Goal: Information Seeking & Learning: Learn about a topic

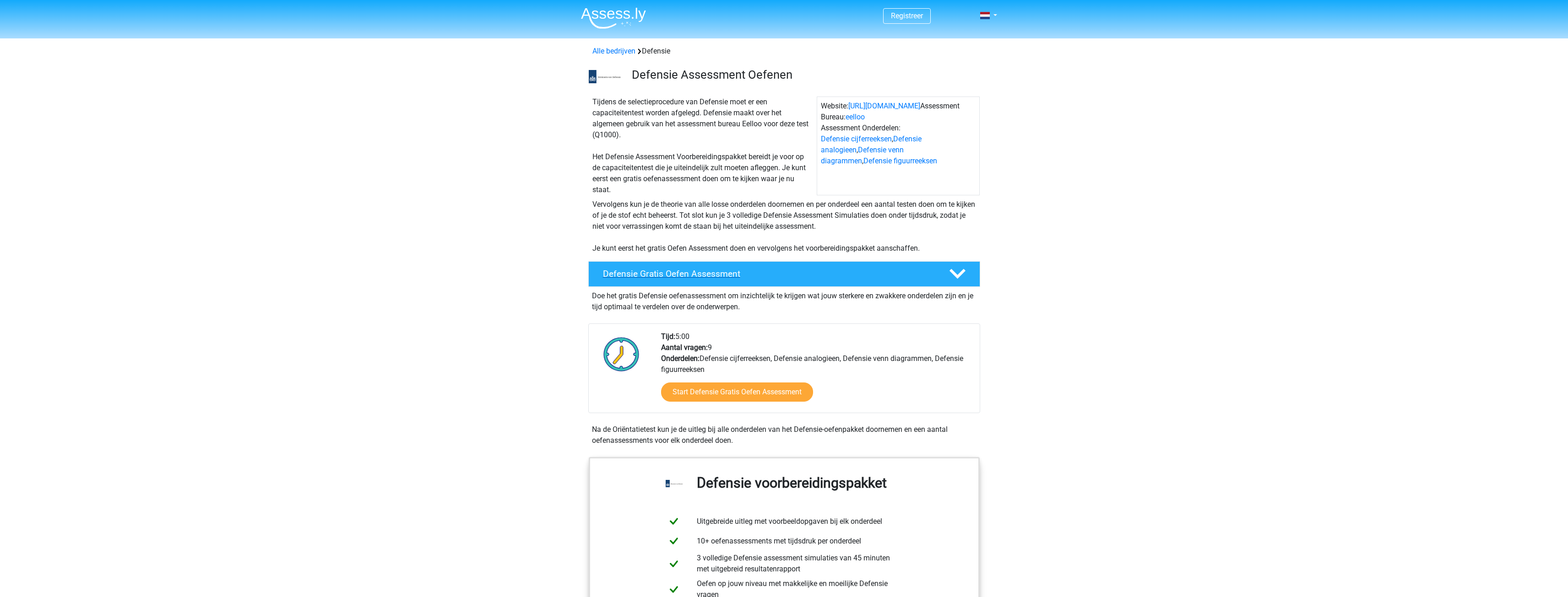
click at [967, 265] on div "Defensie Gratis Oefen Assessment" at bounding box center [784, 274] width 392 height 26
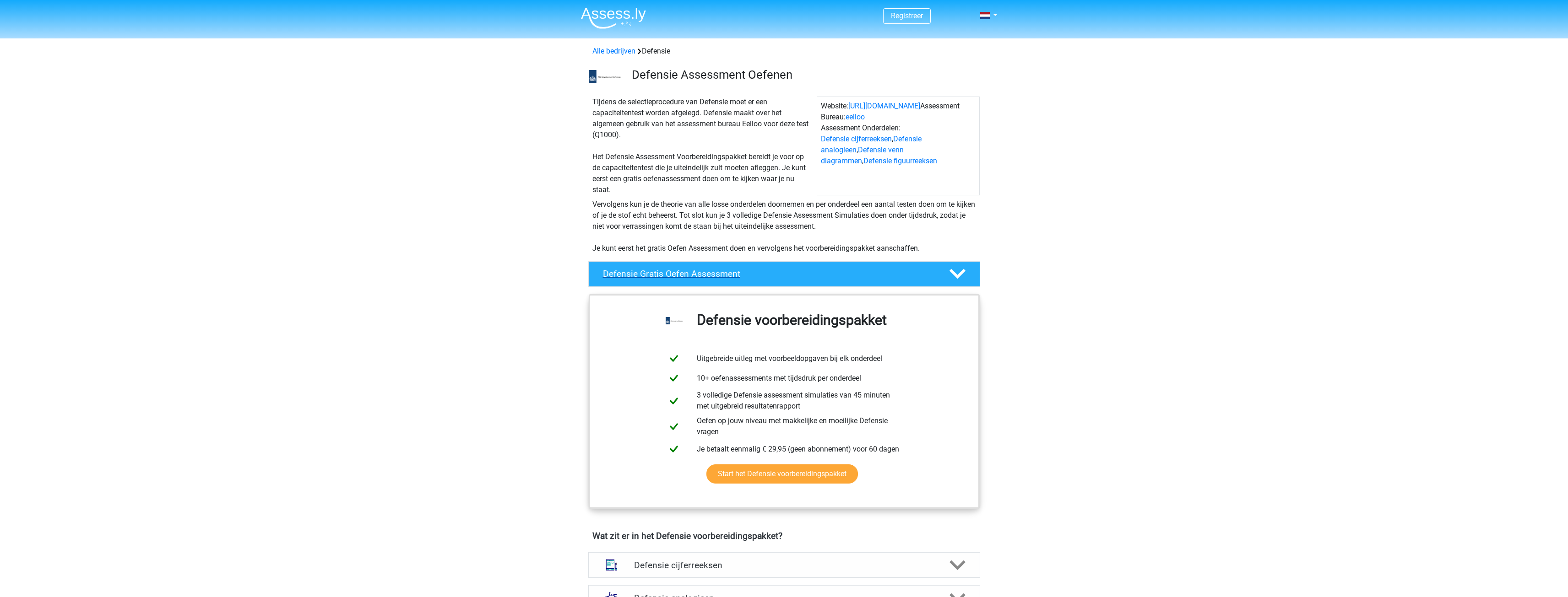
click at [967, 265] on div "Defensie Gratis Oefen Assessment" at bounding box center [784, 274] width 392 height 26
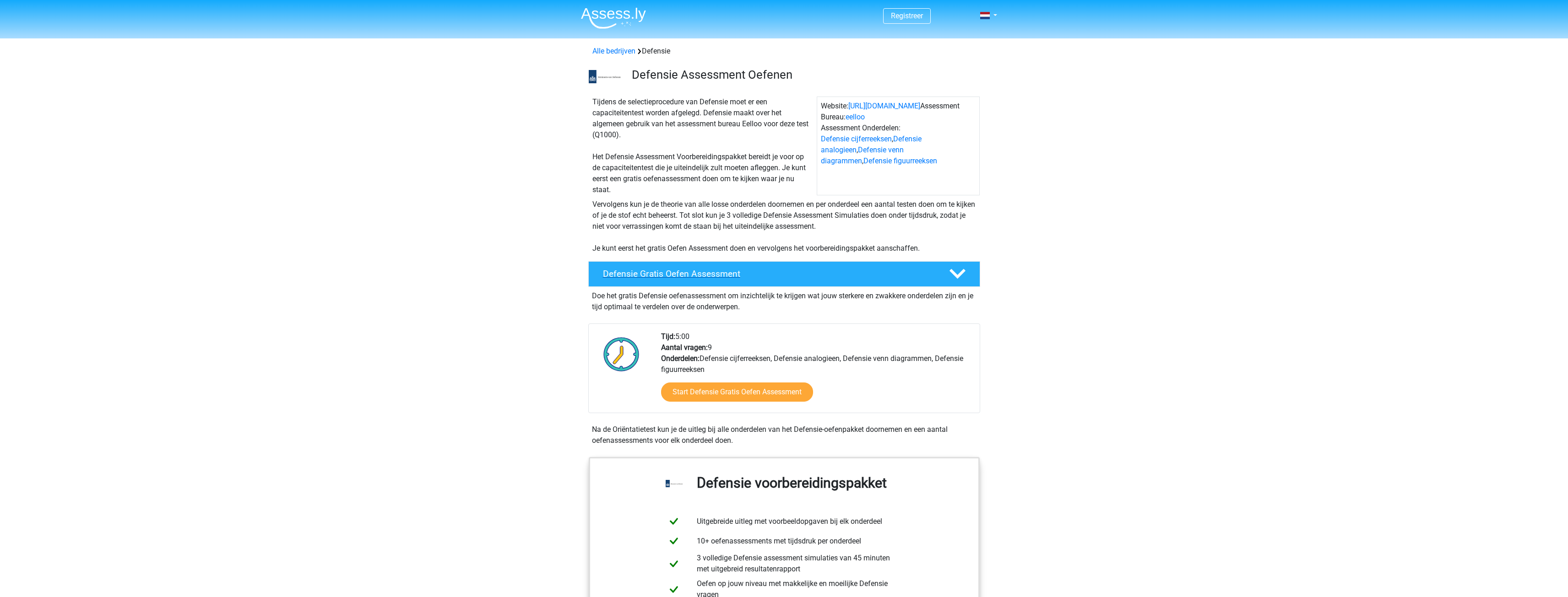
click at [967, 265] on div "Defensie Gratis Oefen Assessment" at bounding box center [784, 274] width 392 height 26
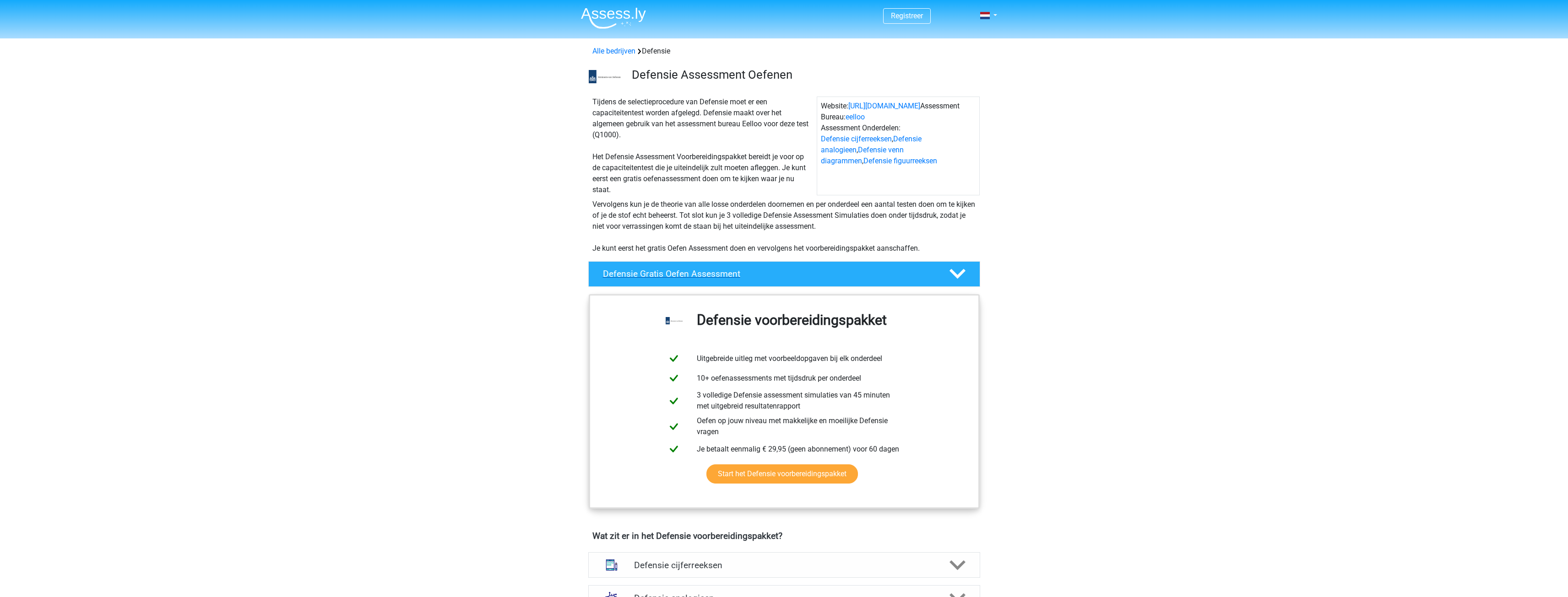
click at [954, 271] on icon at bounding box center [957, 274] width 16 height 16
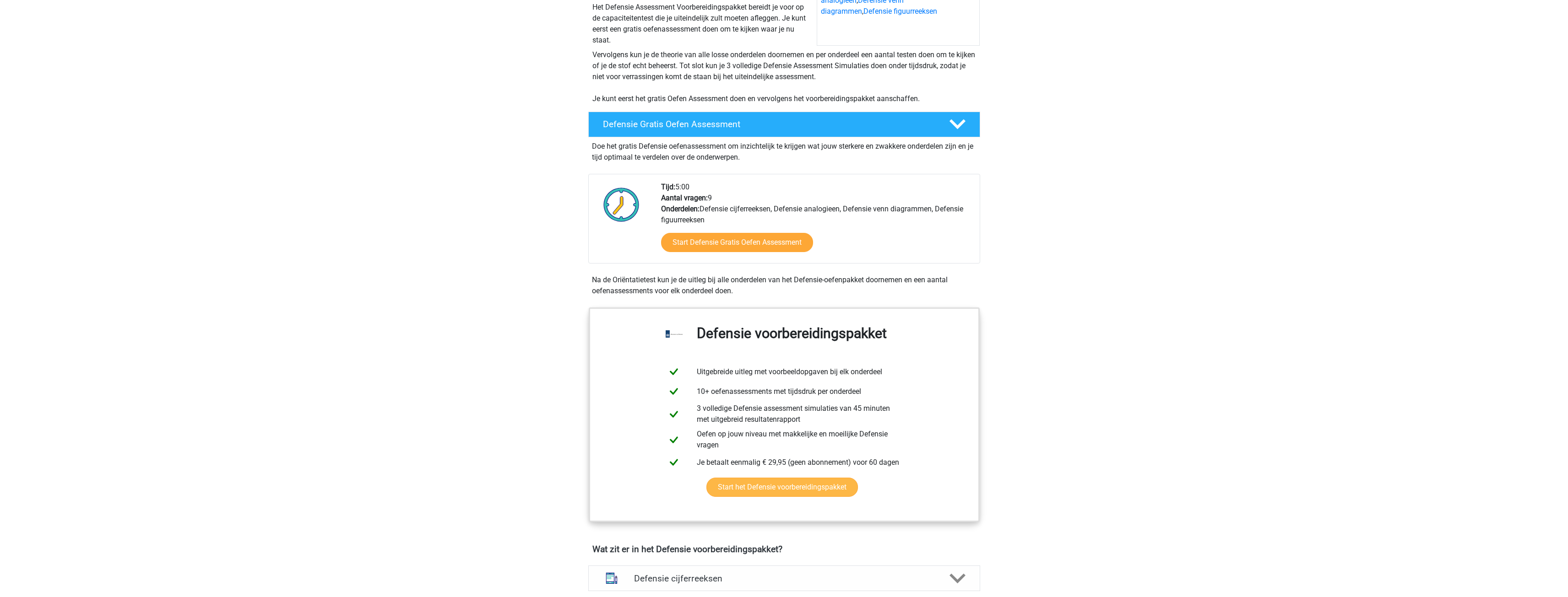
scroll to position [92, 0]
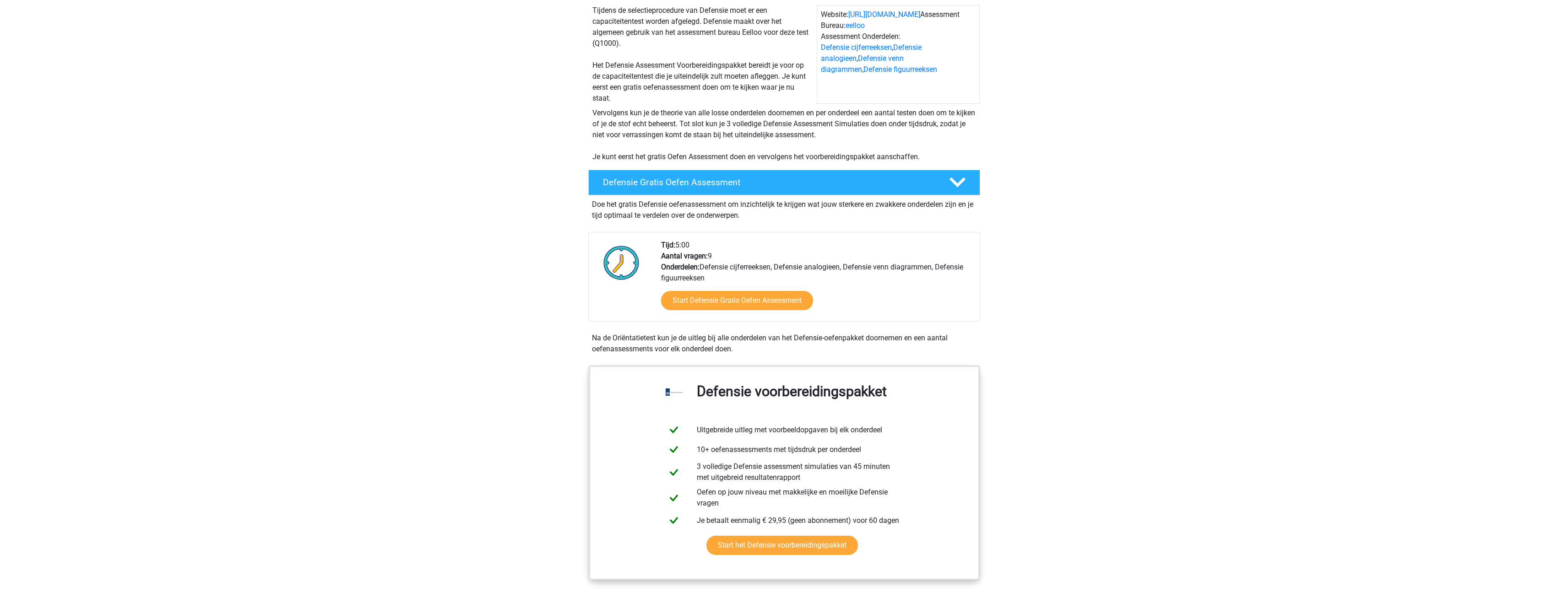
click at [739, 320] on div "Start Defensie Gratis Oefen Assessment" at bounding box center [816, 302] width 311 height 37
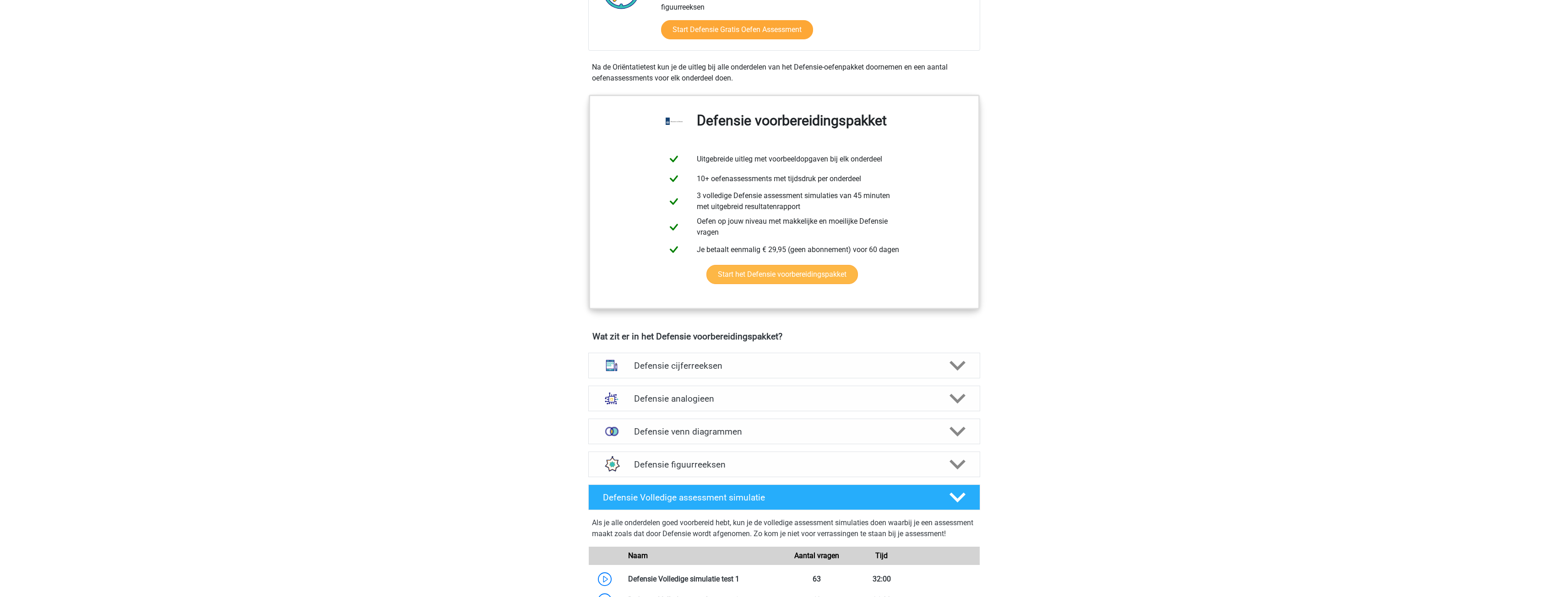
scroll to position [366, 0]
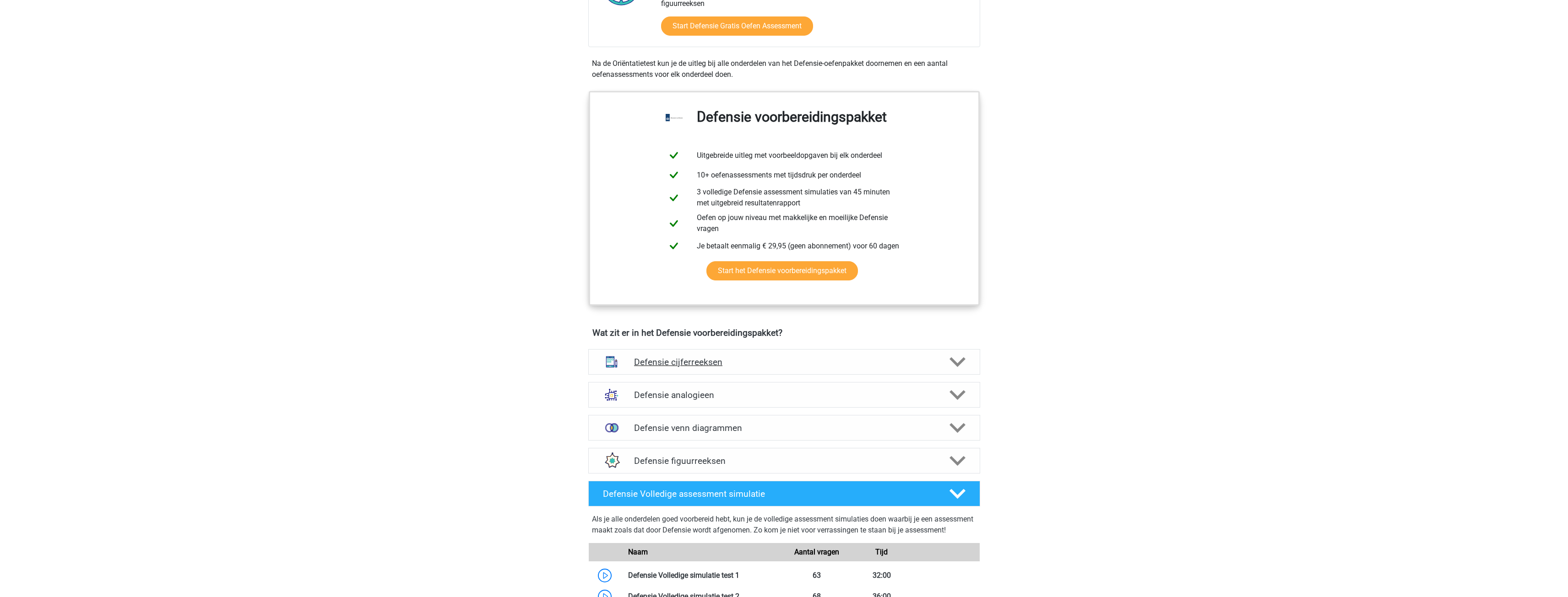
click at [959, 364] on polygon at bounding box center [957, 362] width 16 height 10
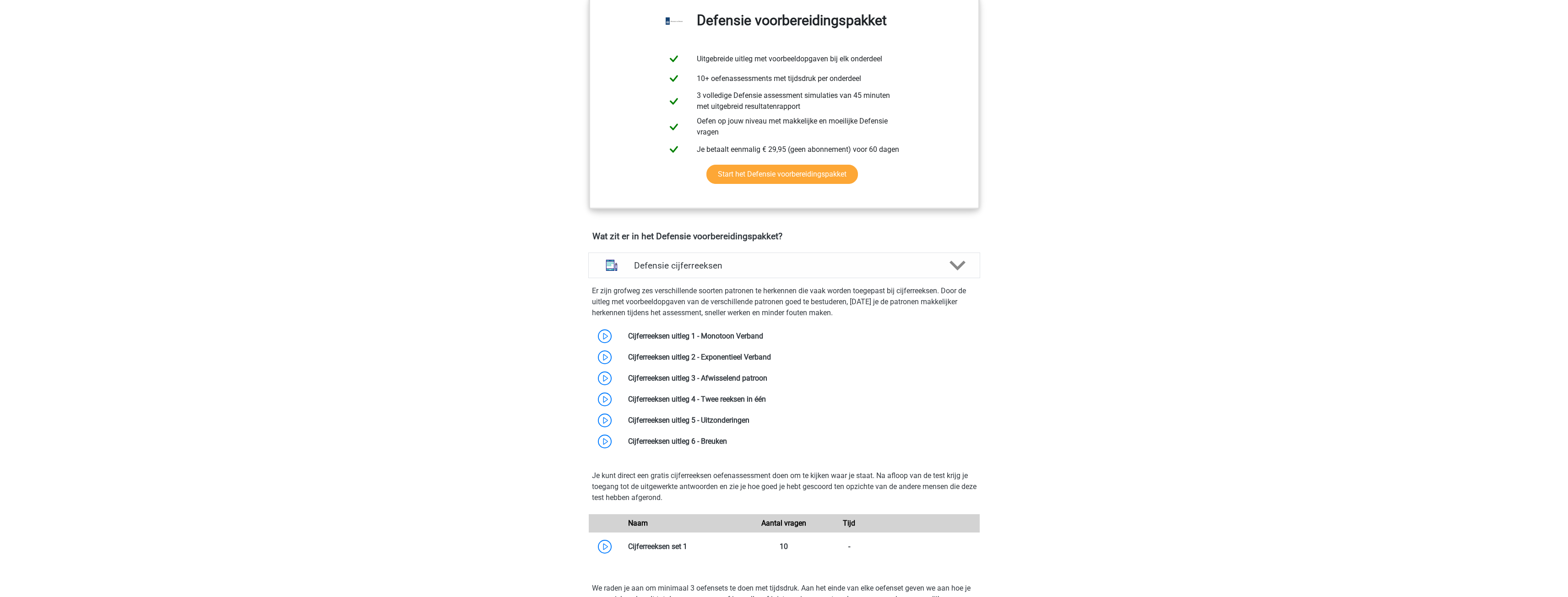
scroll to position [458, 0]
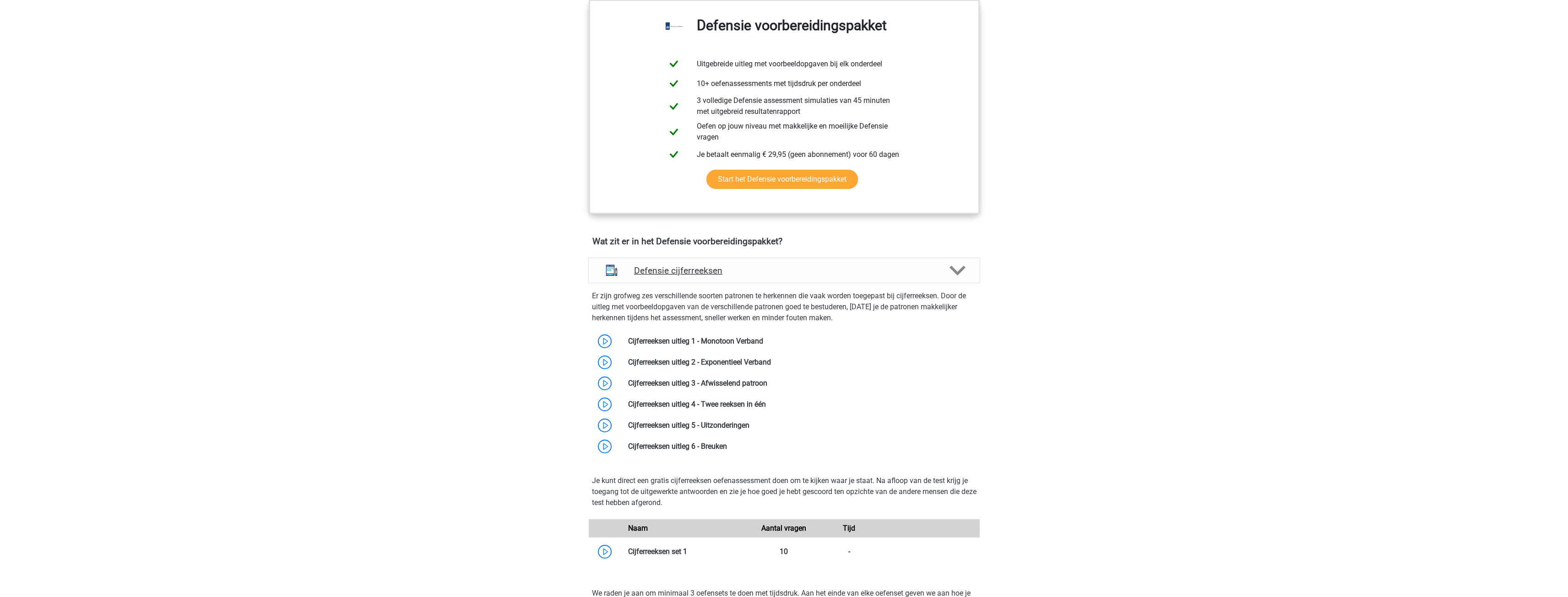
click at [963, 271] on icon at bounding box center [957, 271] width 16 height 16
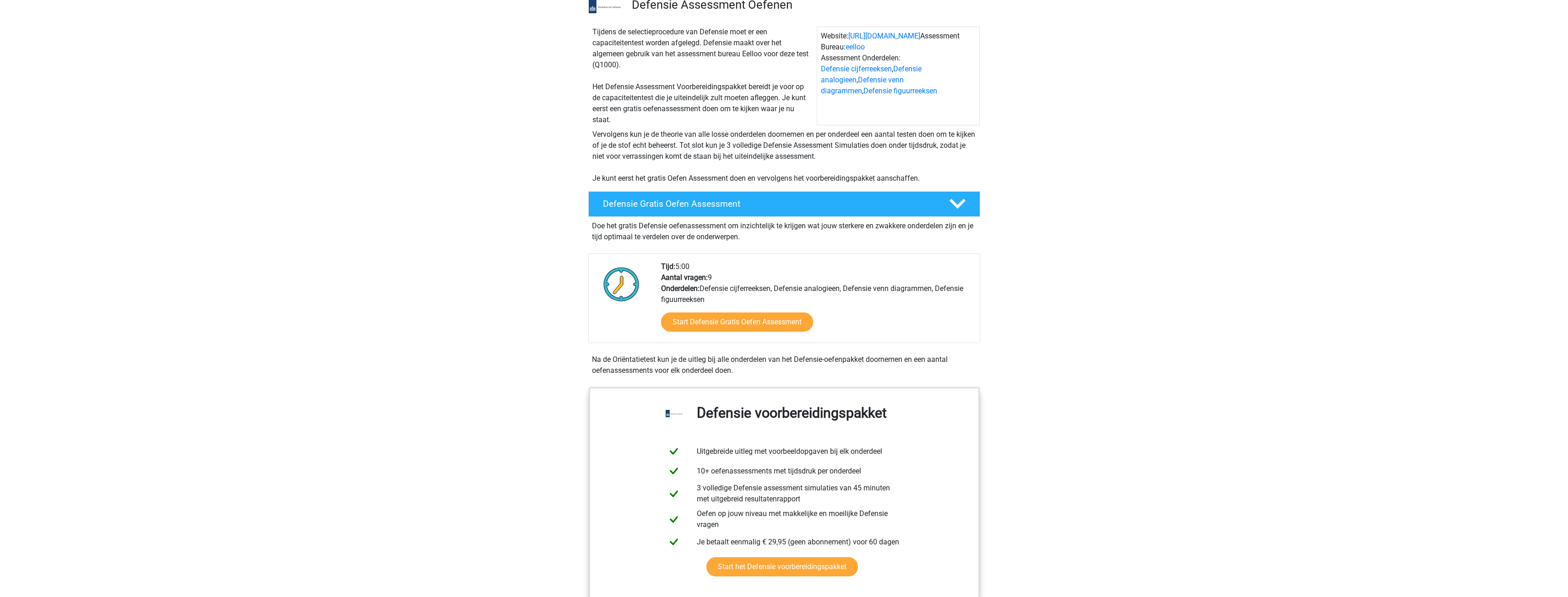
scroll to position [0, 0]
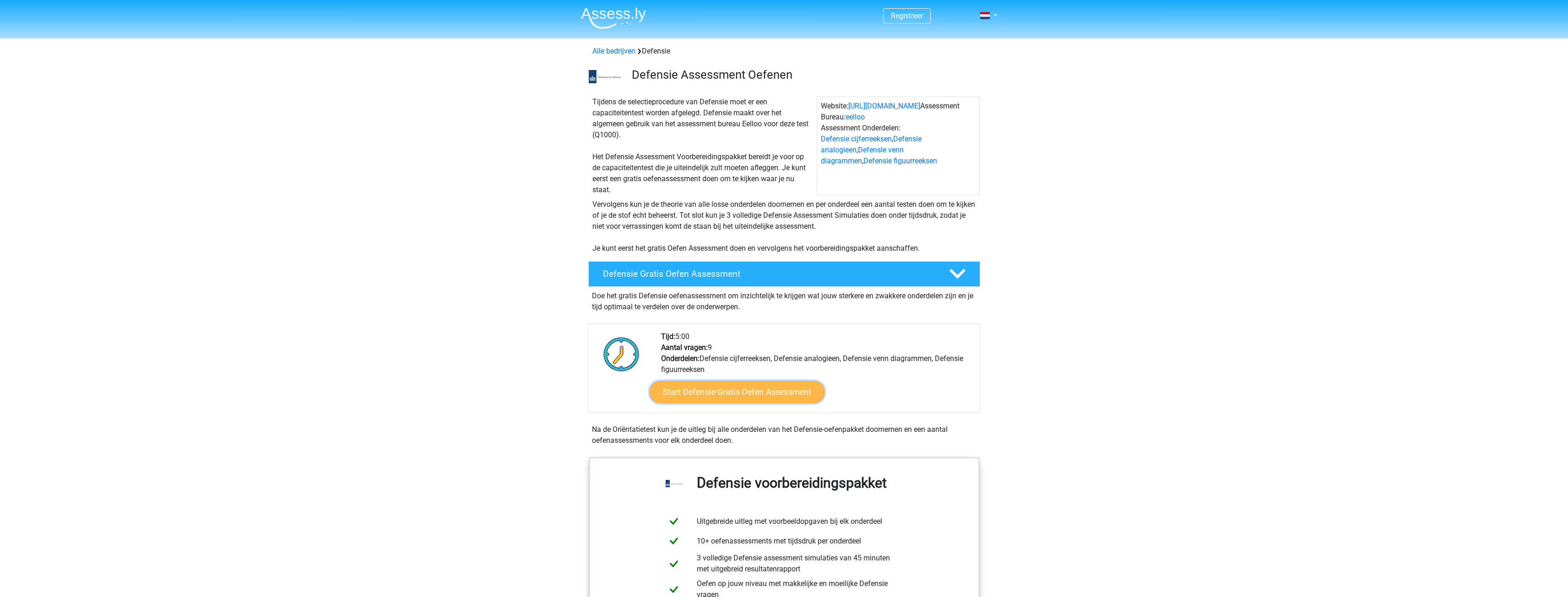
click at [690, 389] on link "Start Defensie Gratis Oefen Assessment" at bounding box center [737, 392] width 175 height 22
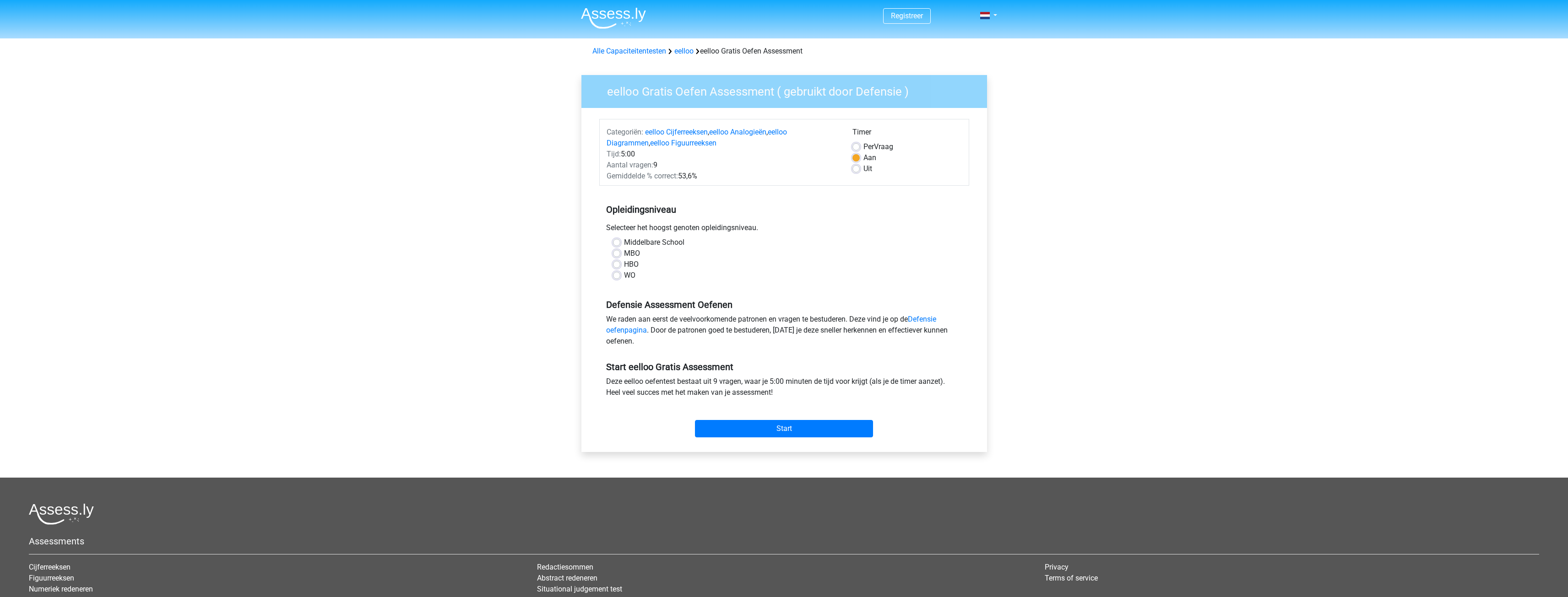
click at [654, 241] on label "Middelbare School" at bounding box center [654, 243] width 61 height 11
click at [620, 241] on input "Middelbare School" at bounding box center [617, 241] width 7 height 9
radio input "true"
click at [778, 429] on input "Start" at bounding box center [784, 428] width 178 height 17
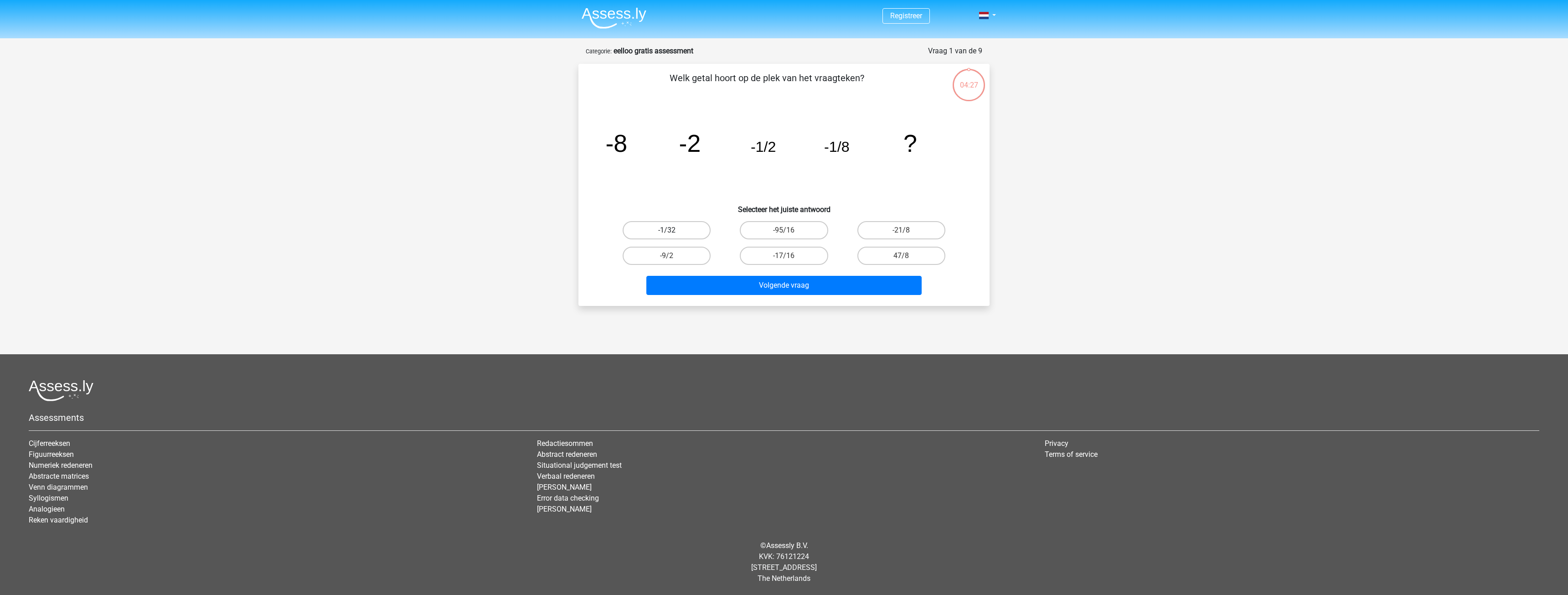
click at [693, 231] on label "-1/32" at bounding box center [667, 230] width 88 height 18
click at [673, 231] on input "-1/32" at bounding box center [670, 233] width 6 height 6
radio input "true"
click at [735, 280] on button "Volgende vraag" at bounding box center [784, 285] width 276 height 19
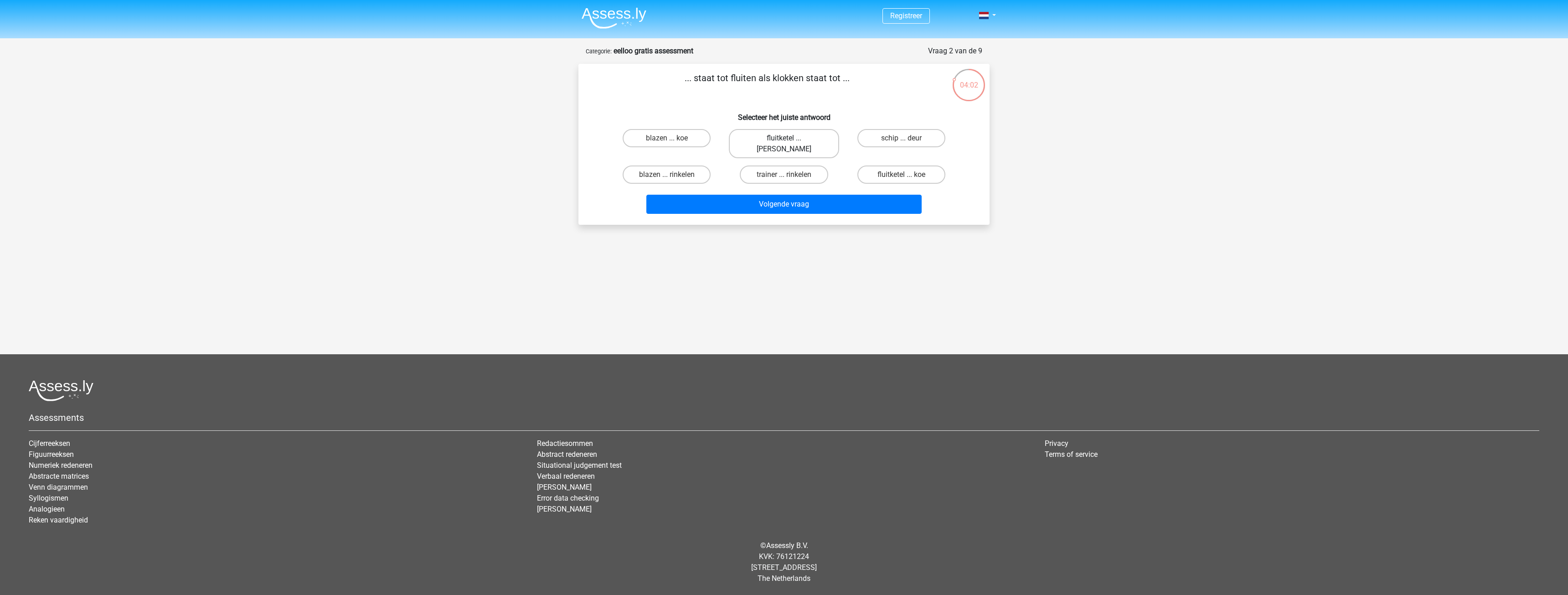
click at [810, 137] on label "fluitketel ... luiden" at bounding box center [783, 144] width 110 height 29
click at [790, 138] on input "fluitketel ... luiden" at bounding box center [787, 141] width 6 height 6
radio input "true"
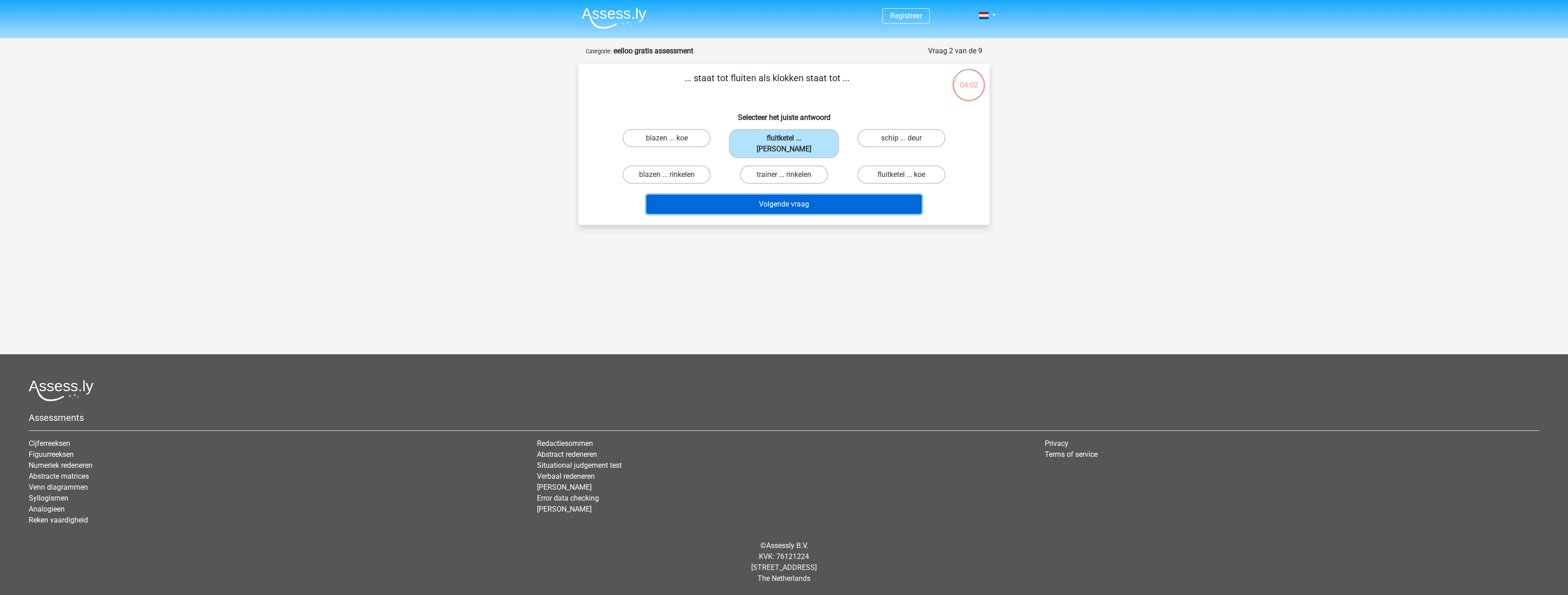
click at [807, 195] on button "Volgende vraag" at bounding box center [784, 204] width 276 height 19
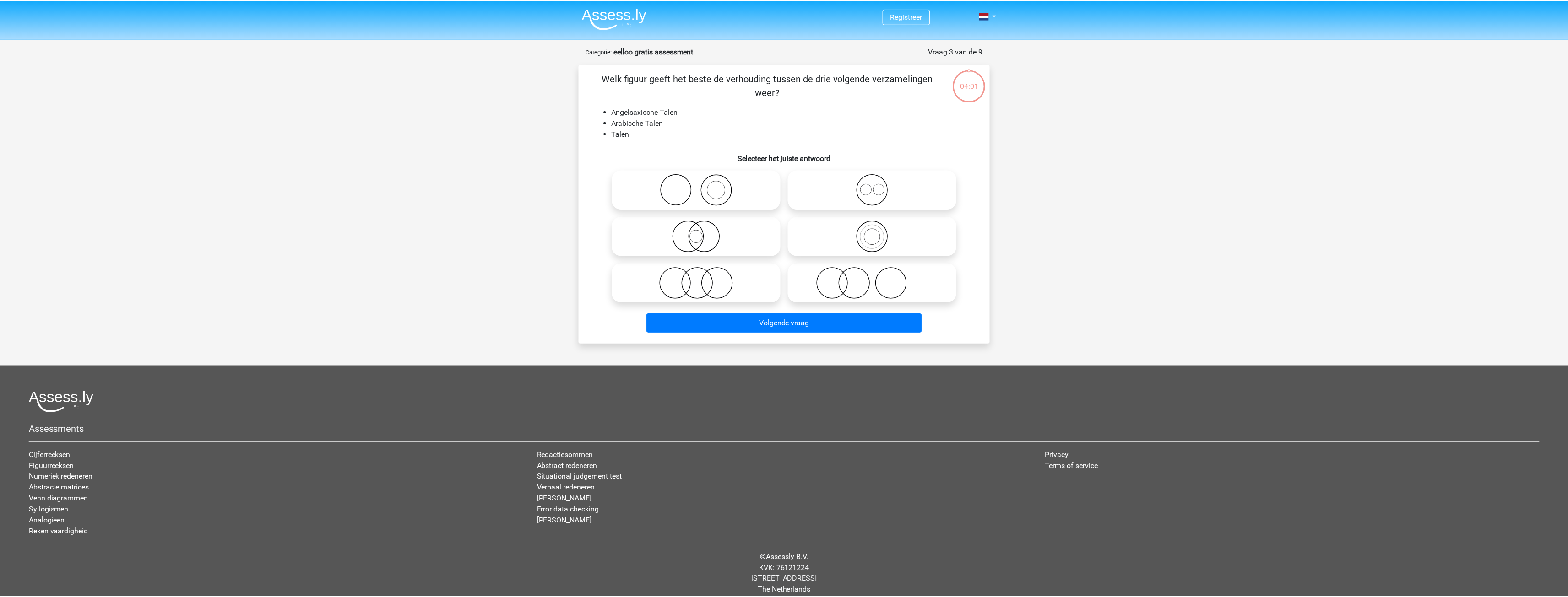
scroll to position [10, 0]
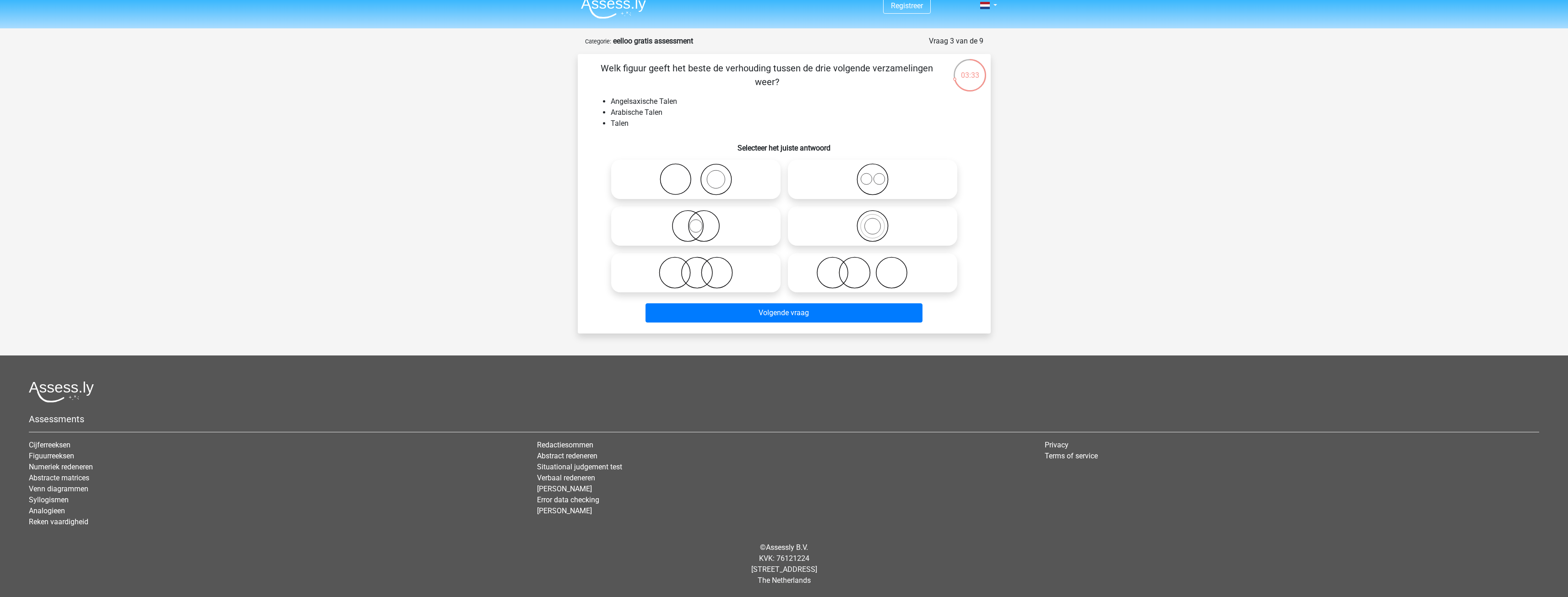
click at [806, 178] on icon at bounding box center [872, 179] width 162 height 32
click at [872, 175] on input "radio" at bounding box center [875, 172] width 6 height 6
radio input "true"
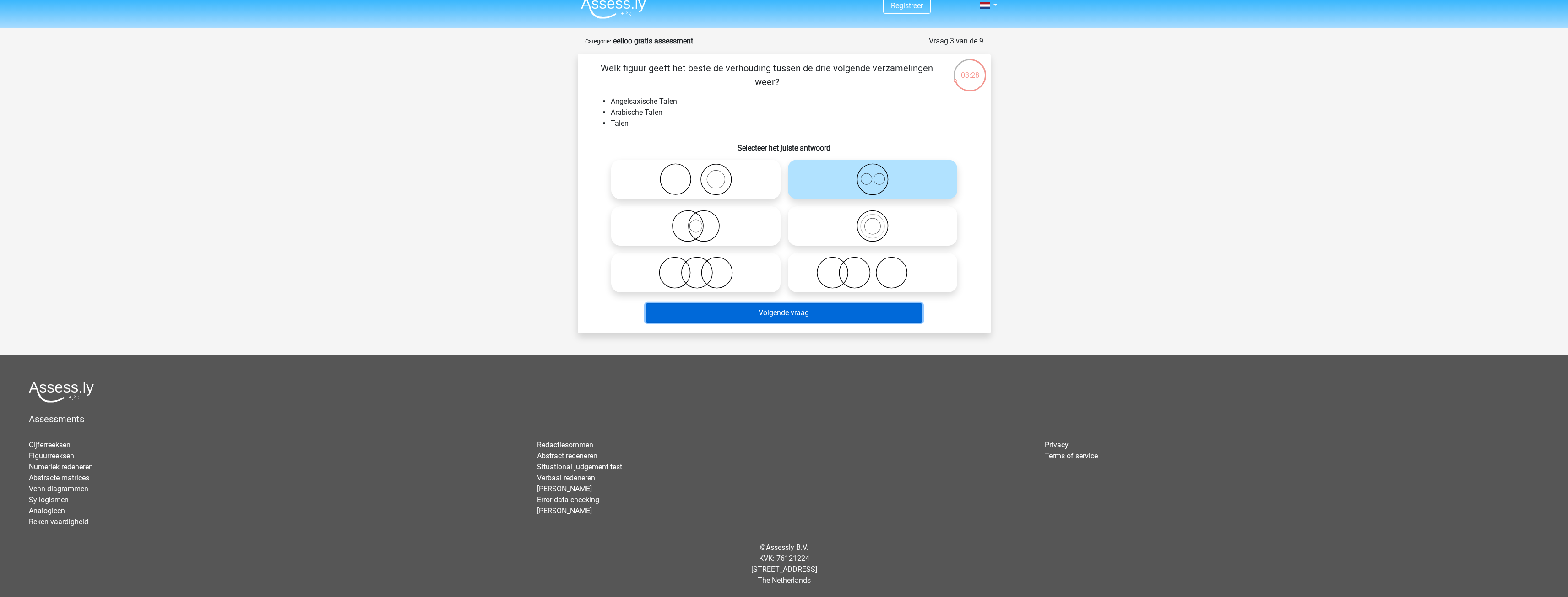
click at [812, 312] on button "Volgende vraag" at bounding box center [784, 312] width 277 height 19
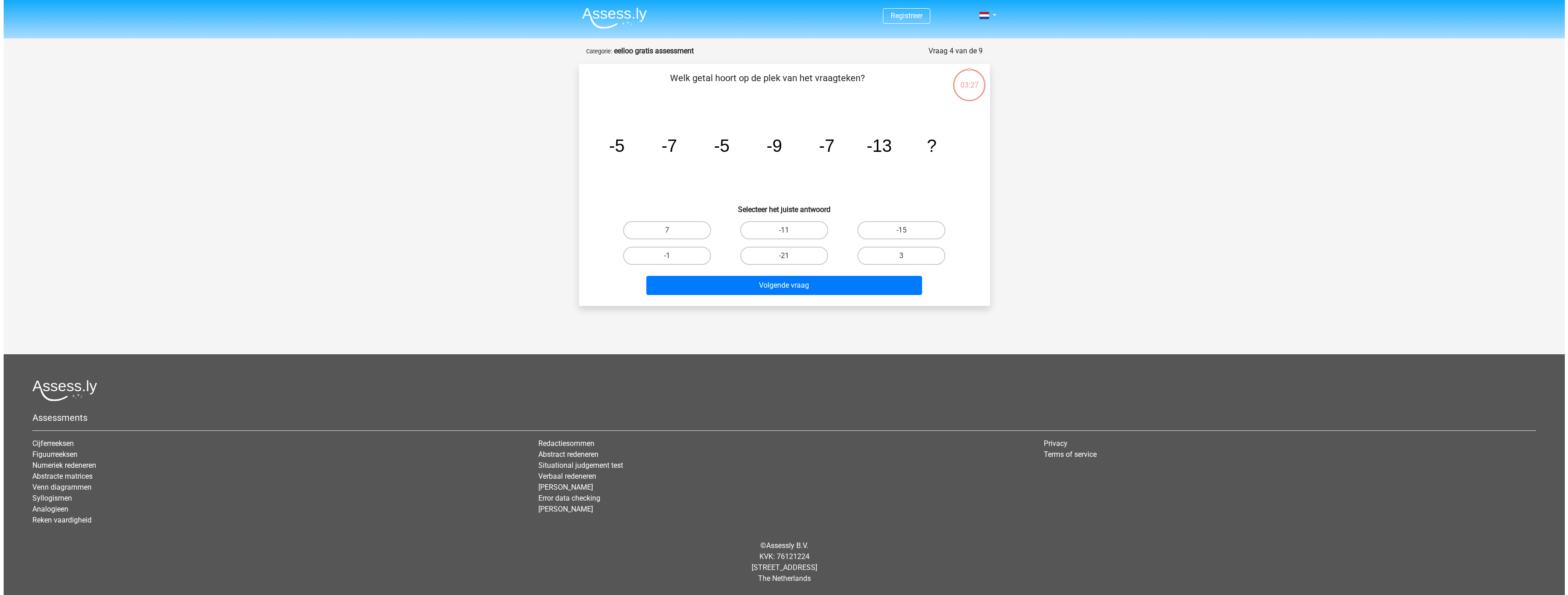
scroll to position [0, 0]
click at [783, 227] on label "-11" at bounding box center [783, 230] width 88 height 18
click at [784, 230] on input "-11" at bounding box center [787, 233] width 6 height 6
radio input "true"
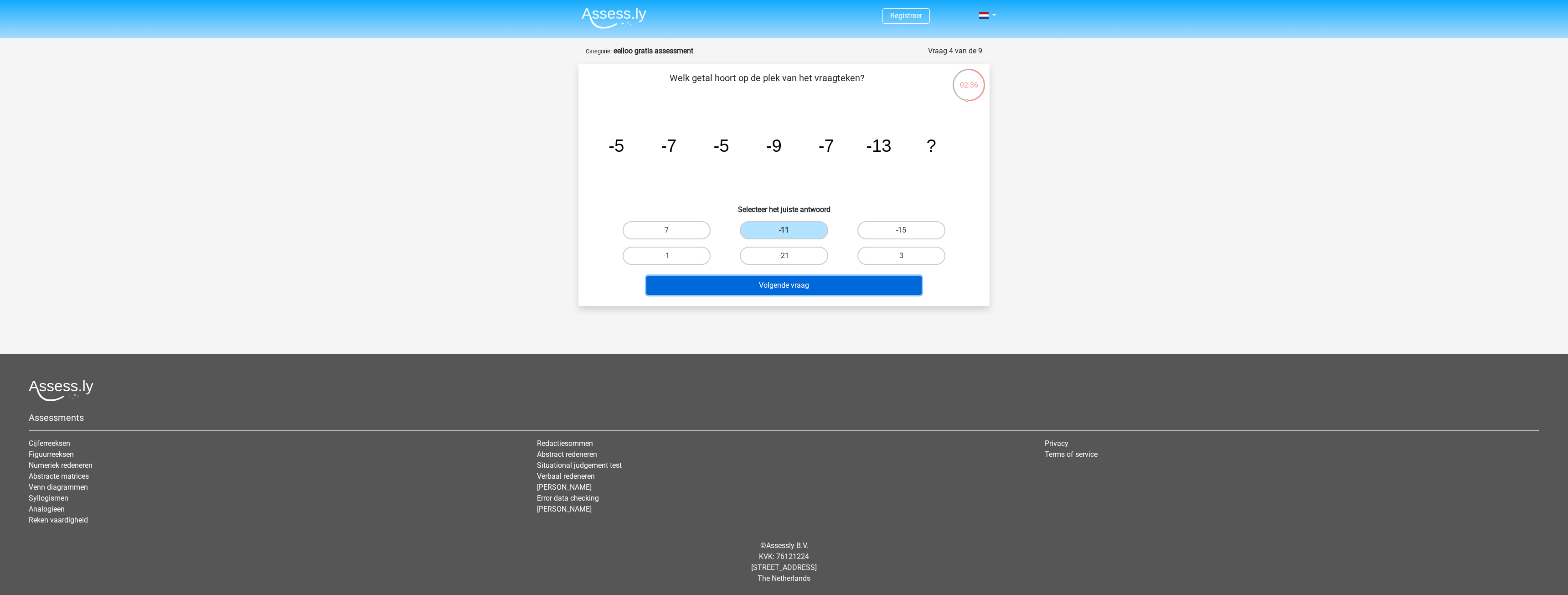
click at [802, 281] on button "Volgende vraag" at bounding box center [784, 285] width 276 height 19
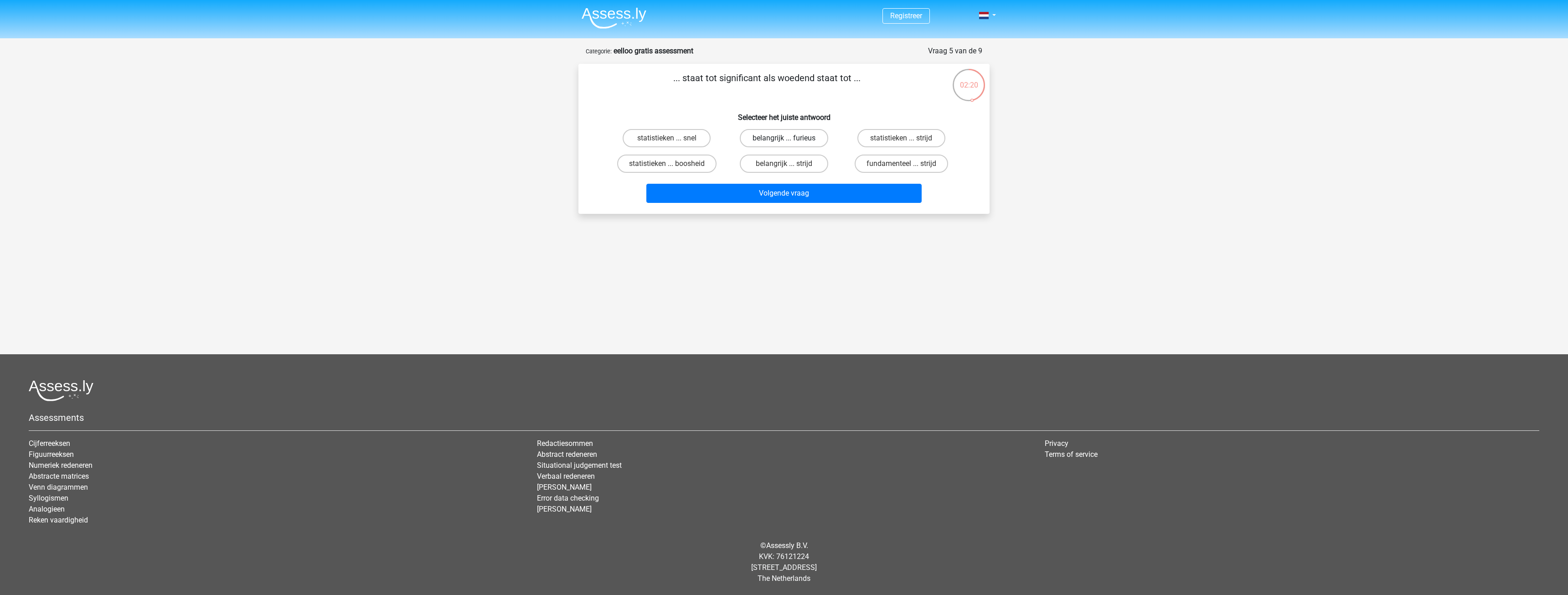
click at [776, 138] on label "belangrijk ... furieus" at bounding box center [783, 138] width 88 height 18
click at [784, 138] on input "belangrijk ... furieus" at bounding box center [787, 141] width 6 height 6
radio input "true"
click at [796, 185] on button "Volgende vraag" at bounding box center [784, 193] width 276 height 19
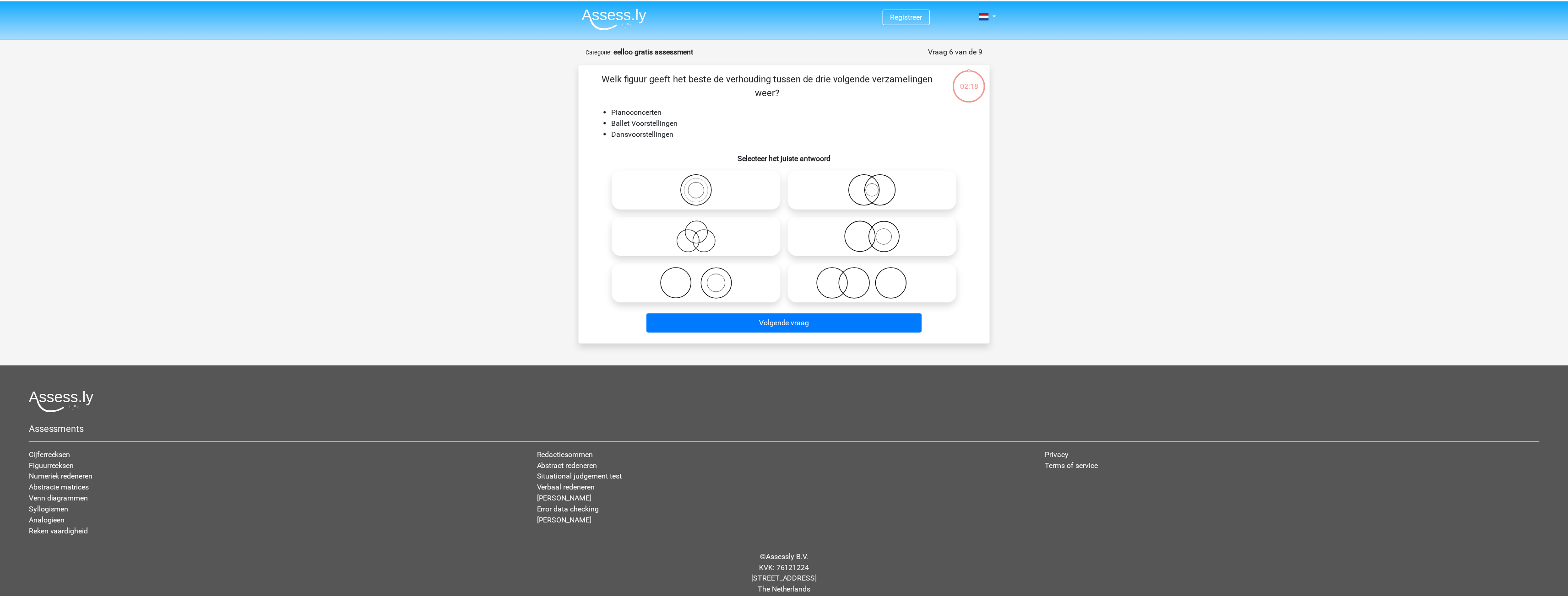
scroll to position [10, 0]
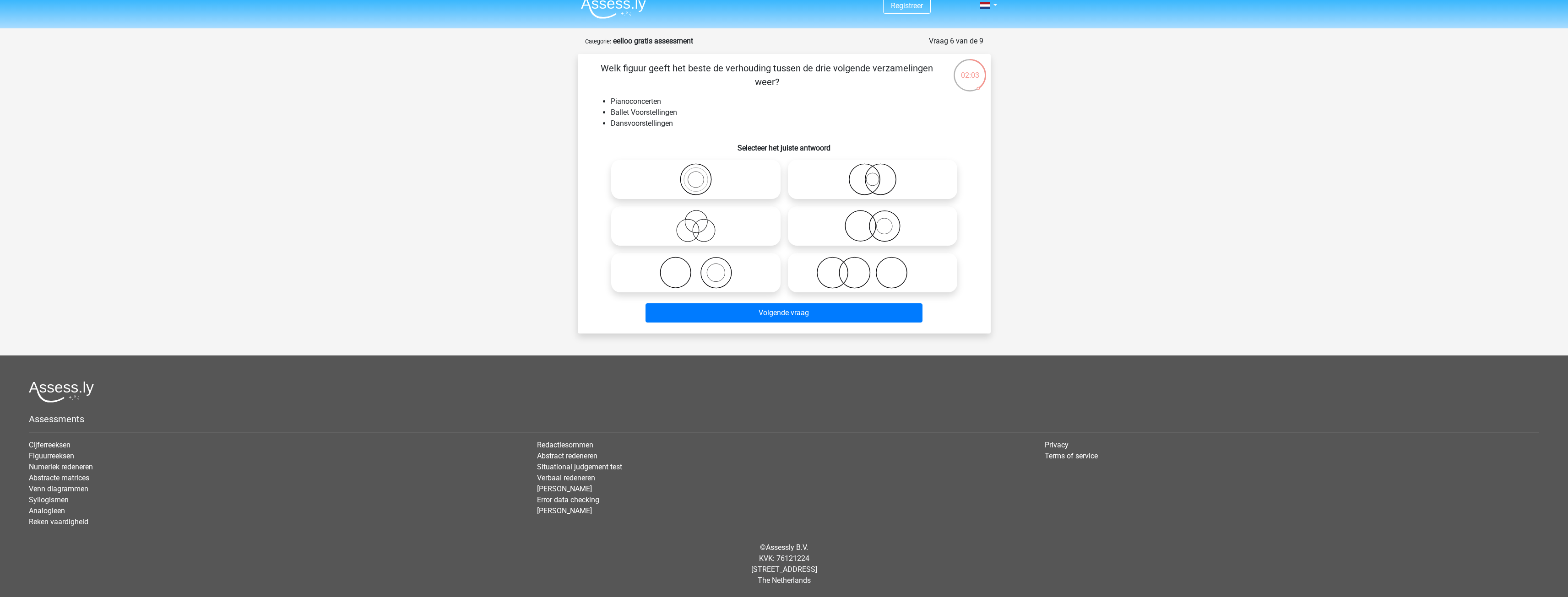
click at [753, 262] on icon at bounding box center [696, 273] width 162 height 32
click at [702, 262] on input "radio" at bounding box center [699, 265] width 6 height 6
radio input "true"
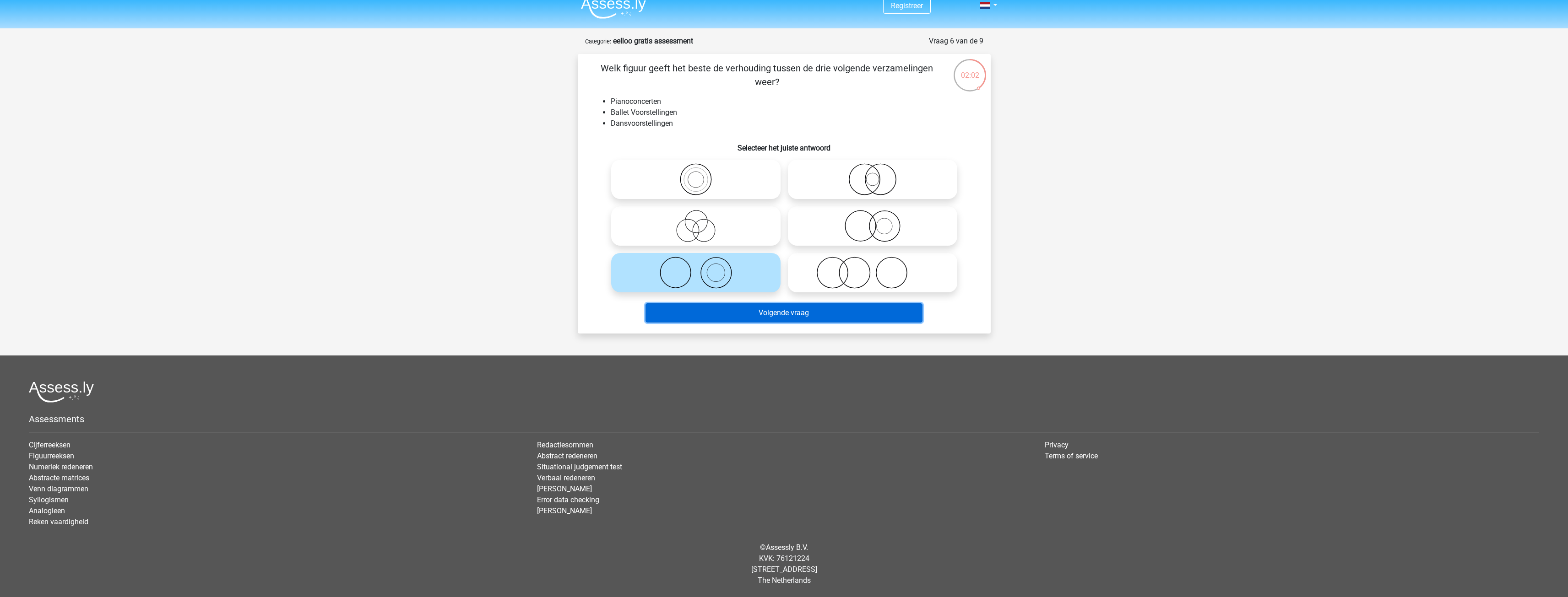
click at [820, 306] on button "Volgende vraag" at bounding box center [784, 312] width 277 height 19
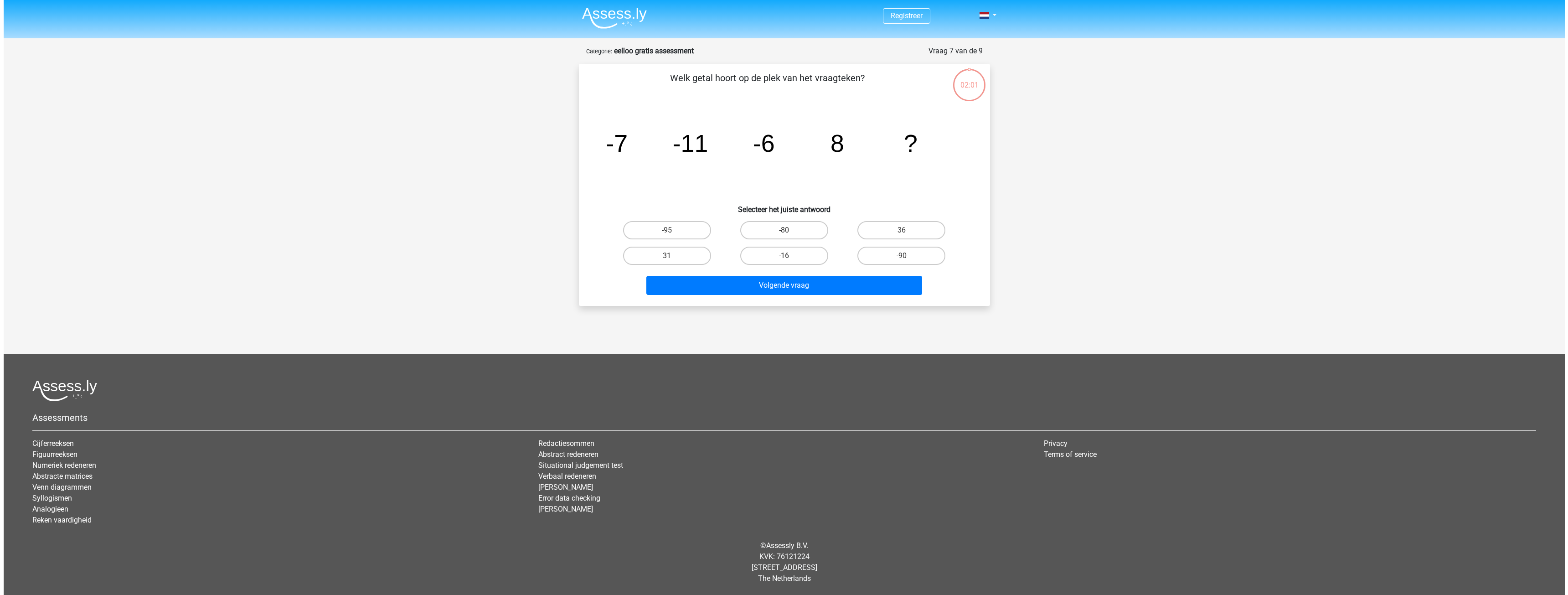
scroll to position [0, 0]
click at [875, 233] on label "36" at bounding box center [901, 230] width 88 height 18
click at [901, 233] on input "36" at bounding box center [904, 233] width 6 height 6
radio input "true"
click at [710, 239] on div "31" at bounding box center [667, 230] width 110 height 18
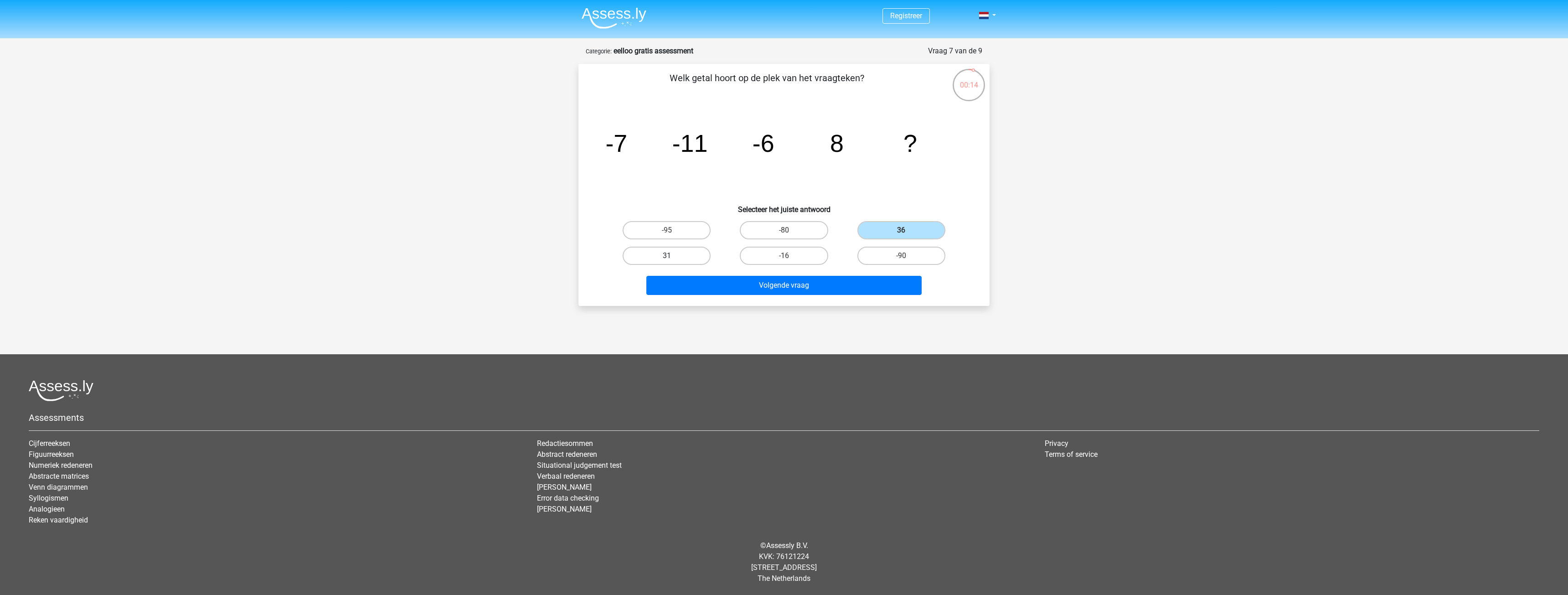
click at [699, 255] on label "31" at bounding box center [667, 256] width 88 height 18
click at [673, 256] on input "31" at bounding box center [670, 259] width 6 height 6
radio input "true"
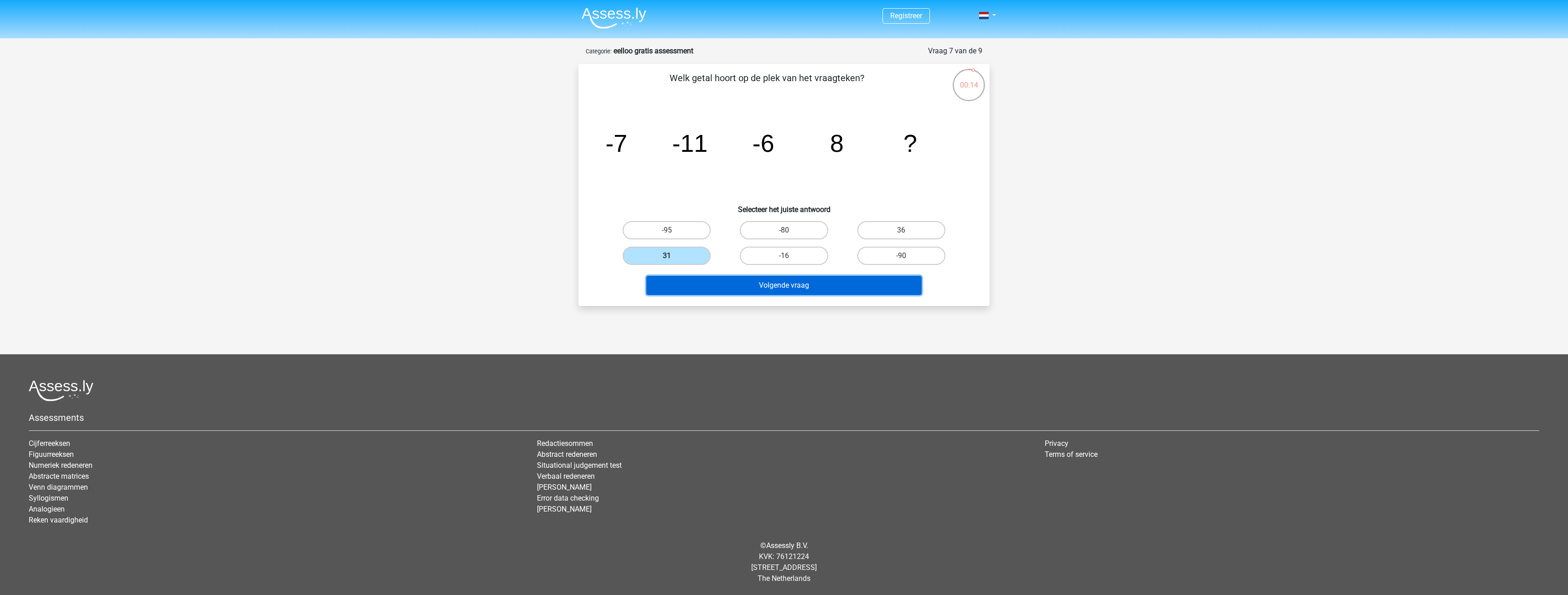
click at [710, 282] on button "Volgende vraag" at bounding box center [784, 285] width 276 height 19
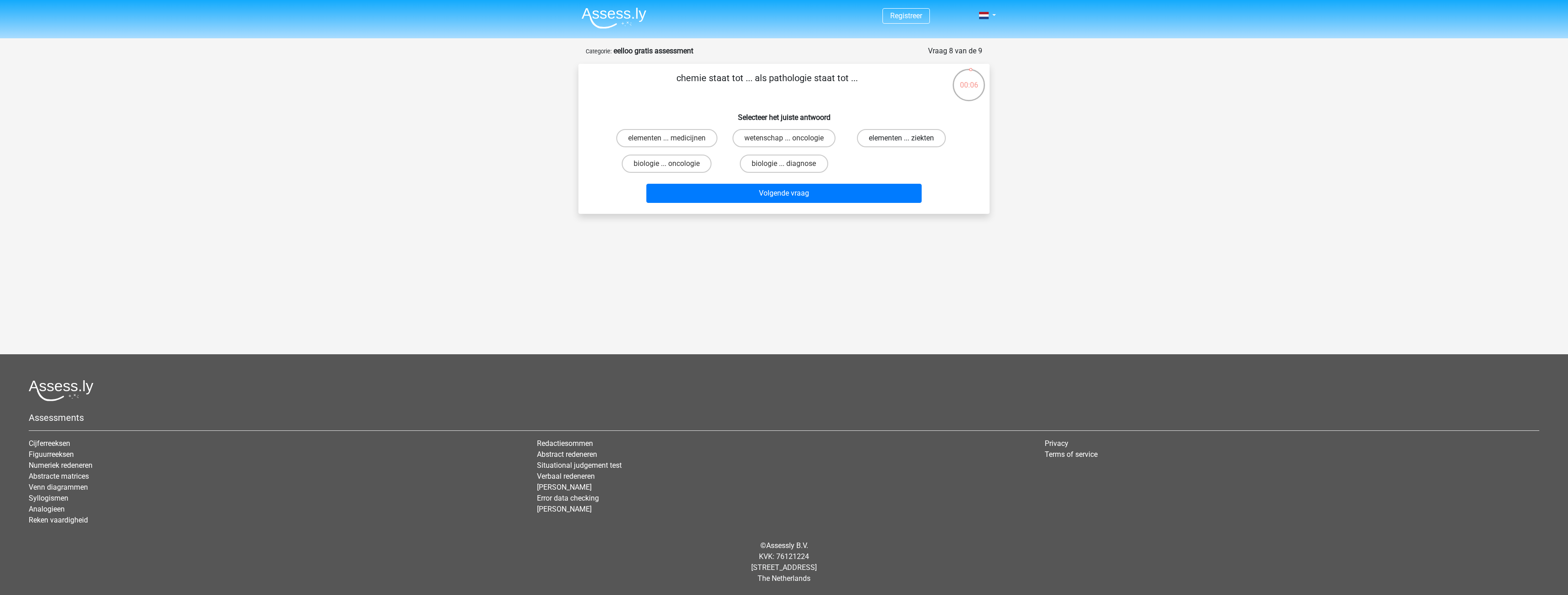
click at [876, 139] on label "elementen ... ziekten" at bounding box center [901, 138] width 89 height 18
click at [901, 139] on input "elementen ... ziekten" at bounding box center [904, 141] width 6 height 6
radio input "true"
click at [828, 184] on button "Volgende vraag" at bounding box center [784, 193] width 276 height 19
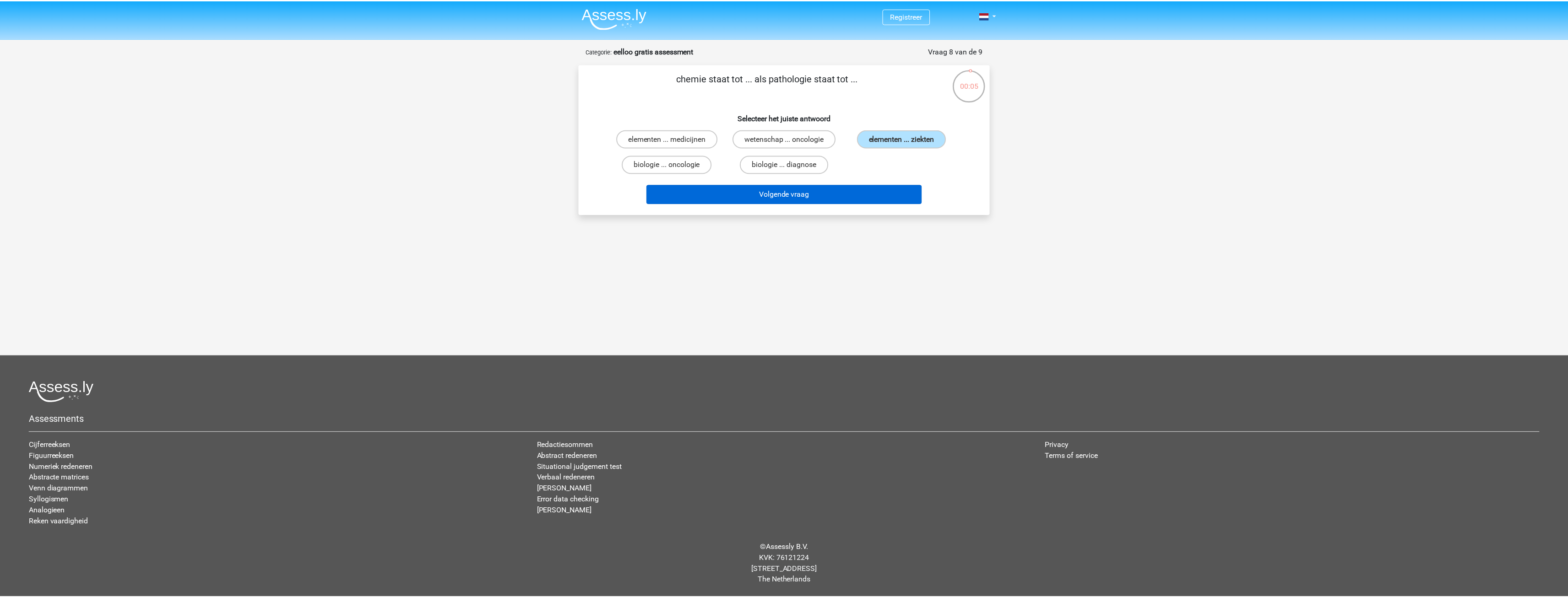
scroll to position [10, 0]
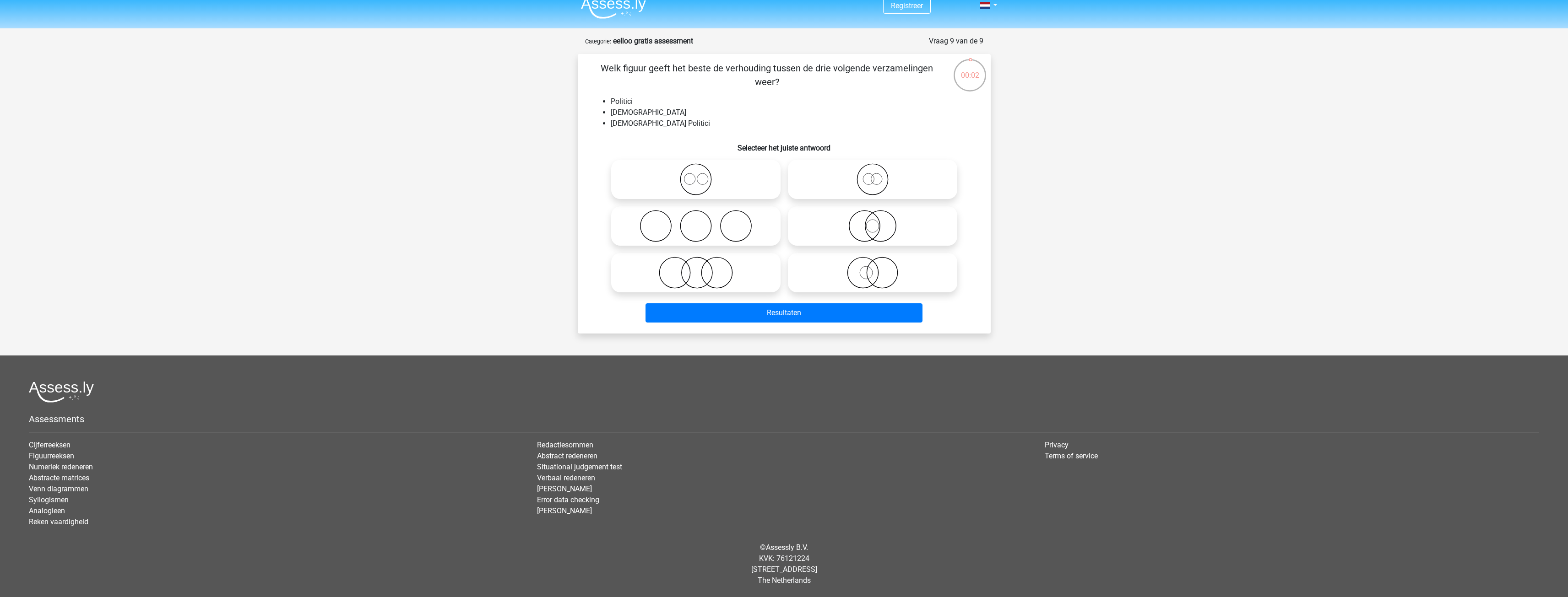
click at [750, 277] on icon at bounding box center [696, 273] width 162 height 32
click at [702, 268] on input "radio" at bounding box center [699, 265] width 6 height 6
radio input "true"
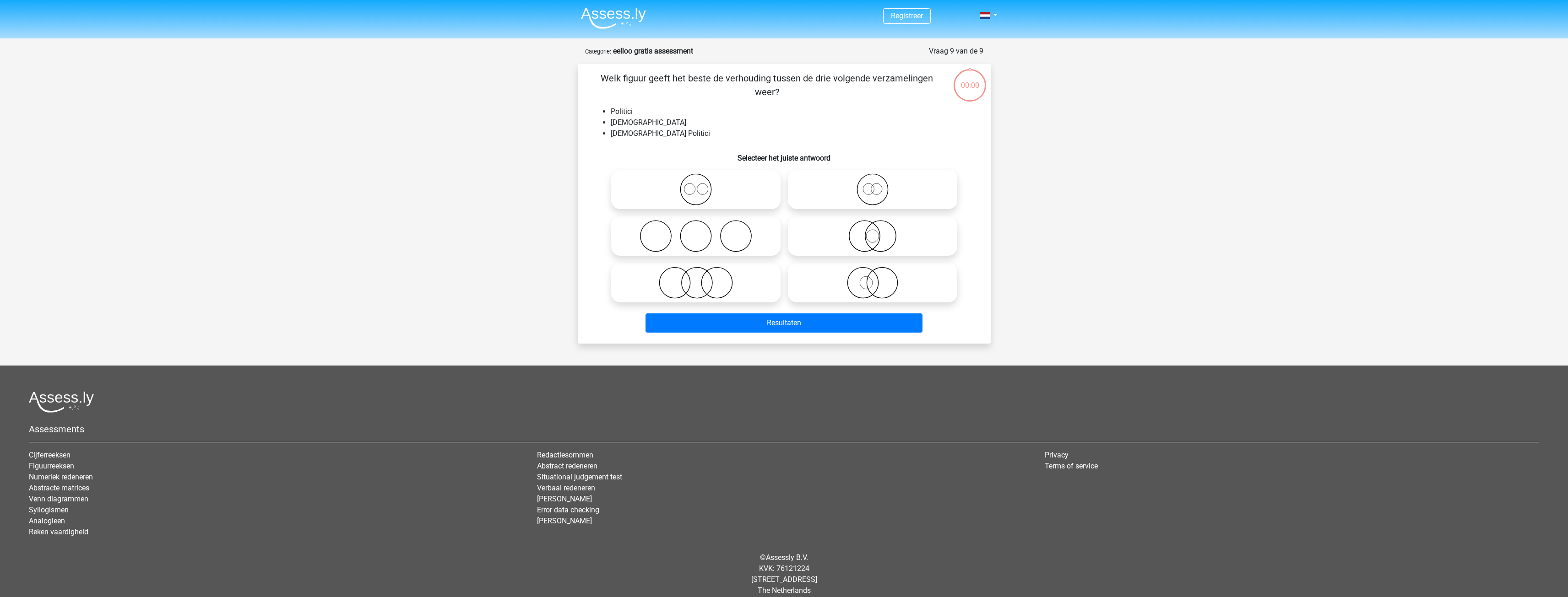
scroll to position [10, 0]
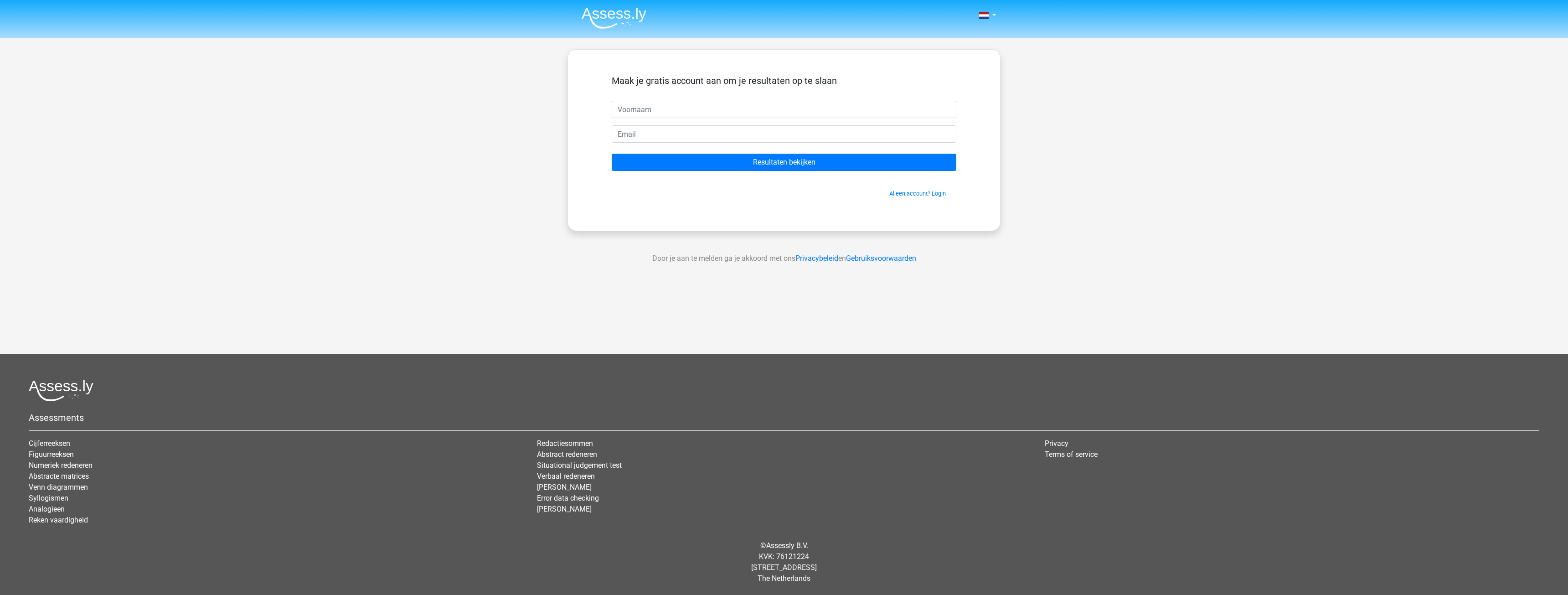
click at [741, 108] on input "text" at bounding box center [784, 109] width 345 height 17
type input "Dyon"
click at [711, 139] on input "email" at bounding box center [784, 134] width 345 height 17
type input "[EMAIL_ADDRESS][DOMAIN_NAME]"
click at [707, 166] on input "Resultaten bekijken" at bounding box center [784, 162] width 345 height 17
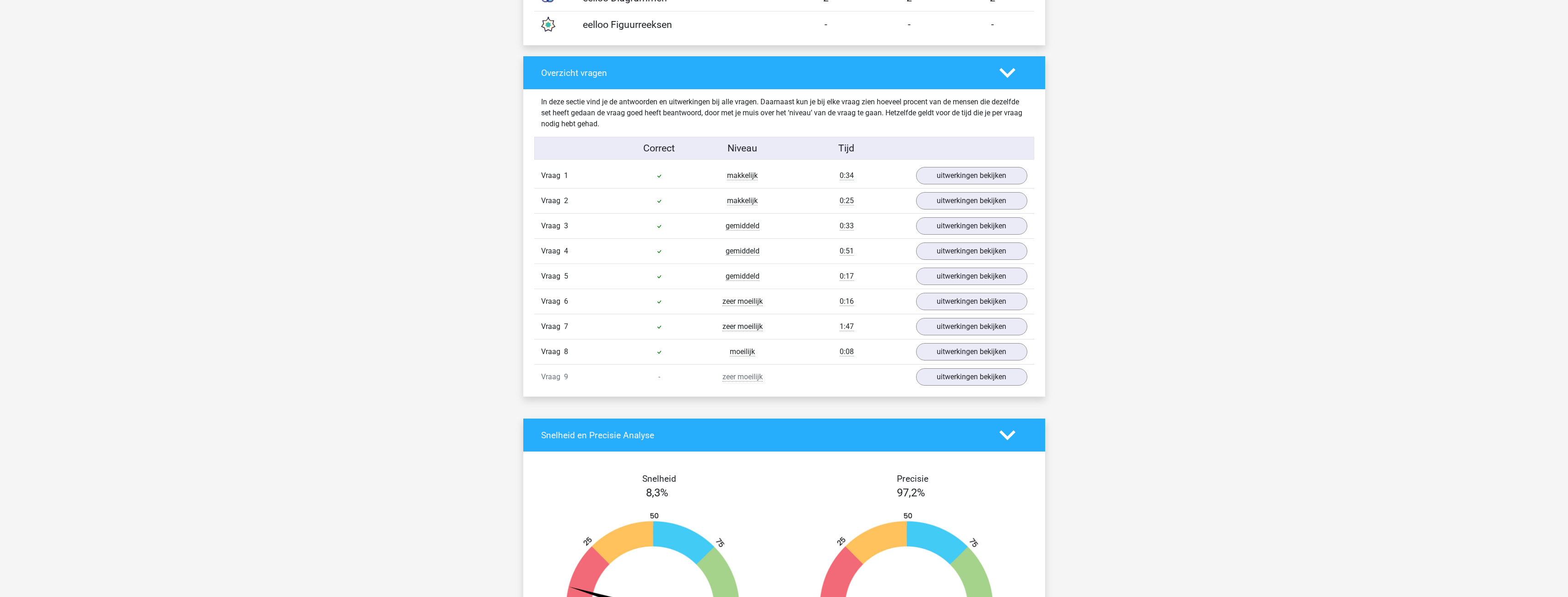
scroll to position [915, 0]
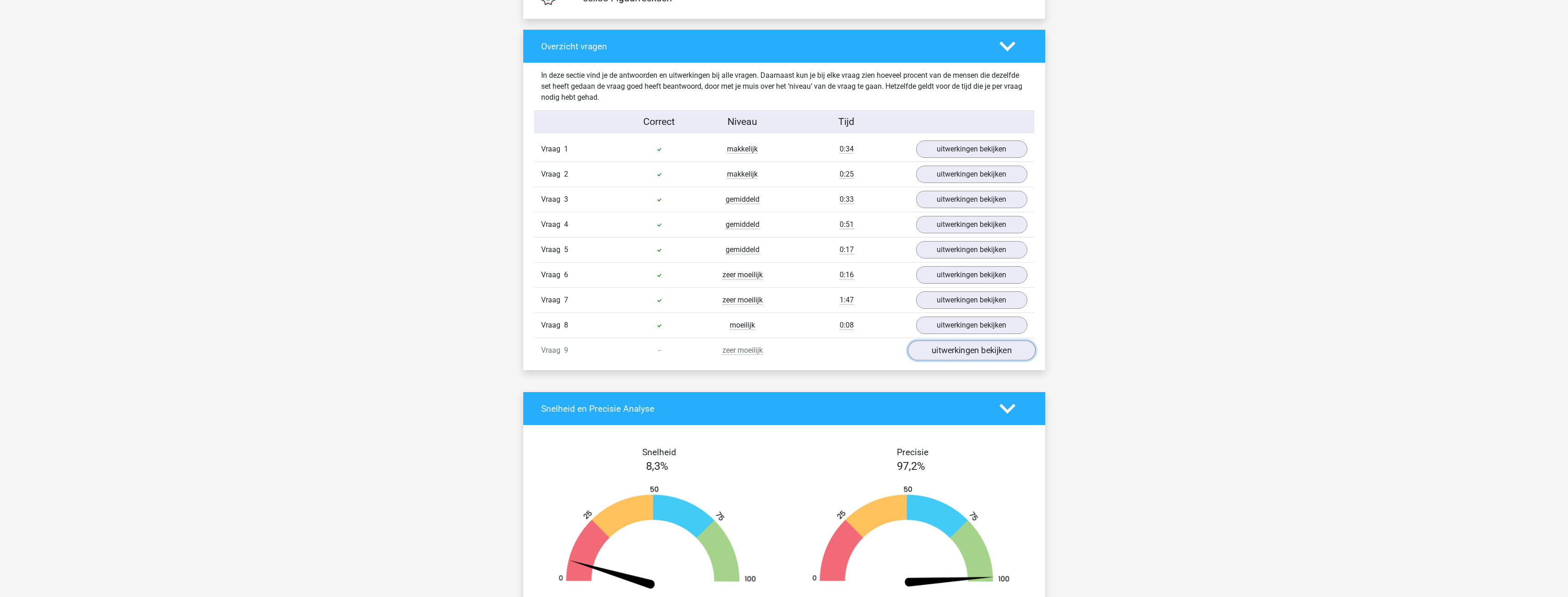
click at [973, 348] on link "uitwerkingen bekijken" at bounding box center [971, 351] width 128 height 20
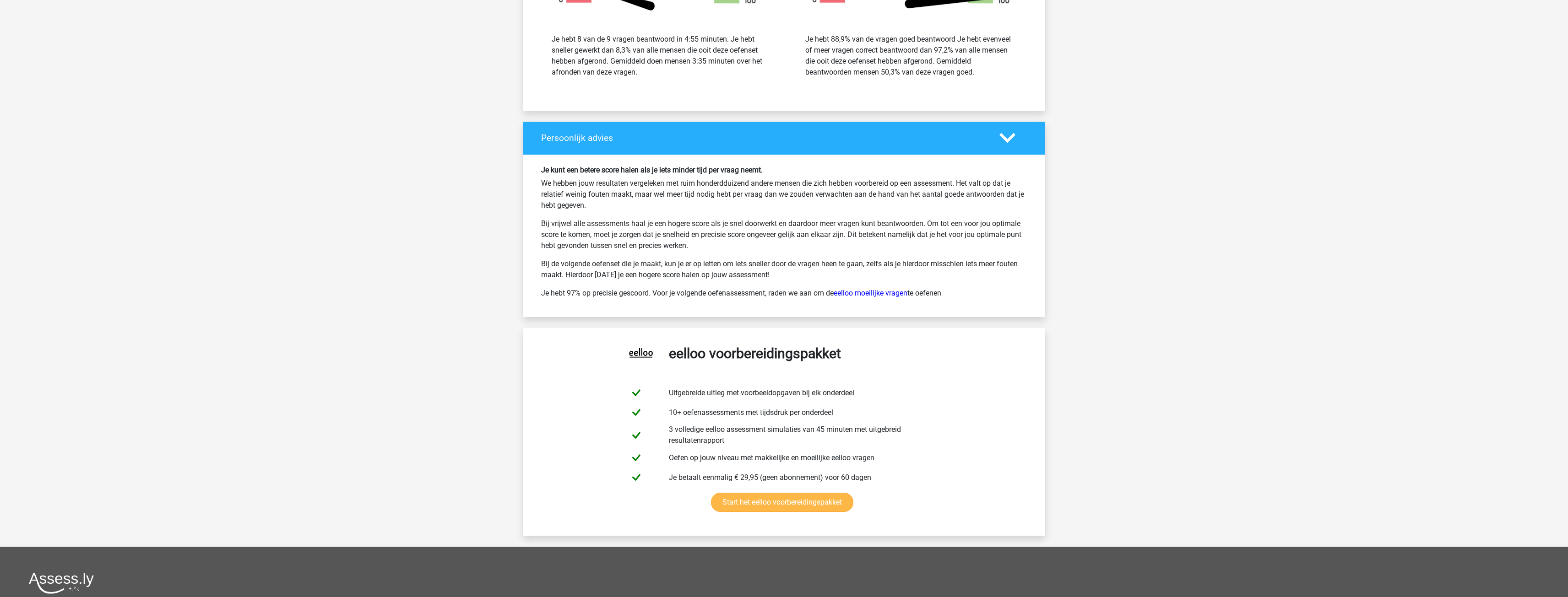
scroll to position [2105, 0]
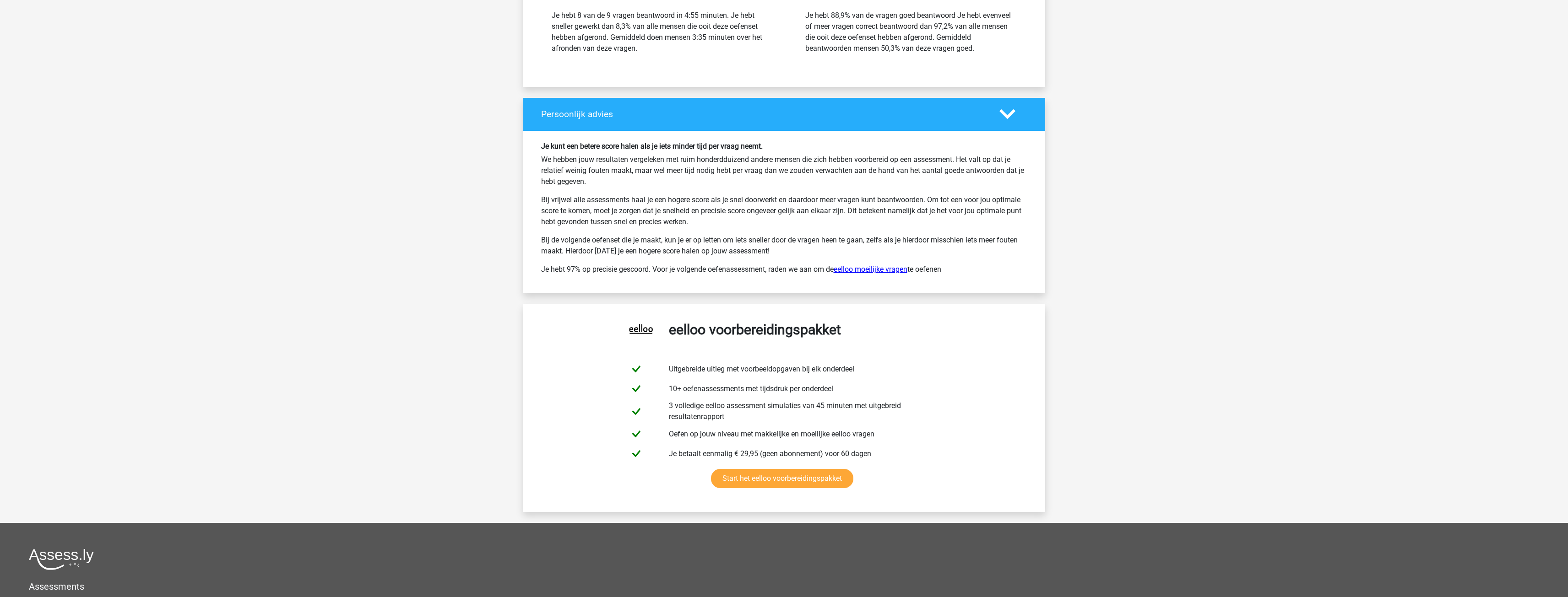
click at [903, 274] on link "eelloo moeilijke vragen" at bounding box center [870, 269] width 74 height 9
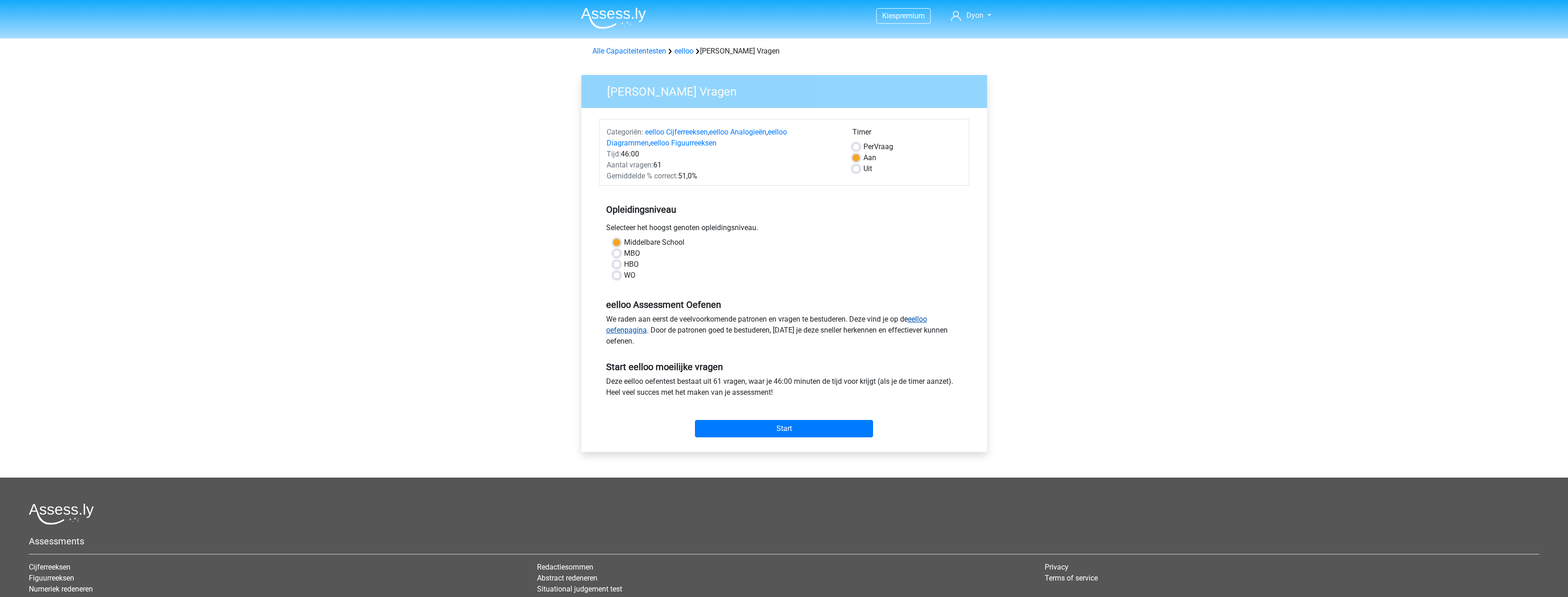
click at [918, 318] on link "eelloo oefenpagina" at bounding box center [766, 324] width 321 height 20
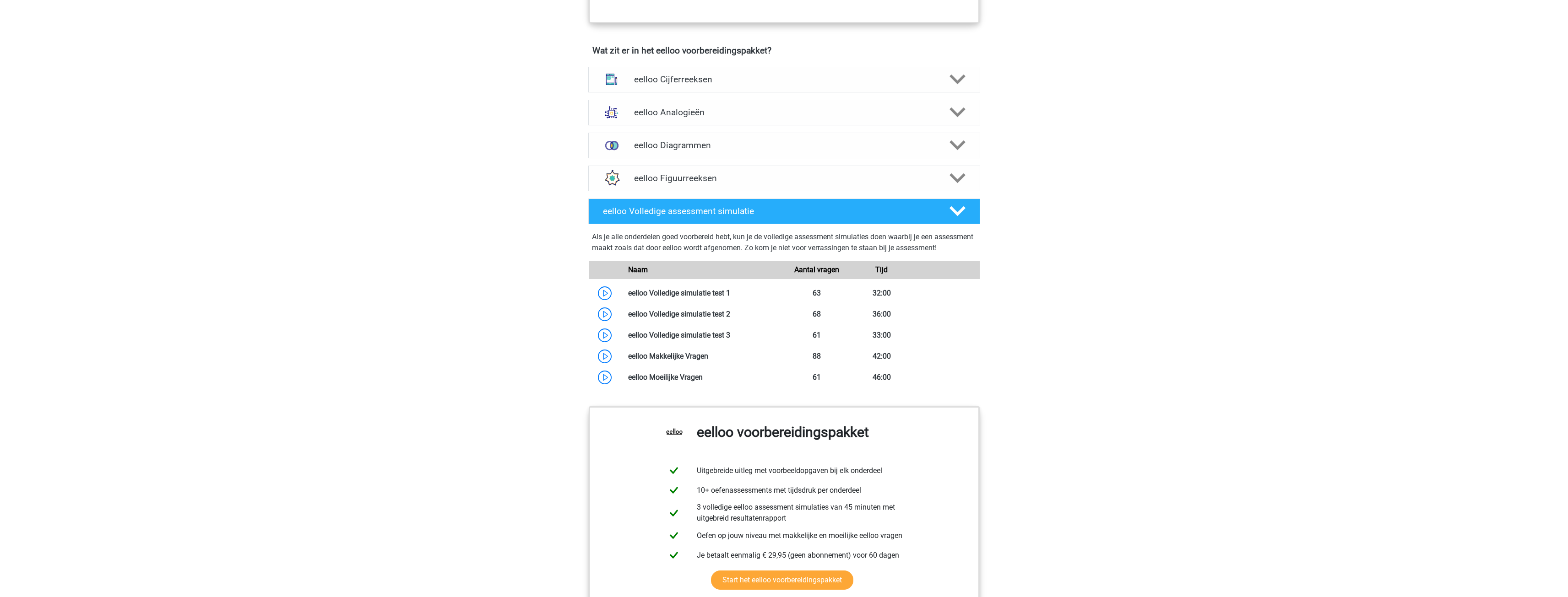
scroll to position [486, 0]
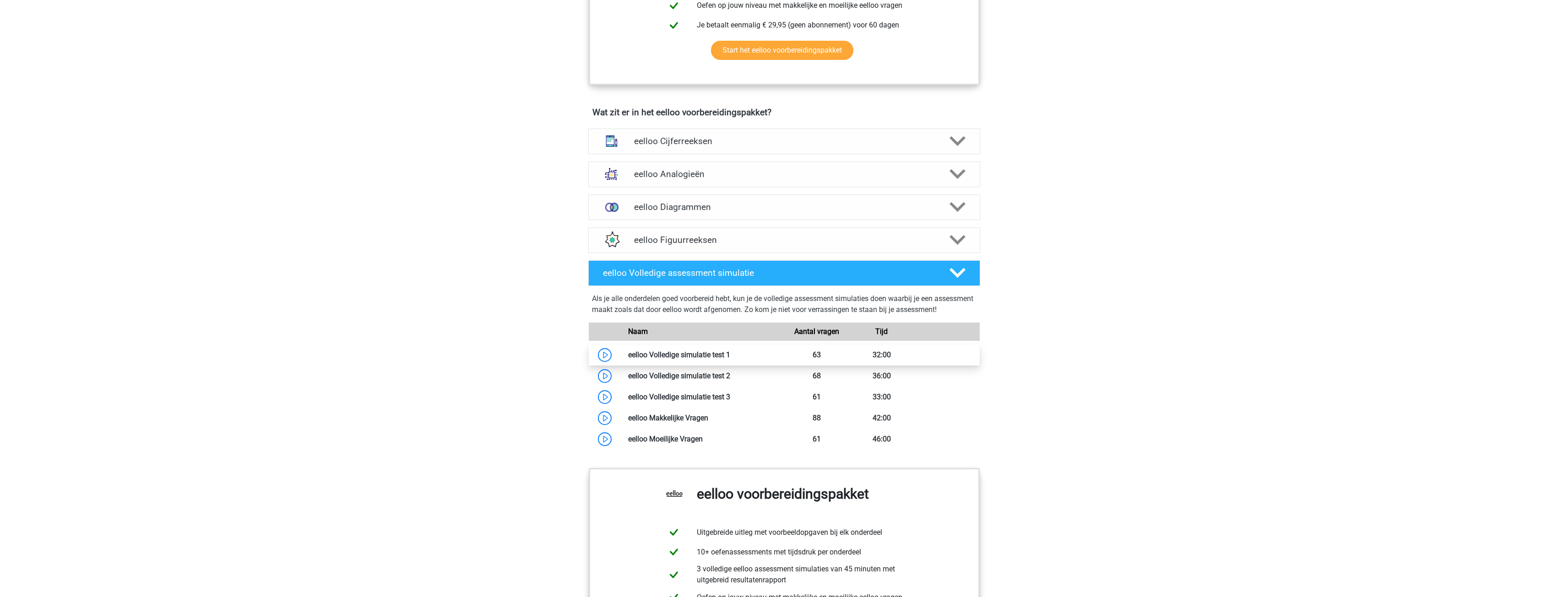
click at [730, 359] on link at bounding box center [730, 355] width 0 height 9
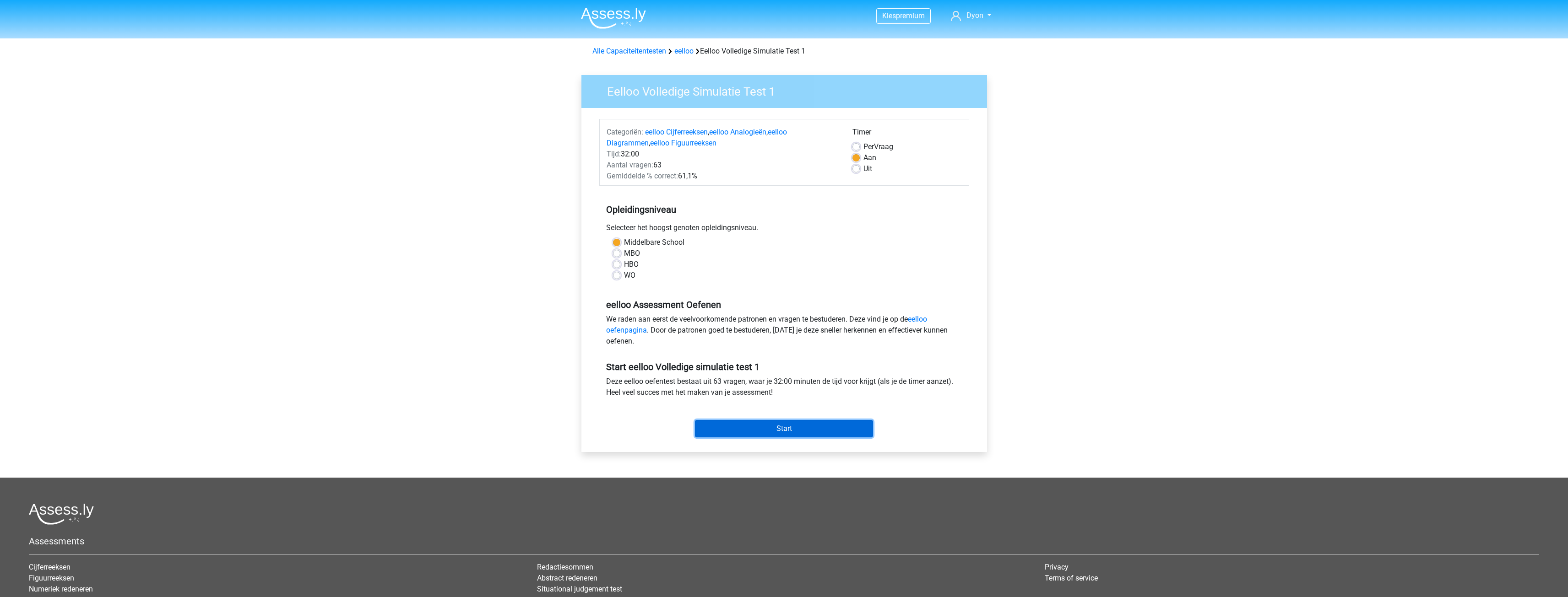
click at [761, 426] on input "Start" at bounding box center [784, 428] width 178 height 17
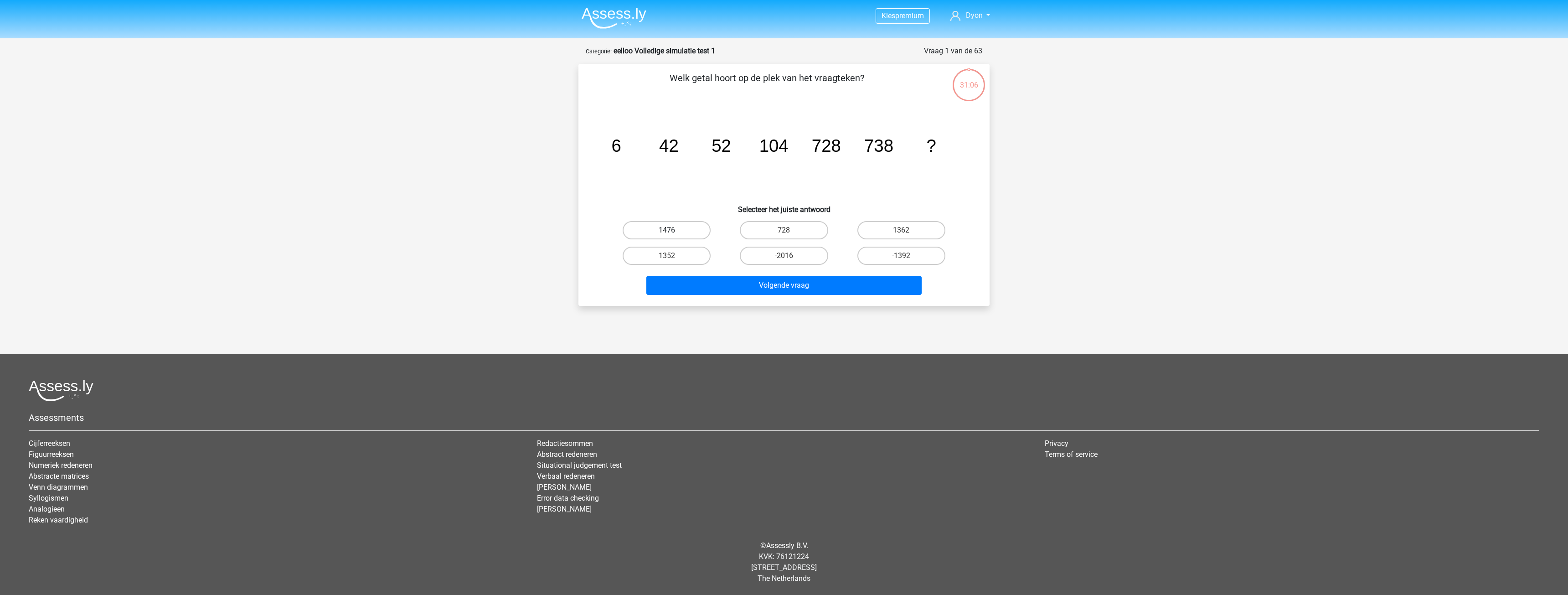
click at [687, 227] on label "1476" at bounding box center [667, 230] width 88 height 18
click at [673, 230] on input "1476" at bounding box center [670, 233] width 6 height 6
radio input "true"
click at [716, 278] on button "Volgende vraag" at bounding box center [784, 285] width 276 height 19
click at [803, 231] on label "2" at bounding box center [783, 230] width 88 height 18
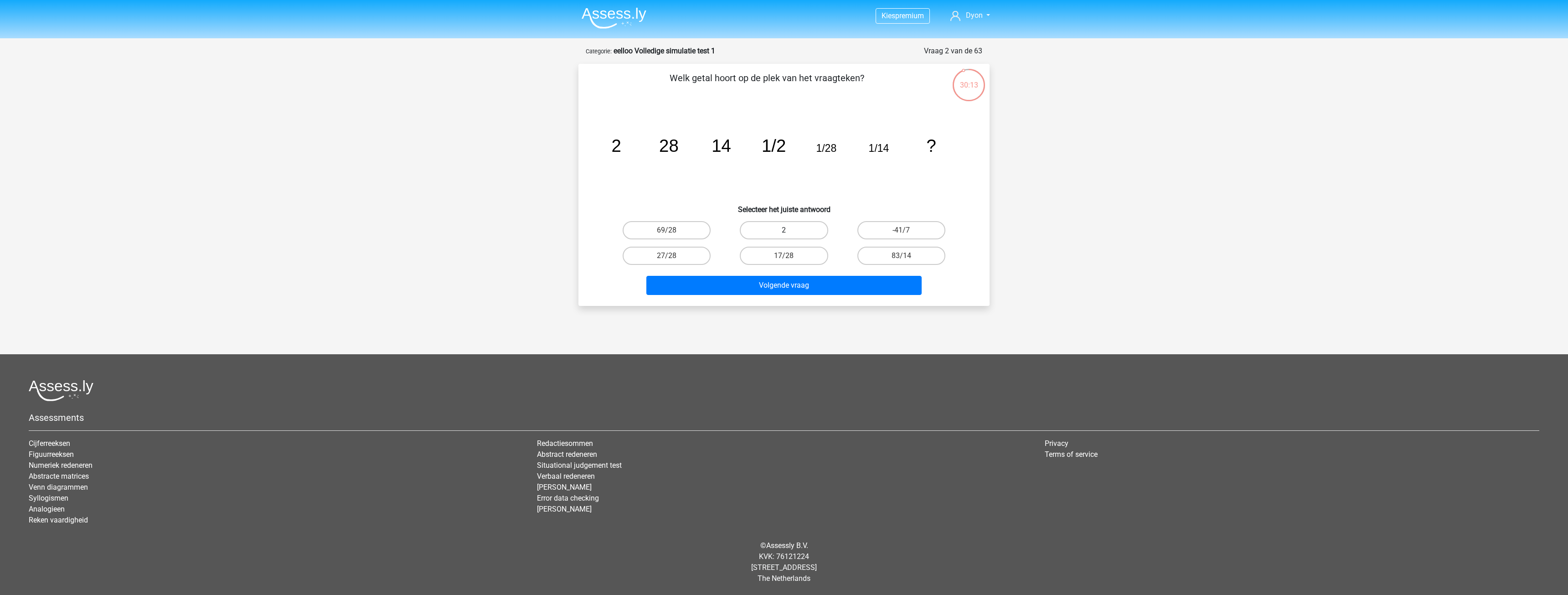
click at [790, 231] on input "2" at bounding box center [787, 233] width 6 height 6
radio input "true"
click at [820, 281] on button "Volgende vraag" at bounding box center [784, 285] width 276 height 19
click at [688, 253] on label "25/156" at bounding box center [667, 256] width 88 height 18
click at [673, 256] on input "25/156" at bounding box center [670, 259] width 6 height 6
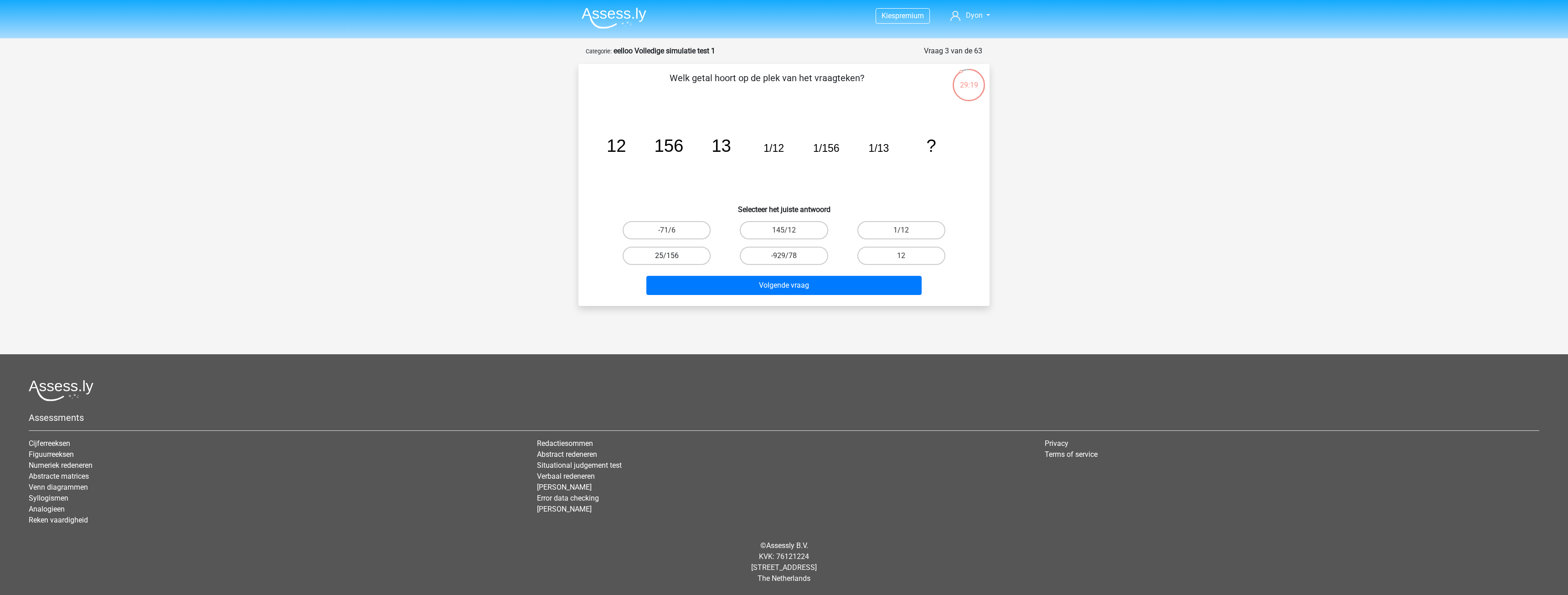
radio input "true"
click at [708, 279] on button "Volgende vraag" at bounding box center [784, 285] width 276 height 19
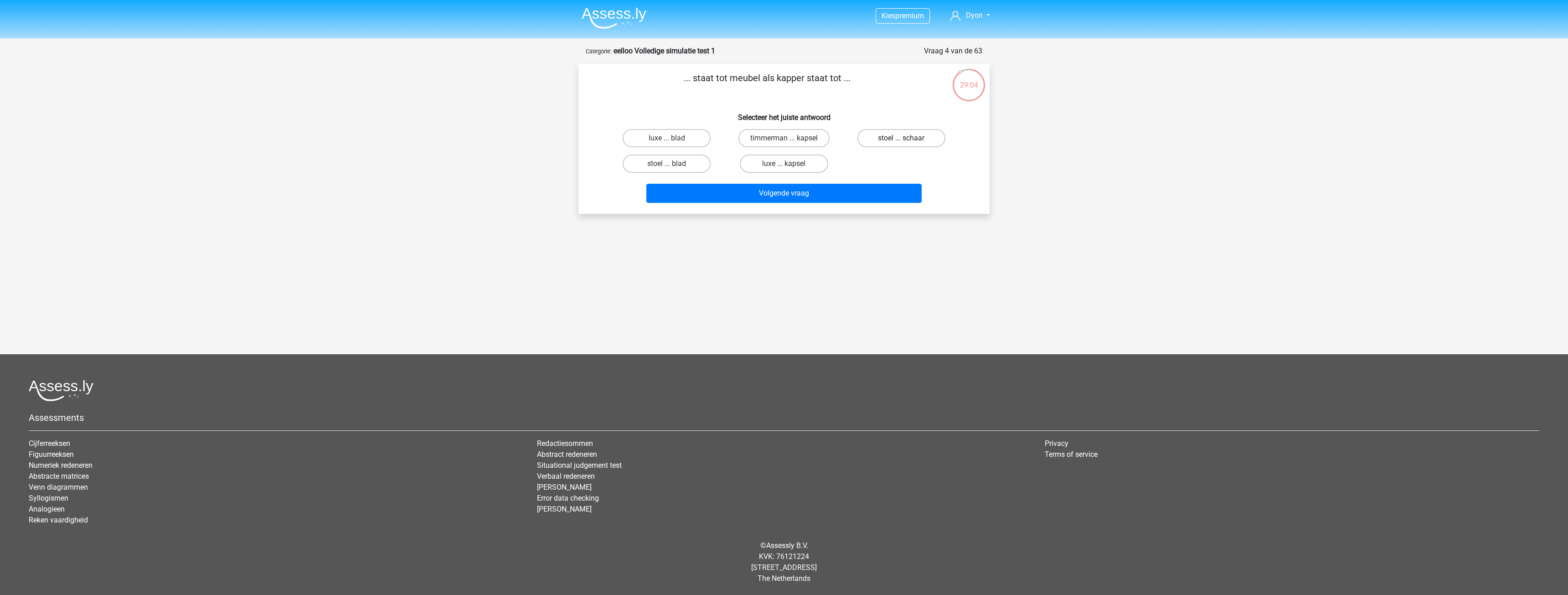
click at [880, 135] on label "stoel ... schaar" at bounding box center [901, 138] width 88 height 18
click at [901, 138] on input "stoel ... schaar" at bounding box center [904, 141] width 6 height 6
radio input "true"
click at [869, 180] on div "Volgende vraag" at bounding box center [784, 191] width 382 height 30
click at [869, 190] on button "Volgende vraag" at bounding box center [784, 193] width 276 height 19
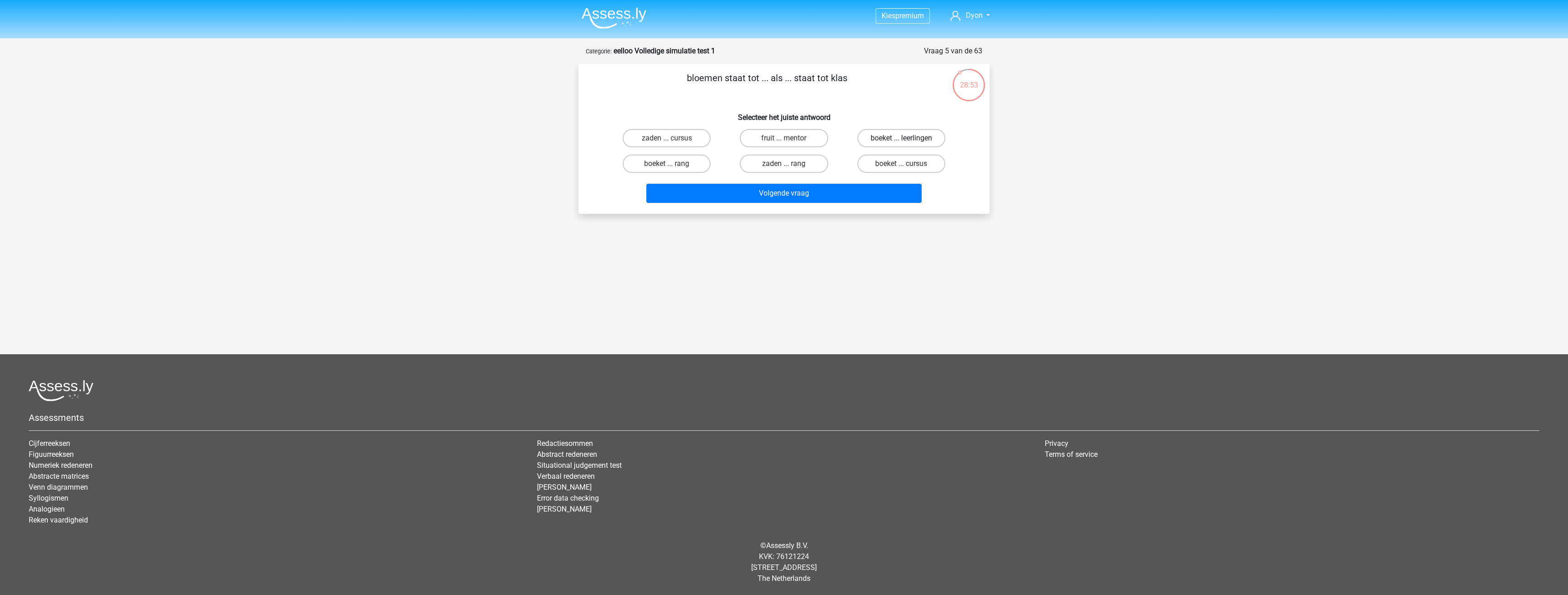
click at [901, 136] on label "boeket ... leerlingen" at bounding box center [901, 138] width 88 height 18
click at [901, 138] on input "boeket ... leerlingen" at bounding box center [904, 141] width 6 height 6
radio input "true"
click at [897, 183] on div "Volgende vraag" at bounding box center [784, 191] width 382 height 30
click at [897, 186] on button "Volgende vraag" at bounding box center [784, 193] width 276 height 19
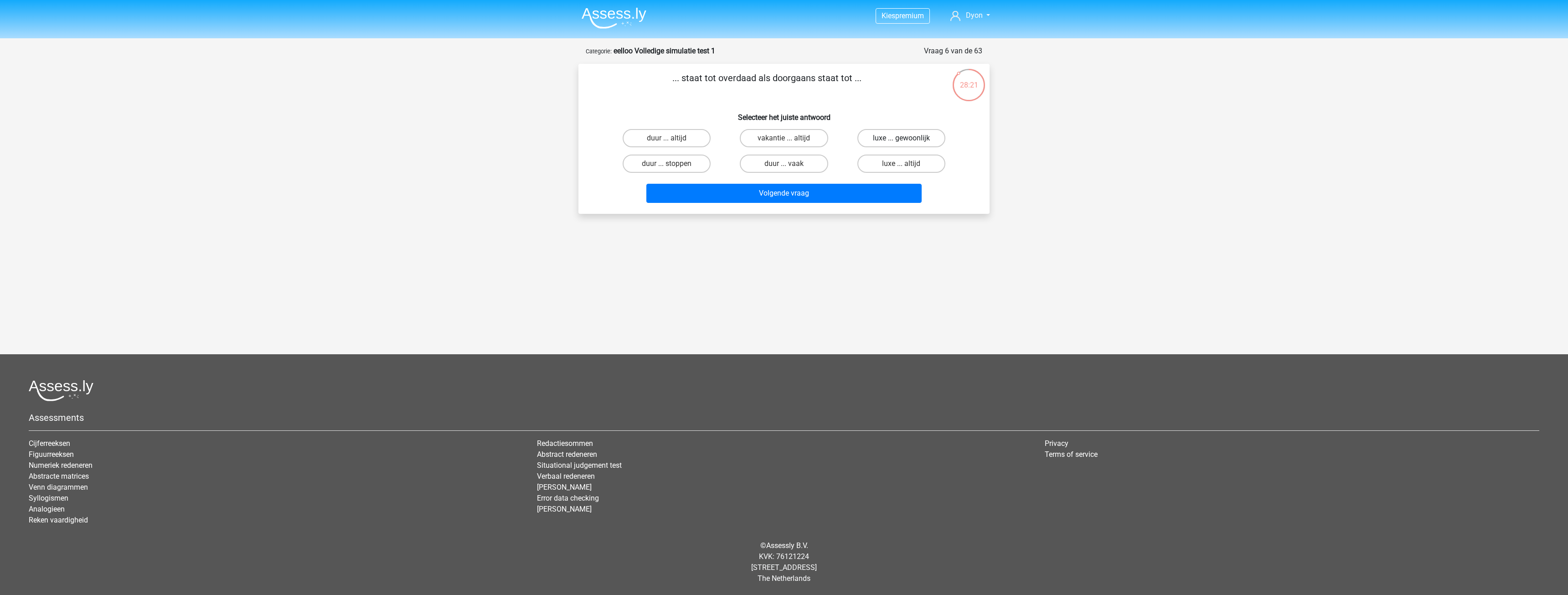
click at [882, 143] on label "luxe ... gewoonlijk" at bounding box center [901, 138] width 88 height 18
click at [901, 143] on input "luxe ... gewoonlijk" at bounding box center [904, 141] width 6 height 6
radio input "true"
click at [829, 183] on div "Volgende vraag" at bounding box center [784, 191] width 382 height 30
click at [828, 189] on button "Volgende vraag" at bounding box center [784, 193] width 276 height 19
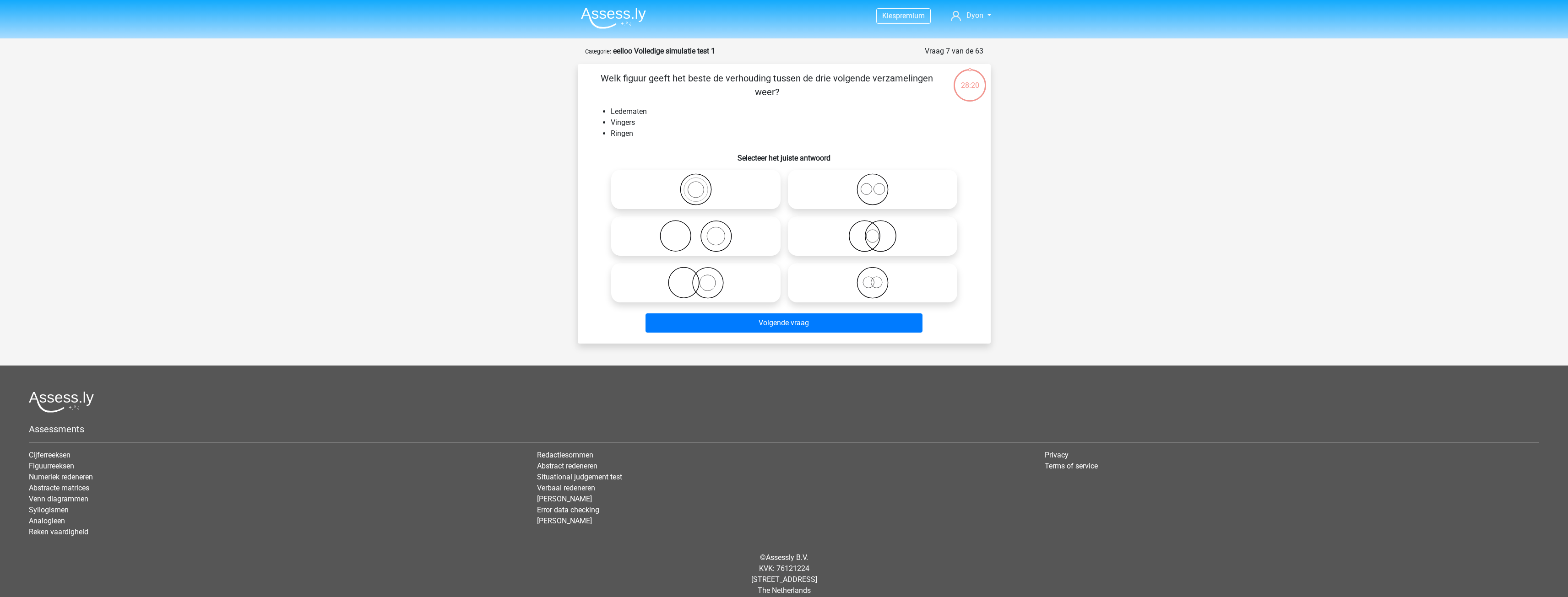
scroll to position [10, 0]
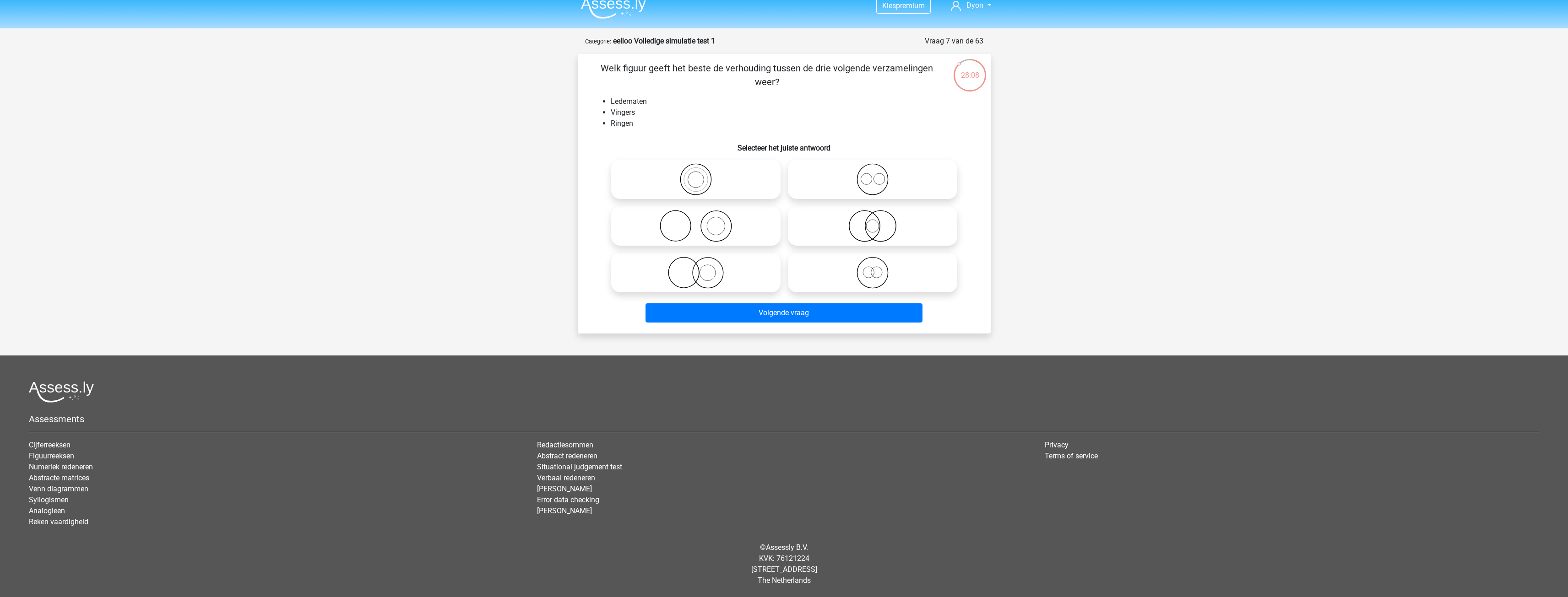
click at [904, 224] on icon at bounding box center [872, 226] width 162 height 32
click at [878, 221] on input "radio" at bounding box center [875, 219] width 6 height 6
radio input "true"
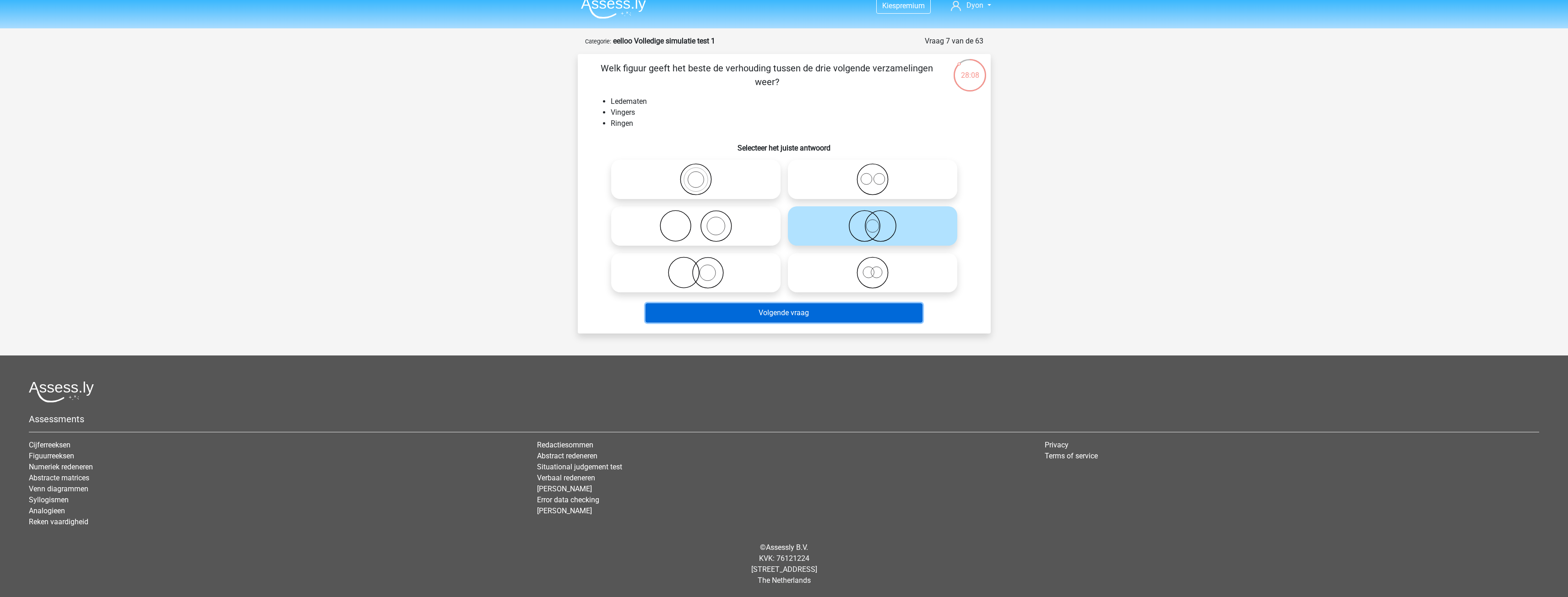
click at [859, 304] on button "Volgende vraag" at bounding box center [784, 312] width 277 height 19
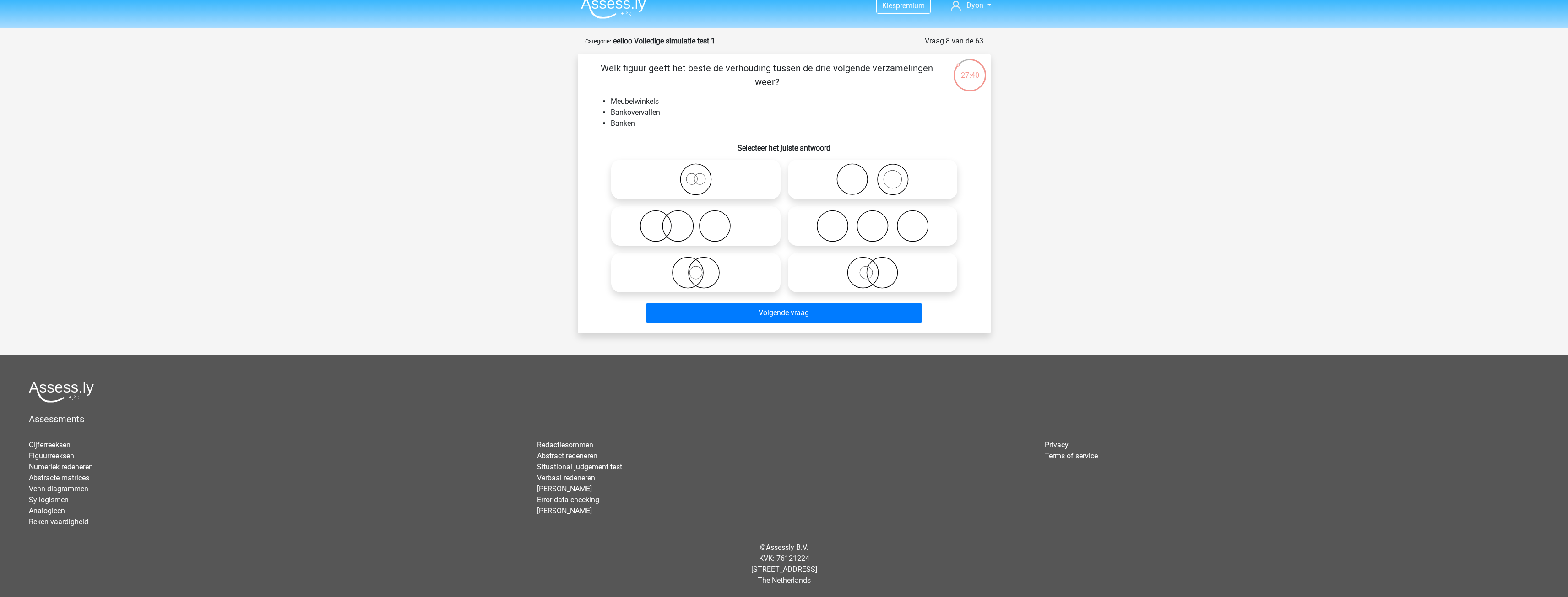
click at [748, 185] on icon at bounding box center [696, 179] width 162 height 32
click at [702, 175] on input "radio" at bounding box center [699, 172] width 6 height 6
radio input "true"
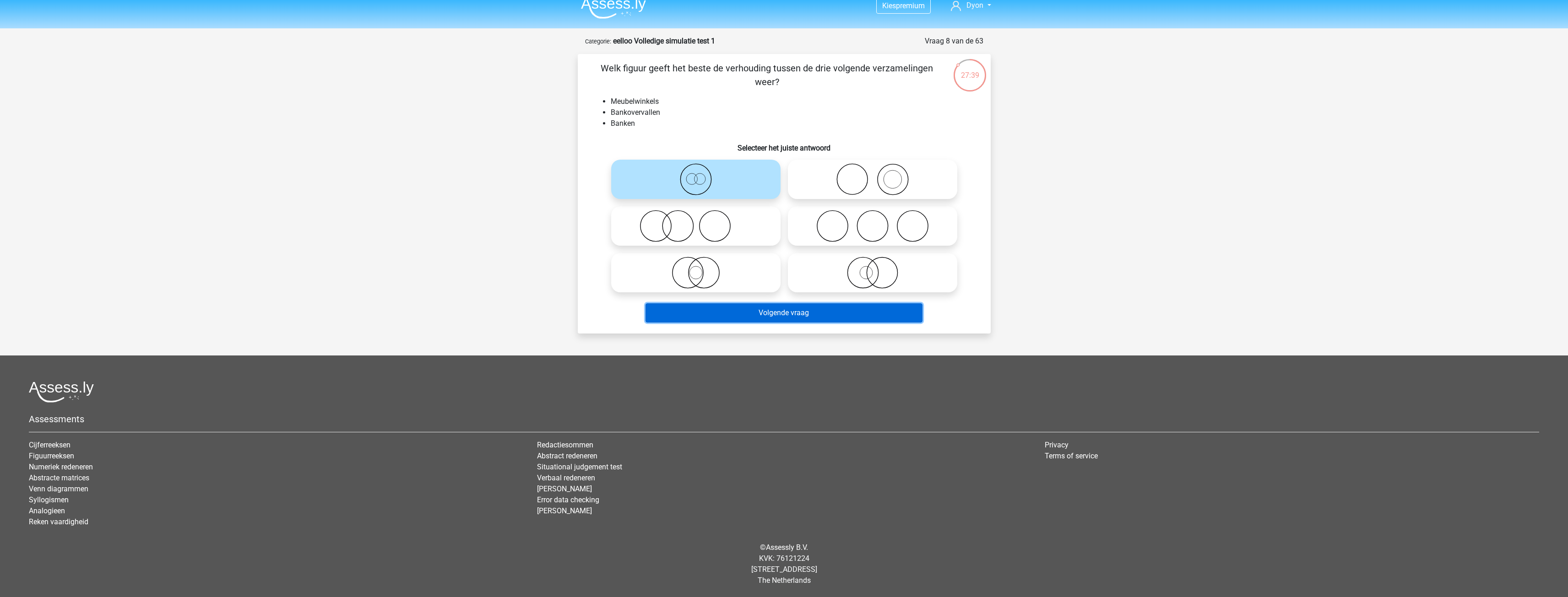
click at [746, 312] on button "Volgende vraag" at bounding box center [784, 312] width 277 height 19
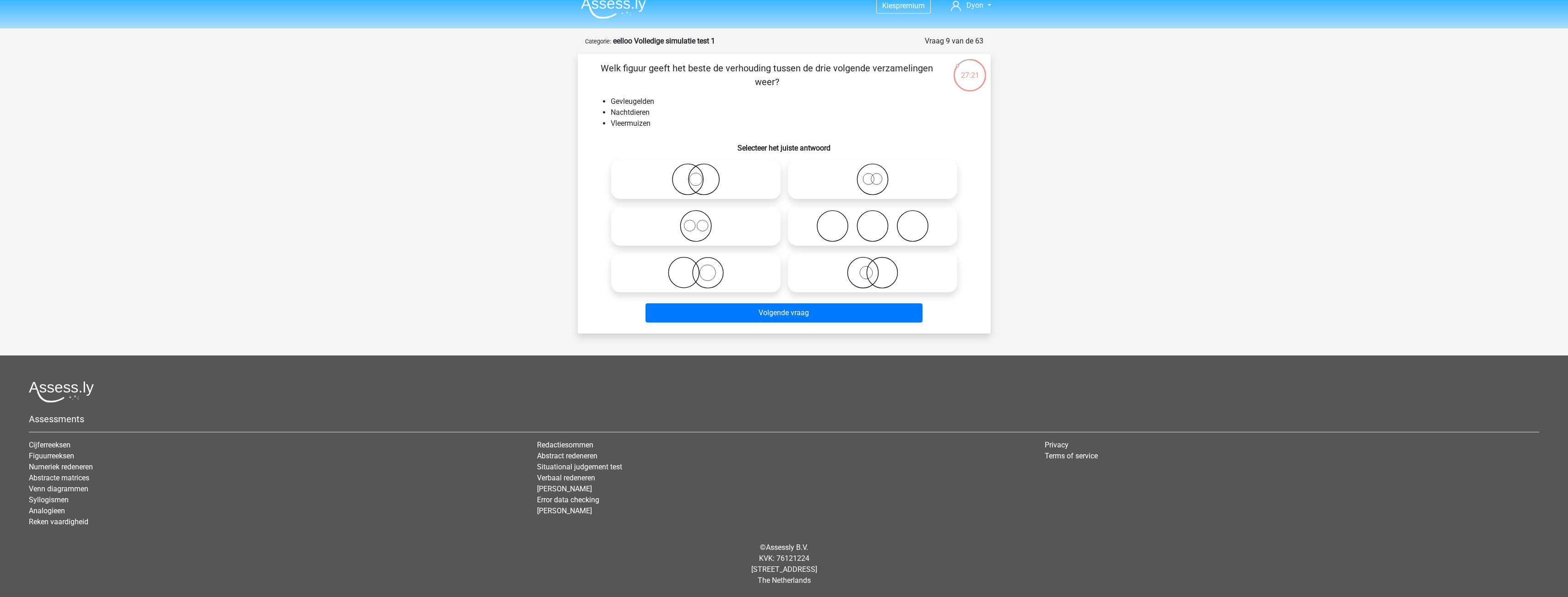
click at [746, 181] on icon at bounding box center [696, 179] width 162 height 32
click at [702, 175] on input "radio" at bounding box center [699, 172] width 6 height 6
radio input "true"
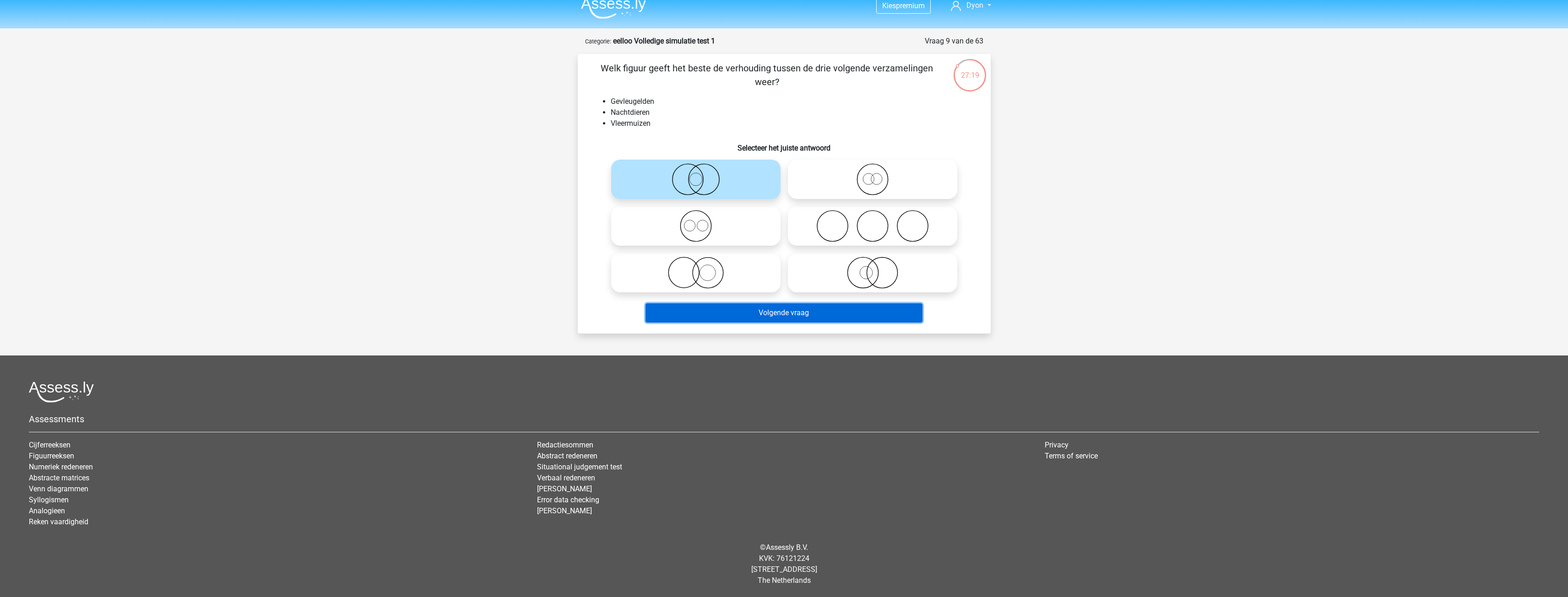
click at [787, 313] on button "Volgende vraag" at bounding box center [784, 312] width 277 height 19
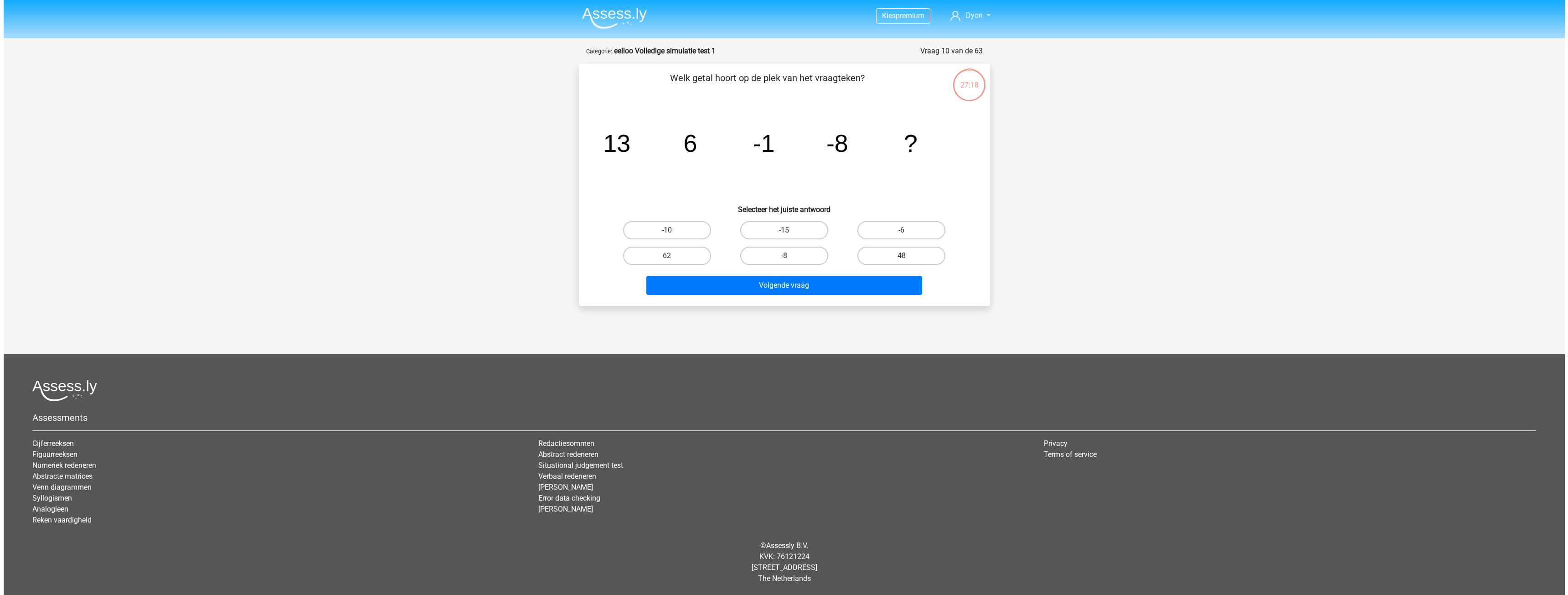
scroll to position [0, 0]
click at [744, 233] on label "-15" at bounding box center [783, 230] width 88 height 18
click at [784, 233] on input "-15" at bounding box center [787, 233] width 6 height 6
radio input "true"
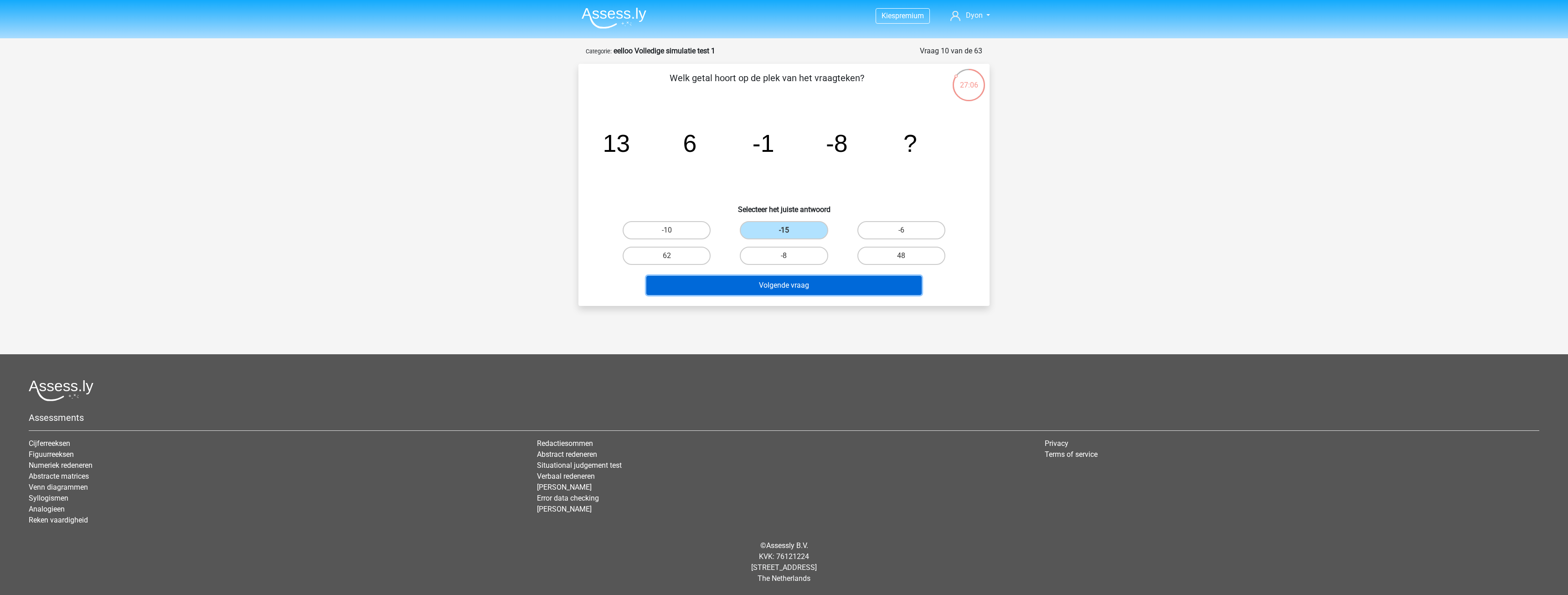
click at [765, 290] on button "Volgende vraag" at bounding box center [784, 285] width 276 height 19
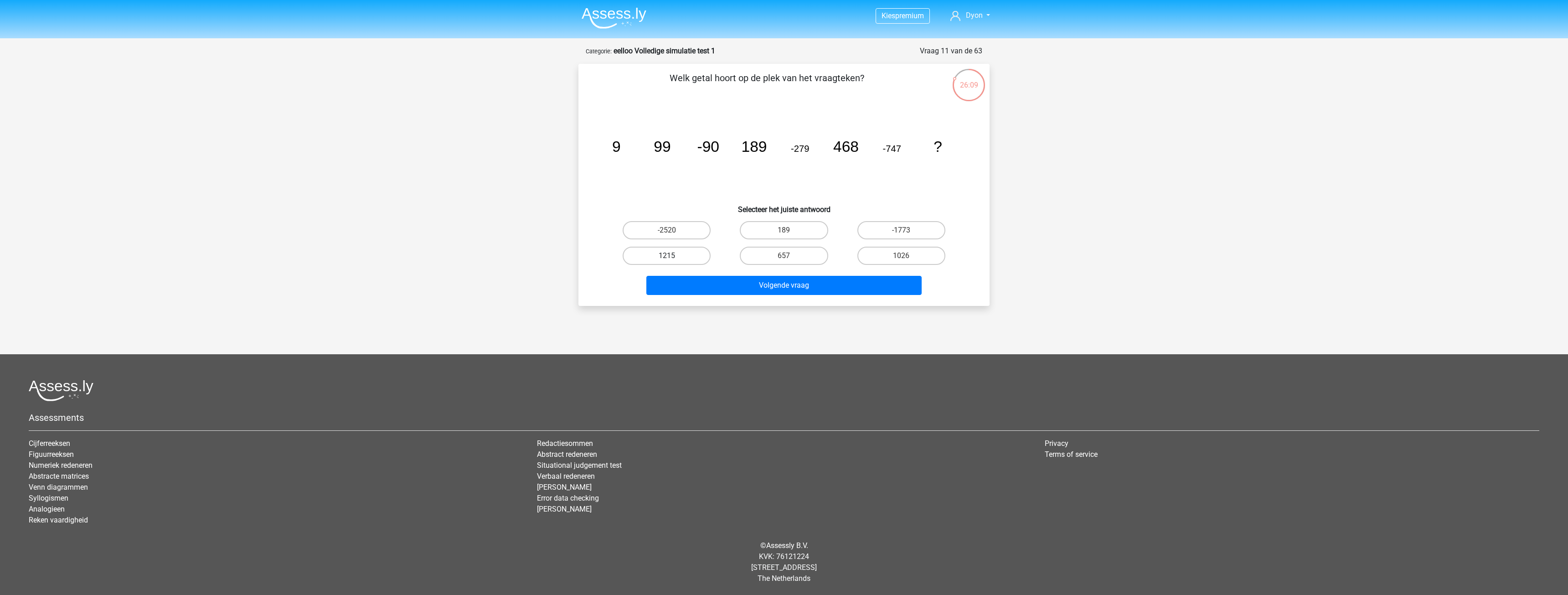
click at [685, 253] on label "1215" at bounding box center [667, 256] width 88 height 18
click at [673, 256] on input "1215" at bounding box center [670, 259] width 6 height 6
radio input "true"
click at [751, 287] on button "Volgende vraag" at bounding box center [784, 285] width 276 height 19
click at [803, 255] on label "-139/18" at bounding box center [783, 256] width 88 height 18
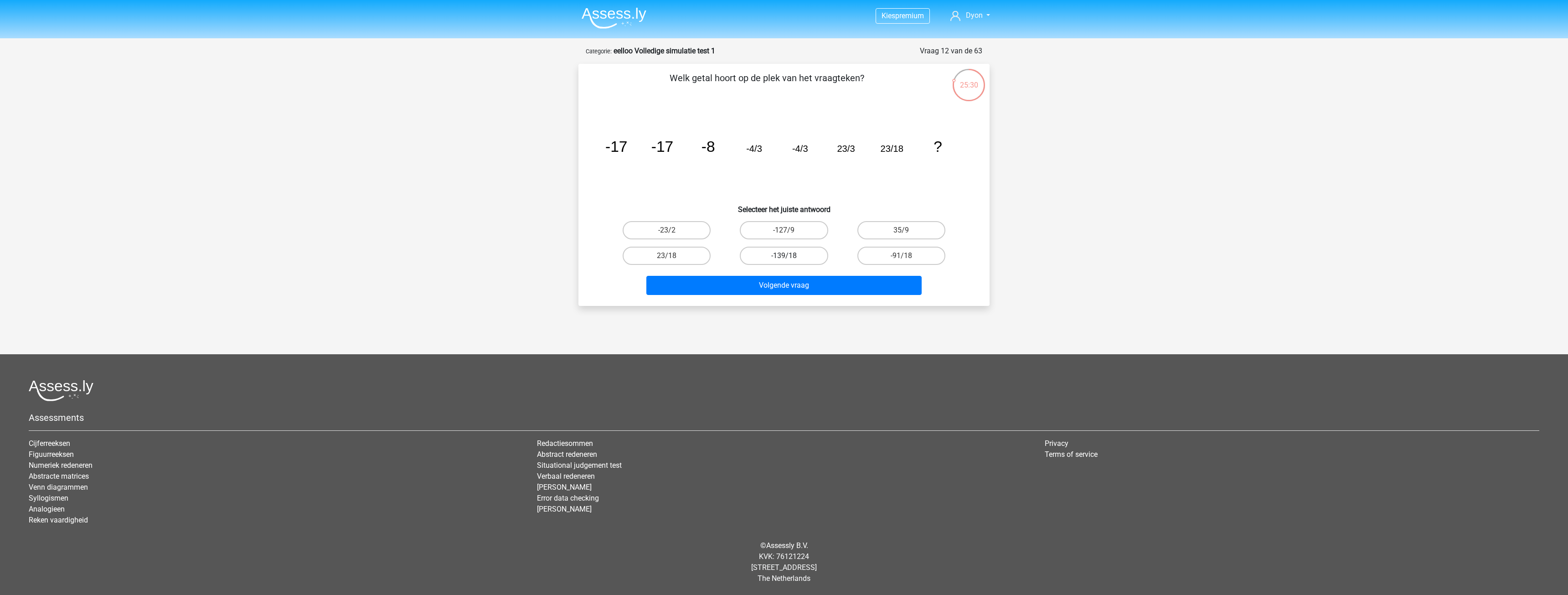
click at [790, 256] on input "-139/18" at bounding box center [787, 259] width 6 height 6
radio input "true"
click at [679, 259] on label "23/18" at bounding box center [667, 256] width 88 height 18
click at [673, 259] on input "23/18" at bounding box center [670, 259] width 6 height 6
radio input "true"
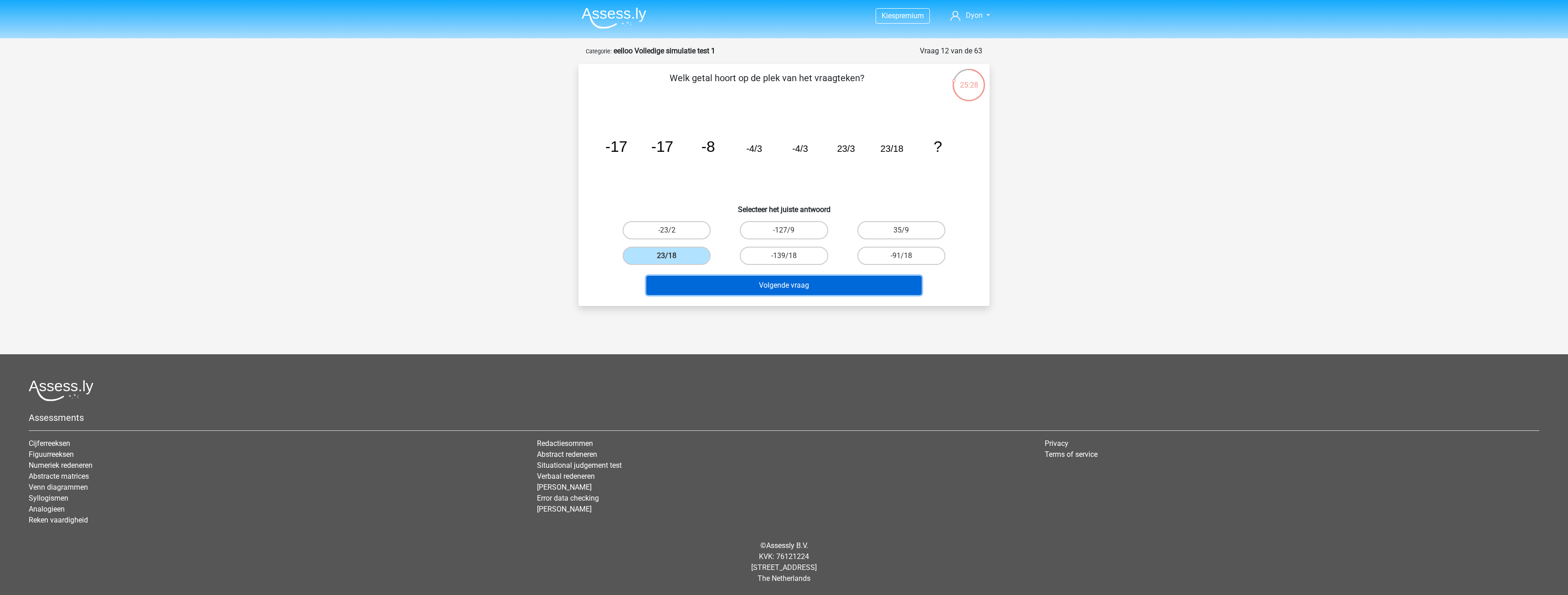
click at [694, 283] on button "Volgende vraag" at bounding box center [784, 285] width 276 height 19
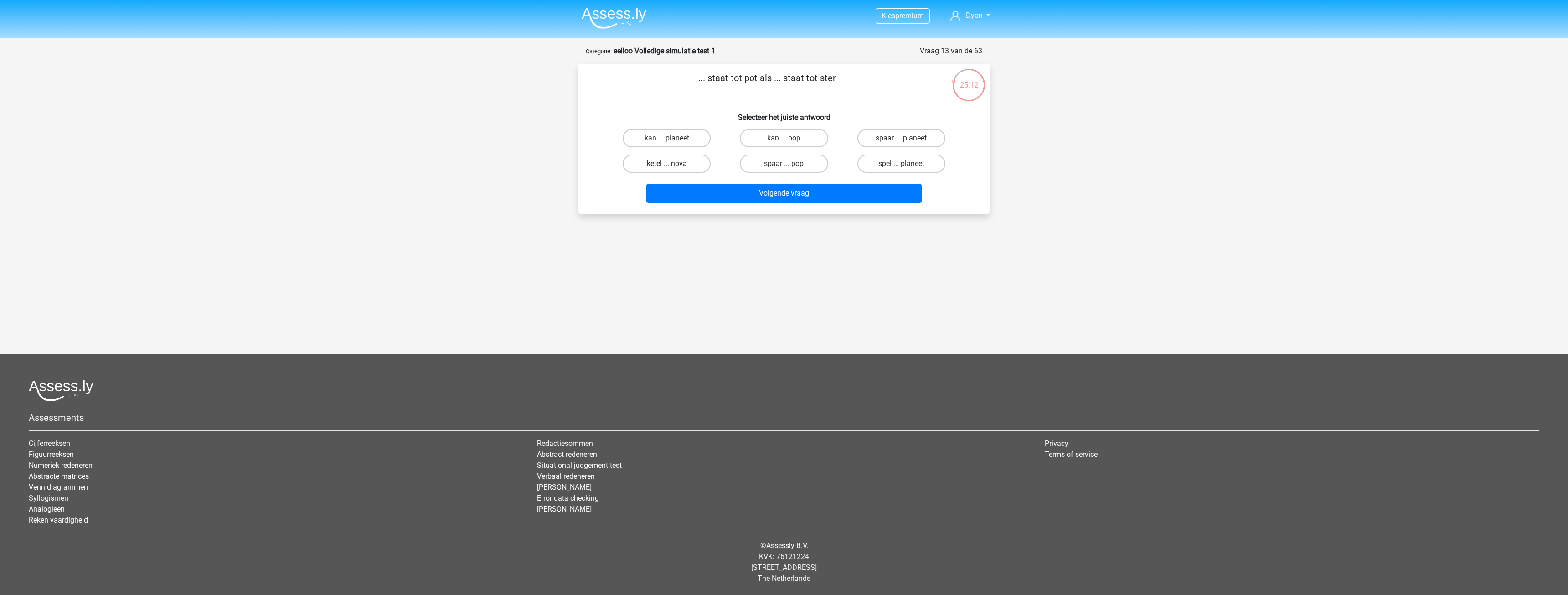
click at [698, 168] on label "ketel ... nova" at bounding box center [667, 164] width 88 height 18
click at [673, 168] on input "ketel ... nova" at bounding box center [670, 167] width 6 height 6
radio input "true"
click at [832, 191] on button "Volgende vraag" at bounding box center [784, 193] width 276 height 19
click at [881, 166] on label "brood ... band" at bounding box center [901, 164] width 88 height 18
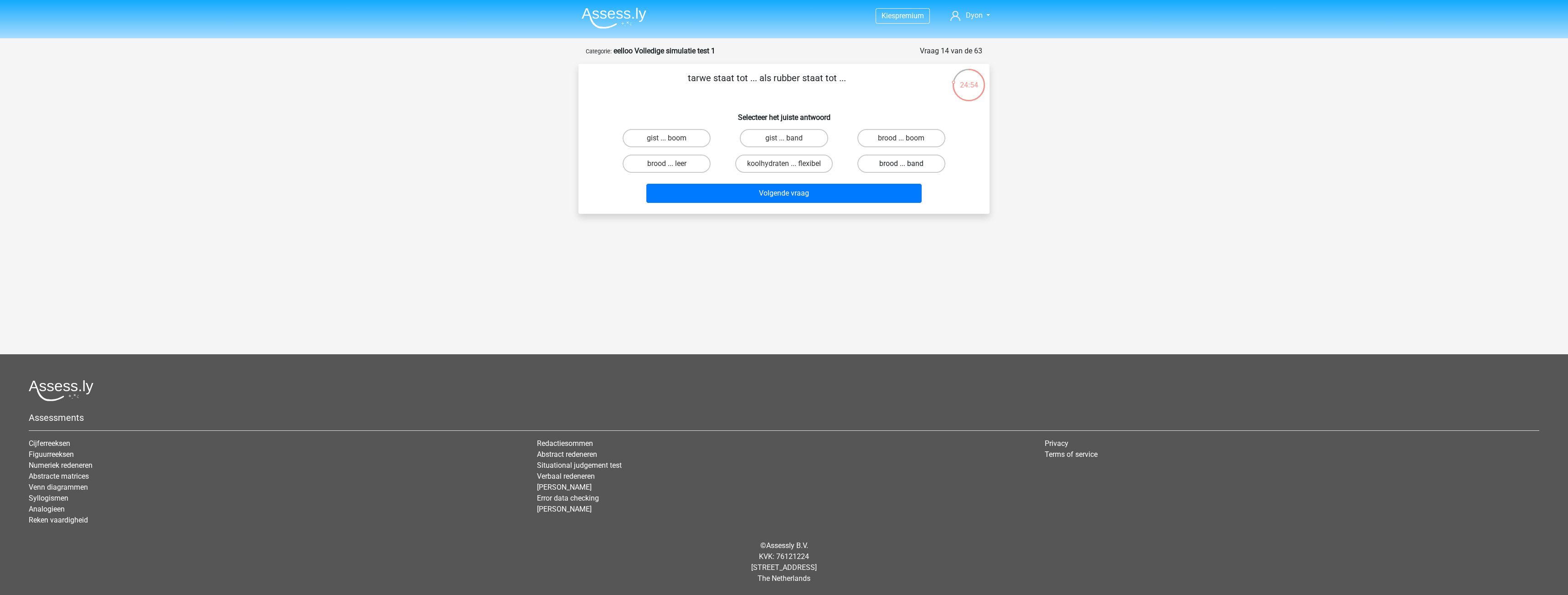
click at [901, 166] on input "brood ... band" at bounding box center [904, 167] width 6 height 6
radio input "true"
click at [869, 194] on button "Volgende vraag" at bounding box center [784, 193] width 276 height 19
click at [695, 139] on label "harten ... psychologie" at bounding box center [667, 138] width 92 height 18
click at [673, 139] on input "harten ... psychologie" at bounding box center [670, 141] width 6 height 6
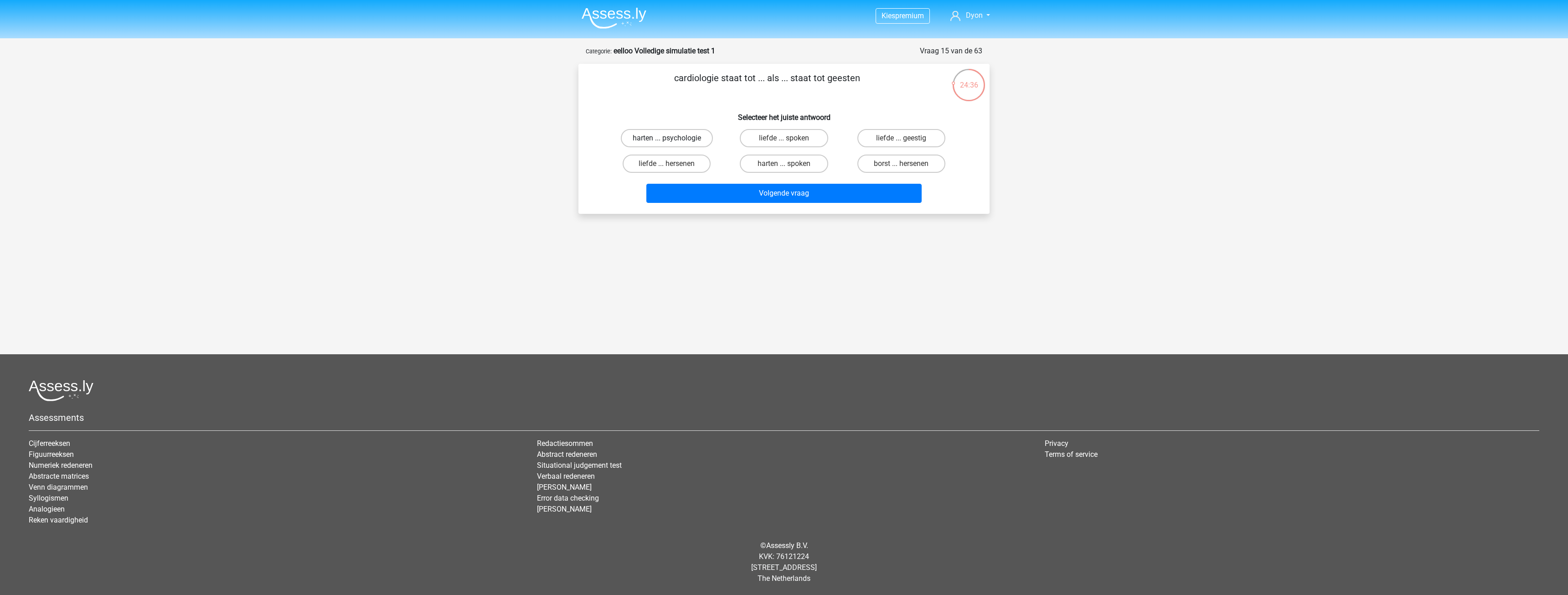
radio input "true"
click at [740, 186] on button "Volgende vraag" at bounding box center [784, 193] width 276 height 19
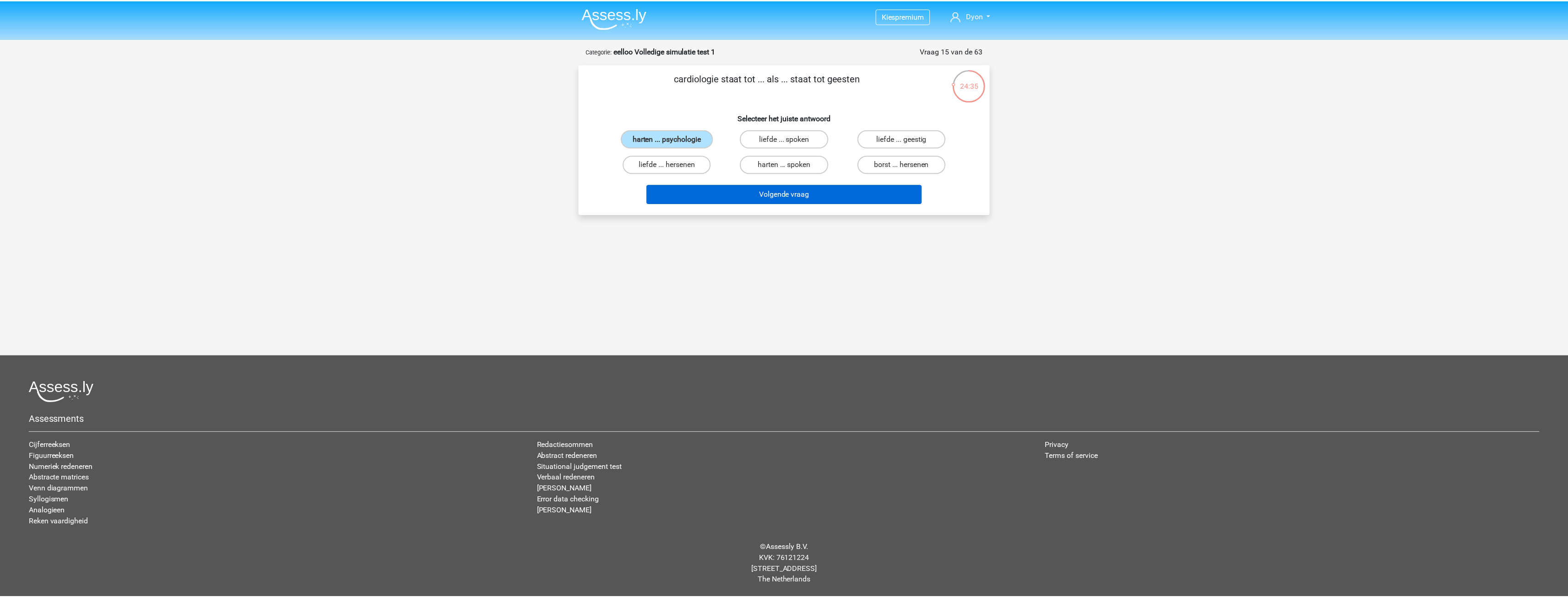
scroll to position [10, 0]
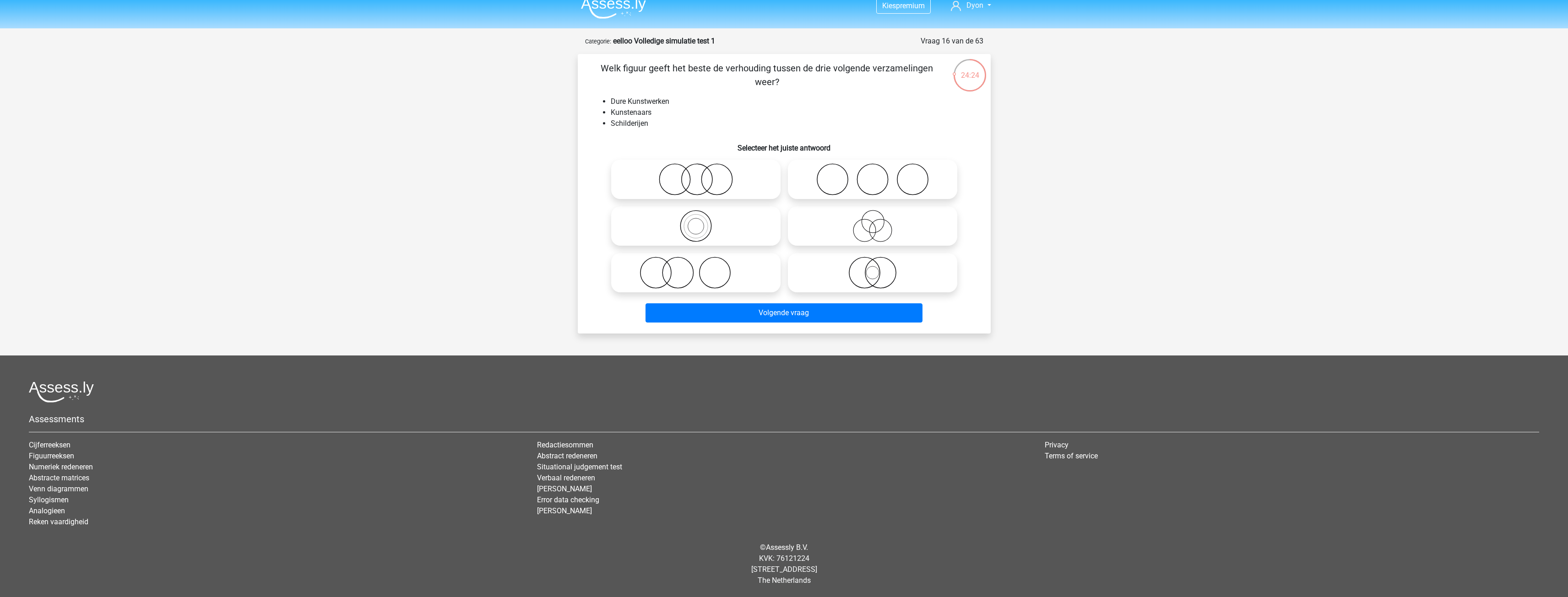
click at [672, 219] on icon at bounding box center [696, 226] width 162 height 32
click at [696, 219] on input "radio" at bounding box center [699, 219] width 6 height 6
radio input "true"
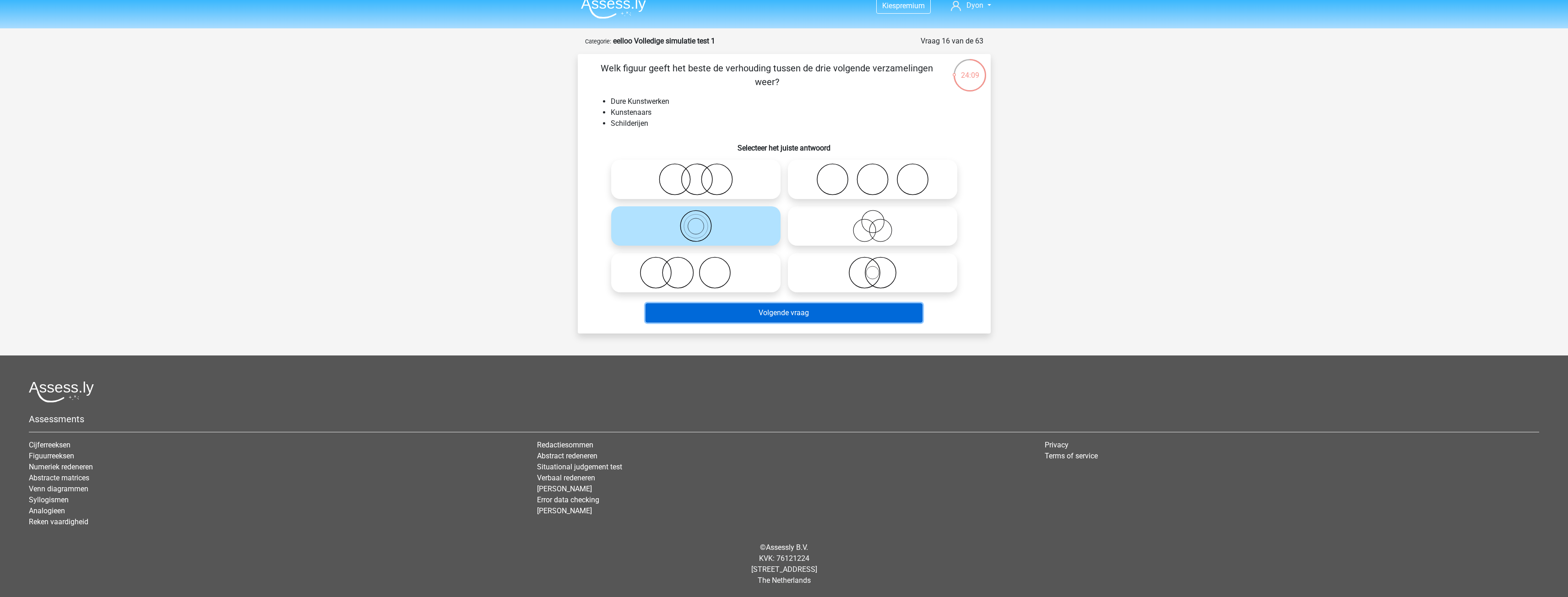
click at [764, 316] on button "Volgende vraag" at bounding box center [784, 312] width 277 height 19
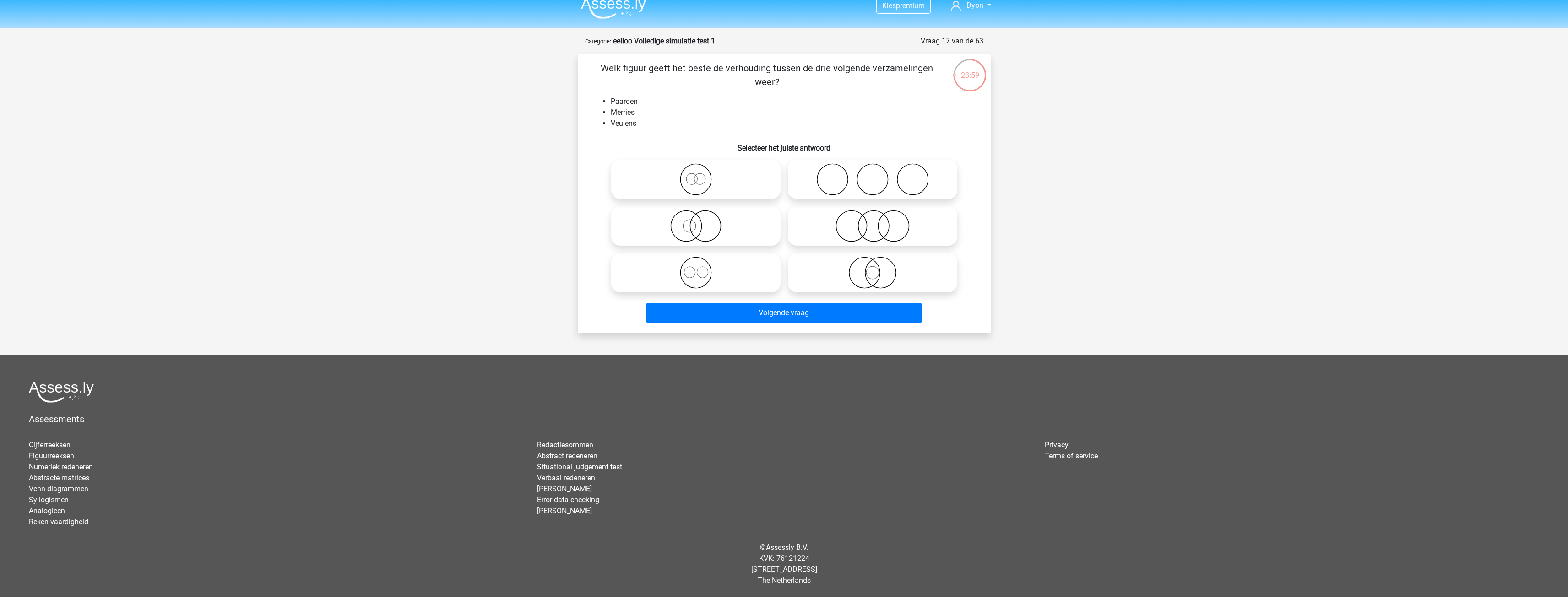
click at [637, 273] on icon at bounding box center [696, 273] width 162 height 32
click at [696, 268] on input "radio" at bounding box center [699, 265] width 6 height 6
radio input "true"
click at [669, 328] on div "Welk figuur geeft het beste de verhouding tussen de drie volgende verzamelingen…" at bounding box center [784, 194] width 413 height 280
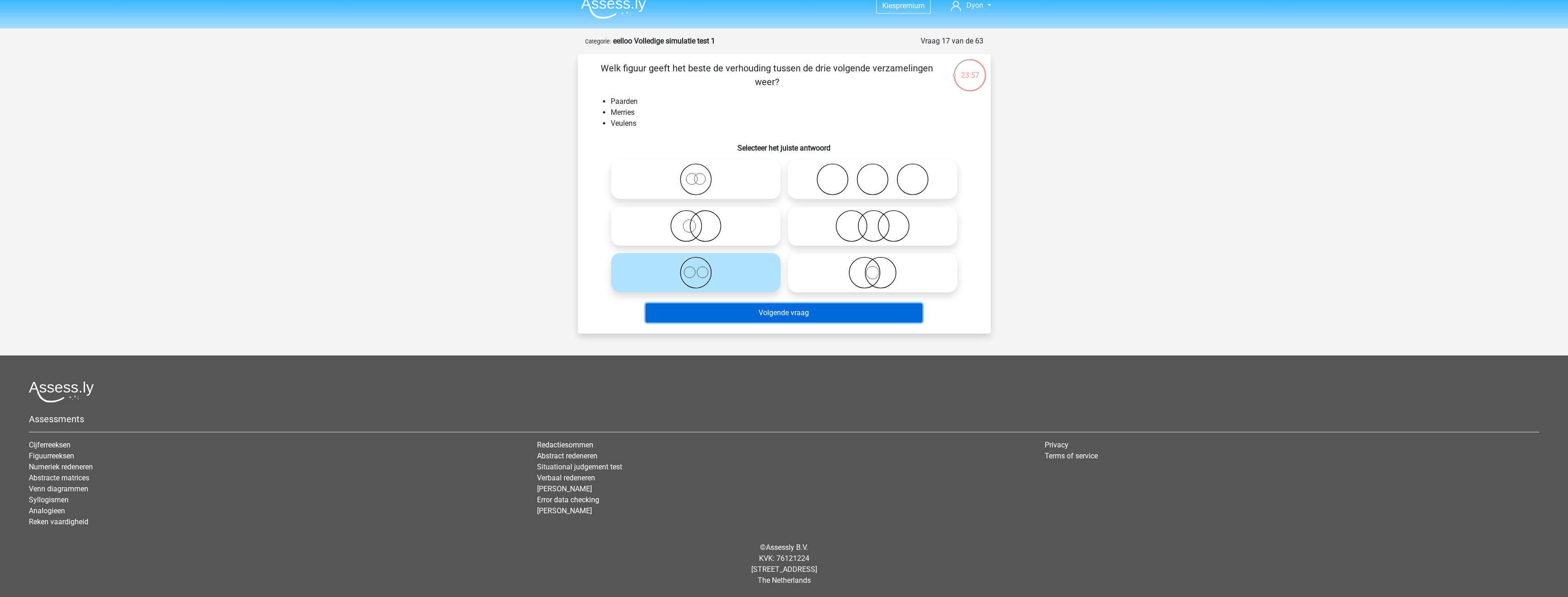
click at [678, 316] on button "Volgende vraag" at bounding box center [784, 312] width 277 height 19
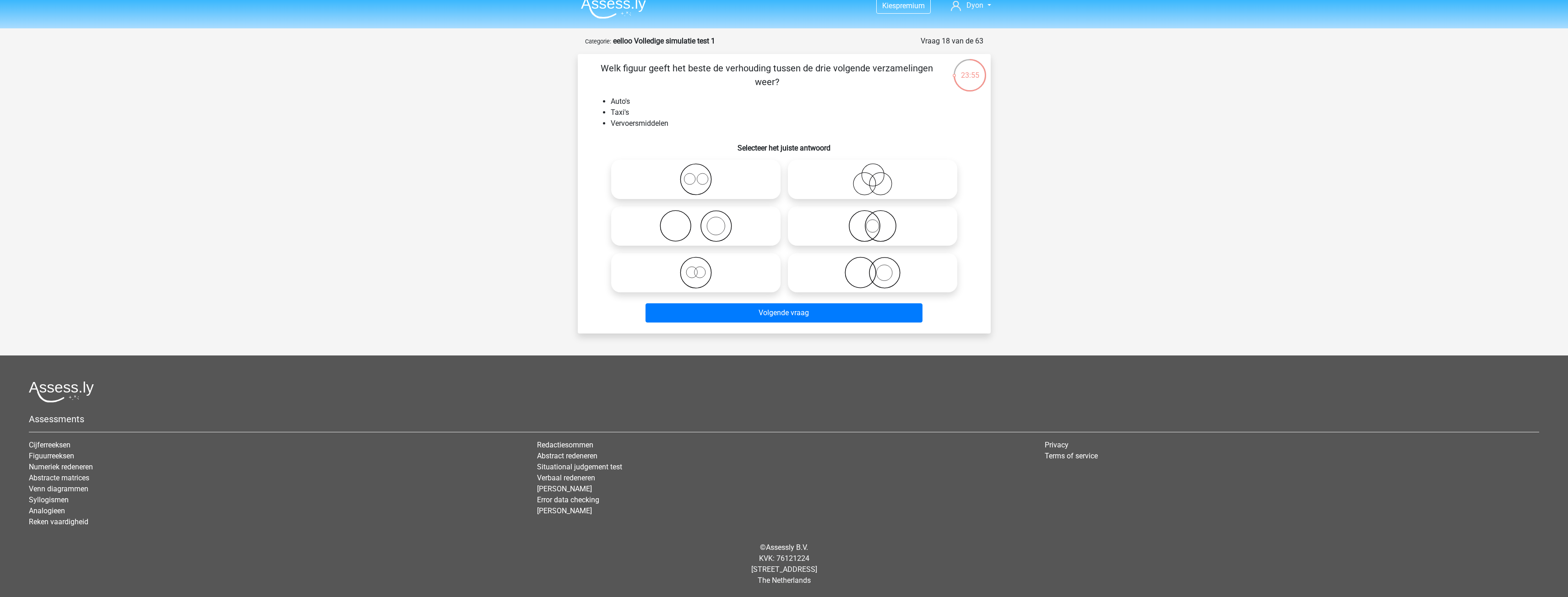
click at [748, 180] on icon at bounding box center [696, 179] width 162 height 32
click at [702, 175] on input "radio" at bounding box center [699, 172] width 6 height 6
radio input "true"
click at [832, 232] on icon at bounding box center [872, 226] width 162 height 32
click at [872, 221] on input "radio" at bounding box center [875, 219] width 6 height 6
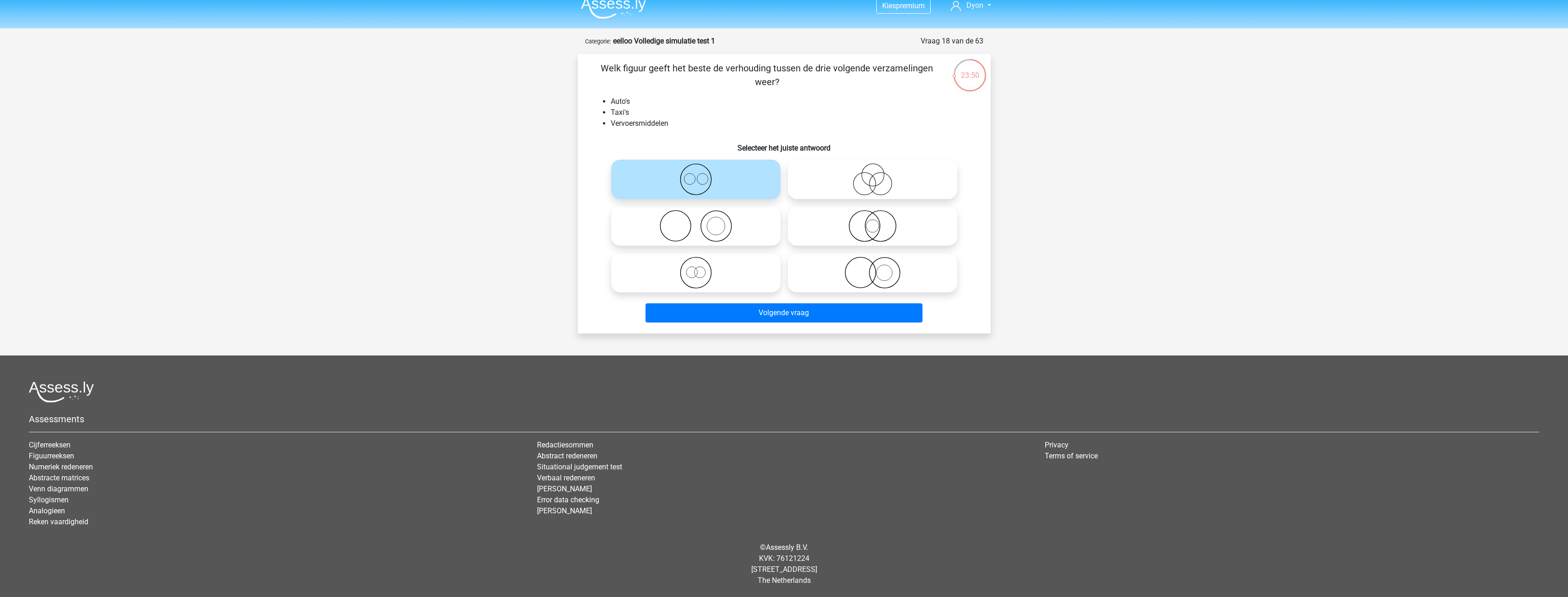
radio input "true"
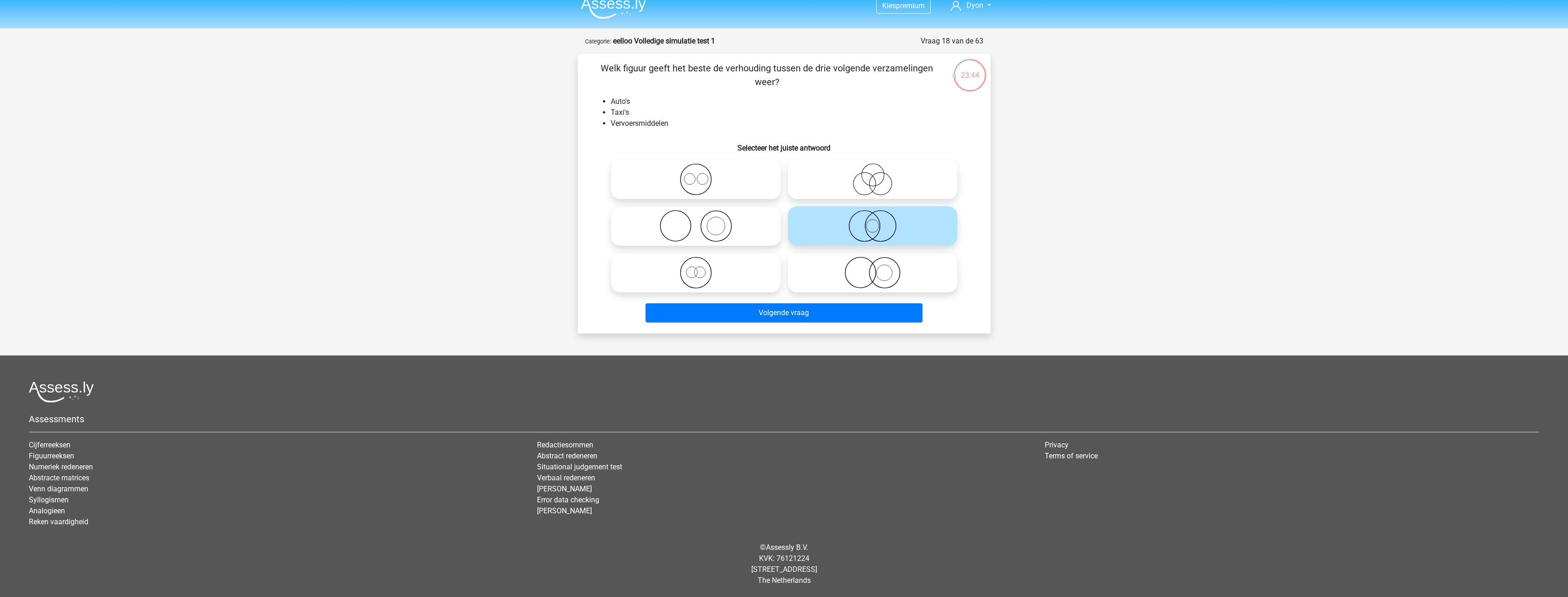
click at [759, 269] on icon at bounding box center [696, 273] width 162 height 32
click at [702, 268] on input "radio" at bounding box center [699, 265] width 6 height 6
radio input "true"
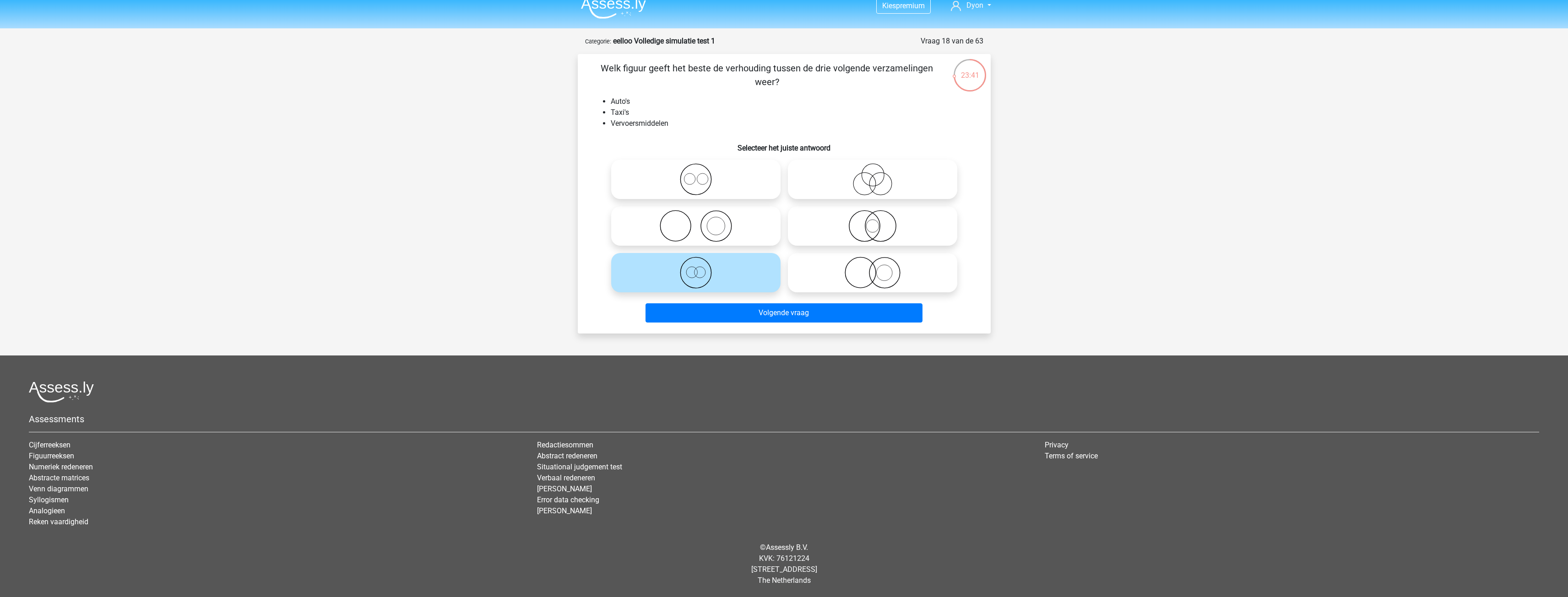
click at [712, 171] on icon at bounding box center [696, 179] width 162 height 32
click at [702, 171] on input "radio" at bounding box center [699, 172] width 6 height 6
radio input "true"
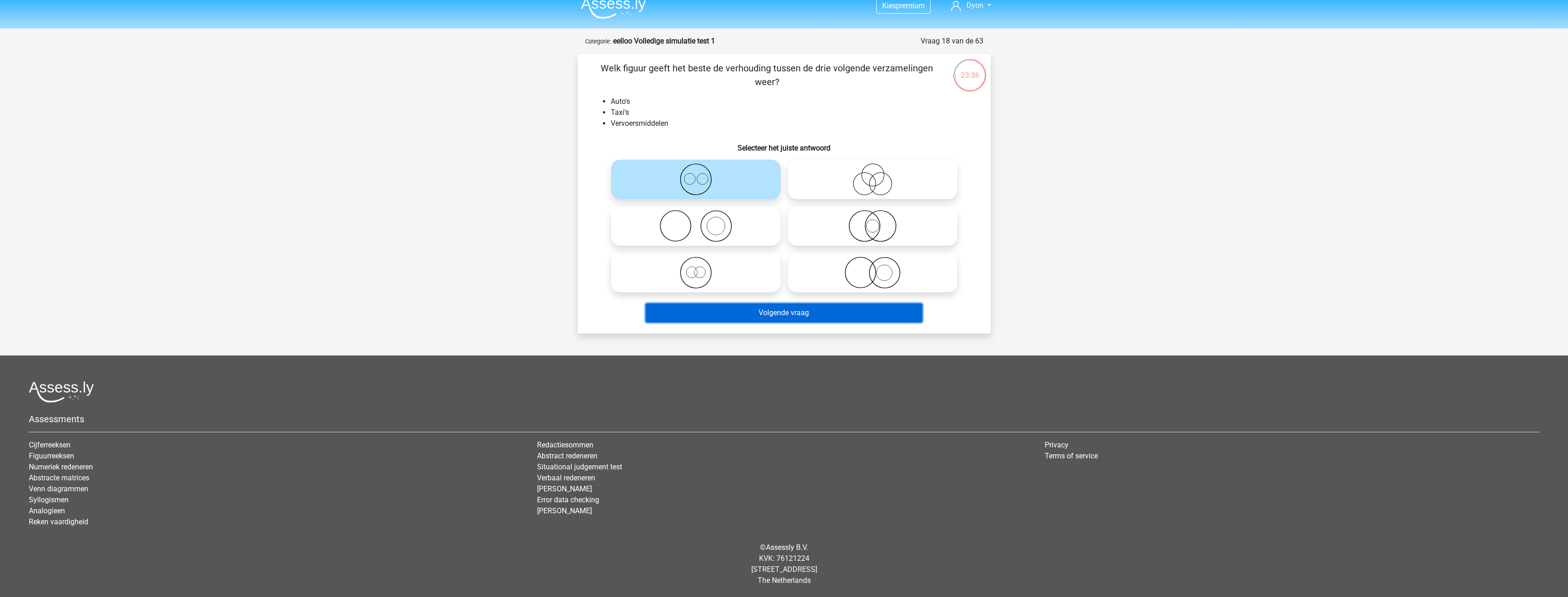
click at [741, 314] on button "Volgende vraag" at bounding box center [784, 312] width 277 height 19
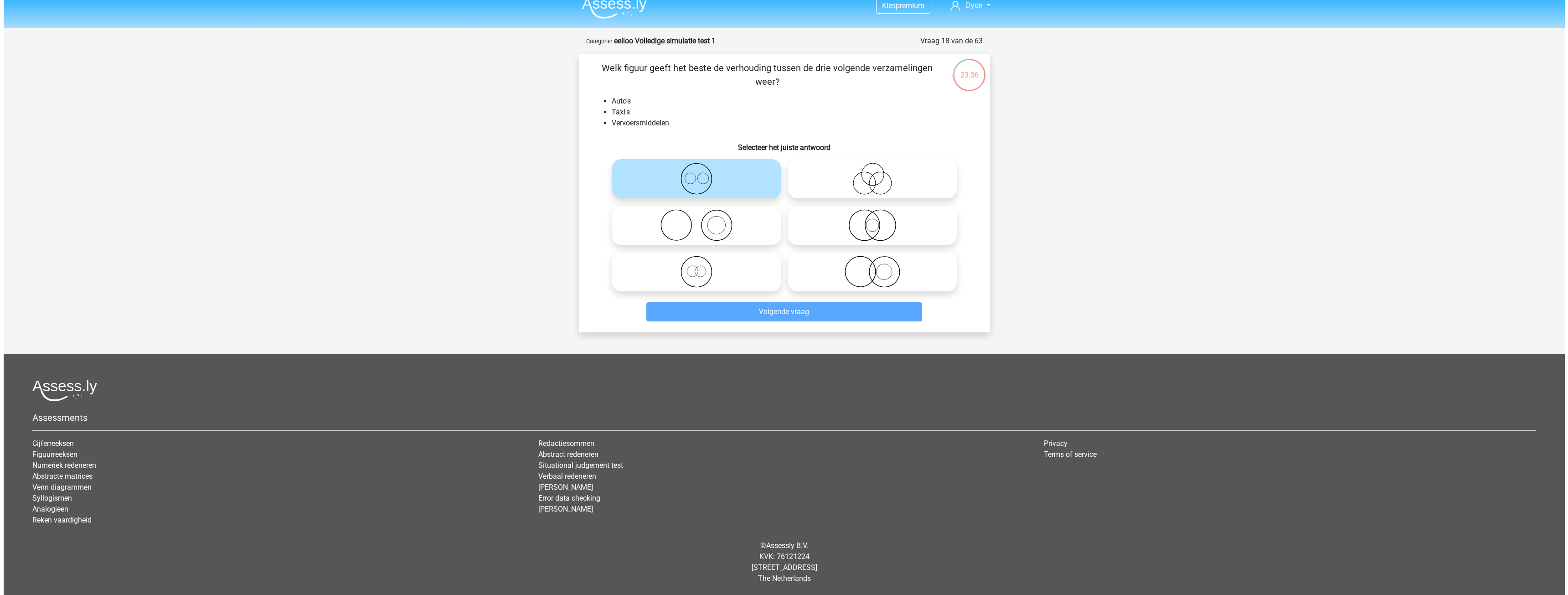
scroll to position [0, 0]
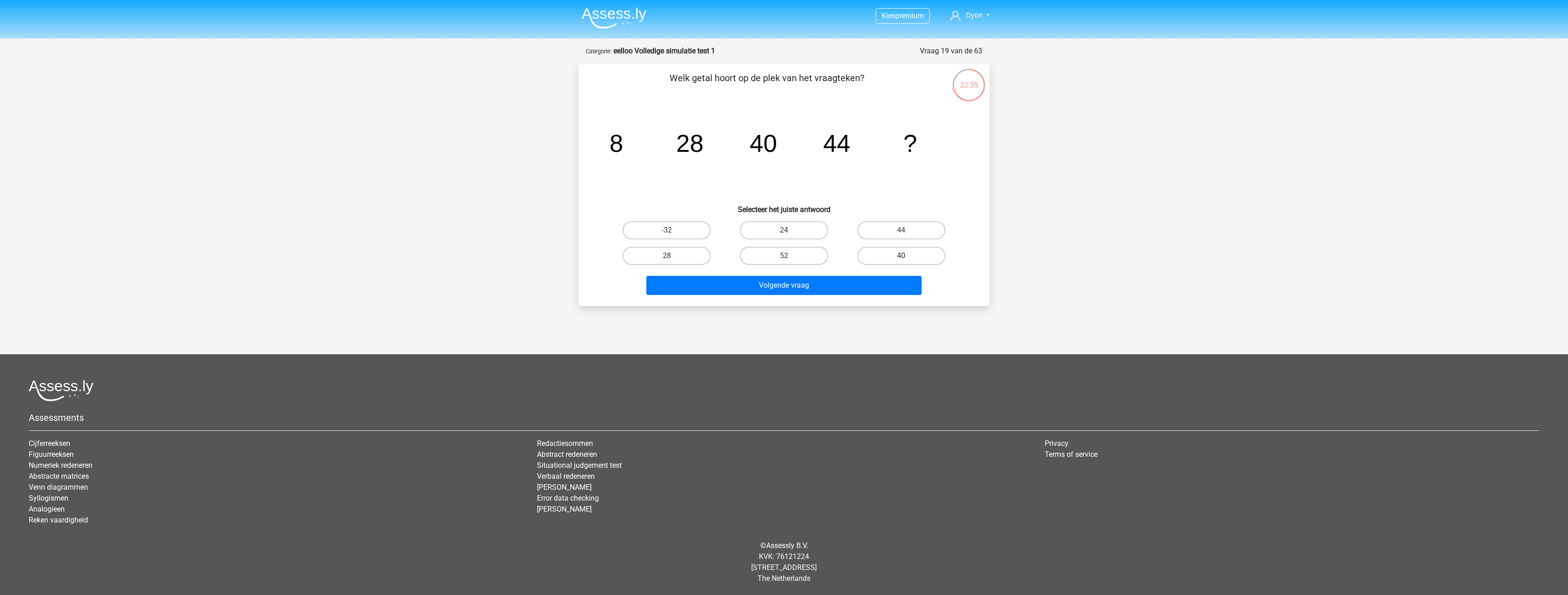
drag, startPoint x: 909, startPoint y: 267, endPoint x: 898, endPoint y: 261, distance: 12.5
click at [903, 266] on div "40" at bounding box center [901, 256] width 117 height 26
click at [897, 261] on label "40" at bounding box center [901, 256] width 88 height 18
click at [901, 261] on input "40" at bounding box center [904, 259] width 6 height 6
radio input "true"
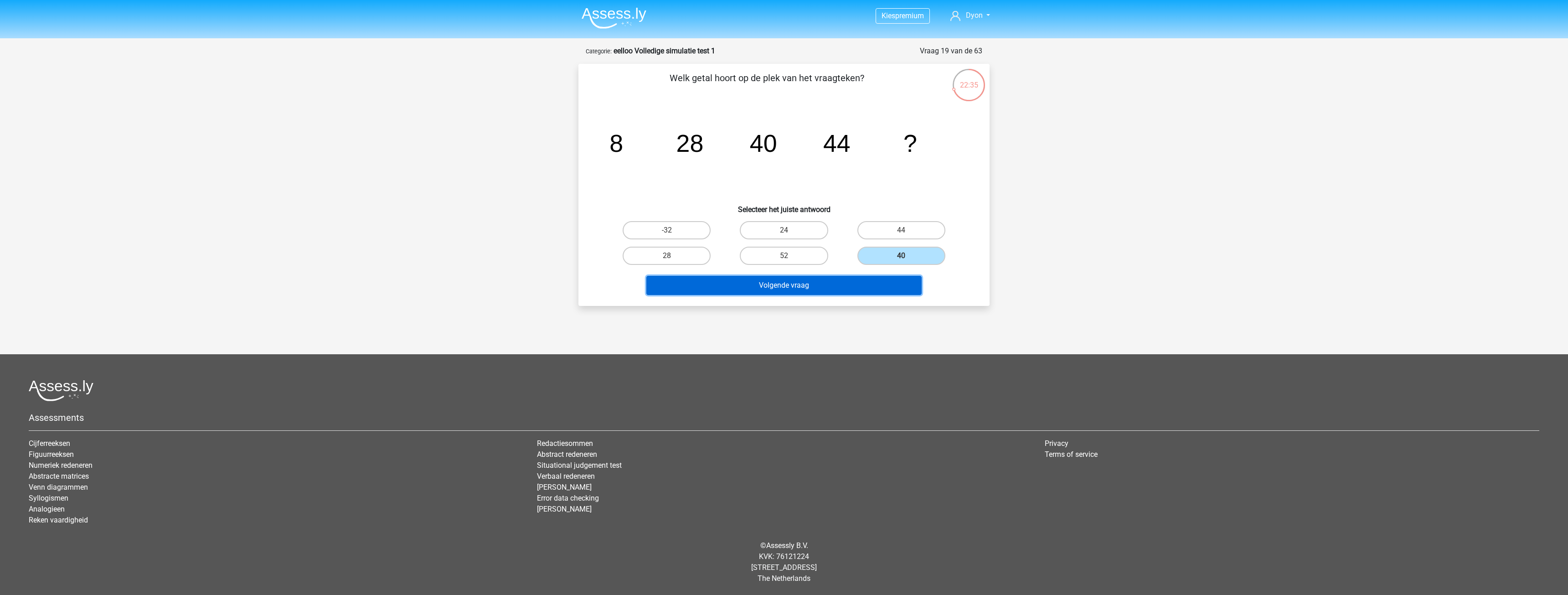
click at [897, 277] on button "Volgende vraag" at bounding box center [784, 285] width 276 height 19
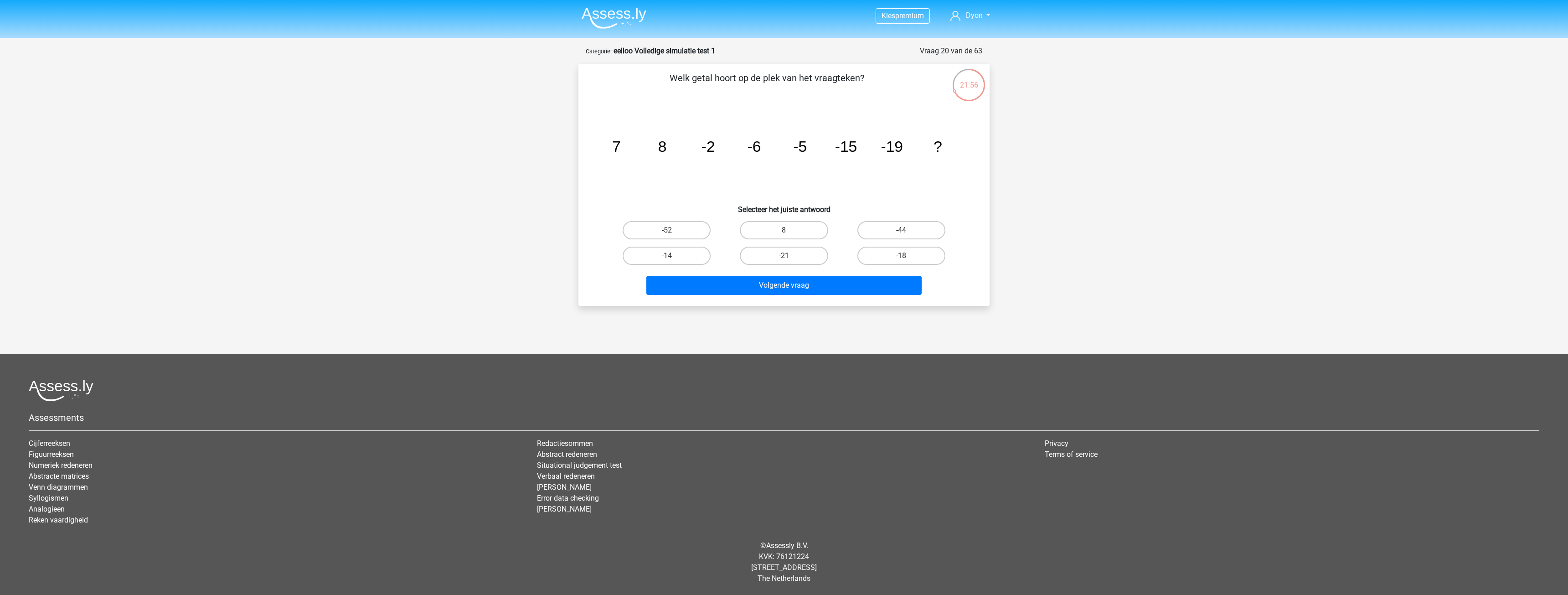
click at [892, 253] on label "-18" at bounding box center [901, 256] width 88 height 18
click at [901, 256] on input "-18" at bounding box center [904, 259] width 6 height 6
radio input "true"
click at [852, 290] on button "Volgende vraag" at bounding box center [784, 285] width 276 height 19
click at [758, 224] on label "-112" at bounding box center [783, 230] width 88 height 18
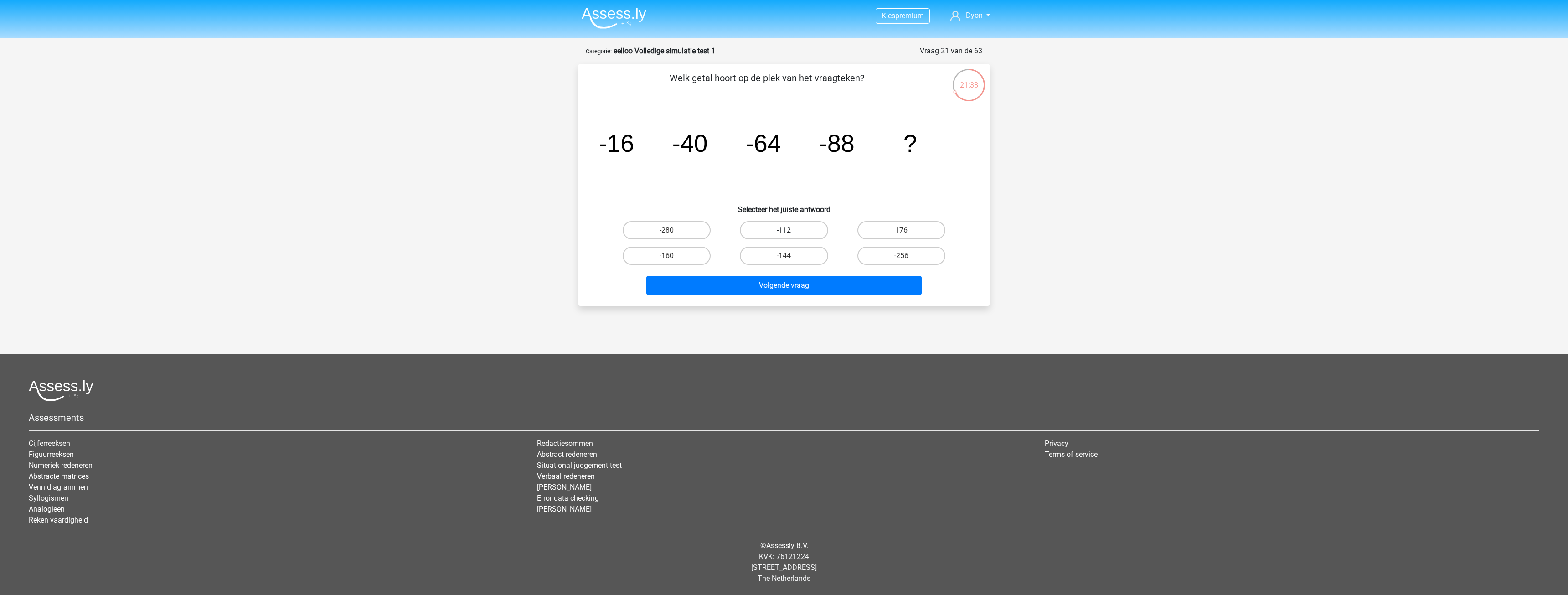
click at [784, 230] on input "-112" at bounding box center [787, 233] width 6 height 6
radio input "true"
click at [741, 284] on button "Volgende vraag" at bounding box center [784, 285] width 276 height 19
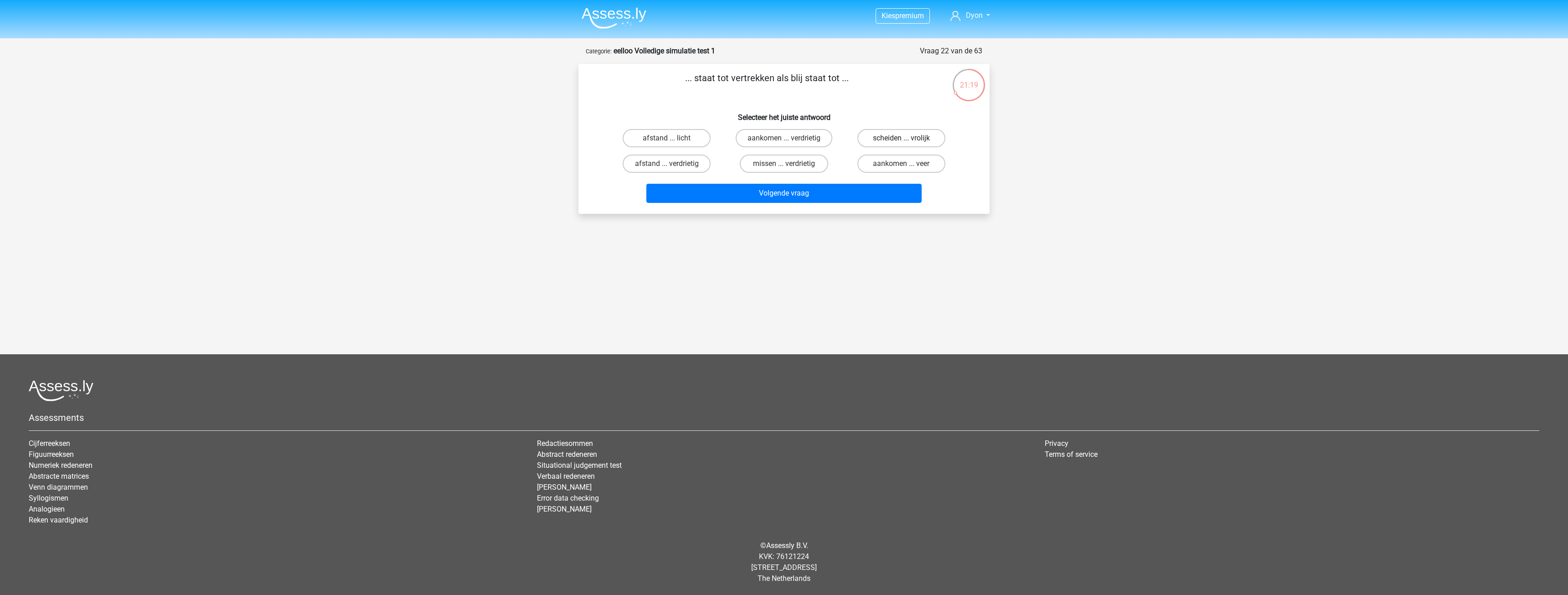
click at [873, 138] on label "scheiden ... vrolijk" at bounding box center [901, 138] width 88 height 18
click at [901, 138] on input "scheiden ... vrolijk" at bounding box center [904, 141] width 6 height 6
radio input "true"
click at [845, 191] on button "Volgende vraag" at bounding box center [784, 193] width 276 height 19
click at [636, 131] on label "newton ... lengte" at bounding box center [667, 138] width 88 height 18
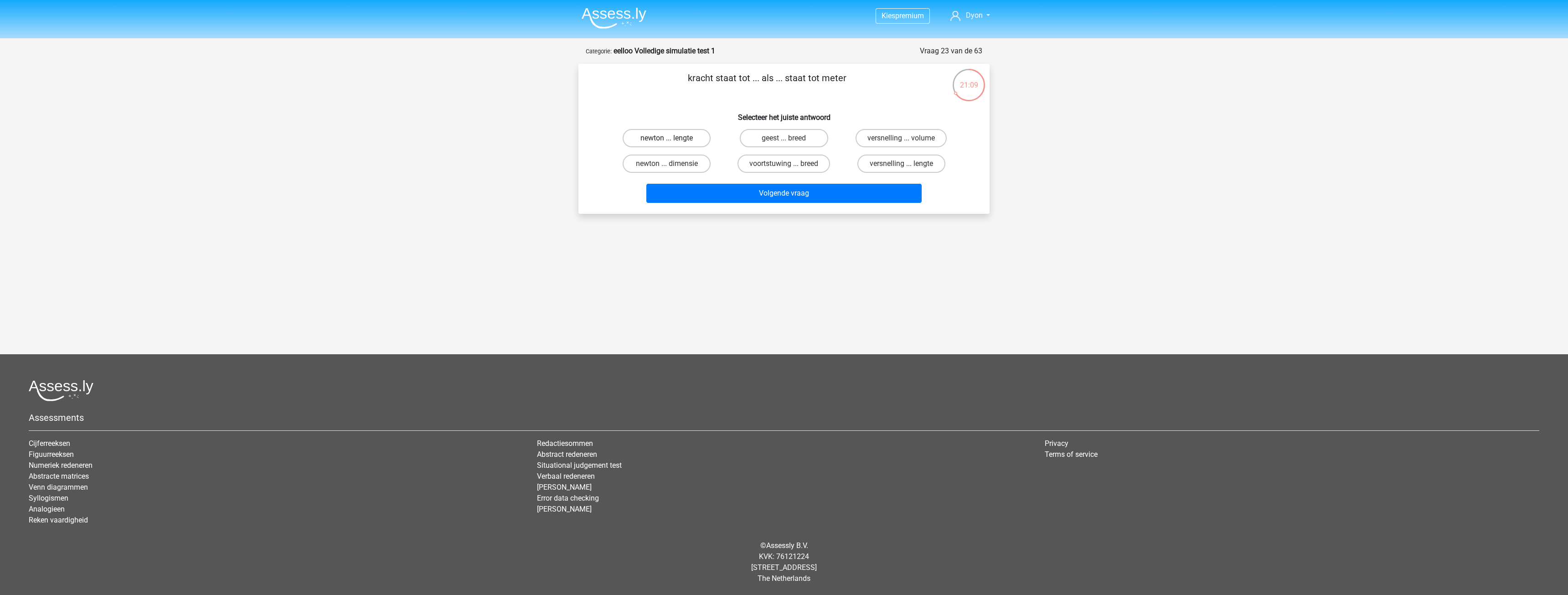
click at [667, 138] on input "newton ... lengte" at bounding box center [670, 141] width 6 height 6
radio input "true"
click at [782, 188] on button "Volgende vraag" at bounding box center [784, 193] width 276 height 19
click at [903, 136] on label "slapen ... gierig" at bounding box center [901, 138] width 88 height 18
click at [903, 138] on input "slapen ... gierig" at bounding box center [904, 141] width 6 height 6
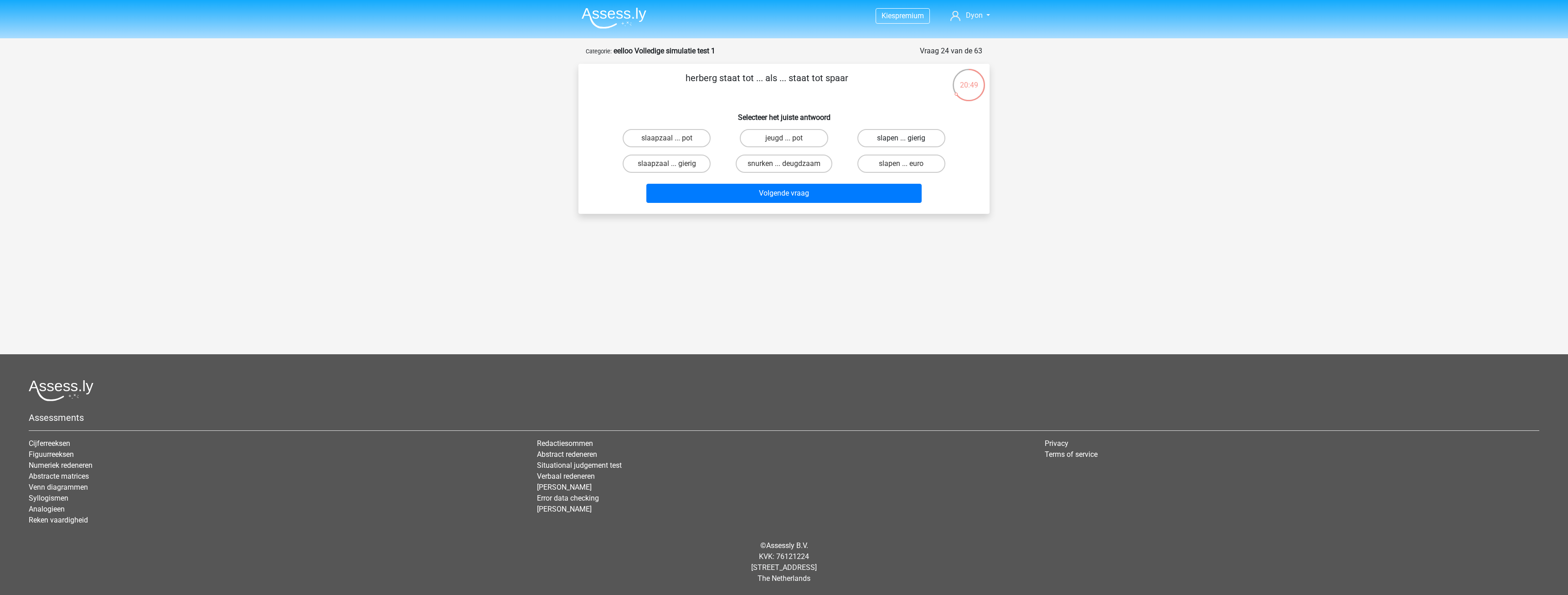
radio input "true"
click at [852, 183] on div "Volgende vraag" at bounding box center [784, 191] width 382 height 30
click at [847, 195] on button "Volgende vraag" at bounding box center [784, 193] width 276 height 19
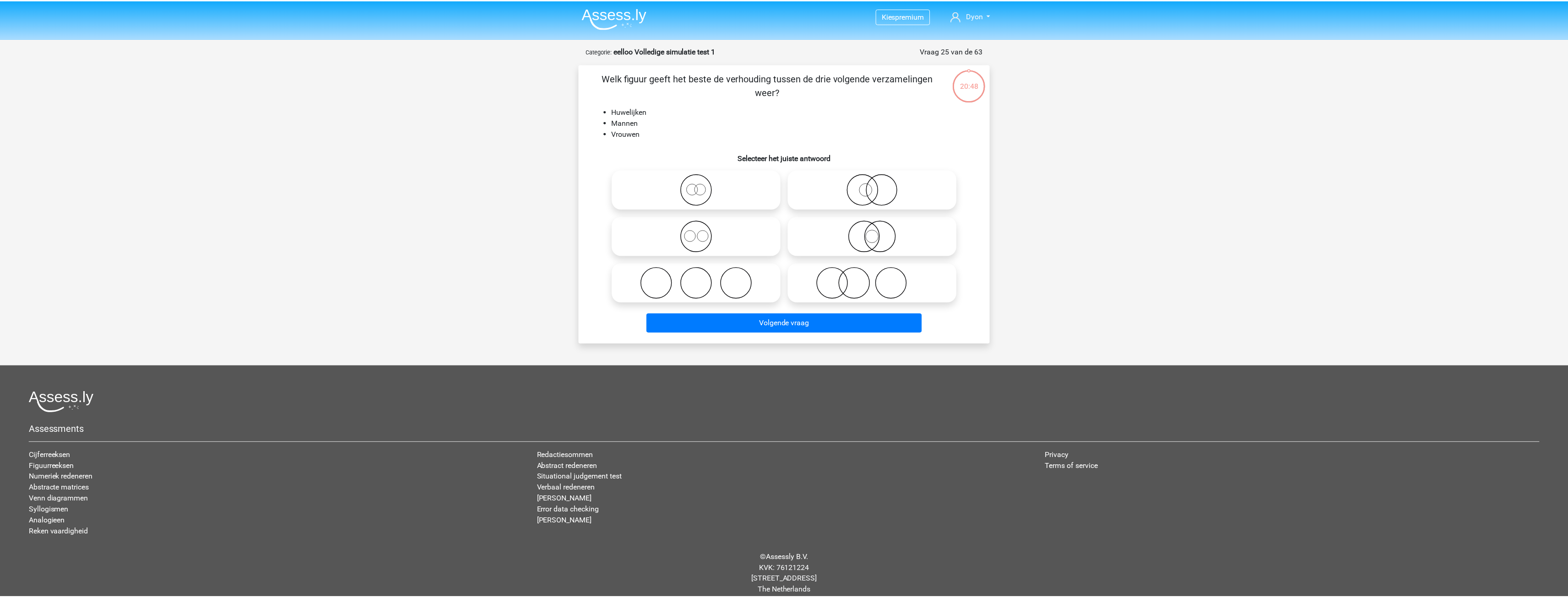
scroll to position [10, 0]
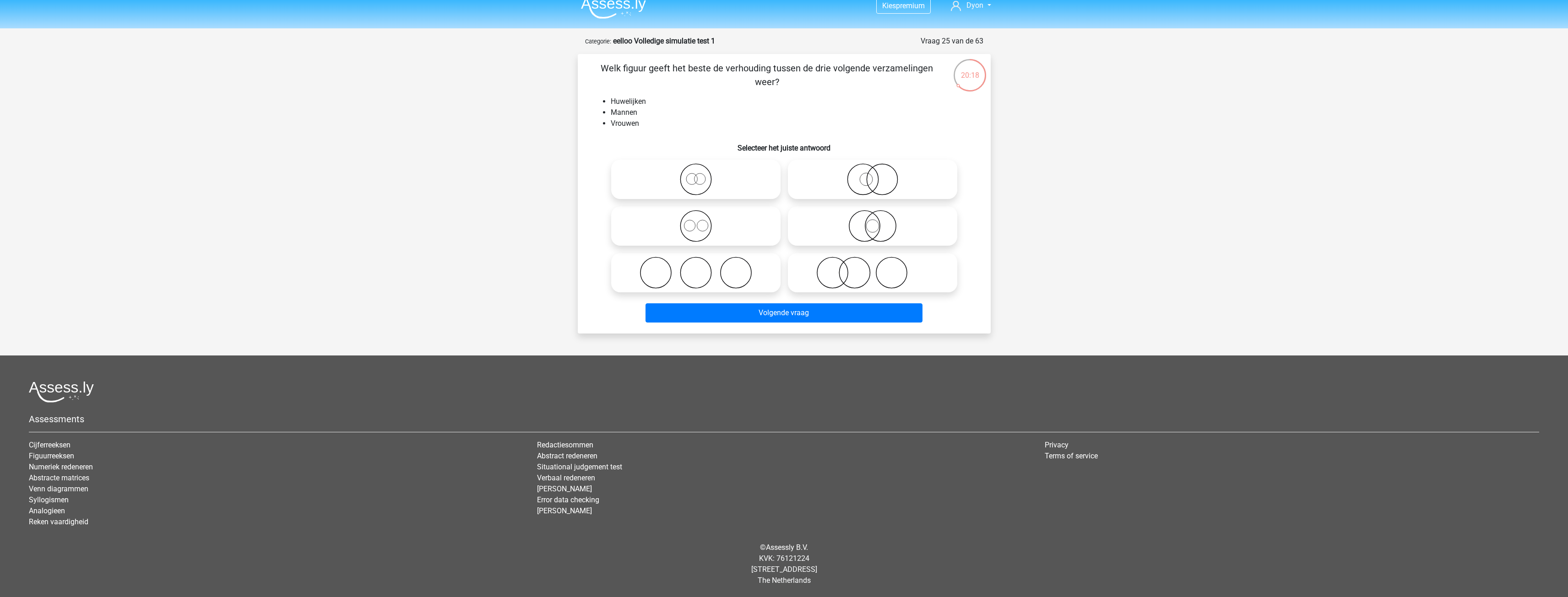
click at [888, 231] on icon at bounding box center [872, 226] width 162 height 32
click at [878, 221] on input "radio" at bounding box center [875, 219] width 6 height 6
radio input "true"
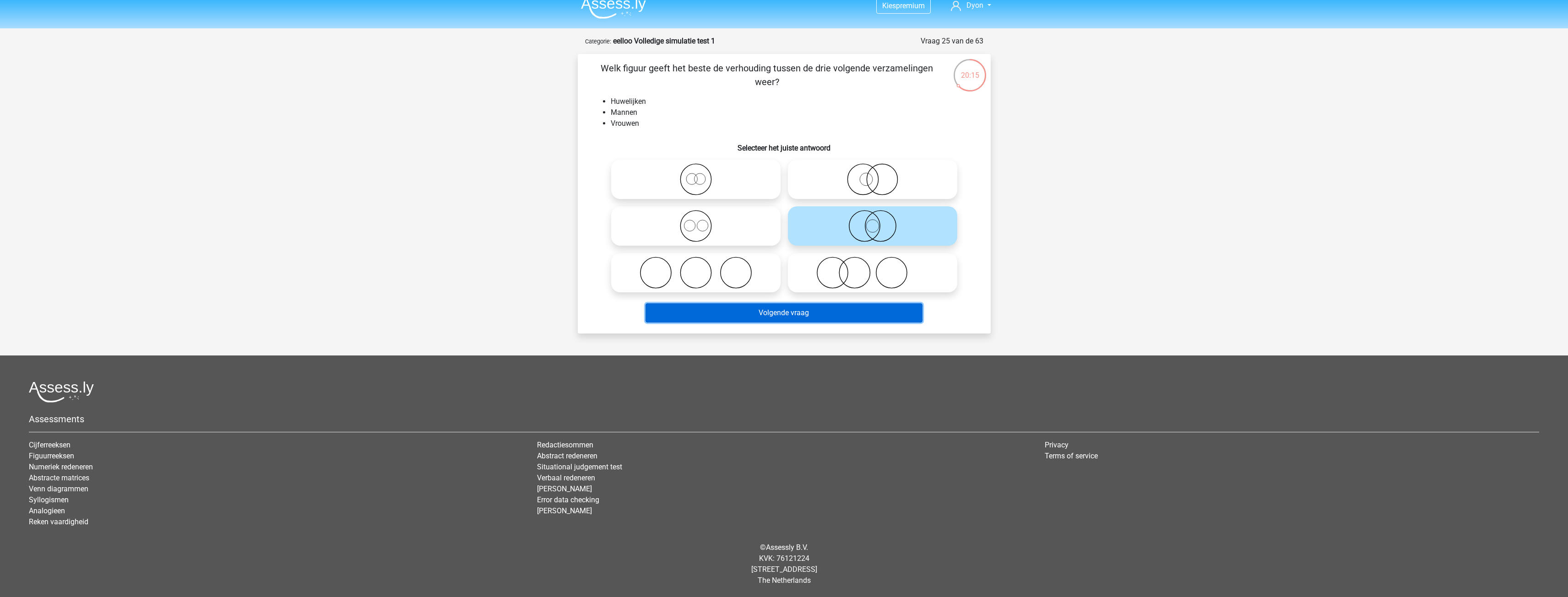
click at [746, 307] on button "Volgende vraag" at bounding box center [784, 312] width 277 height 19
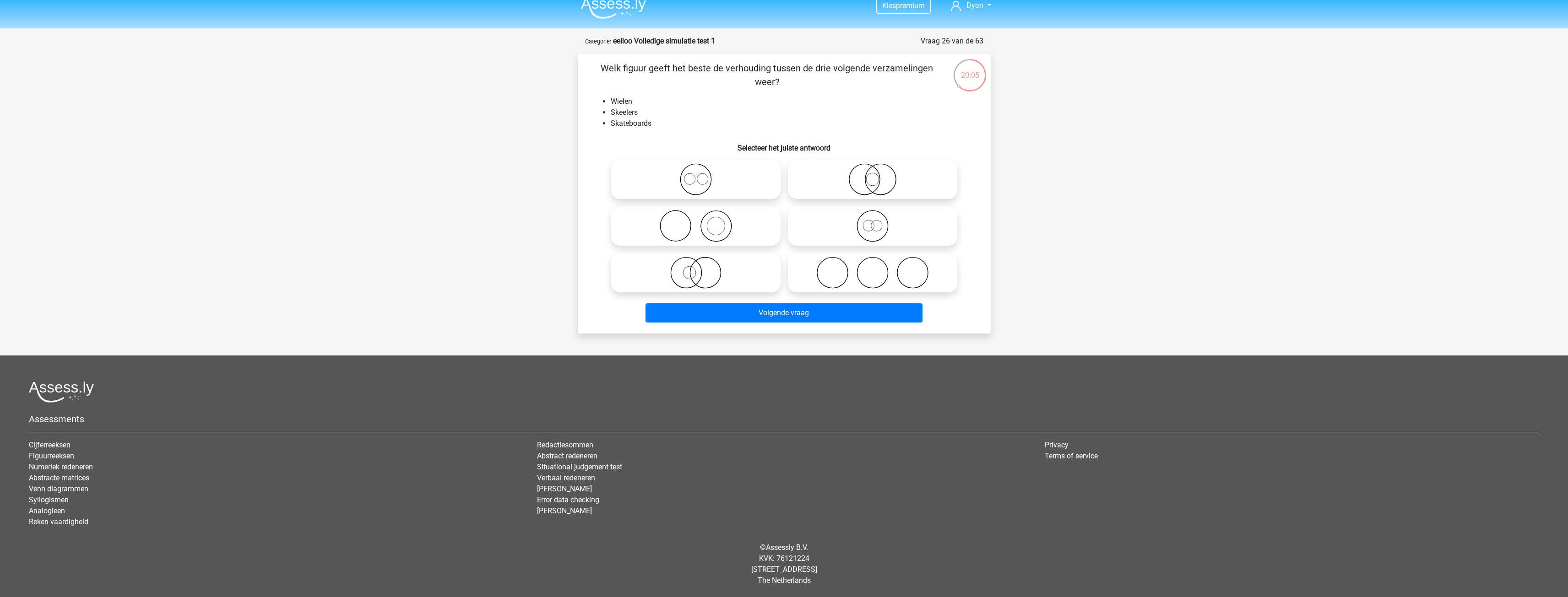
click at [754, 195] on icon at bounding box center [696, 179] width 162 height 32
click at [702, 175] on input "radio" at bounding box center [699, 172] width 6 height 6
radio input "true"
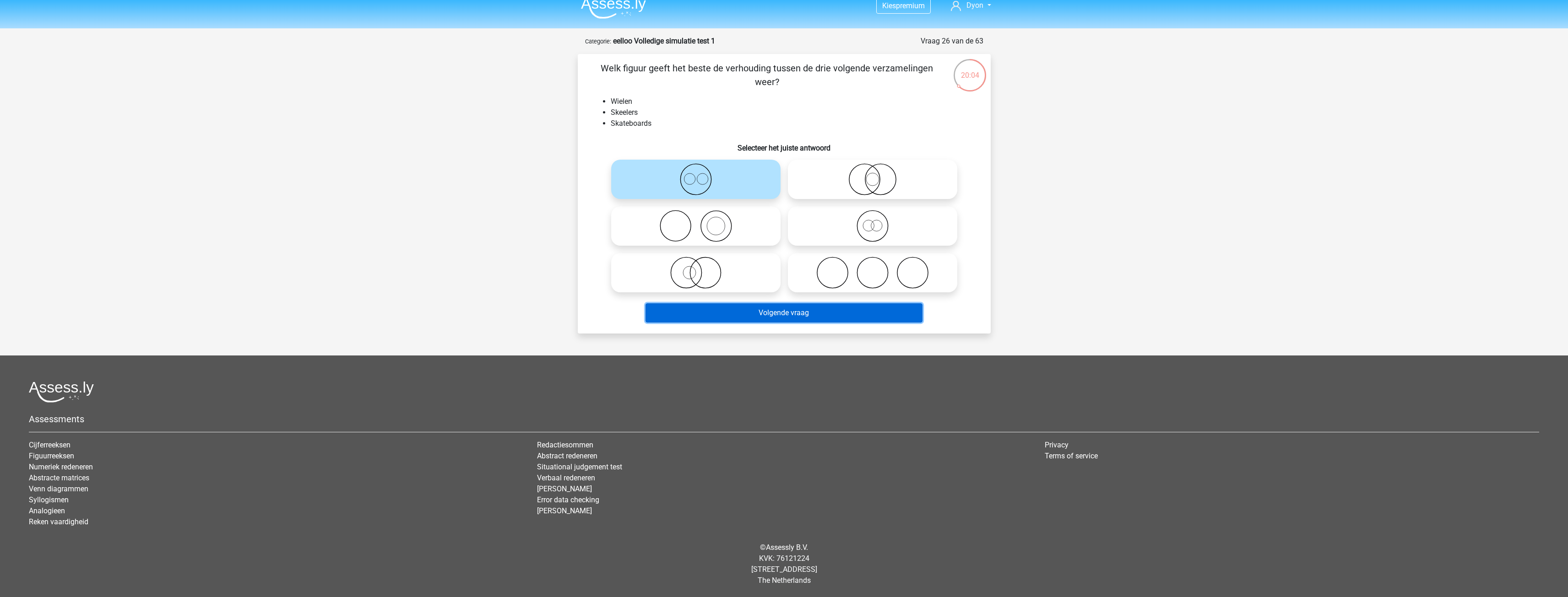
click at [705, 304] on button "Volgende vraag" at bounding box center [784, 312] width 277 height 19
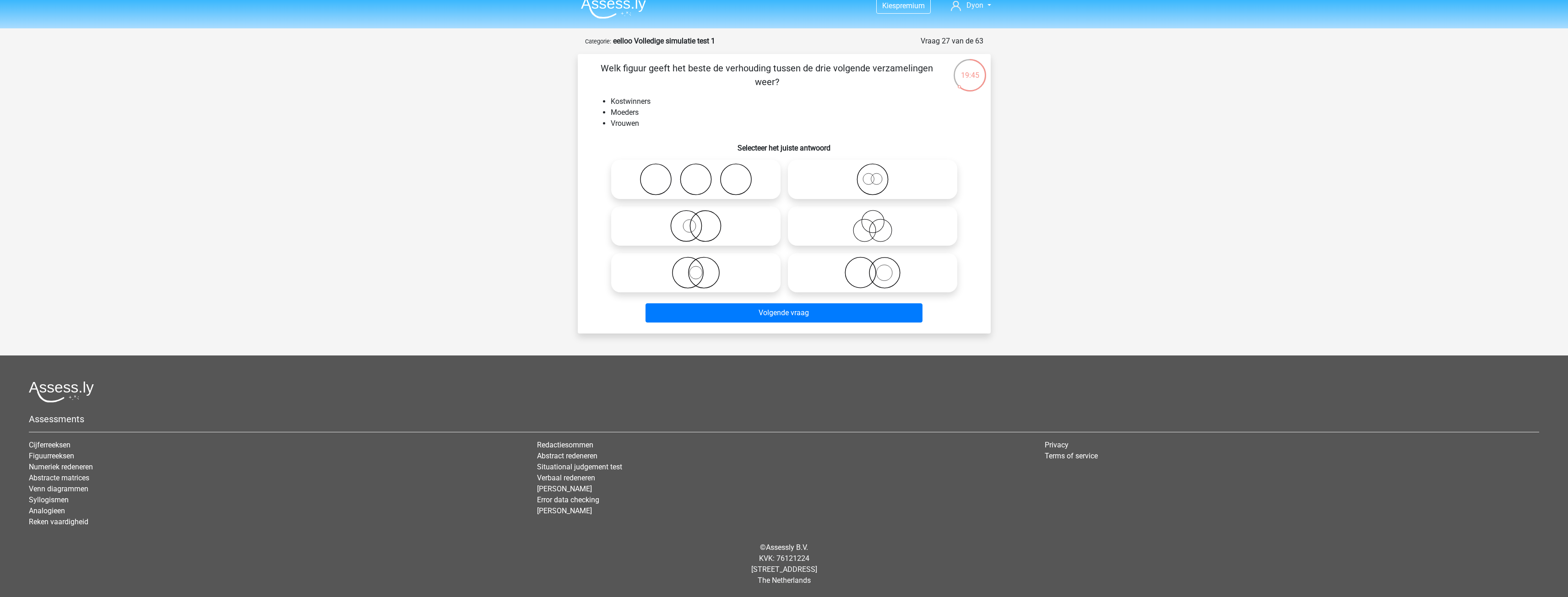
click at [756, 225] on icon at bounding box center [696, 226] width 162 height 32
click at [702, 221] on input "radio" at bounding box center [699, 219] width 6 height 6
radio input "true"
click at [826, 227] on icon at bounding box center [872, 226] width 162 height 32
click at [872, 221] on input "radio" at bounding box center [875, 219] width 6 height 6
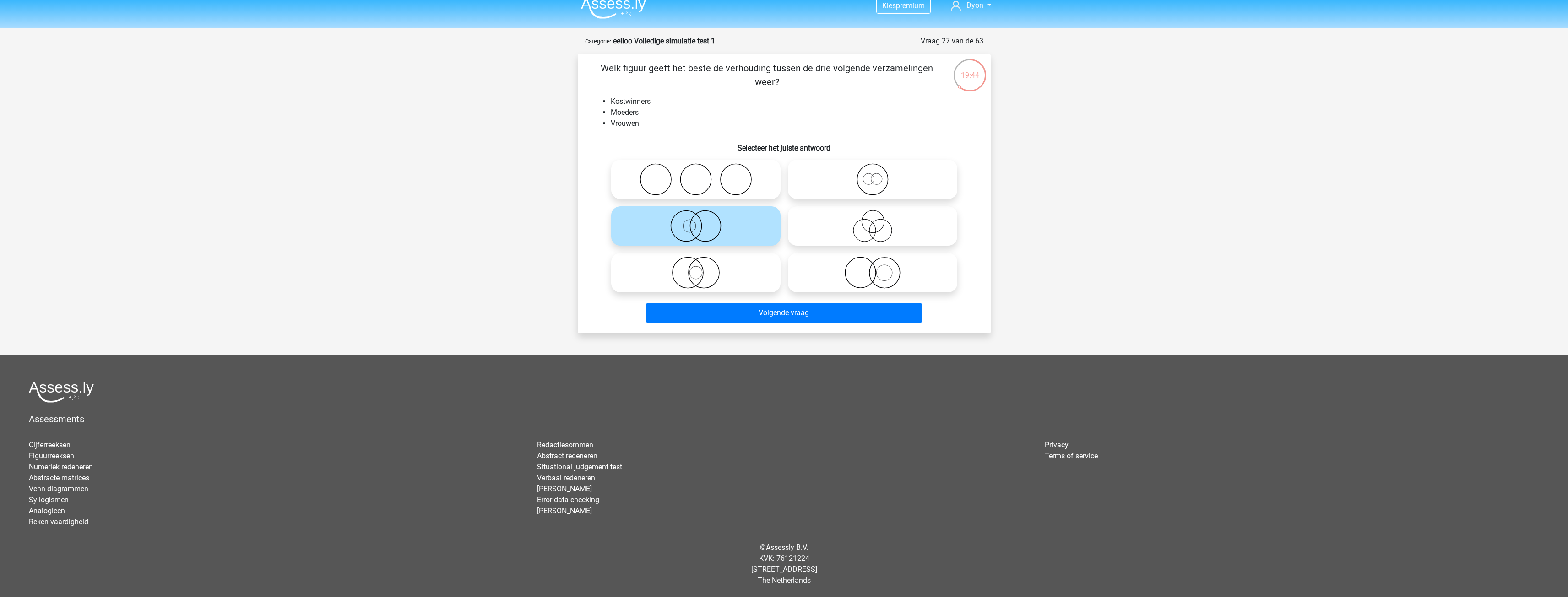
radio input "true"
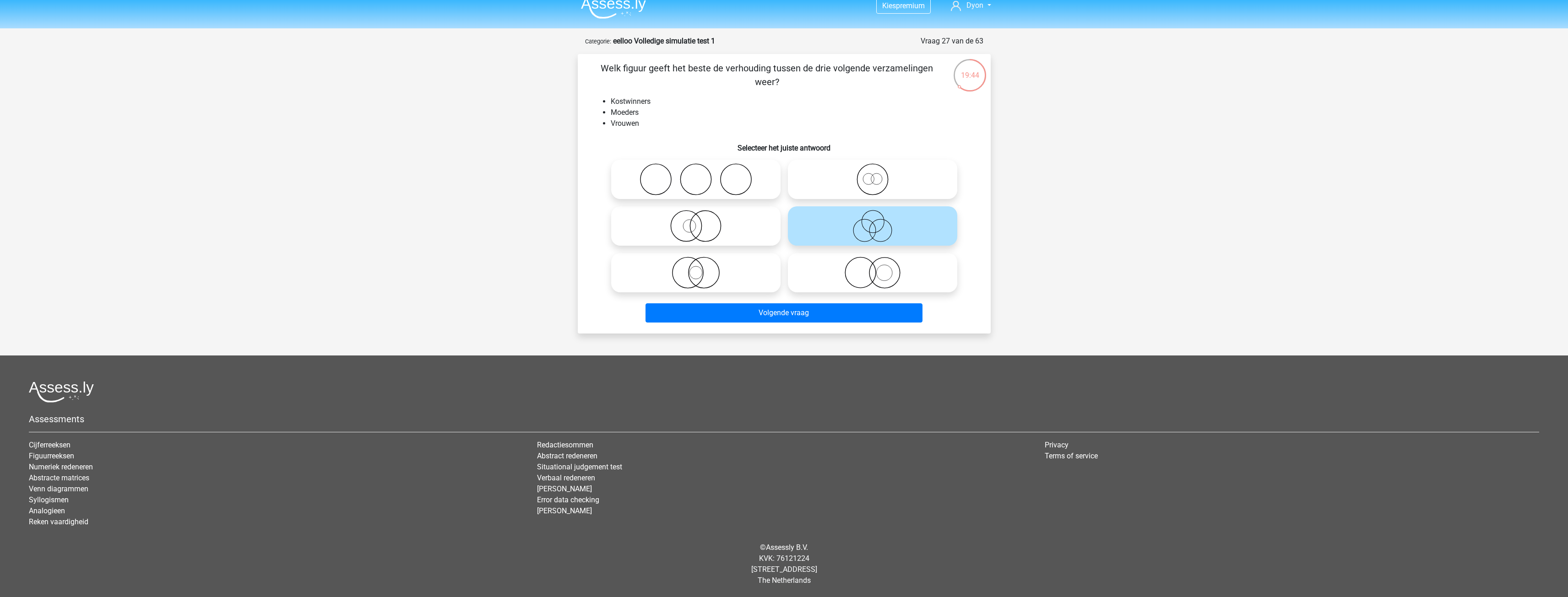
click at [755, 221] on icon at bounding box center [696, 226] width 162 height 32
click at [702, 221] on input "radio" at bounding box center [699, 219] width 6 height 6
radio input "true"
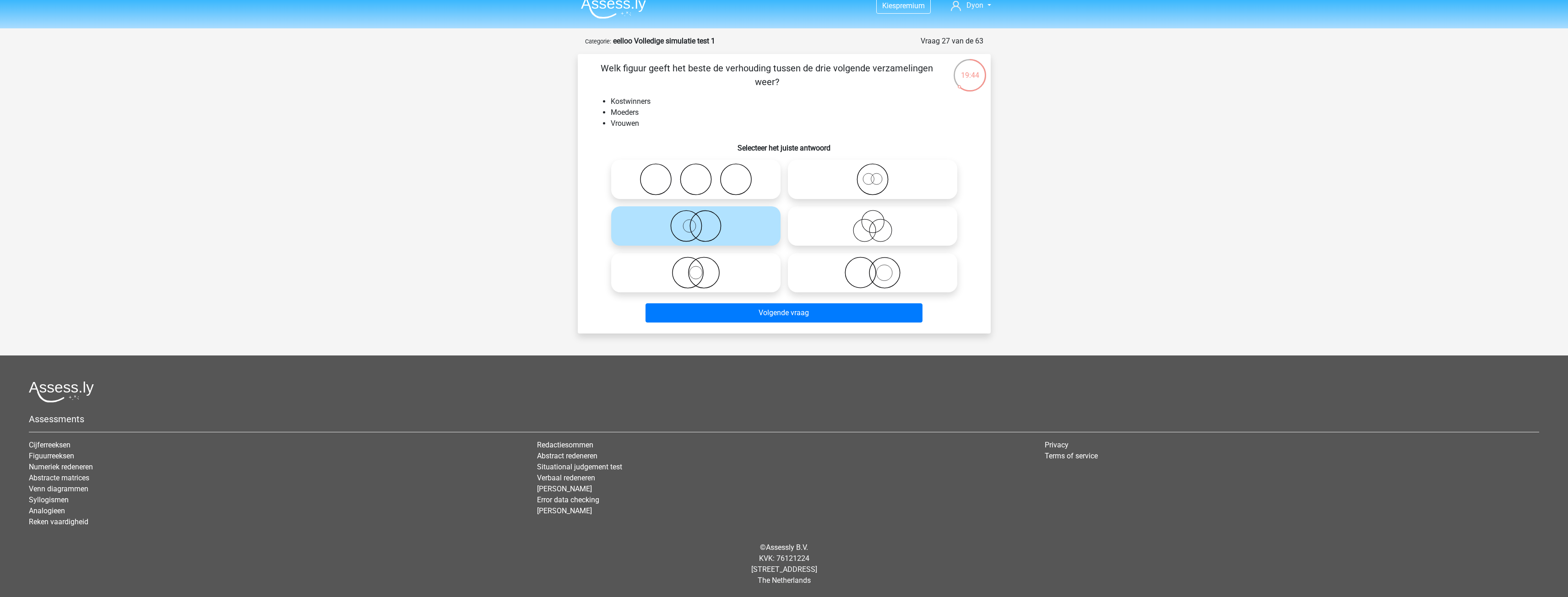
click at [825, 230] on icon at bounding box center [872, 226] width 162 height 32
click at [872, 221] on input "radio" at bounding box center [875, 219] width 6 height 6
radio input "true"
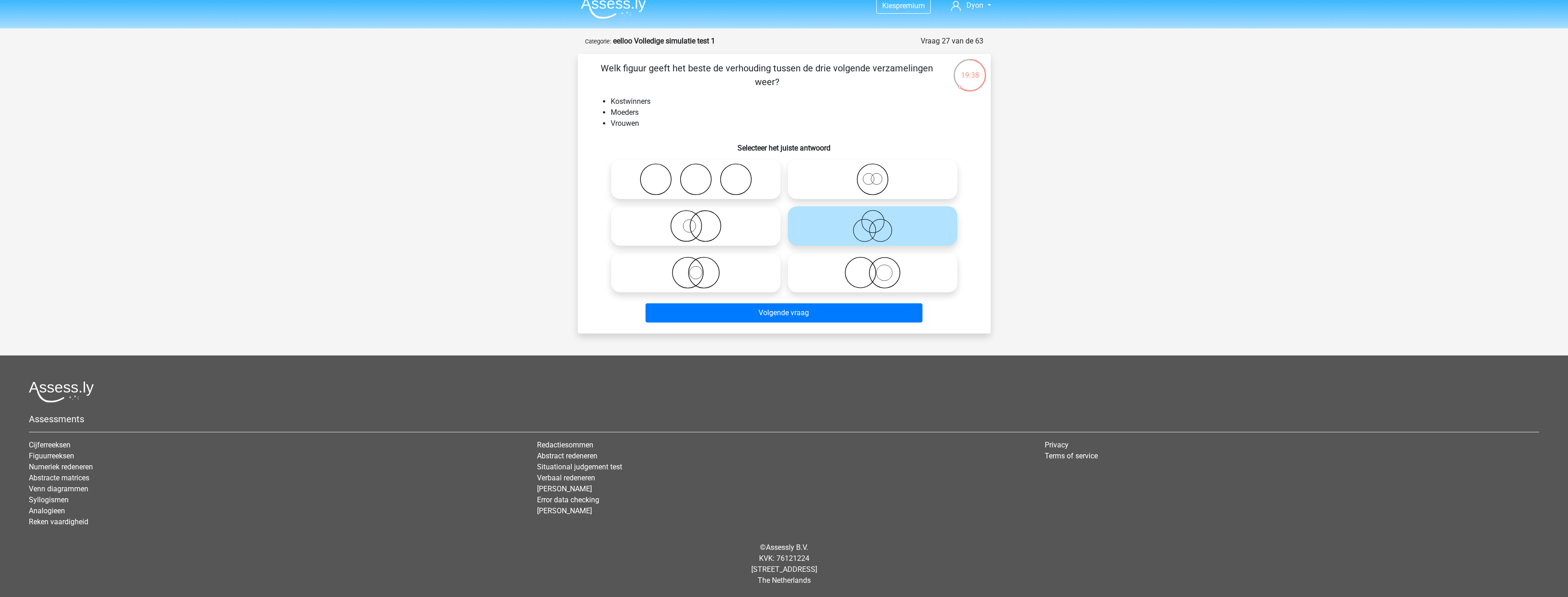
click at [743, 230] on icon at bounding box center [696, 226] width 162 height 32
click at [702, 221] on input "radio" at bounding box center [699, 219] width 6 height 6
radio input "true"
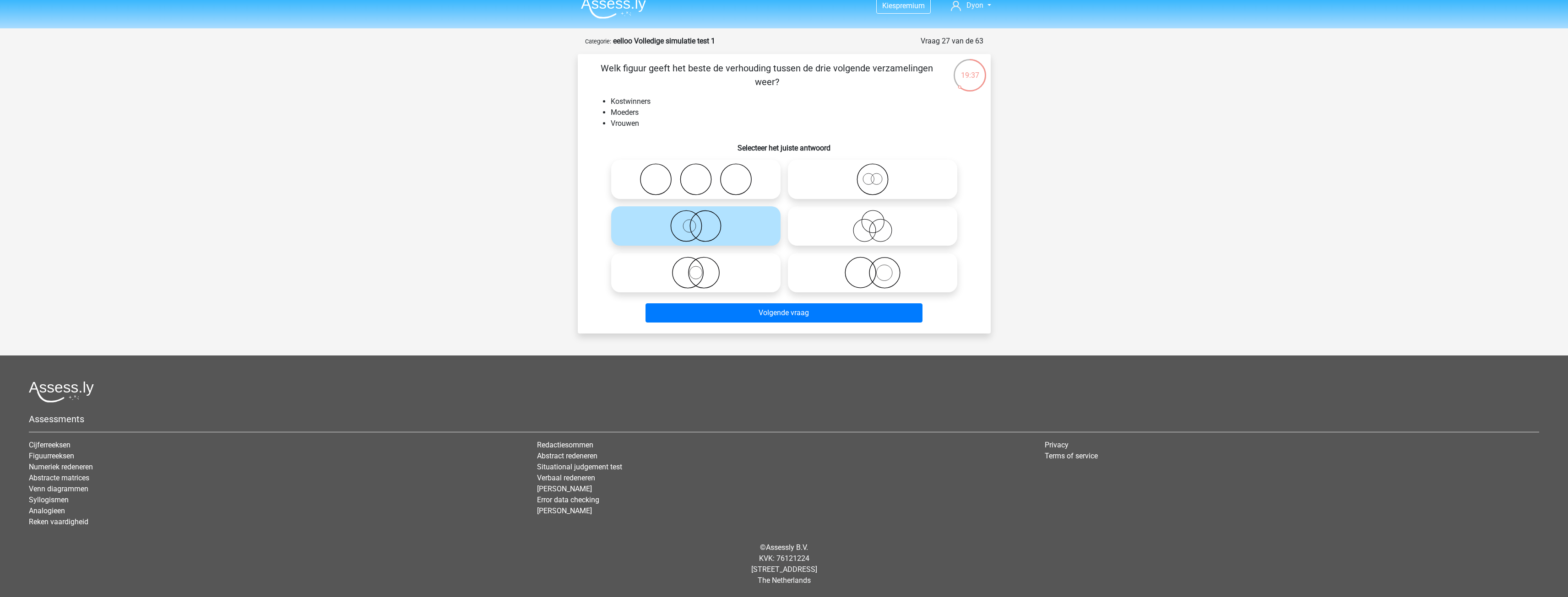
click at [815, 265] on icon at bounding box center [872, 273] width 162 height 32
click at [872, 265] on input "radio" at bounding box center [875, 265] width 6 height 6
radio input "true"
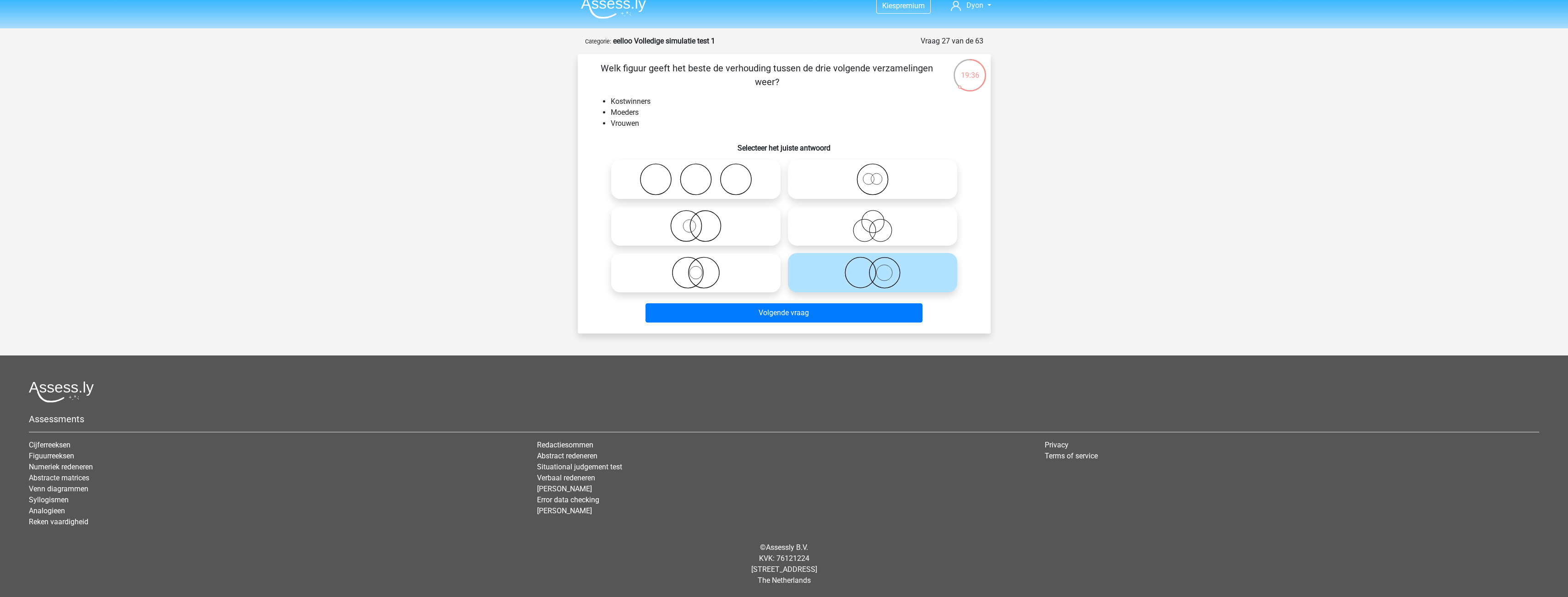
click at [755, 218] on icon at bounding box center [696, 226] width 162 height 32
click at [702, 218] on input "radio" at bounding box center [699, 219] width 6 height 6
radio input "true"
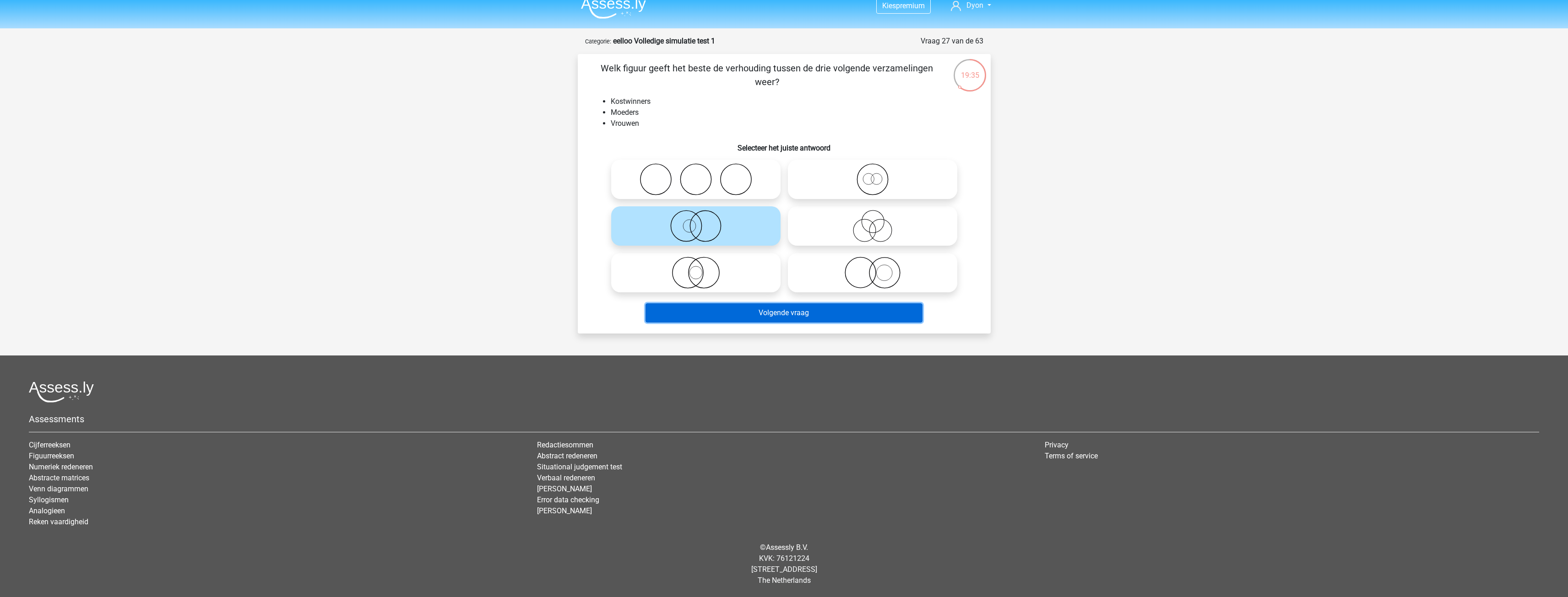
click at [760, 314] on button "Volgende vraag" at bounding box center [784, 312] width 277 height 19
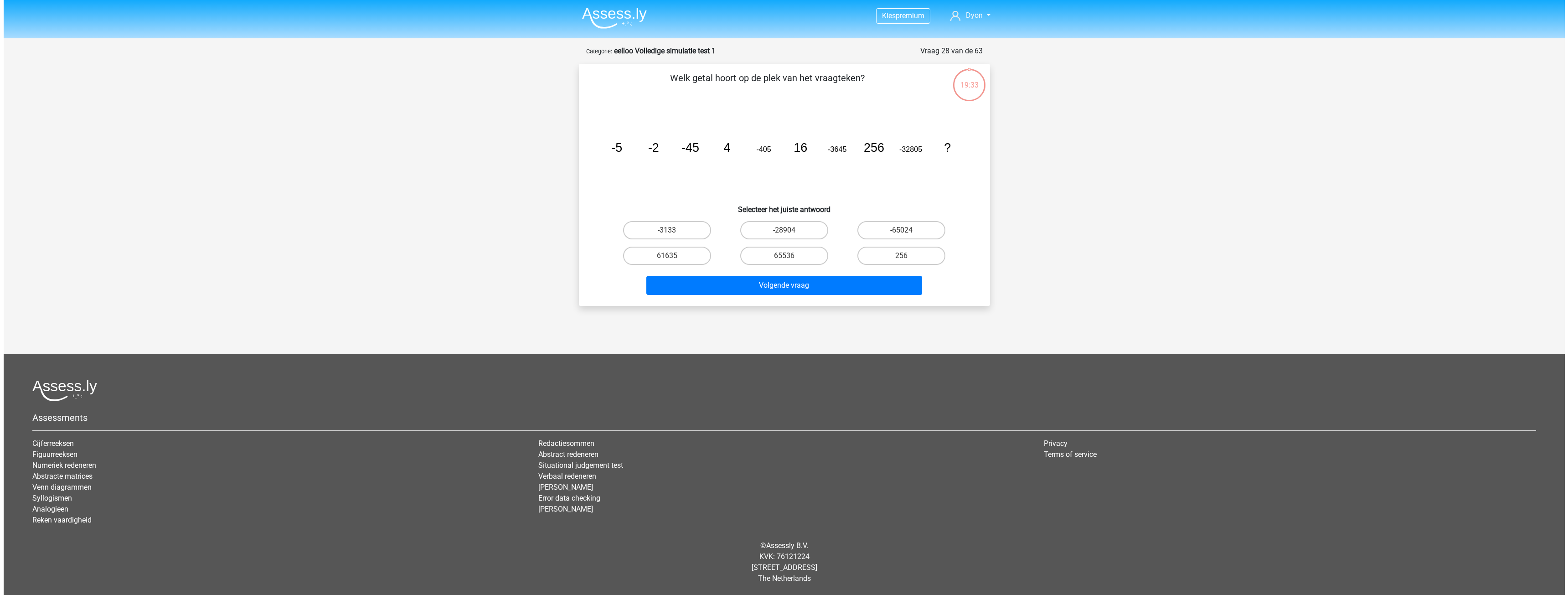
scroll to position [0, 0]
click at [821, 252] on label "65536" at bounding box center [783, 256] width 88 height 18
click at [790, 256] on input "65536" at bounding box center [787, 259] width 6 height 6
radio input "true"
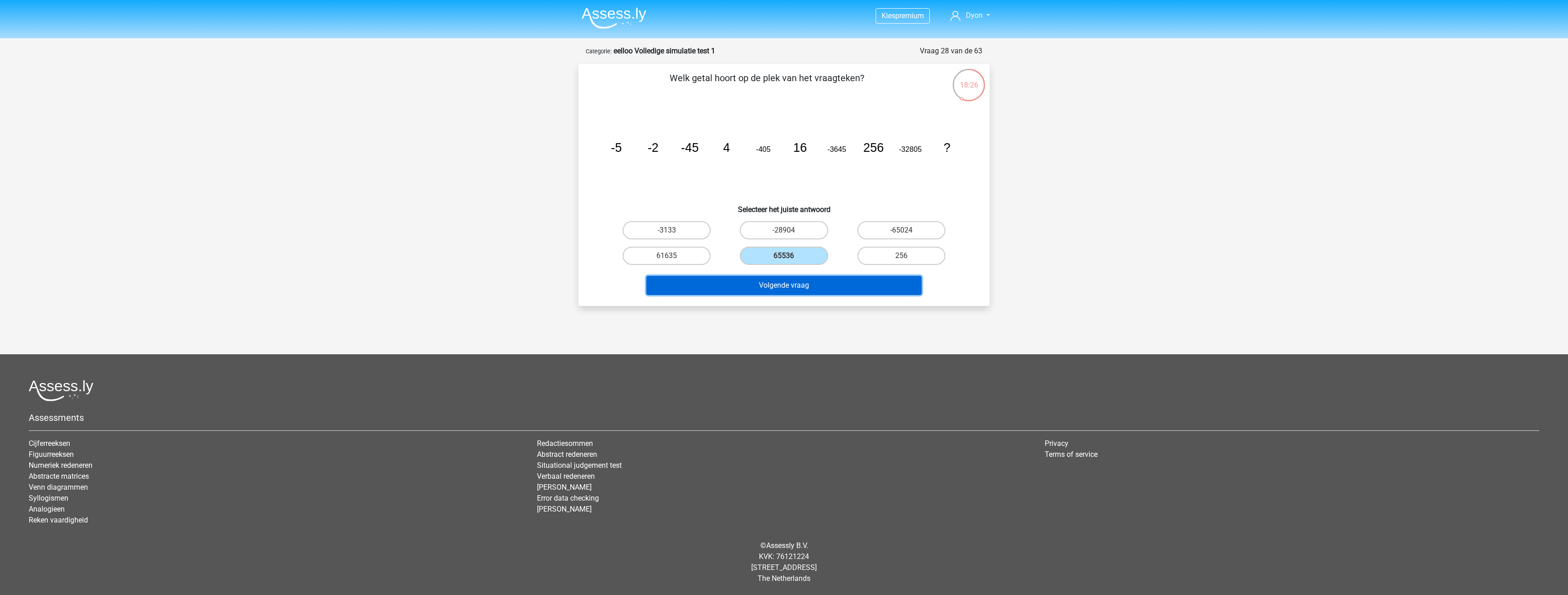
click at [814, 286] on button "Volgende vraag" at bounding box center [784, 285] width 276 height 19
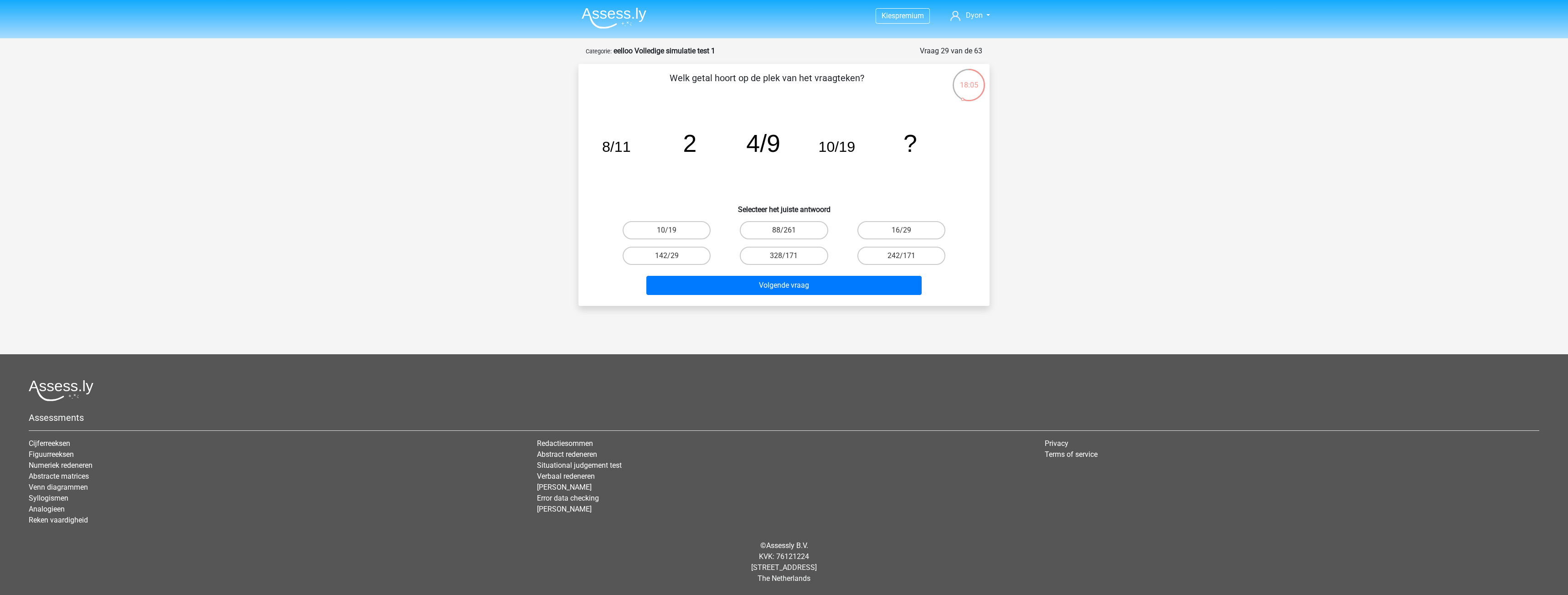
click at [685, 241] on div "10/19" at bounding box center [667, 230] width 117 height 26
click at [690, 252] on label "142/29" at bounding box center [667, 256] width 88 height 18
click at [673, 256] on input "142/29" at bounding box center [670, 259] width 6 height 6
radio input "true"
click at [915, 233] on label "16/29" at bounding box center [901, 230] width 88 height 18
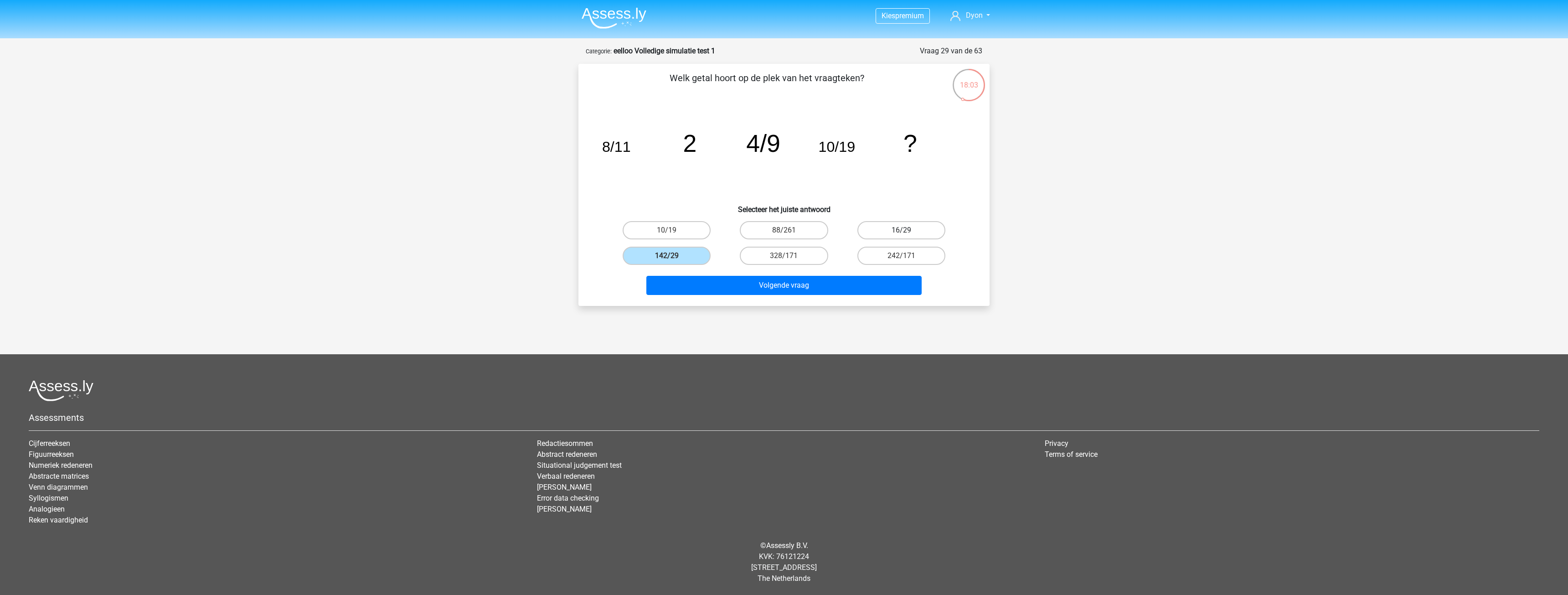
click at [907, 233] on input "16/29" at bounding box center [904, 233] width 6 height 6
radio input "true"
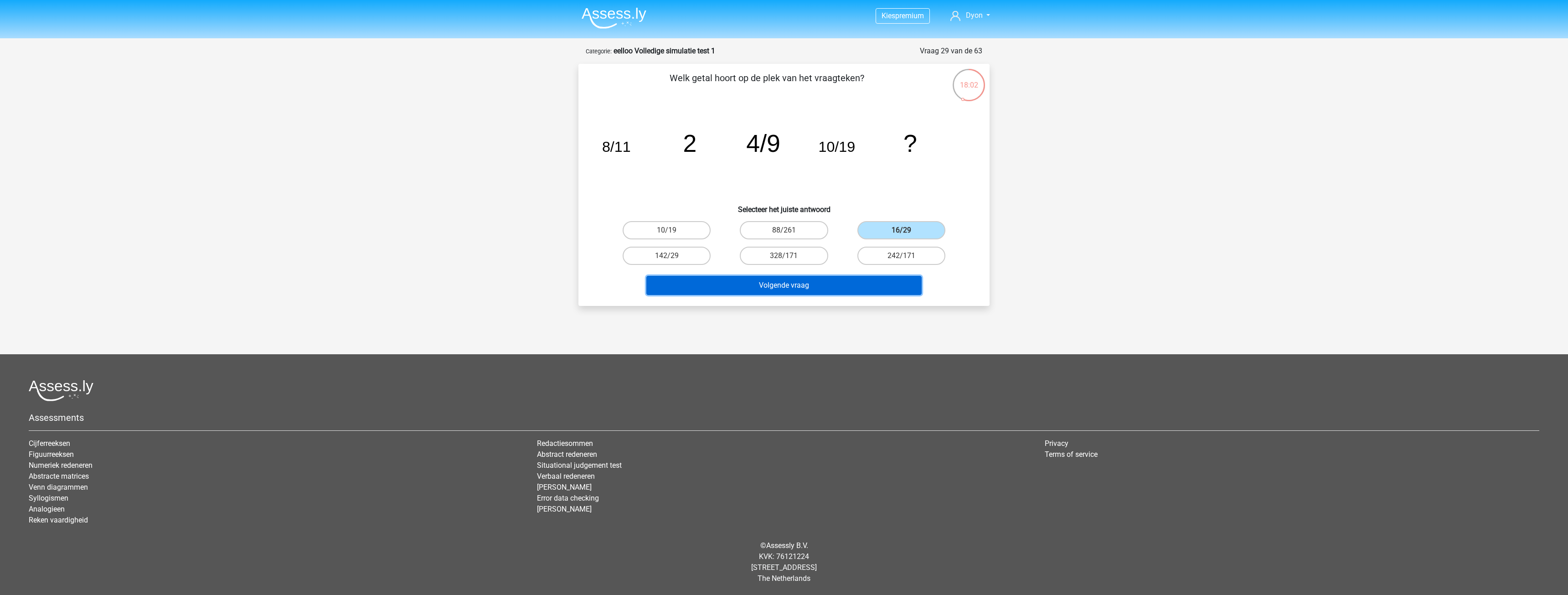
click at [897, 281] on button "Volgende vraag" at bounding box center [784, 285] width 276 height 19
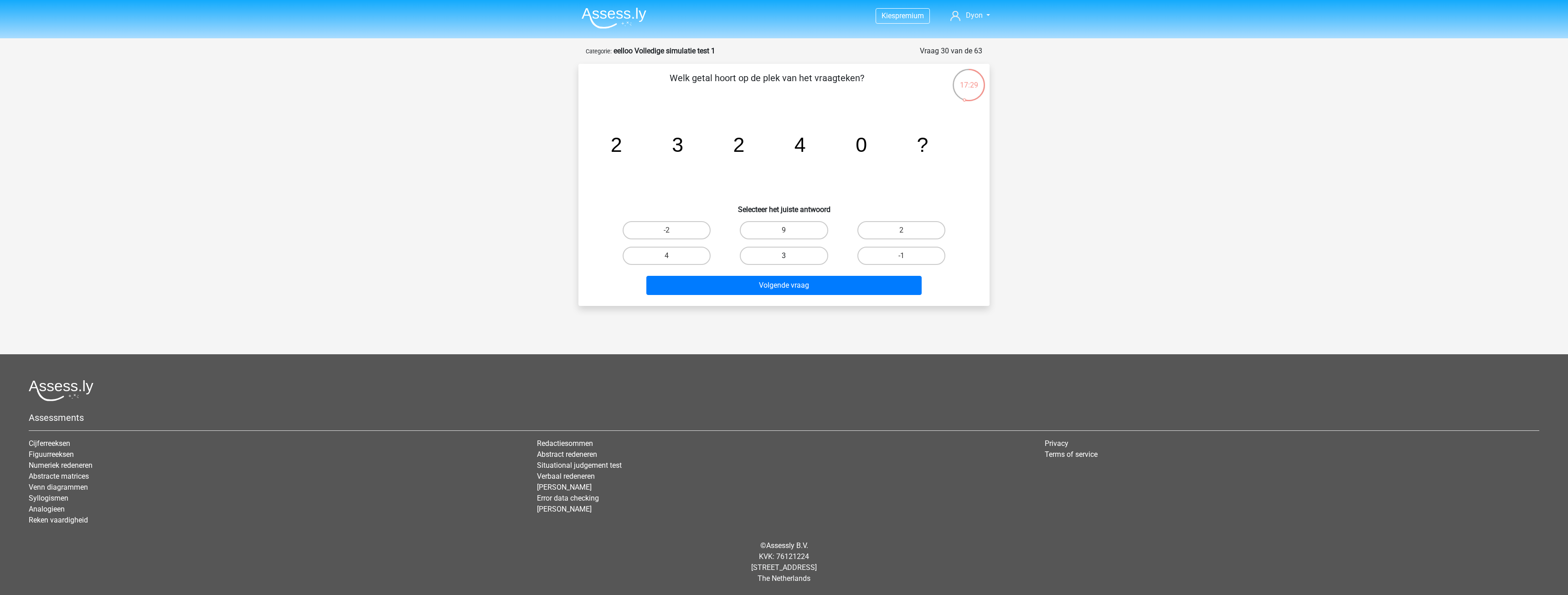
click at [812, 259] on label "3" at bounding box center [783, 256] width 88 height 18
click at [790, 259] on input "3" at bounding box center [787, 259] width 6 height 6
radio input "true"
click at [805, 287] on button "Volgende vraag" at bounding box center [784, 285] width 276 height 19
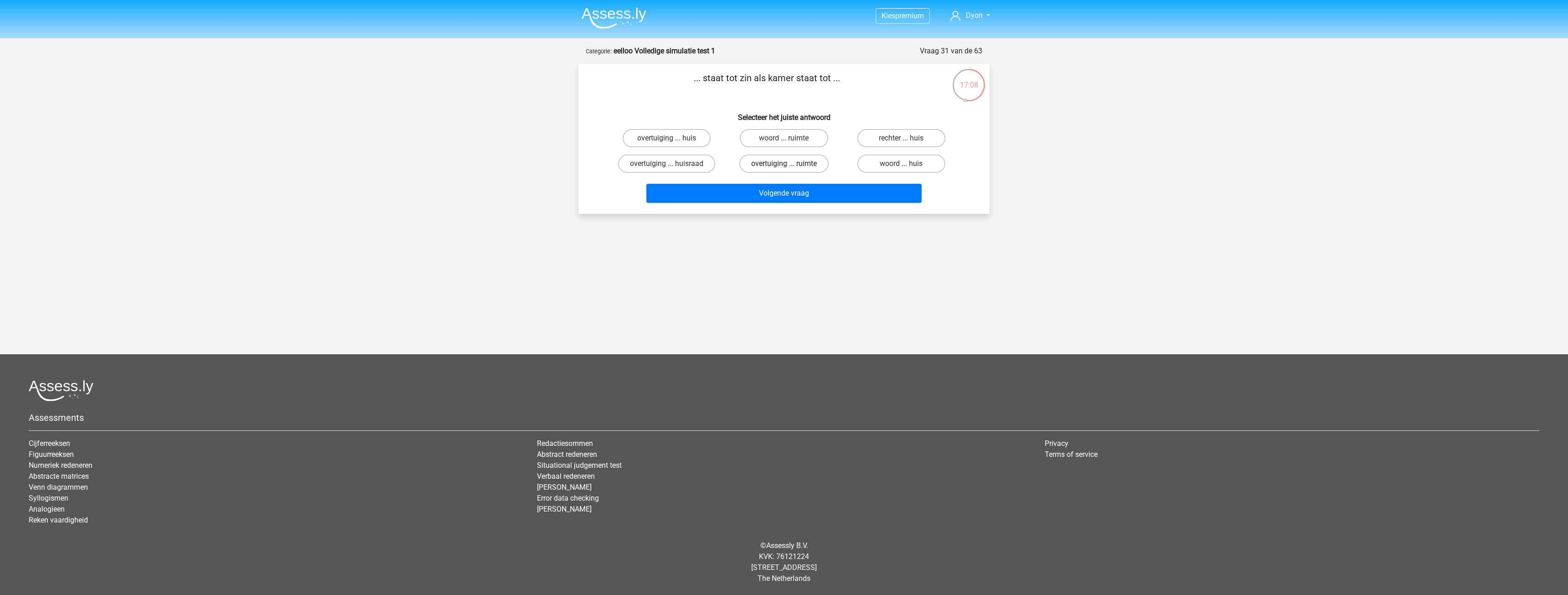
click at [790, 164] on label "overtuiging ... ruimte" at bounding box center [784, 164] width 89 height 18
click at [790, 164] on input "overtuiging ... ruimte" at bounding box center [787, 167] width 6 height 6
radio input "true"
click at [777, 197] on button "Volgende vraag" at bounding box center [784, 193] width 276 height 19
click at [886, 166] on label "trede ... strofe" at bounding box center [901, 164] width 88 height 18
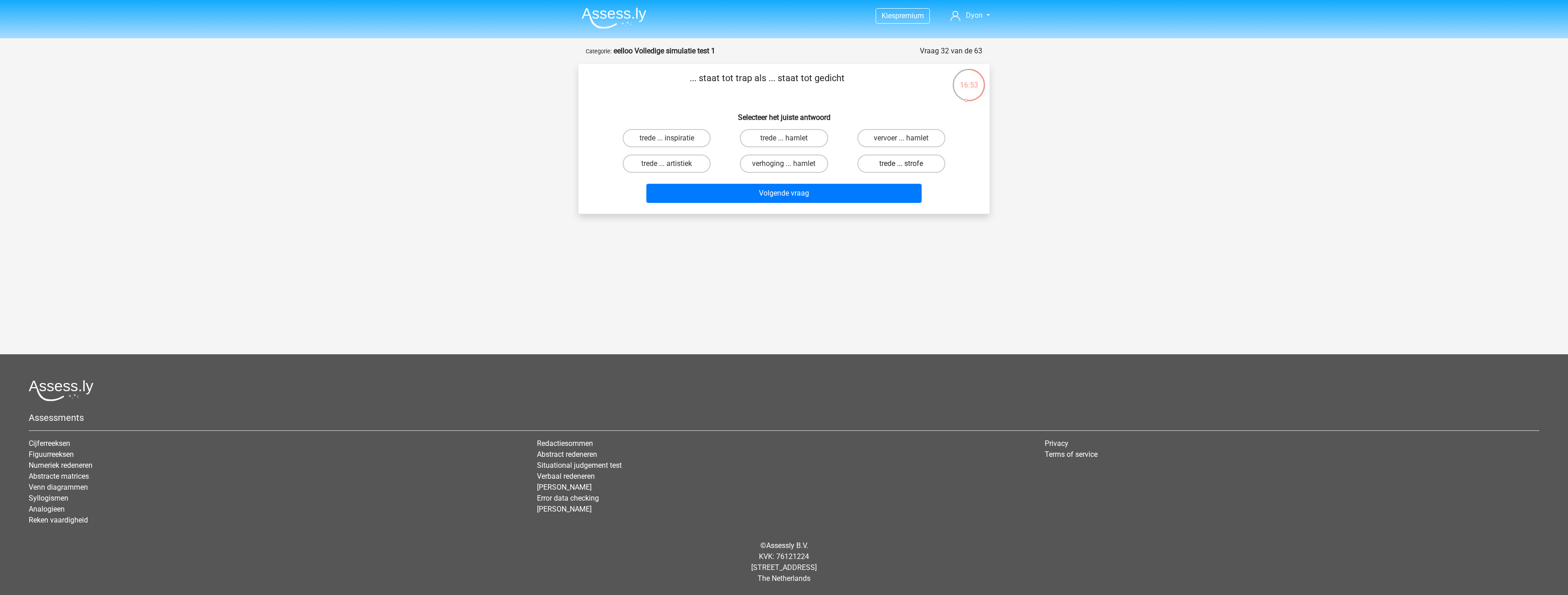
click at [901, 166] on input "trede ... strofe" at bounding box center [904, 167] width 6 height 6
radio input "true"
click at [886, 189] on button "Volgende vraag" at bounding box center [784, 193] width 276 height 19
click at [696, 160] on label "trede ... bougie" at bounding box center [667, 164] width 88 height 18
click at [673, 164] on input "trede ... bougie" at bounding box center [670, 167] width 6 height 6
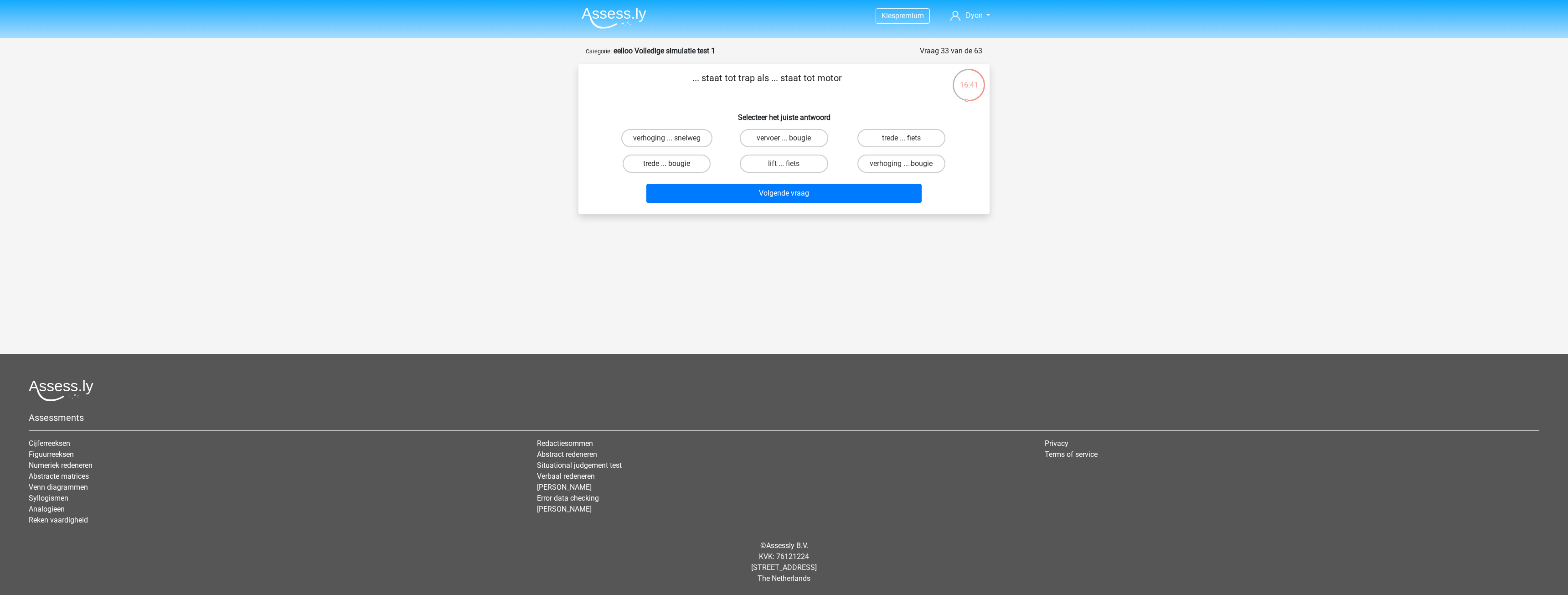
radio input "true"
click at [718, 193] on button "Volgende vraag" at bounding box center [784, 193] width 276 height 19
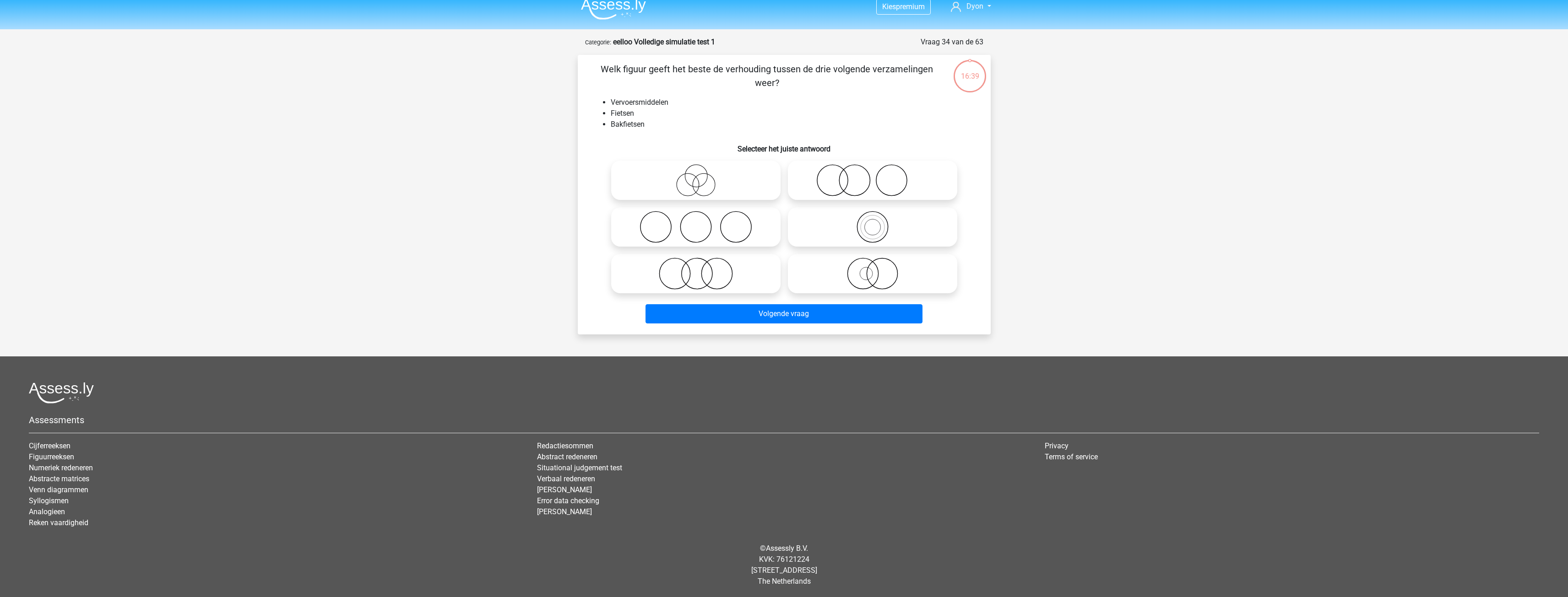
scroll to position [10, 0]
click at [849, 223] on icon at bounding box center [872, 226] width 162 height 32
click at [872, 221] on input "radio" at bounding box center [875, 219] width 6 height 6
radio input "true"
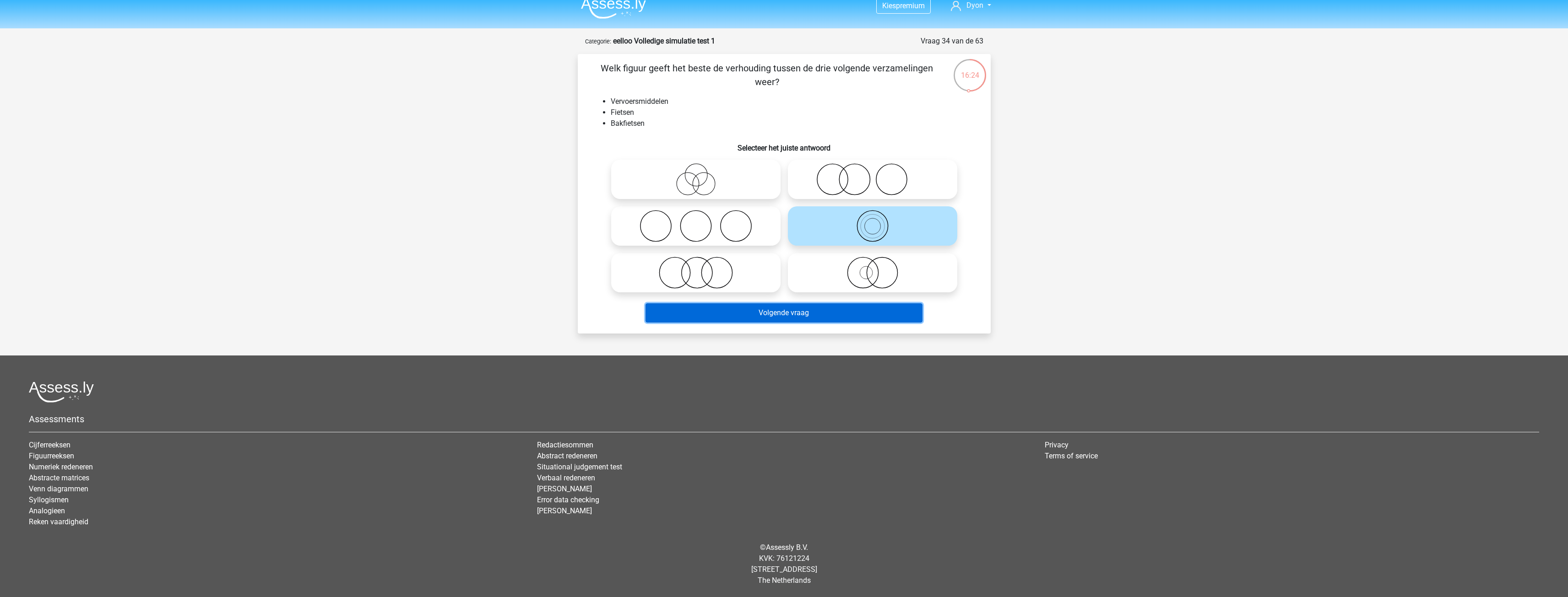
click at [784, 307] on button "Volgende vraag" at bounding box center [784, 312] width 277 height 19
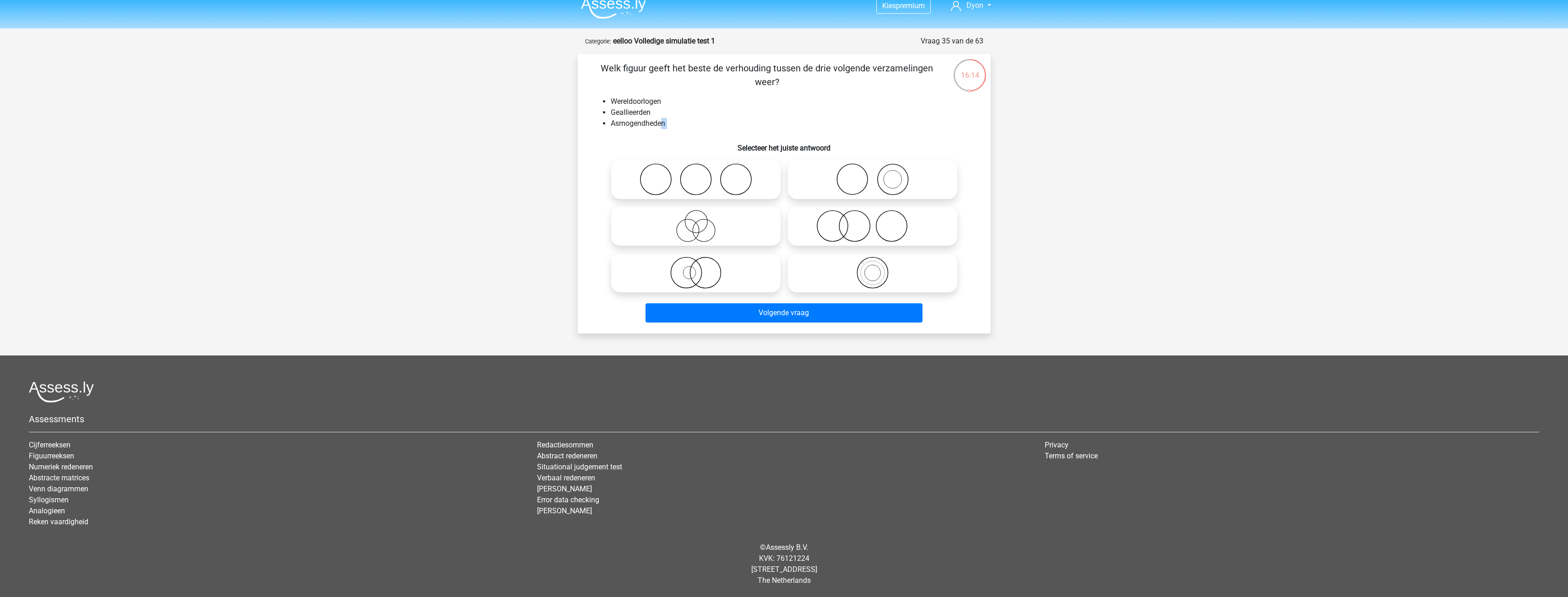
drag, startPoint x: 644, startPoint y: 127, endPoint x: 630, endPoint y: 132, distance: 14.9
click at [630, 132] on div "Welk figuur geeft het beste de verhouding tussen de drie volgende verzamelingen…" at bounding box center [784, 194] width 405 height 265
drag, startPoint x: 611, startPoint y: 126, endPoint x: 666, endPoint y: 122, distance: 55.1
click at [666, 122] on li "Asmogendheden" at bounding box center [793, 123] width 366 height 11
copy li "Asmogendheden"
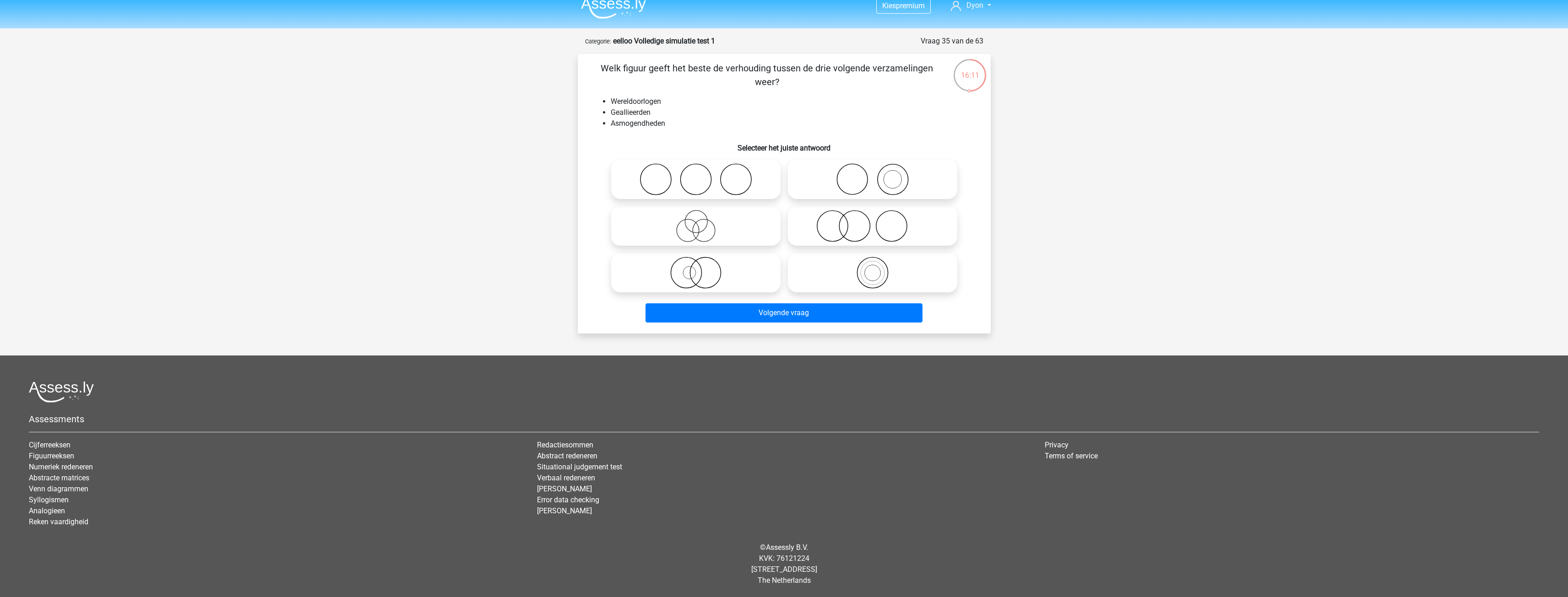
click at [762, 130] on div "Welk figuur geeft het beste de verhouding tussen de drie volgende verzamelingen…" at bounding box center [784, 194] width 405 height 265
click at [737, 269] on icon at bounding box center [696, 273] width 162 height 32
click at [702, 268] on input "radio" at bounding box center [699, 265] width 6 height 6
radio input "true"
click at [856, 236] on icon at bounding box center [872, 226] width 162 height 32
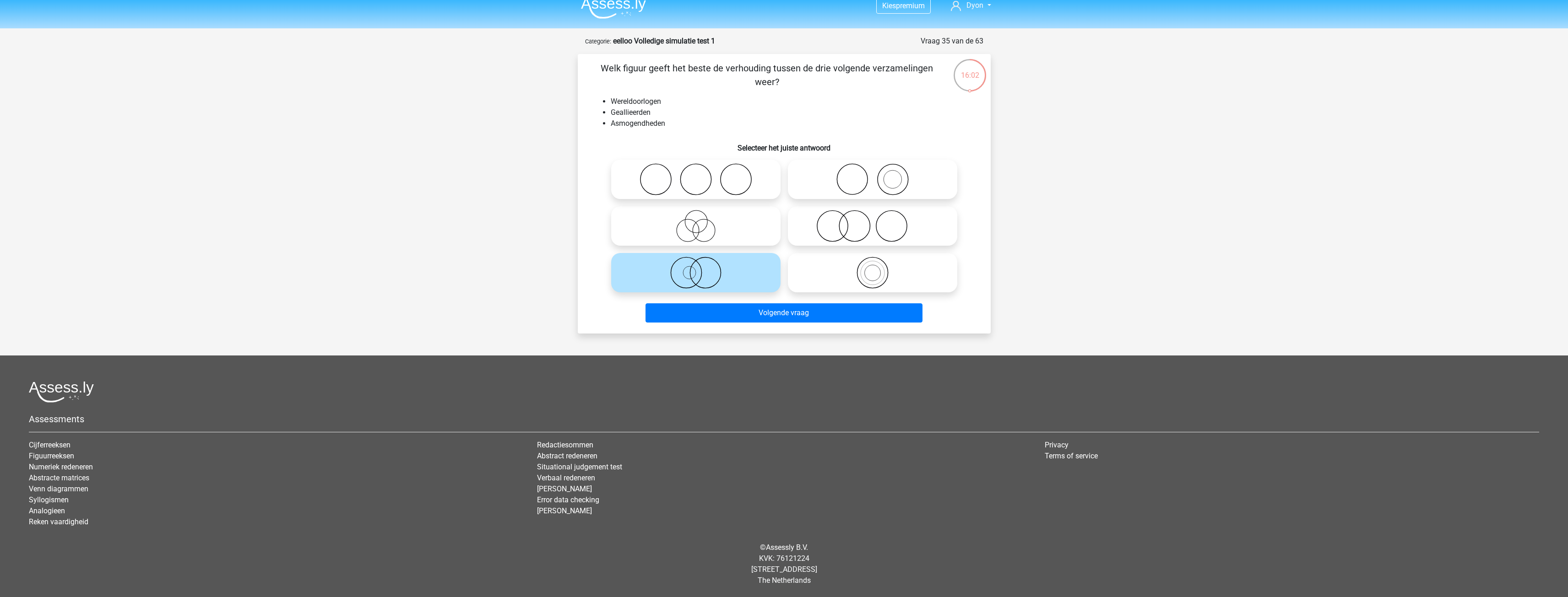
click at [872, 221] on input "radio" at bounding box center [875, 219] width 6 height 6
radio input "true"
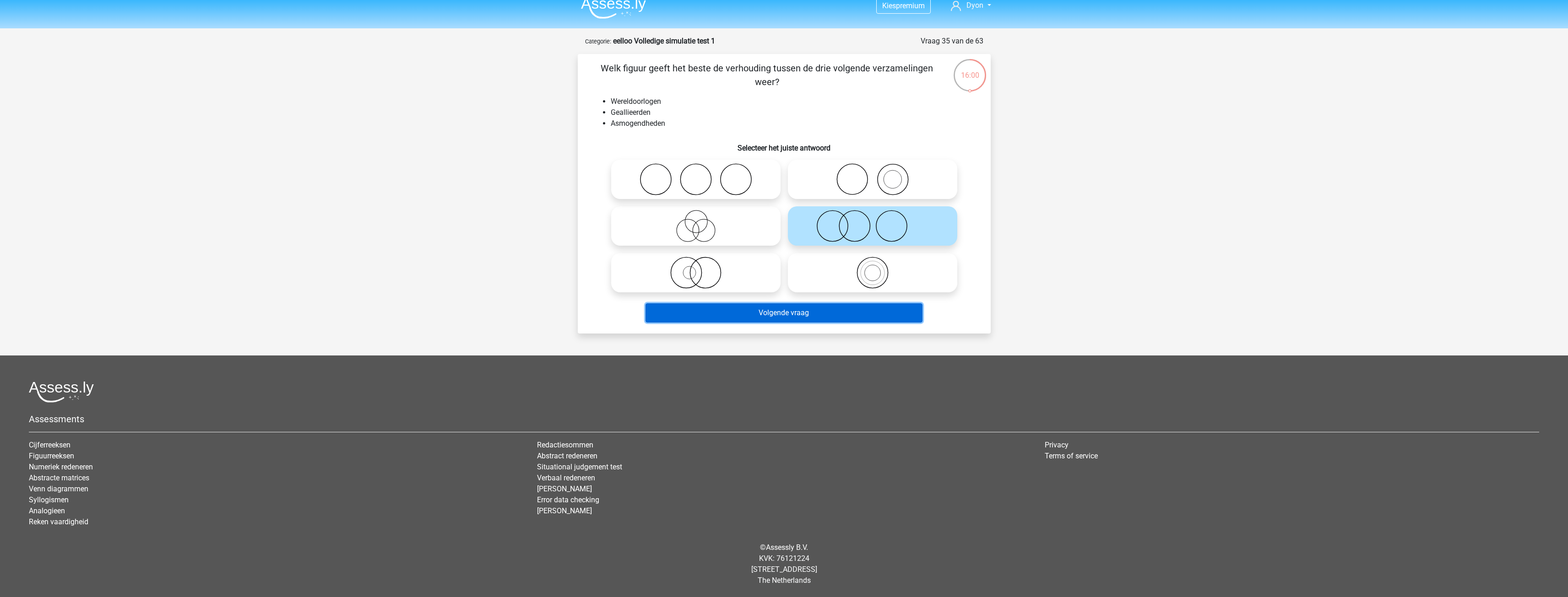
click at [803, 312] on button "Volgende vraag" at bounding box center [784, 312] width 277 height 19
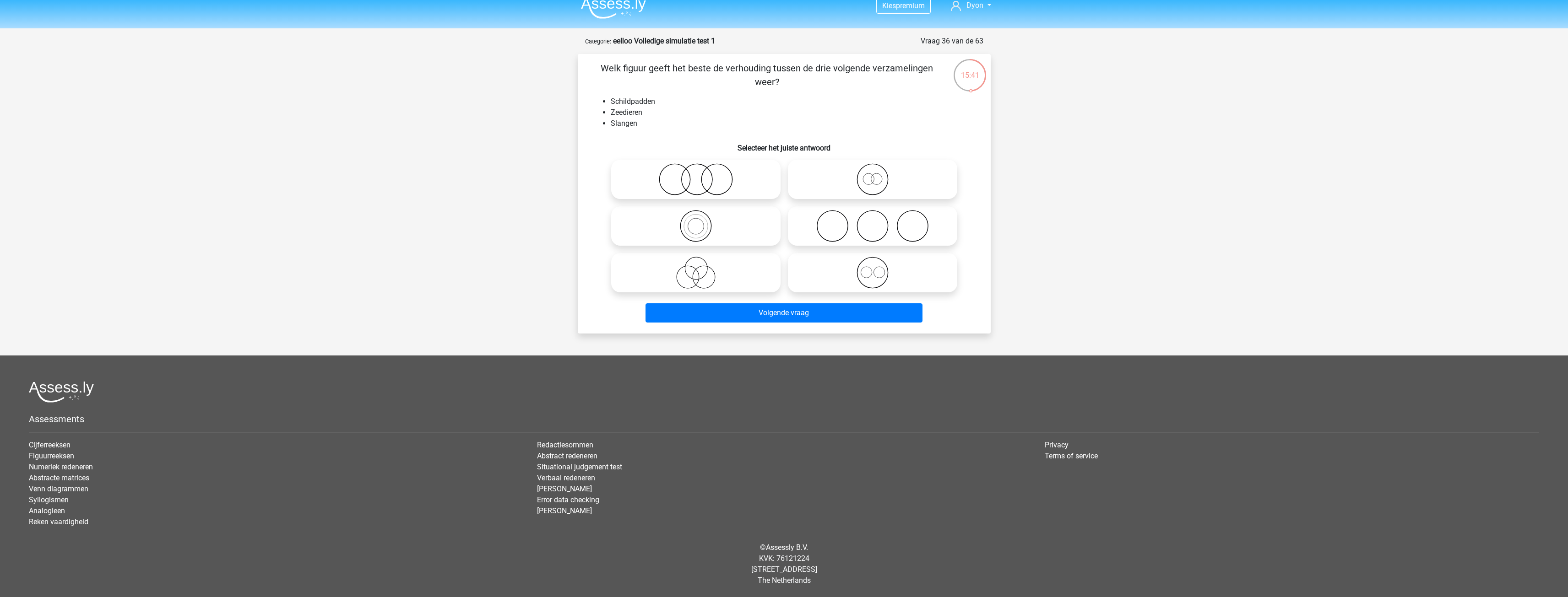
click at [771, 180] on icon at bounding box center [696, 179] width 162 height 32
click at [702, 175] on input "radio" at bounding box center [699, 172] width 6 height 6
radio input "true"
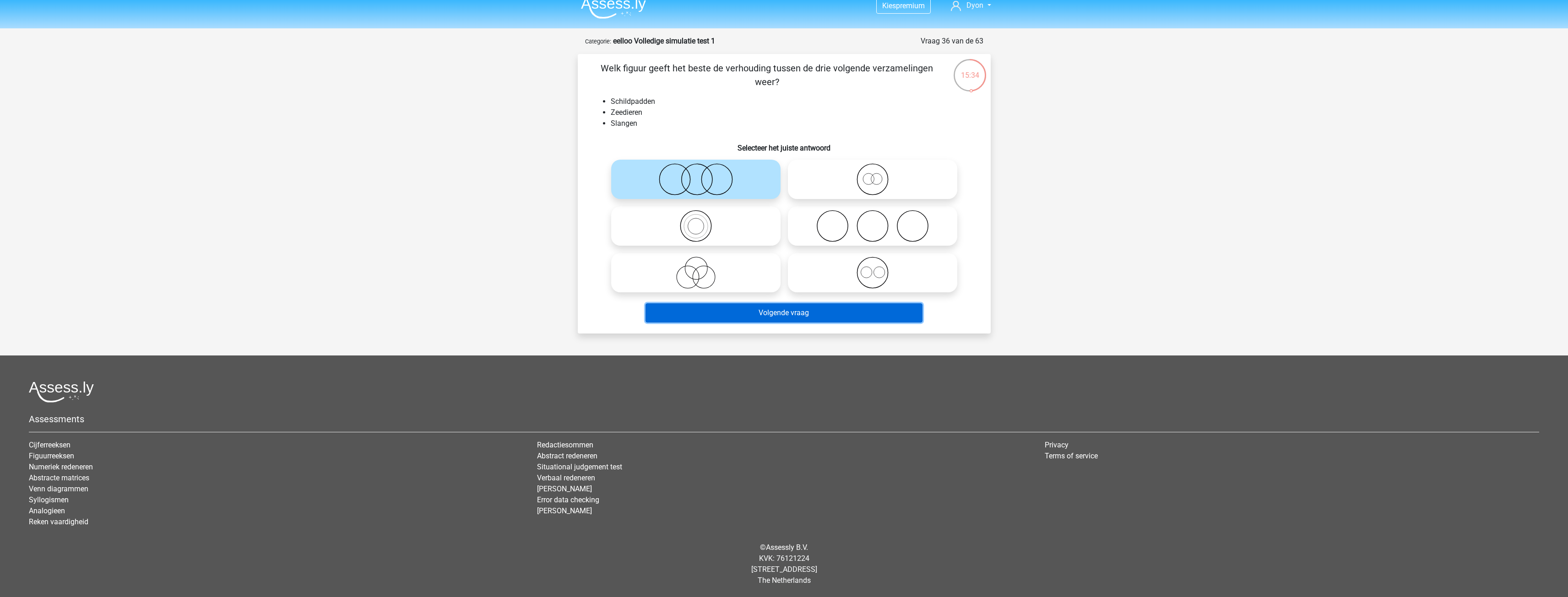
click at [862, 311] on button "Volgende vraag" at bounding box center [784, 312] width 277 height 19
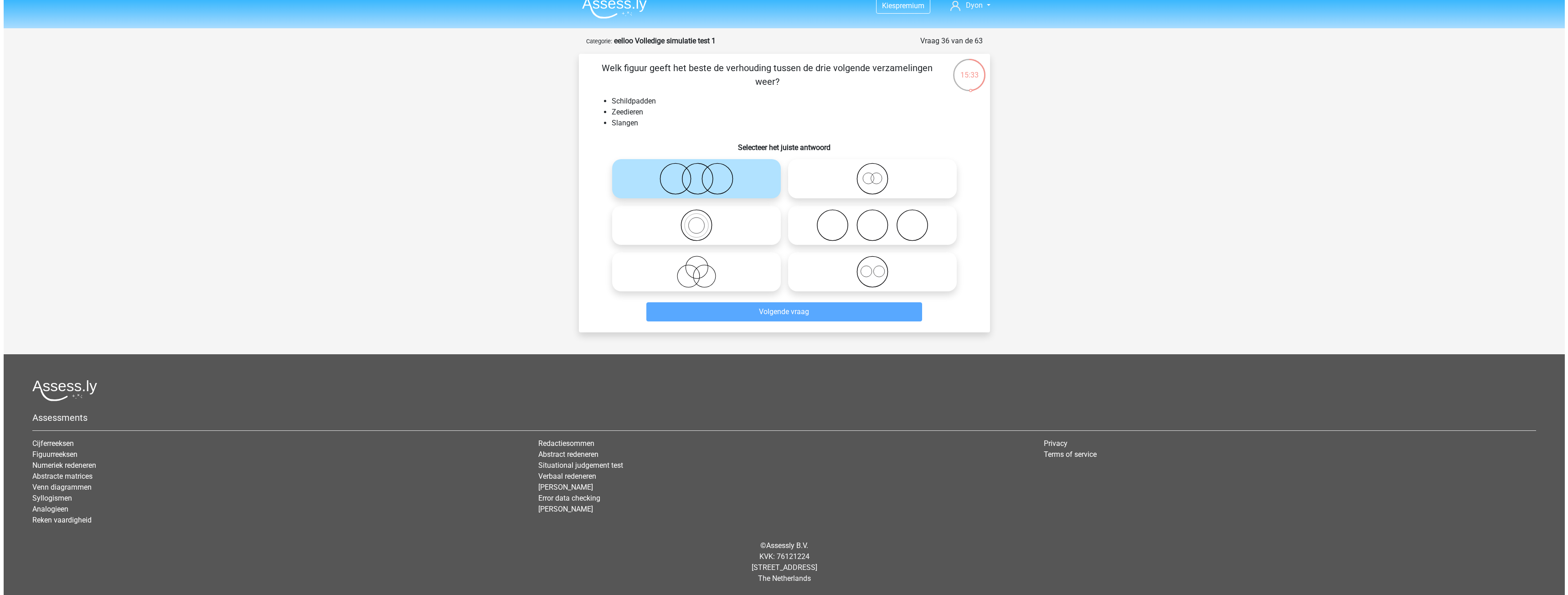
scroll to position [0, 0]
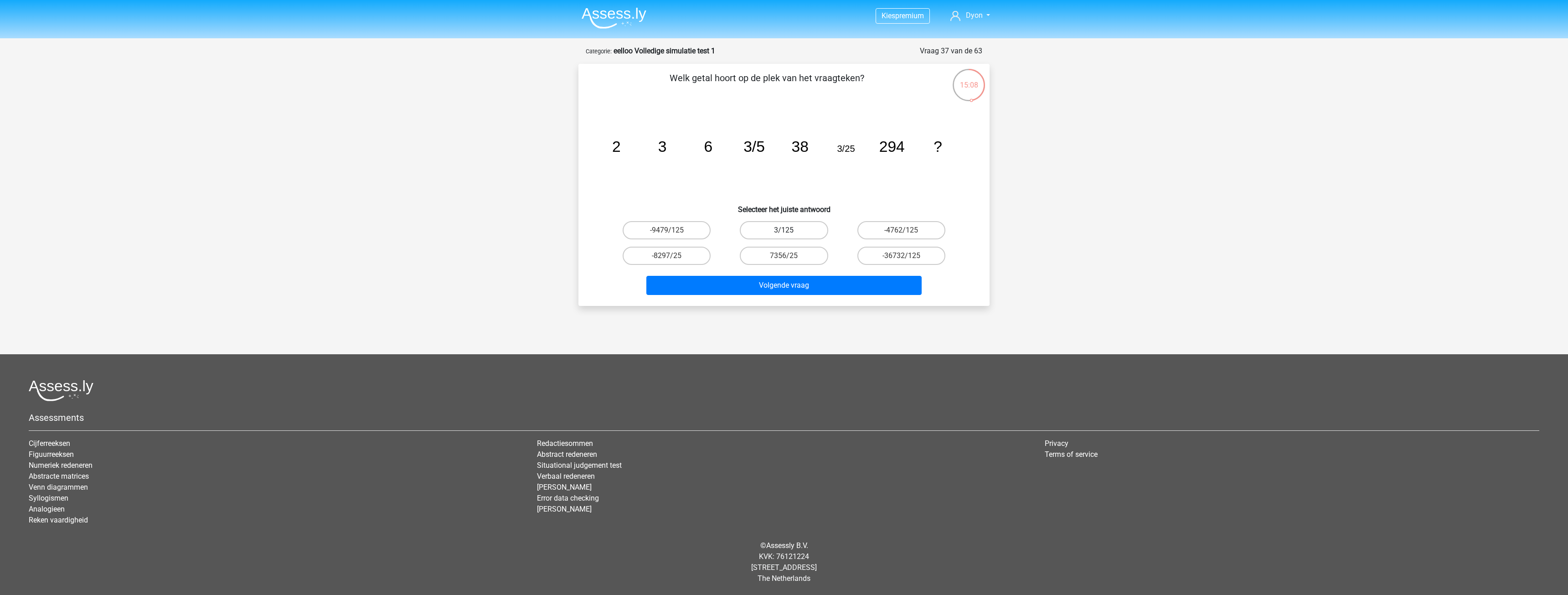
click at [813, 227] on label "3/125" at bounding box center [783, 230] width 88 height 18
click at [790, 230] on input "3/125" at bounding box center [787, 233] width 6 height 6
radio input "true"
click at [803, 286] on button "Volgende vraag" at bounding box center [784, 285] width 276 height 19
click at [700, 251] on label "189" at bounding box center [667, 256] width 88 height 18
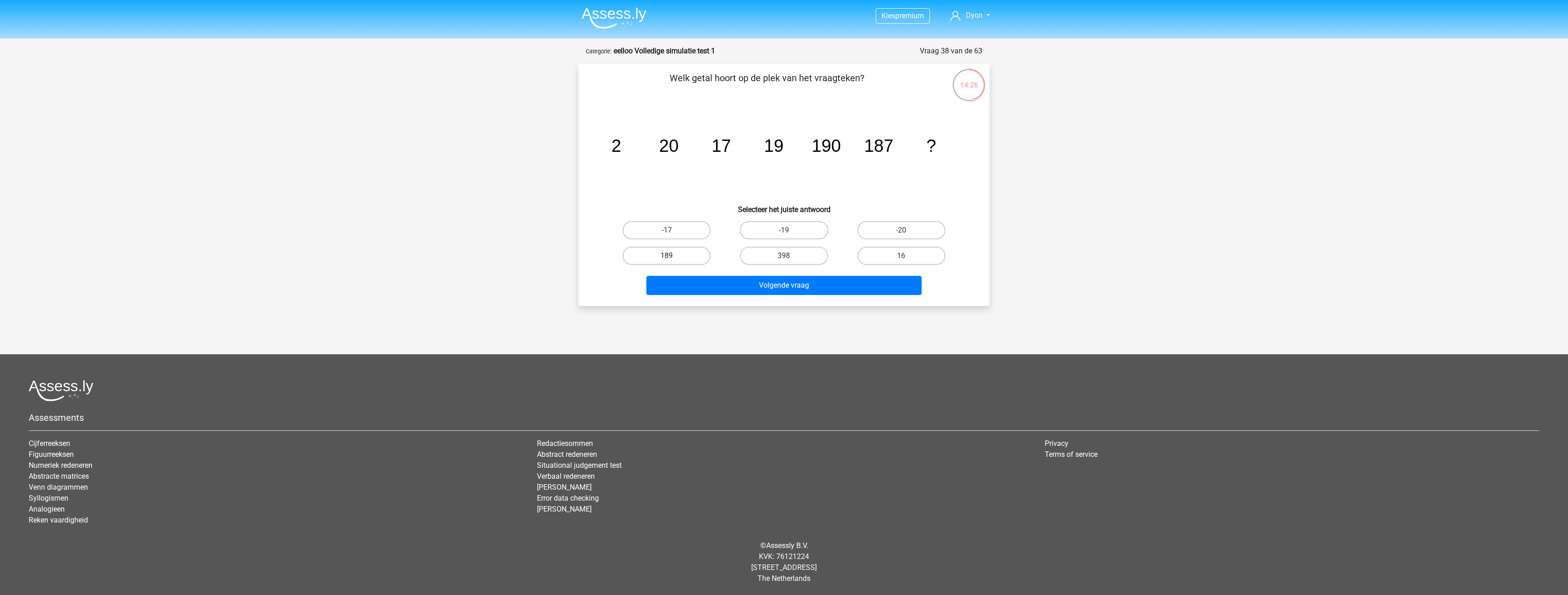
click at [673, 256] on input "189" at bounding box center [670, 259] width 6 height 6
radio input "true"
click at [726, 289] on button "Volgende vraag" at bounding box center [784, 285] width 276 height 19
click at [903, 253] on label "-672/25" at bounding box center [901, 256] width 88 height 18
click at [903, 256] on input "-672/25" at bounding box center [904, 259] width 6 height 6
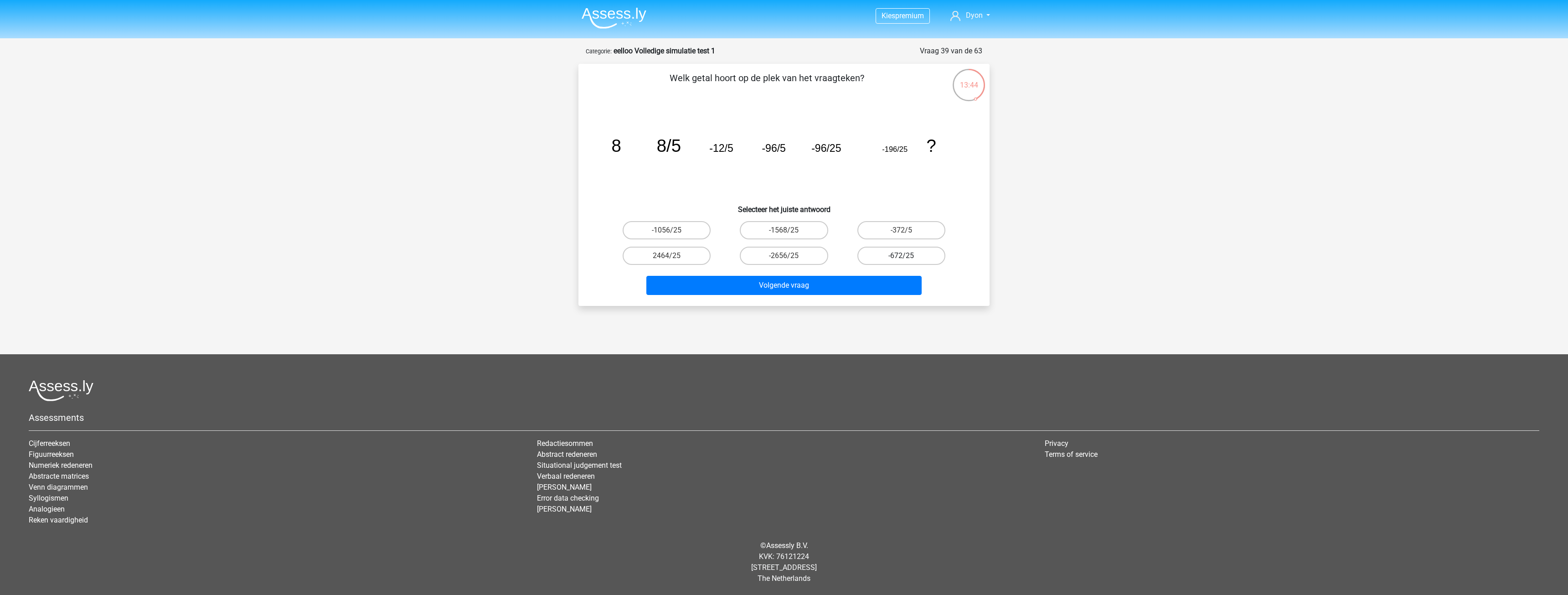
radio input "true"
click at [903, 281] on button "Volgende vraag" at bounding box center [784, 285] width 276 height 19
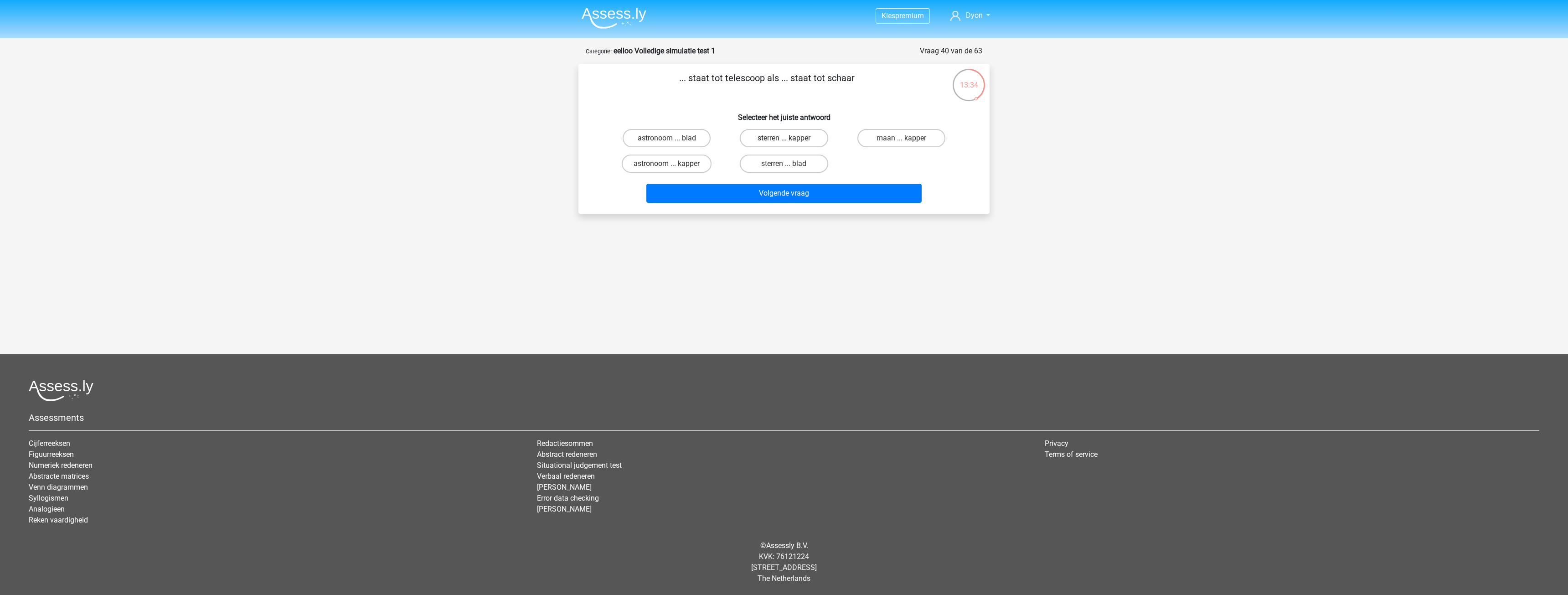
click at [819, 136] on label "sterren ... kapper" at bounding box center [783, 138] width 88 height 18
click at [790, 138] on input "sterren ... kapper" at bounding box center [787, 141] width 6 height 6
radio input "true"
click at [862, 190] on button "Volgende vraag" at bounding box center [784, 193] width 276 height 19
click at [869, 135] on label "vogel ... klooster" at bounding box center [901, 138] width 88 height 18
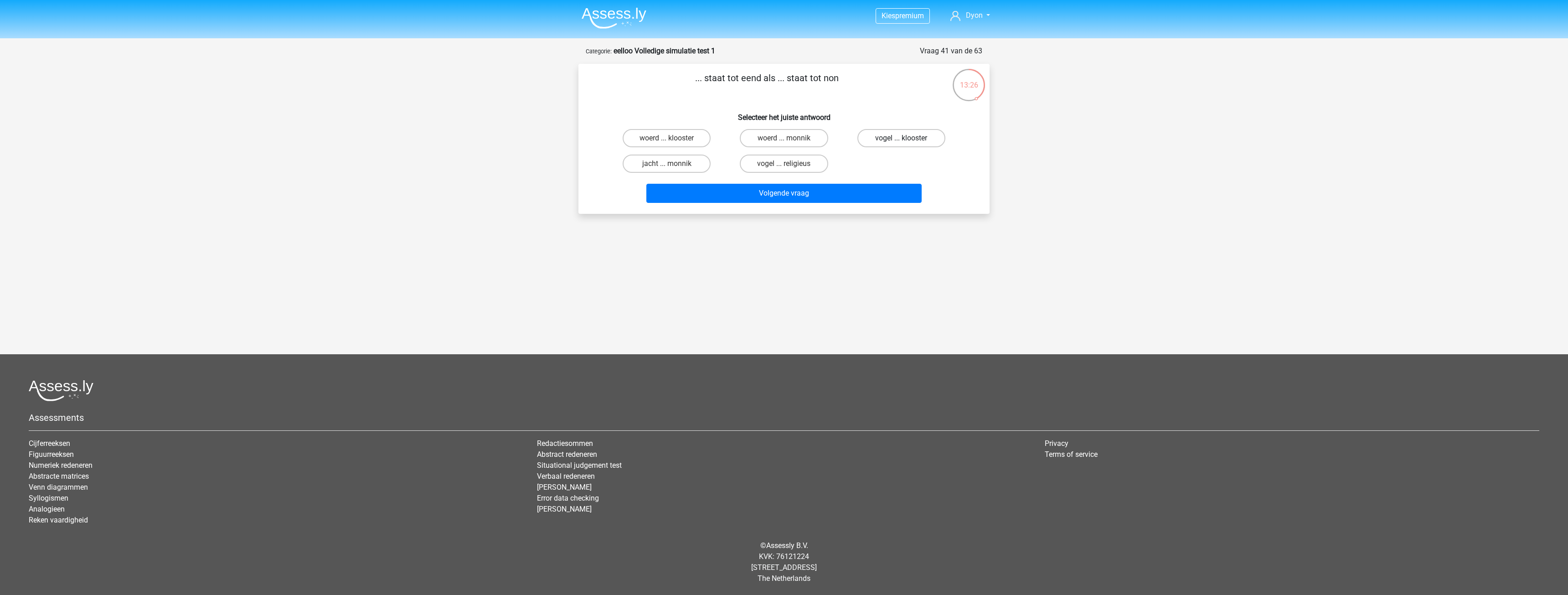
click at [901, 138] on input "vogel ... klooster" at bounding box center [904, 141] width 6 height 6
radio input "true"
click at [854, 192] on button "Volgende vraag" at bounding box center [784, 193] width 276 height 19
click at [881, 163] on label "dichtheid ... economie" at bounding box center [901, 164] width 94 height 18
click at [901, 164] on input "dichtheid ... economie" at bounding box center [904, 167] width 6 height 6
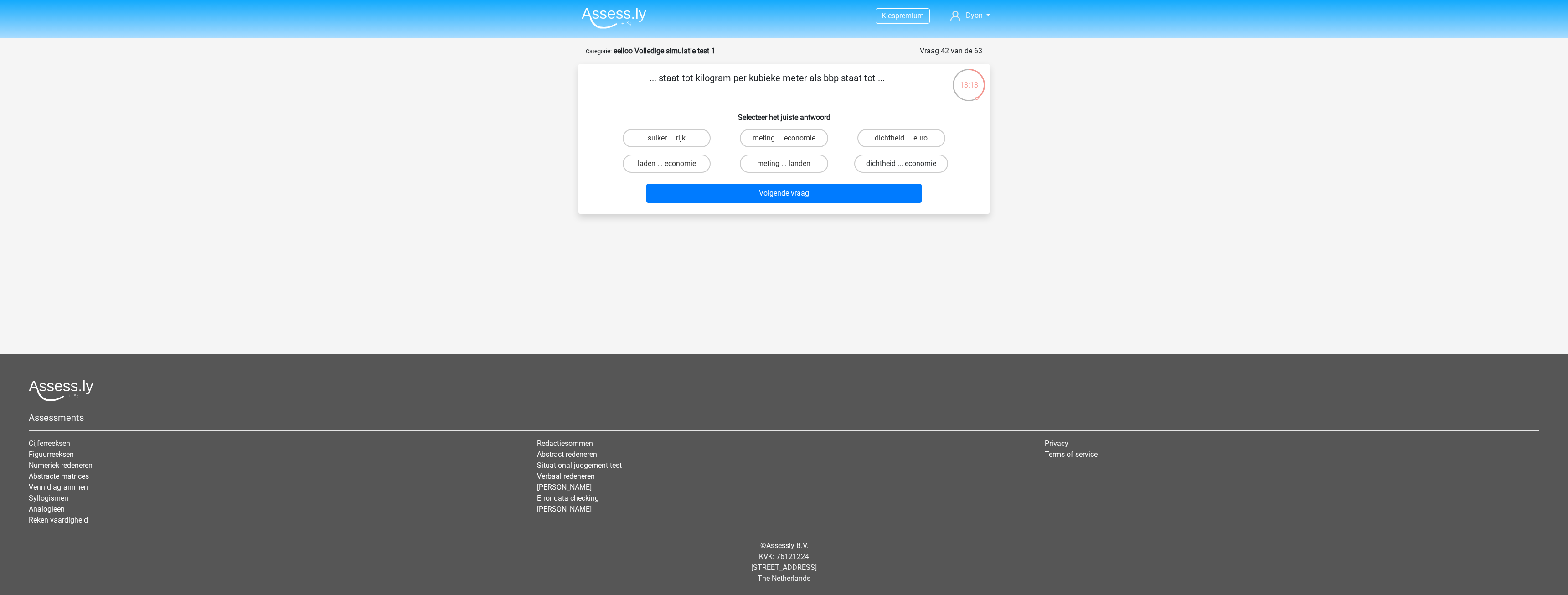
radio input "true"
click at [858, 187] on button "Volgende vraag" at bounding box center [784, 193] width 276 height 19
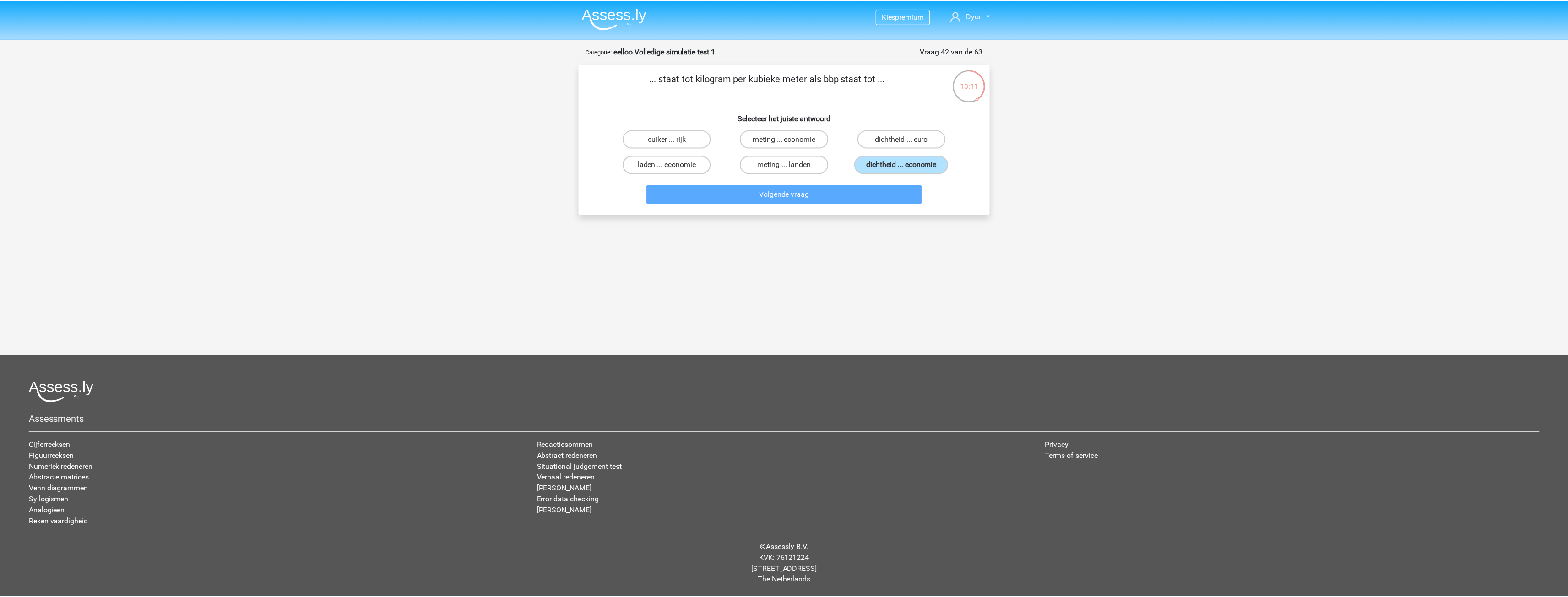
scroll to position [10, 0]
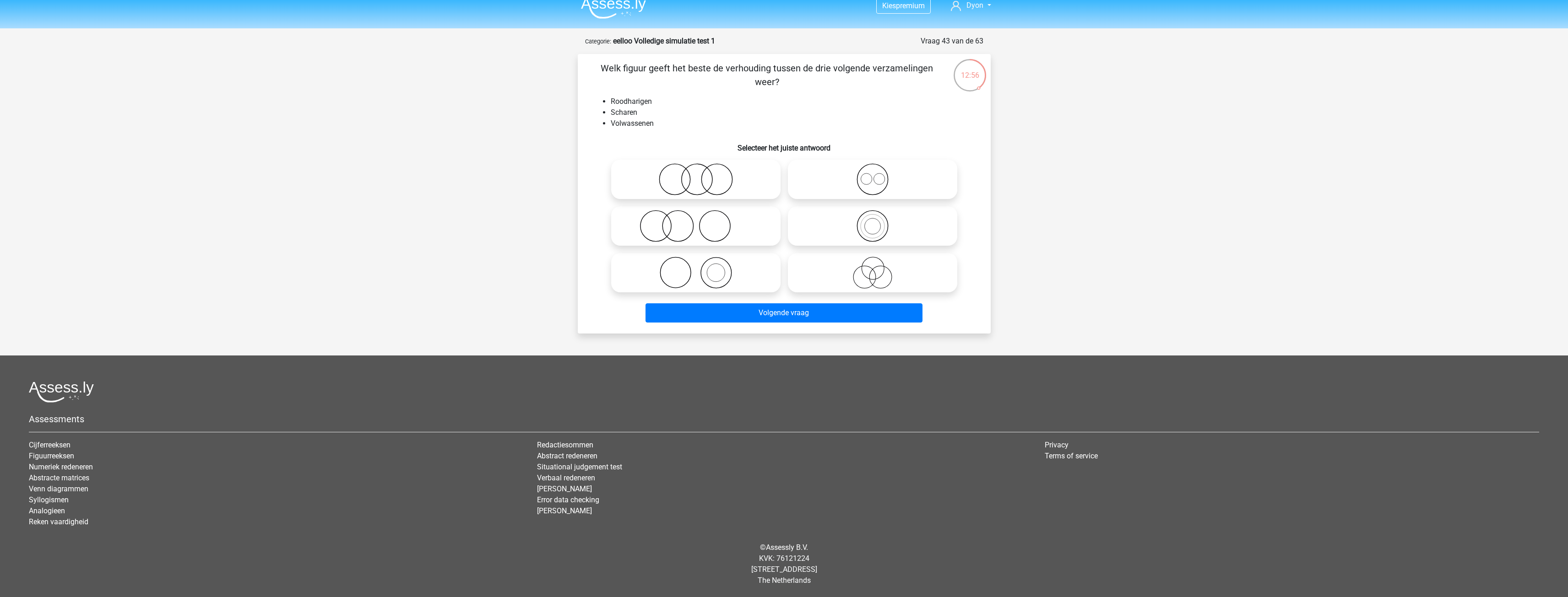
click at [756, 230] on icon at bounding box center [696, 226] width 162 height 32
click at [702, 221] on input "radio" at bounding box center [699, 219] width 6 height 6
radio input "true"
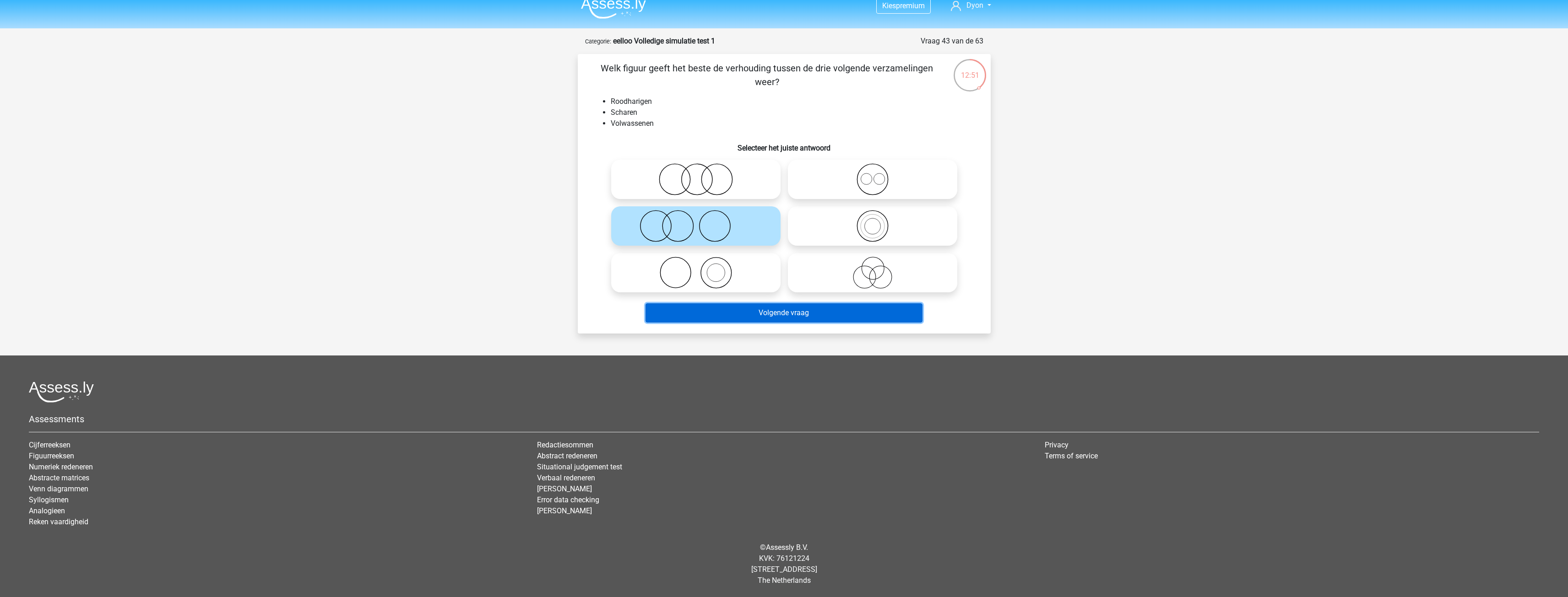
click at [745, 311] on button "Volgende vraag" at bounding box center [784, 312] width 277 height 19
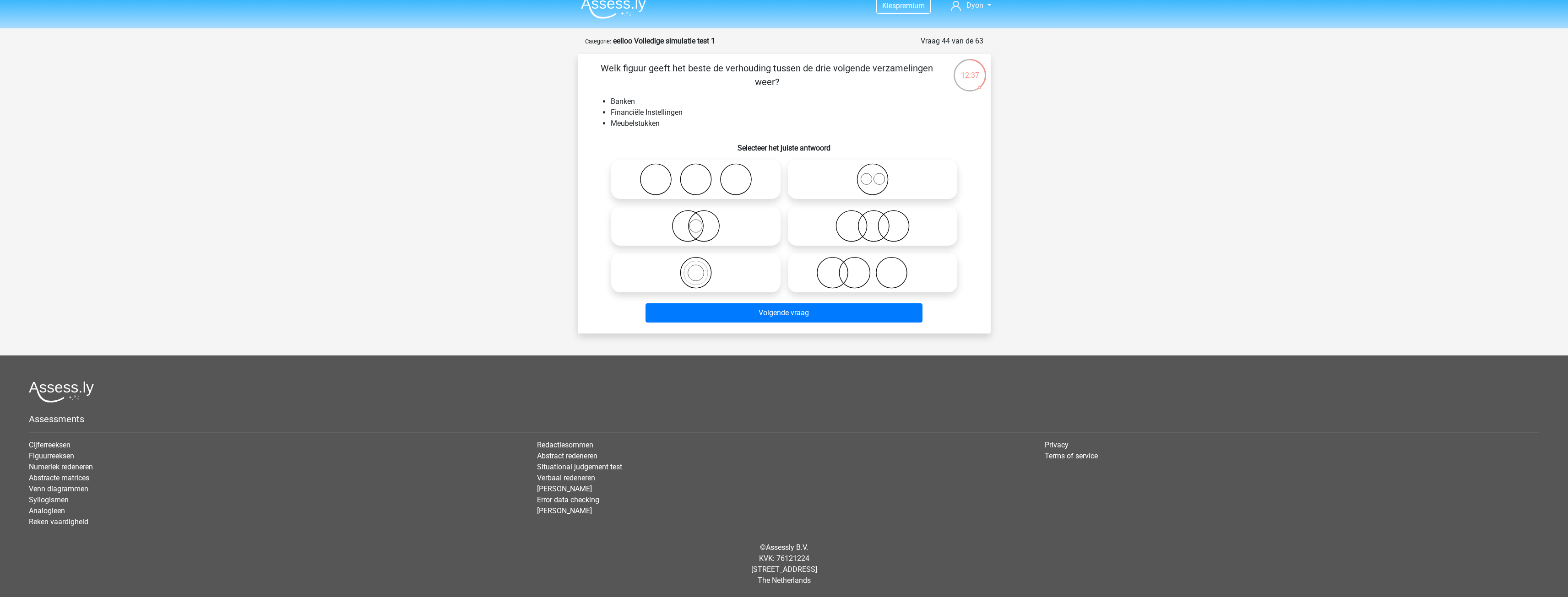
click at [836, 221] on icon at bounding box center [872, 226] width 162 height 32
click at [872, 221] on input "radio" at bounding box center [875, 219] width 6 height 6
radio input "true"
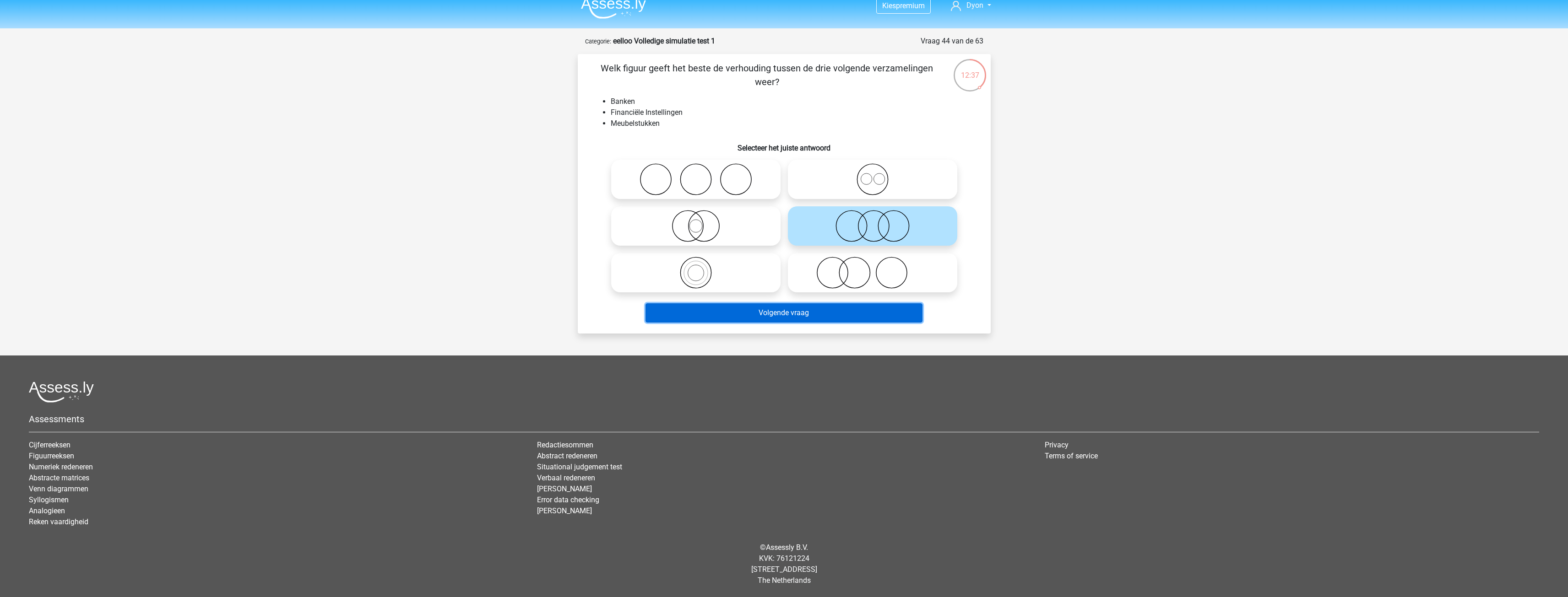
click at [779, 315] on button "Volgende vraag" at bounding box center [784, 312] width 277 height 19
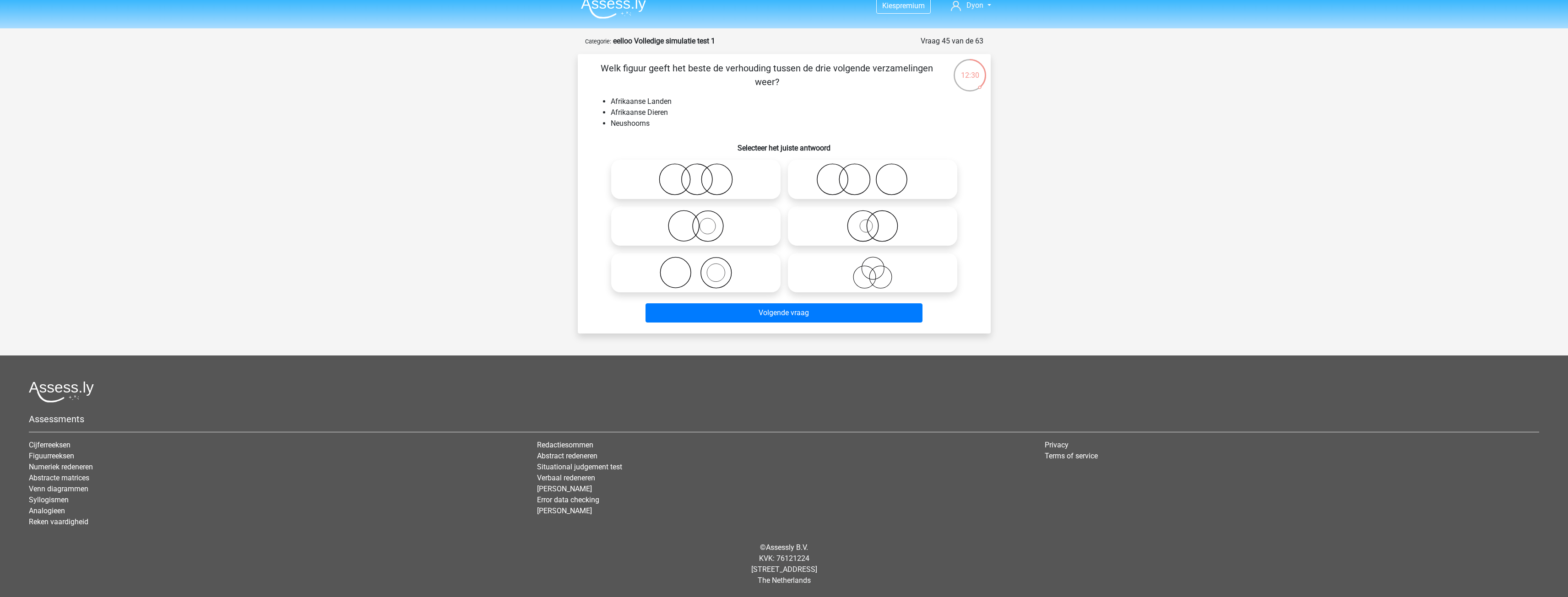
click at [757, 271] on icon at bounding box center [696, 273] width 162 height 32
click at [702, 268] on input "radio" at bounding box center [699, 265] width 6 height 6
radio input "true"
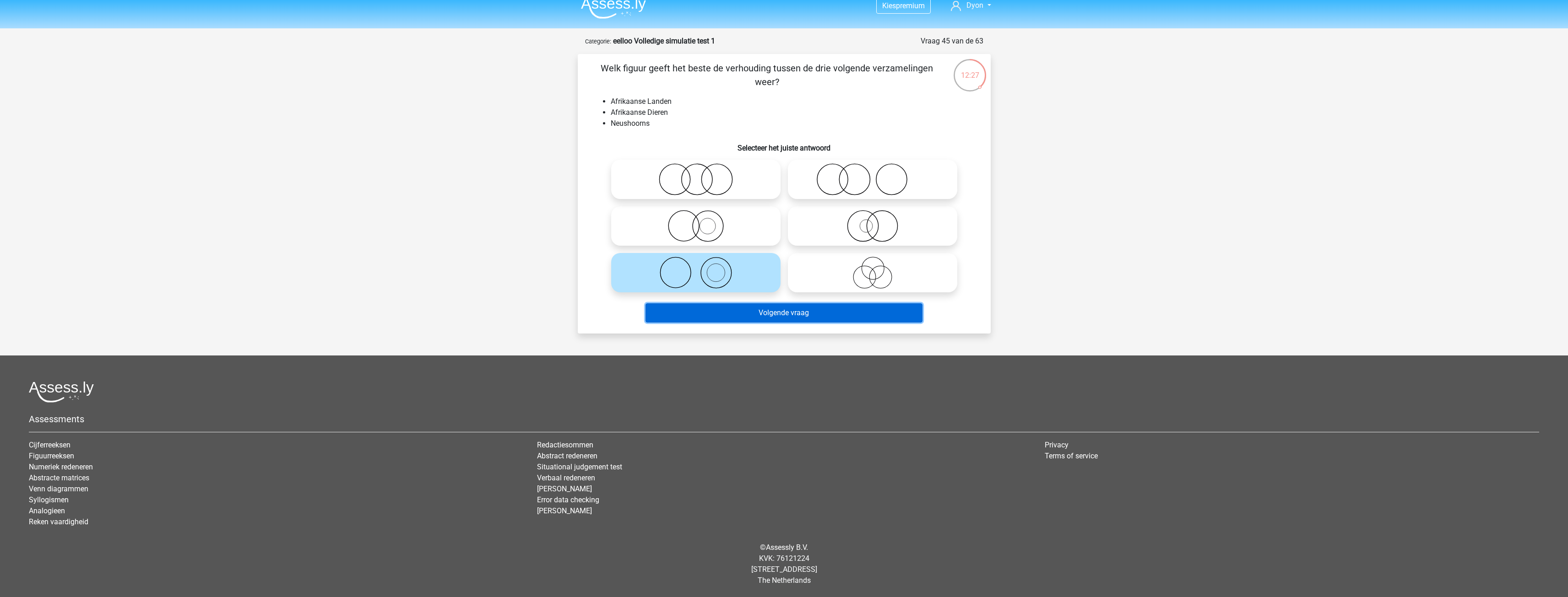
click at [730, 314] on button "Volgende vraag" at bounding box center [784, 312] width 277 height 19
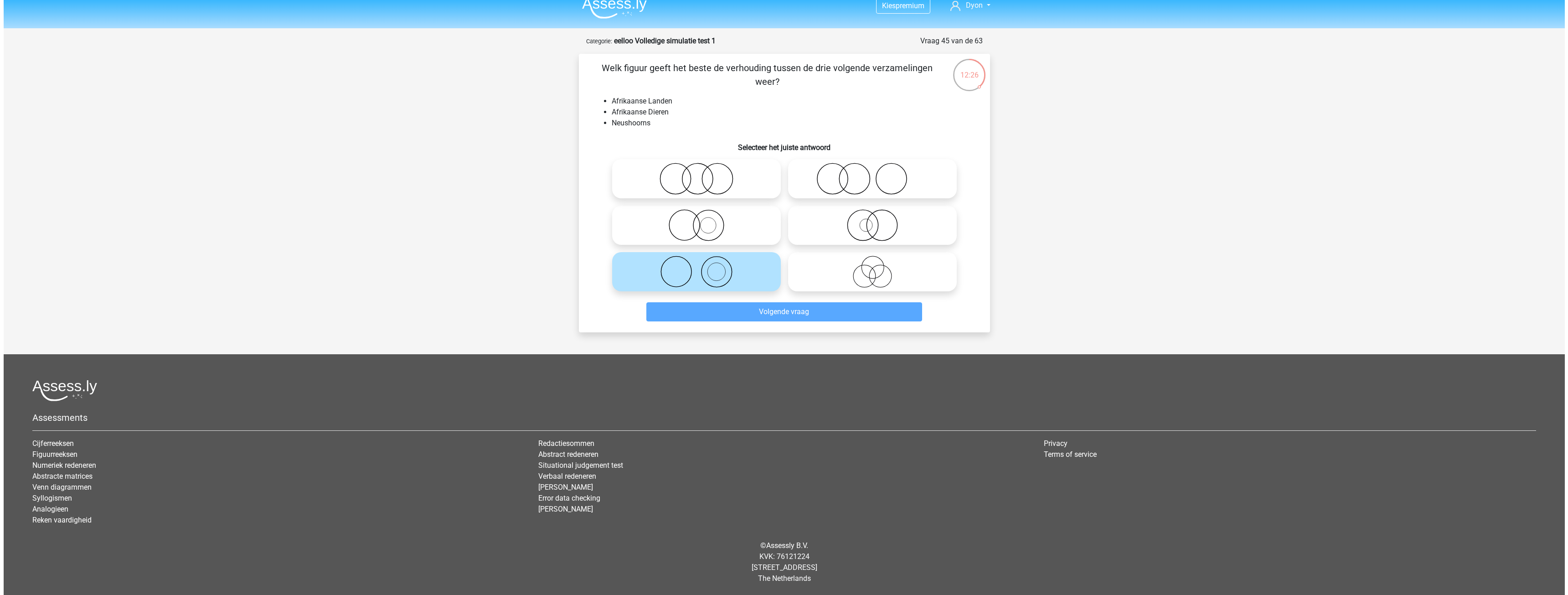
scroll to position [0, 0]
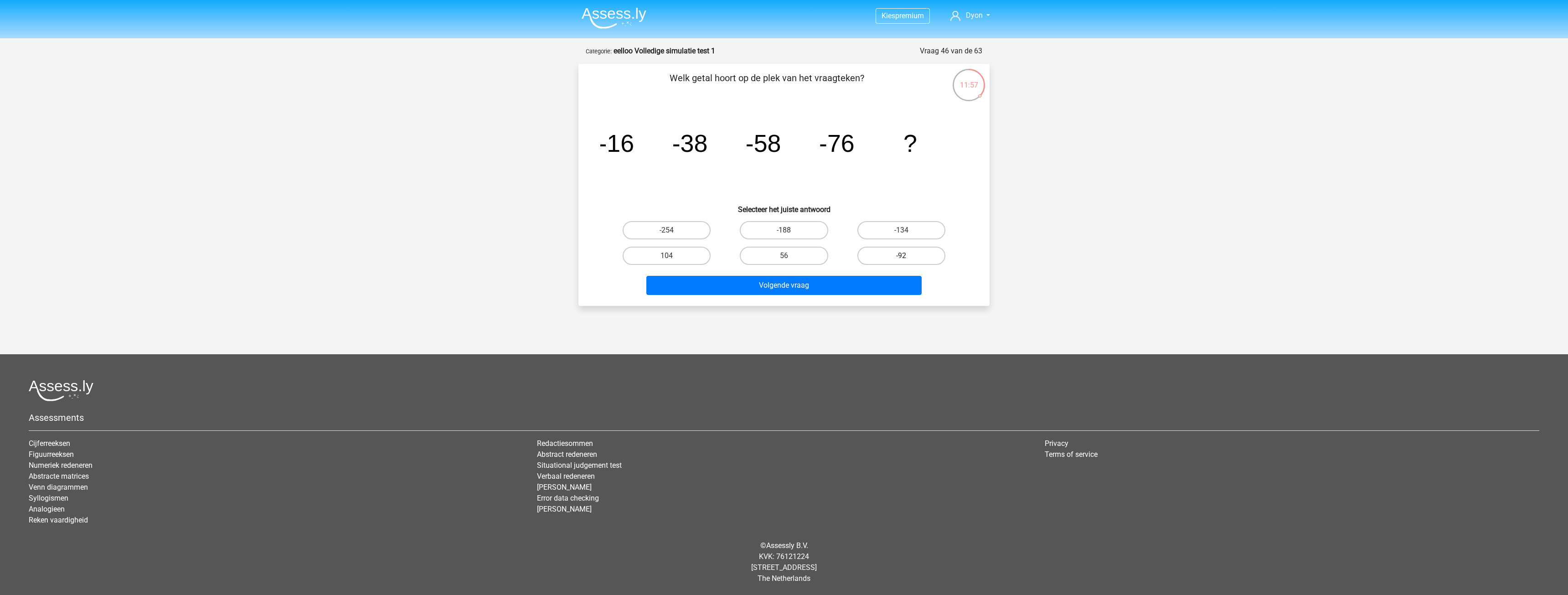
click at [880, 256] on label "-92" at bounding box center [901, 256] width 88 height 18
click at [901, 256] on input "-92" at bounding box center [904, 259] width 6 height 6
radio input "true"
click at [845, 276] on button "Volgende vraag" at bounding box center [784, 285] width 276 height 19
click at [895, 257] on label "29" at bounding box center [901, 256] width 88 height 18
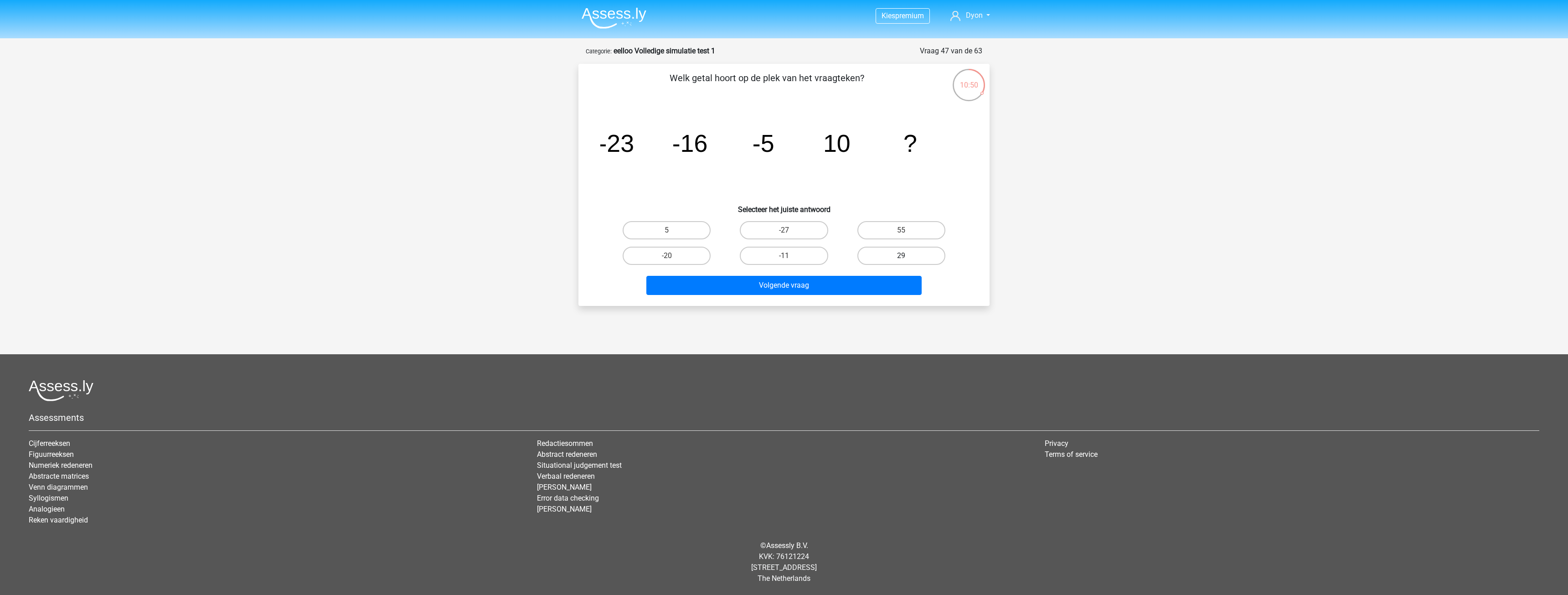
click at [901, 257] on input "29" at bounding box center [904, 259] width 6 height 6
radio input "true"
click at [853, 283] on button "Volgende vraag" at bounding box center [784, 285] width 276 height 19
click at [906, 228] on label "4803" at bounding box center [901, 230] width 88 height 18
click at [906, 230] on input "4803" at bounding box center [904, 233] width 6 height 6
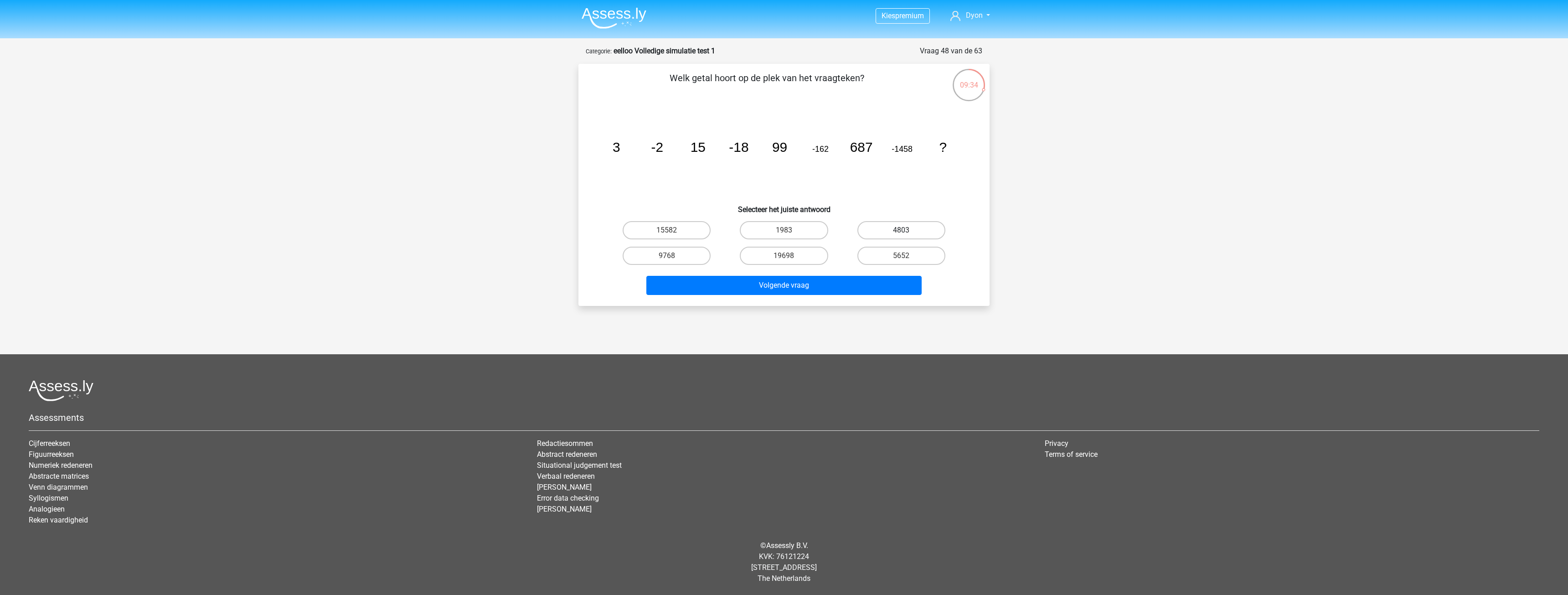
radio input "true"
click at [891, 285] on button "Volgende vraag" at bounding box center [784, 285] width 276 height 19
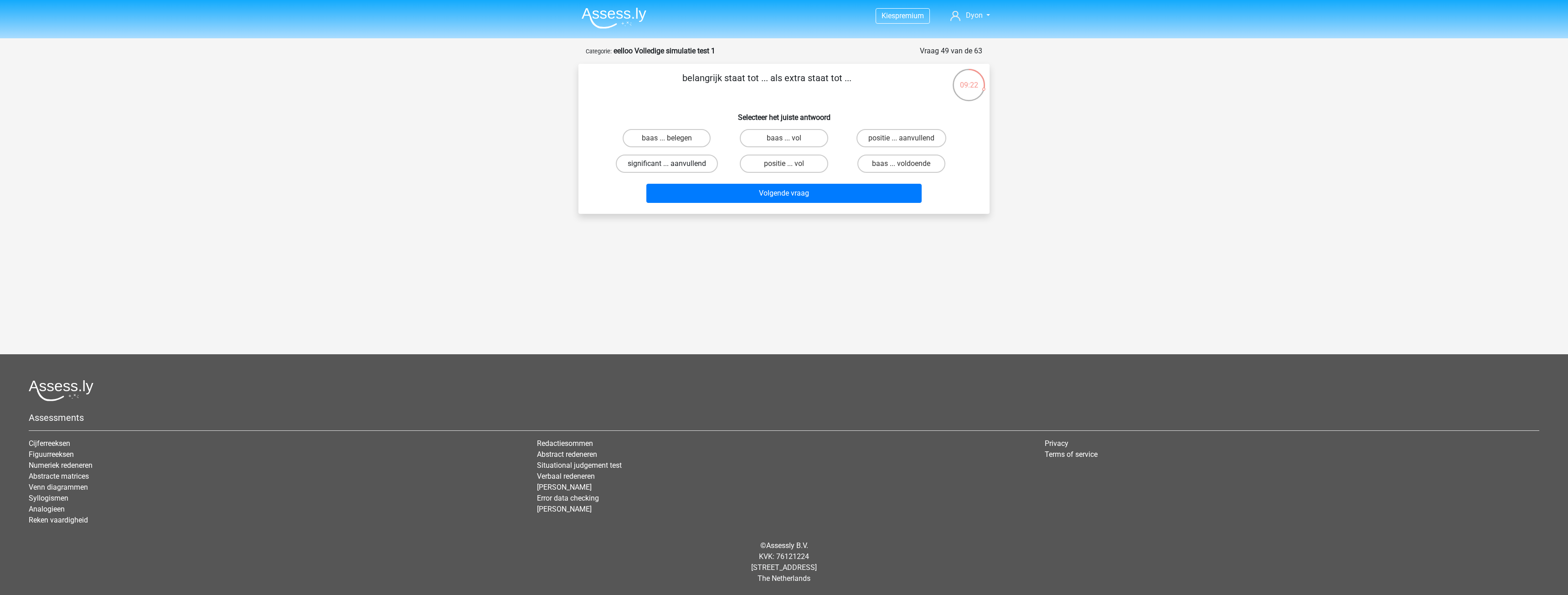
click at [685, 157] on label "significant ... aanvullend" at bounding box center [667, 164] width 102 height 18
click at [673, 164] on input "significant ... aanvullend" at bounding box center [670, 167] width 6 height 6
radio input "true"
click at [751, 195] on button "Volgende vraag" at bounding box center [784, 193] width 276 height 19
click at [907, 165] on input "klok ... donderen" at bounding box center [904, 167] width 6 height 6
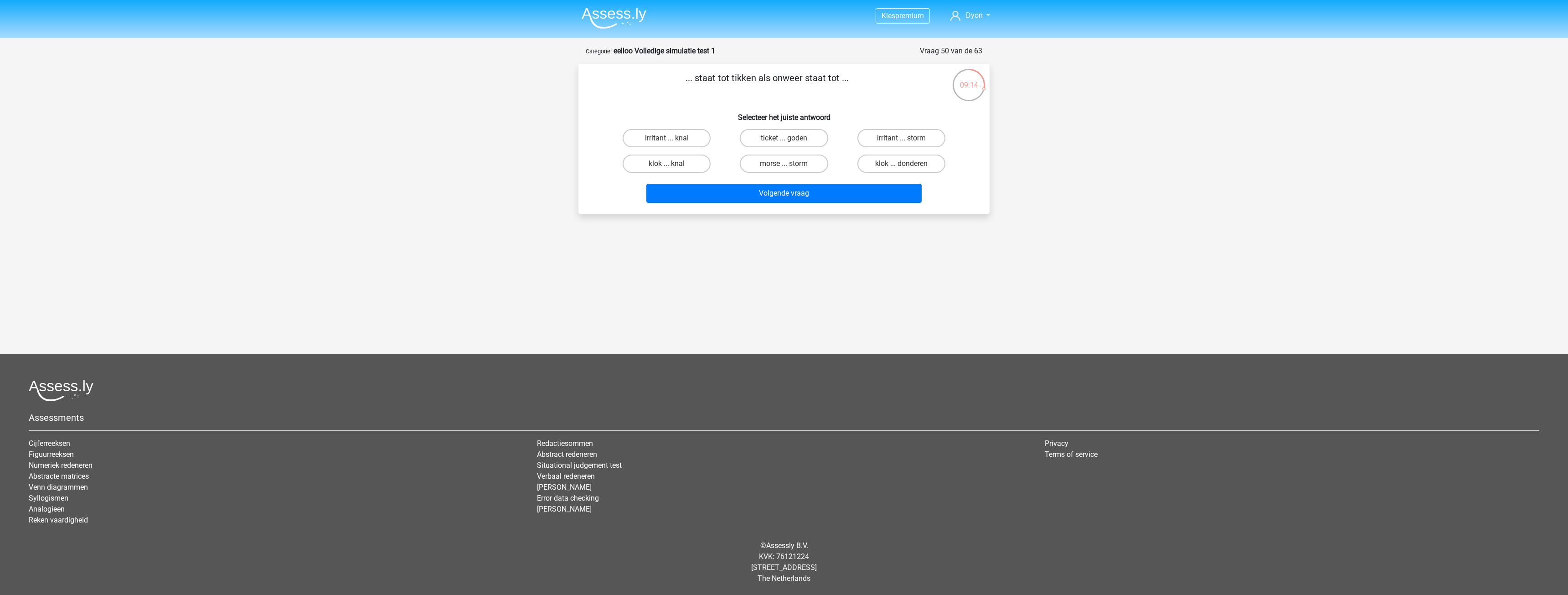
radio input "true"
click at [892, 193] on button "Volgende vraag" at bounding box center [784, 193] width 276 height 19
click at [816, 163] on label "inrichting ... astronomie" at bounding box center [783, 164] width 99 height 18
click at [790, 164] on input "inrichting ... astronomie" at bounding box center [787, 167] width 6 height 6
radio input "true"
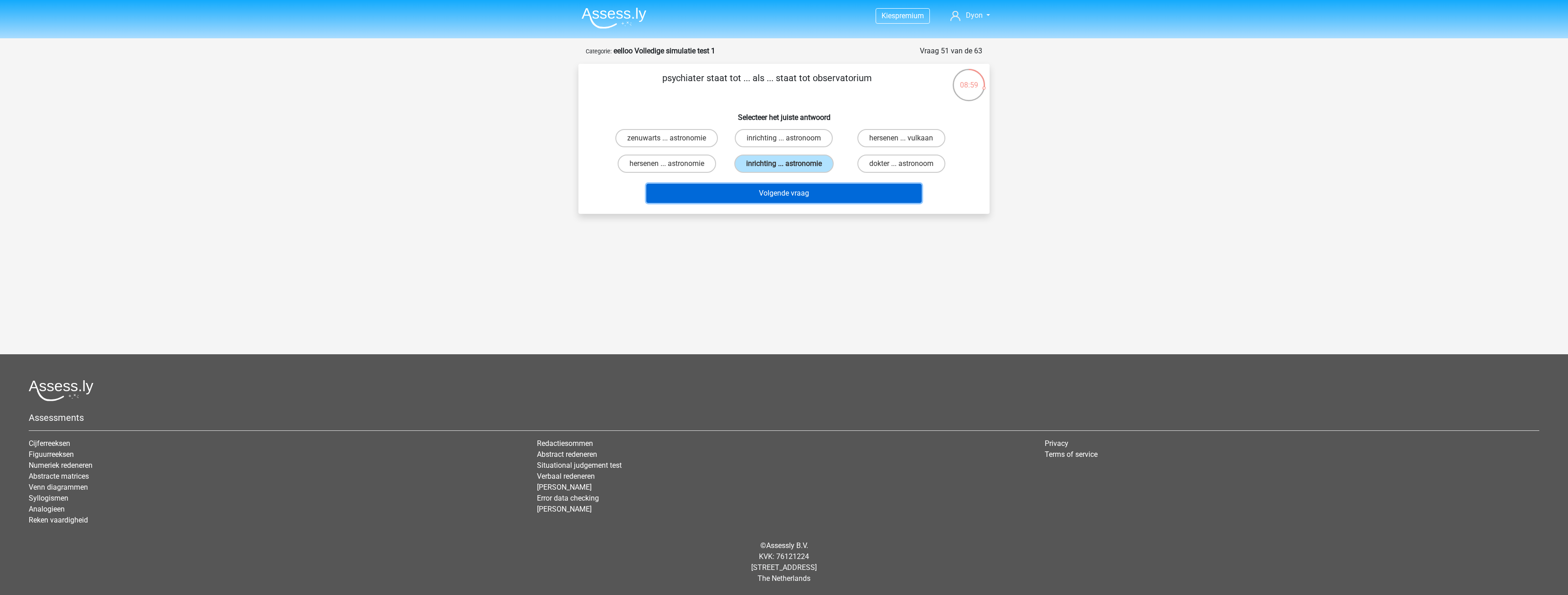
click at [794, 189] on button "Volgende vraag" at bounding box center [784, 193] width 276 height 19
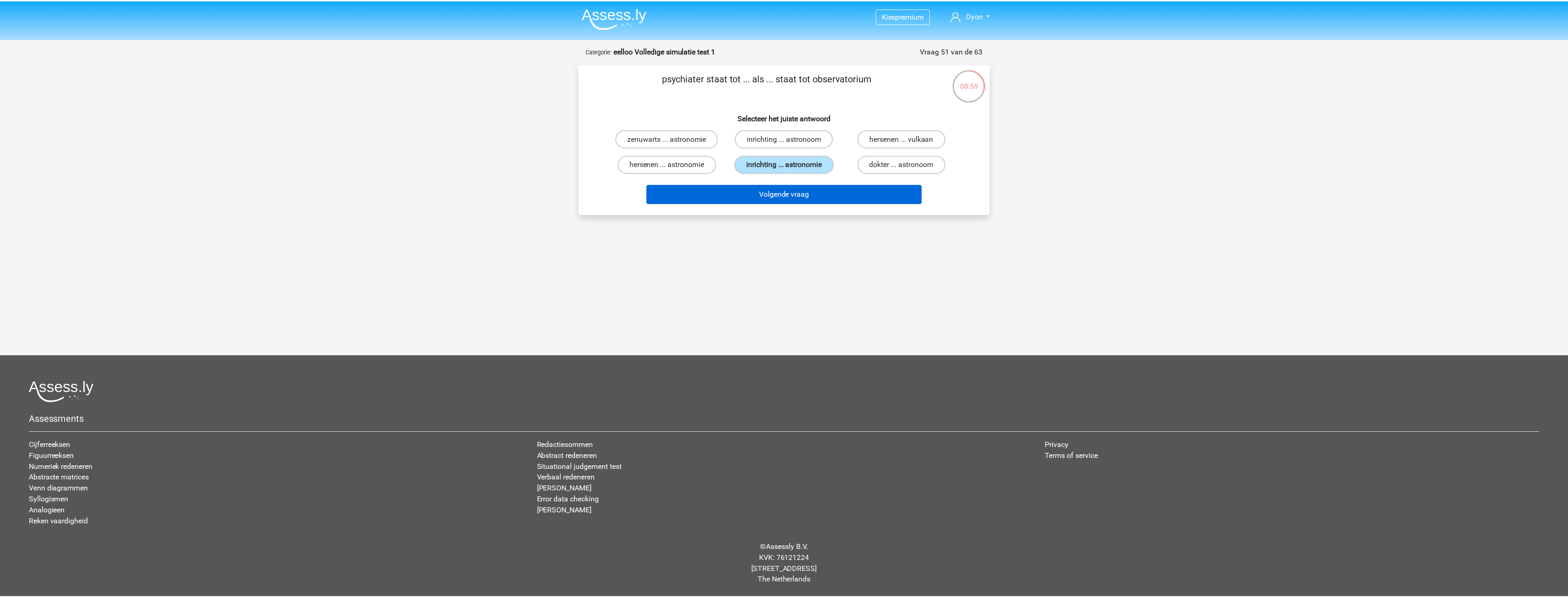
scroll to position [10, 0]
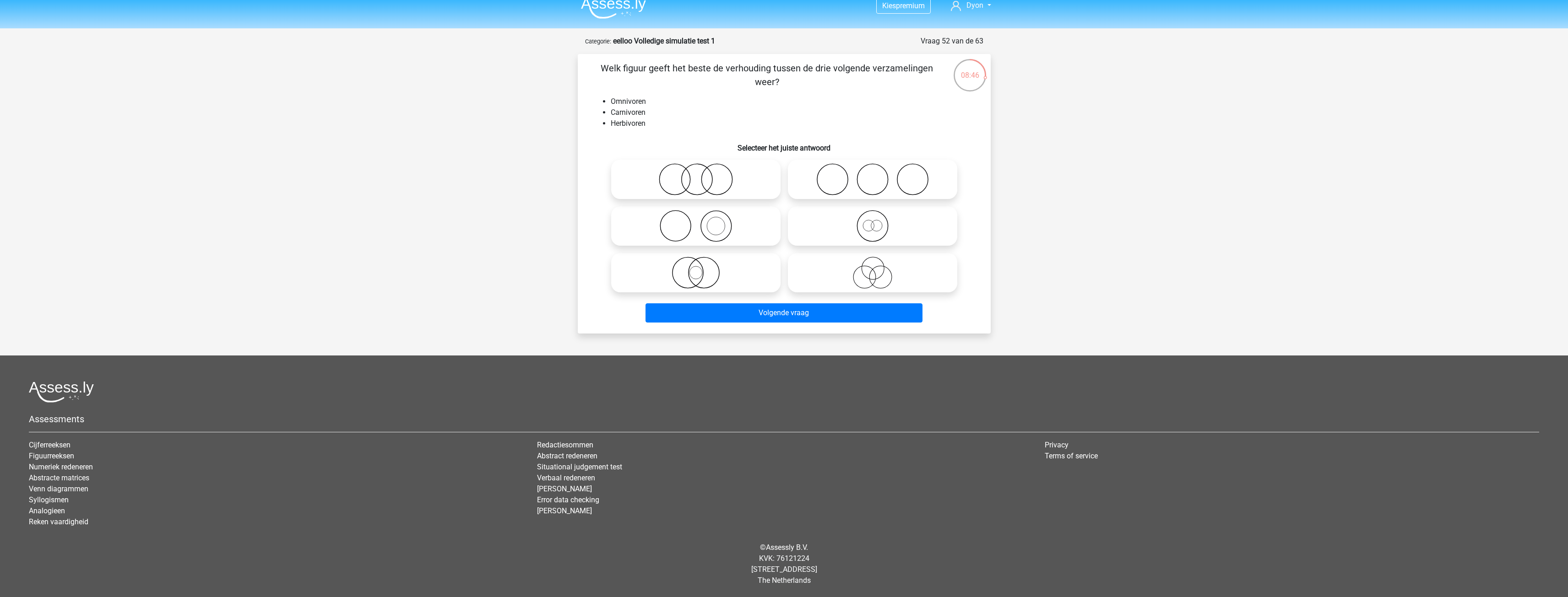
click at [924, 273] on icon at bounding box center [872, 273] width 162 height 32
click at [878, 268] on input "radio" at bounding box center [875, 265] width 6 height 6
radio input "true"
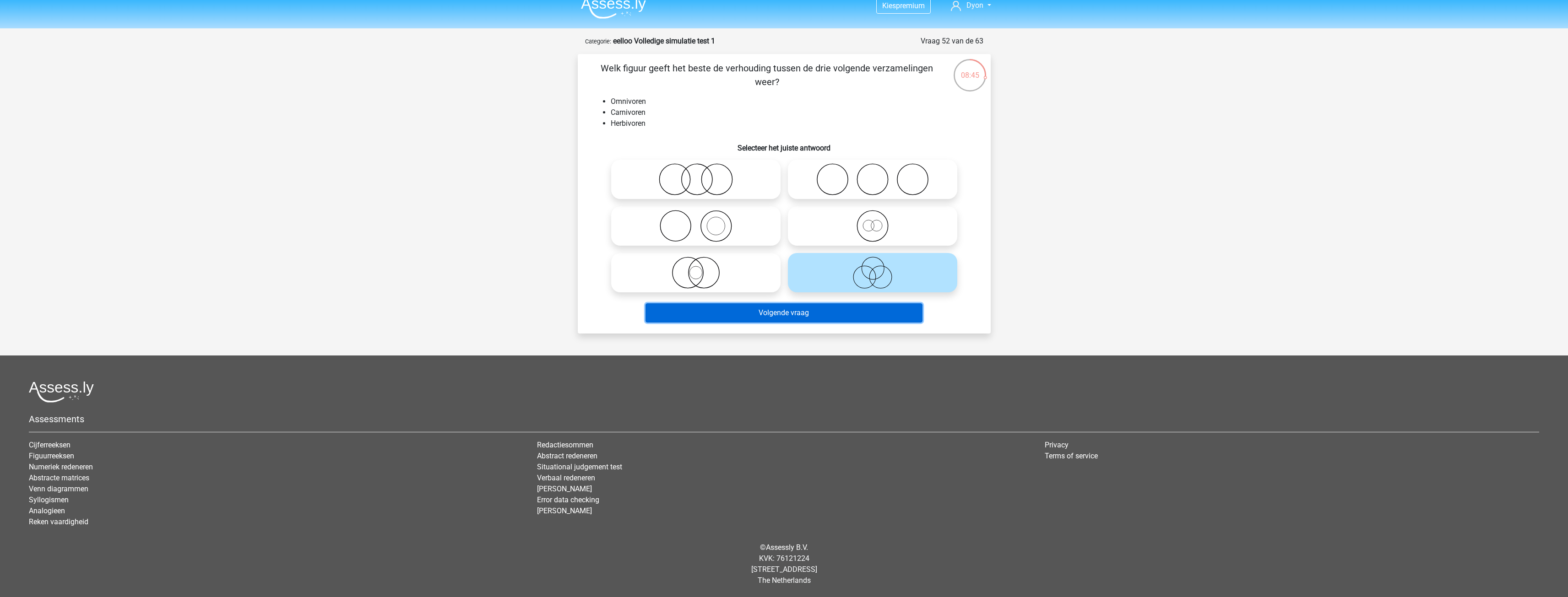
click at [878, 309] on button "Volgende vraag" at bounding box center [784, 312] width 277 height 19
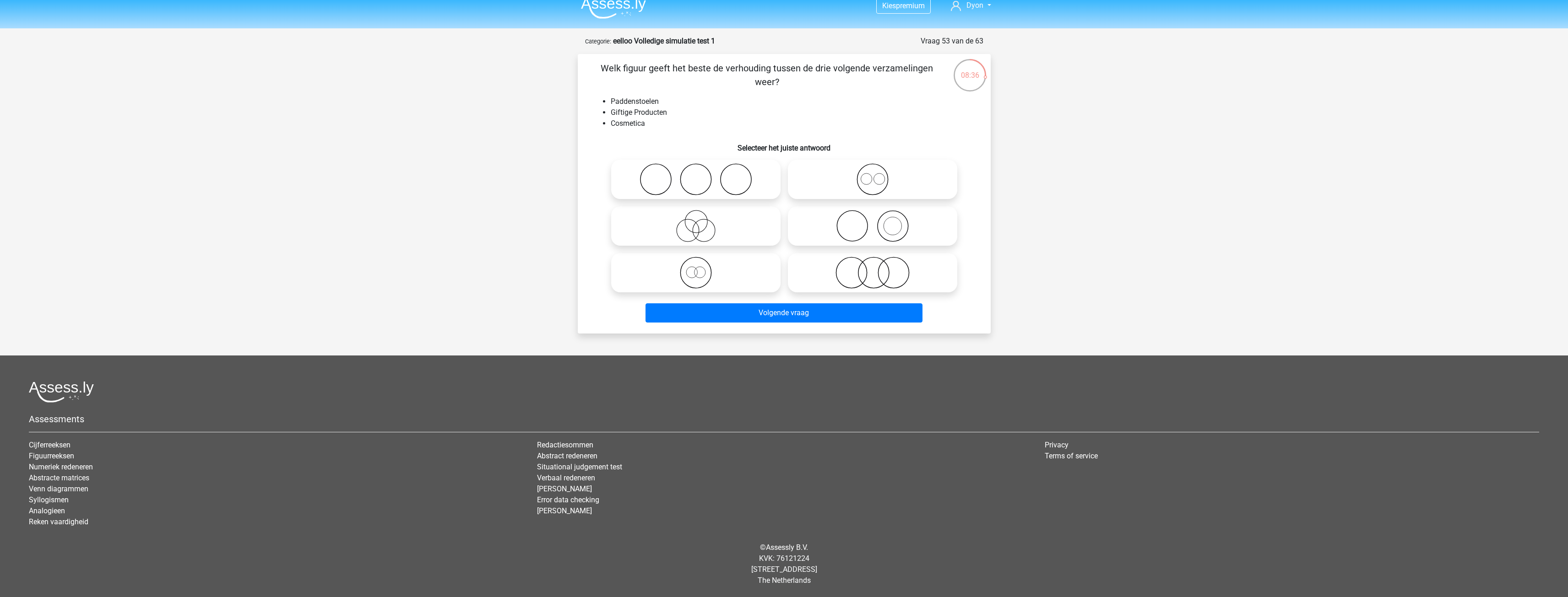
click at [870, 227] on icon at bounding box center [872, 226] width 162 height 32
click at [872, 221] on input "radio" at bounding box center [875, 219] width 6 height 6
radio input "true"
click at [720, 221] on icon at bounding box center [696, 226] width 162 height 32
click at [702, 221] on input "radio" at bounding box center [699, 219] width 6 height 6
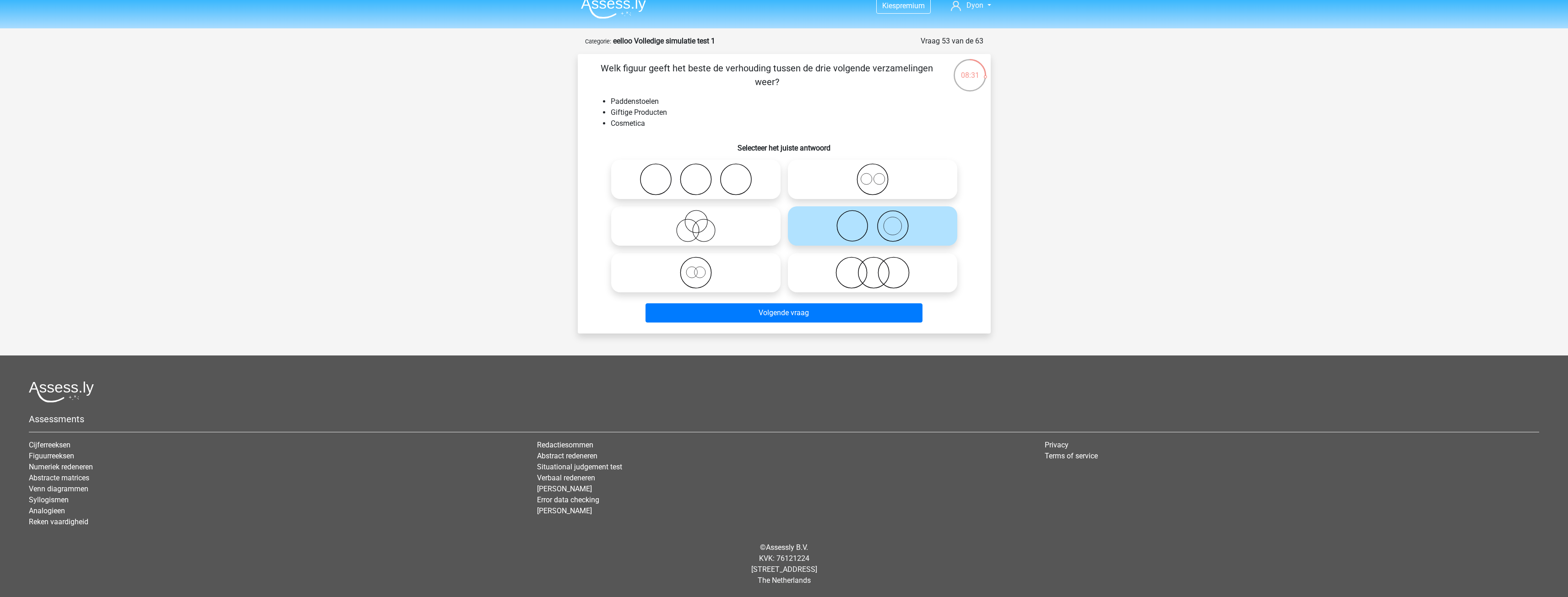
radio input "true"
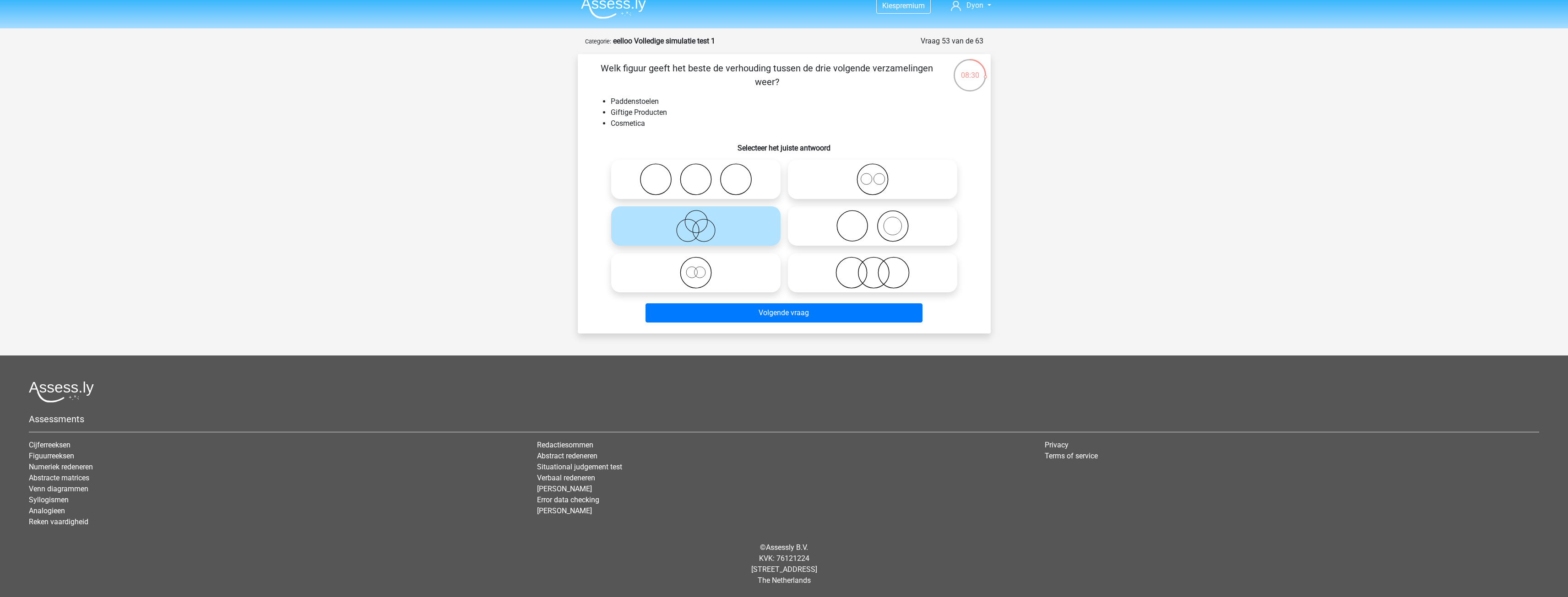
click at [780, 267] on label at bounding box center [696, 273] width 169 height 39
click at [702, 267] on input "radio" at bounding box center [699, 265] width 6 height 6
radio input "true"
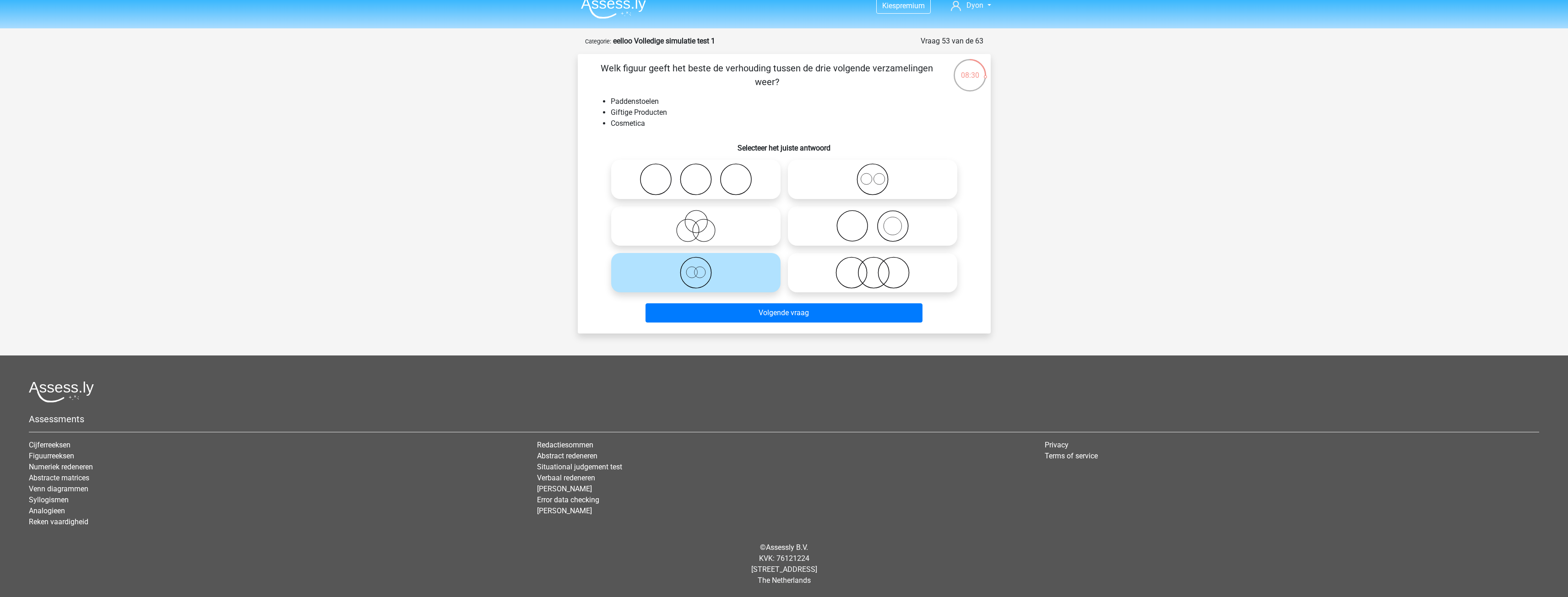
click at [813, 276] on icon at bounding box center [872, 273] width 162 height 32
click at [872, 268] on input "radio" at bounding box center [875, 265] width 6 height 6
radio input "true"
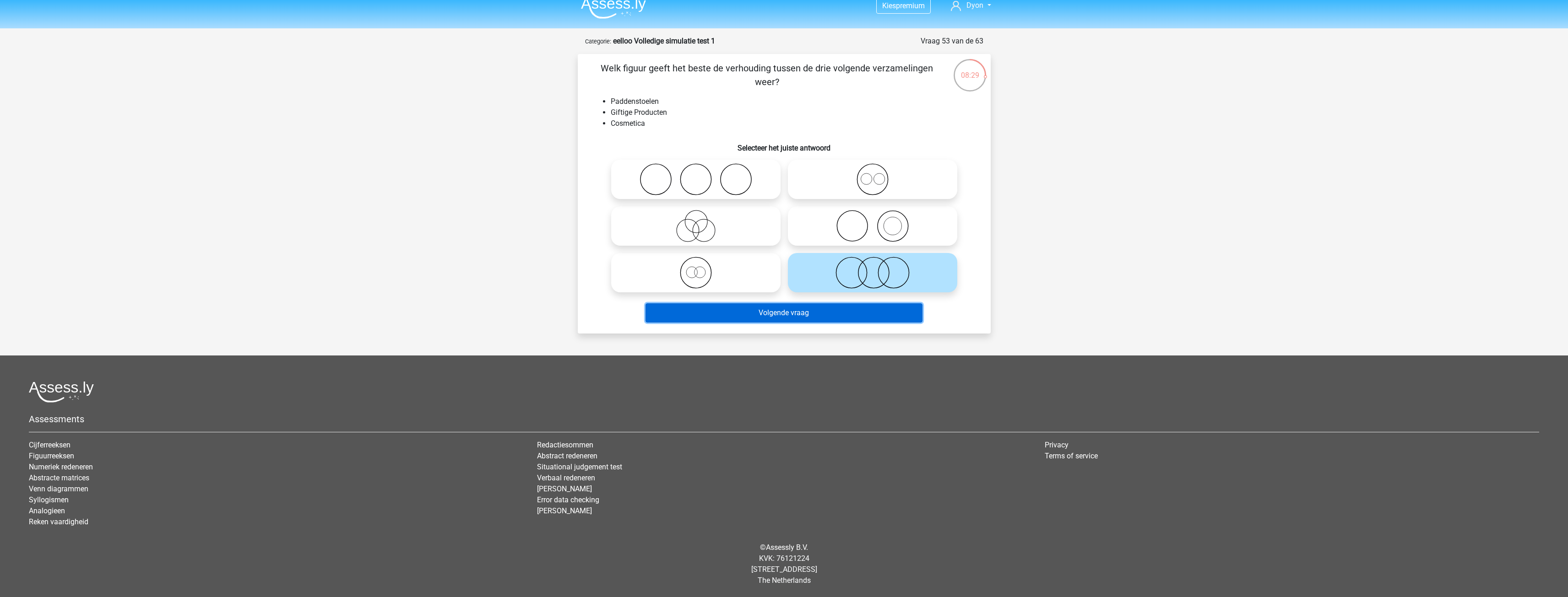
click at [784, 321] on button "Volgende vraag" at bounding box center [784, 312] width 277 height 19
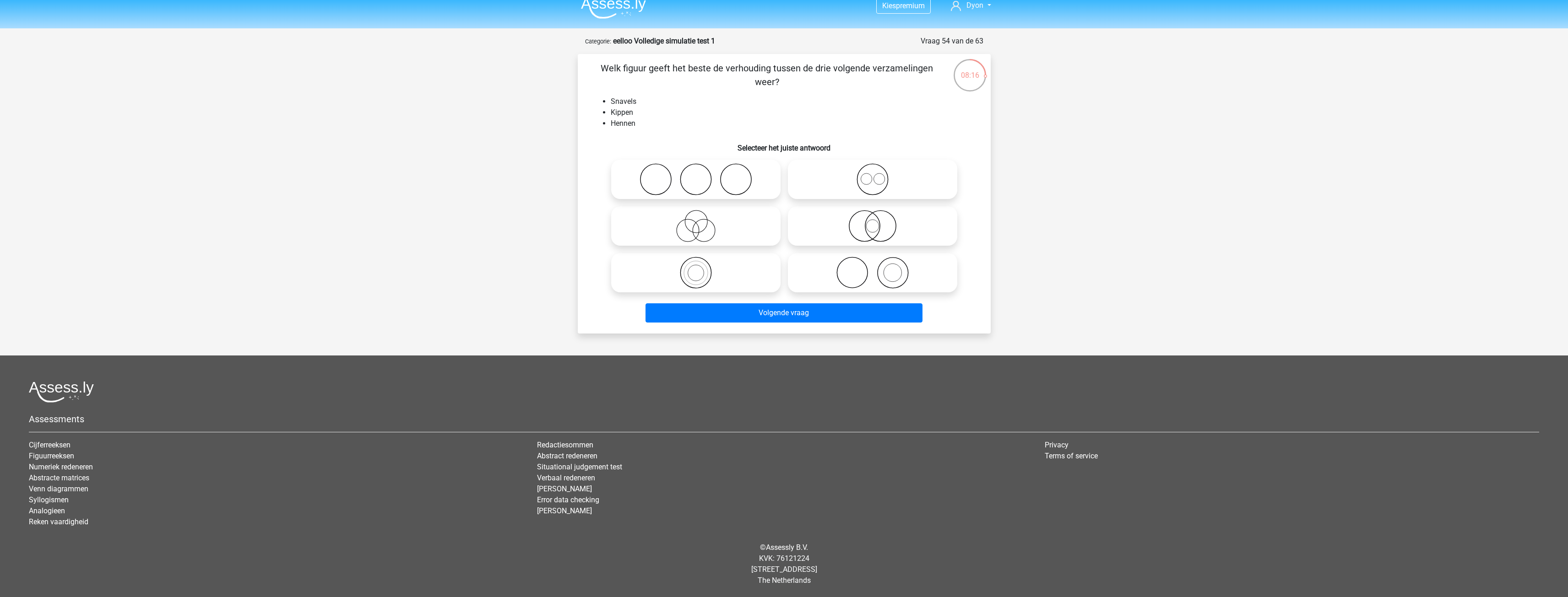
click at [869, 223] on icon at bounding box center [872, 226] width 162 height 32
click at [872, 221] on input "radio" at bounding box center [875, 219] width 6 height 6
radio input "true"
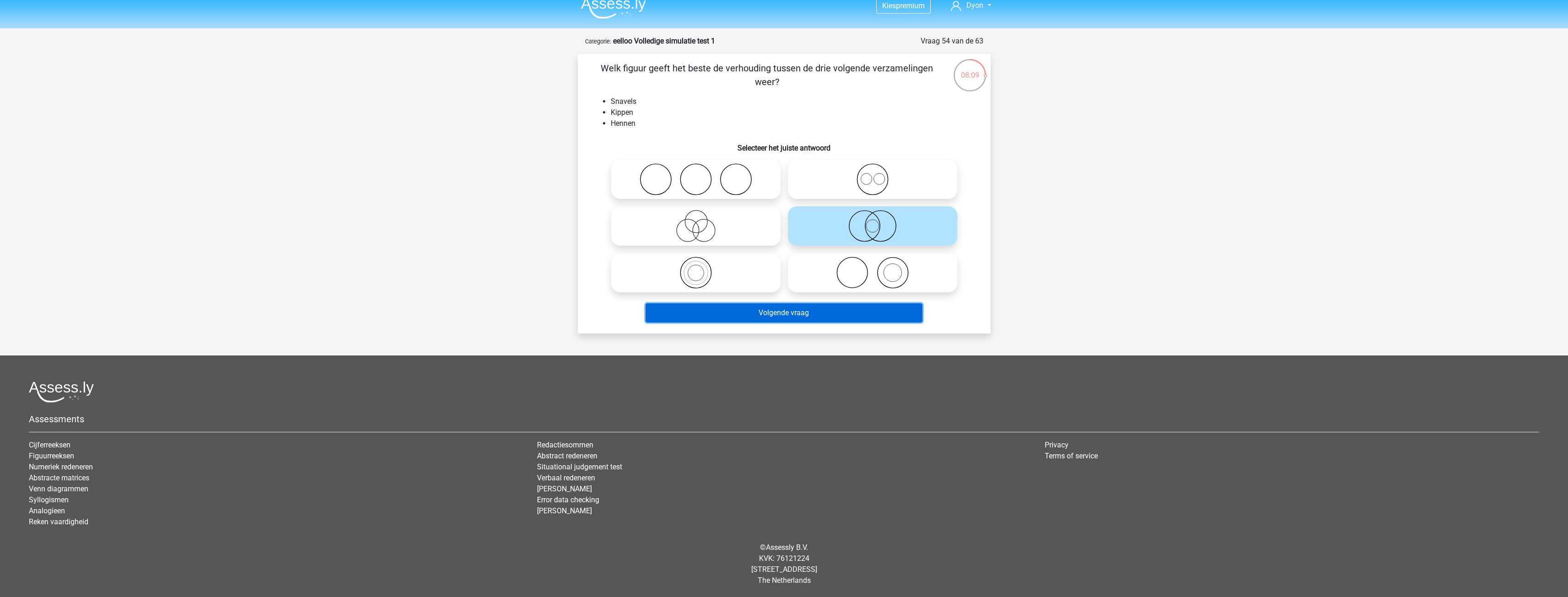
click at [779, 311] on button "Volgende vraag" at bounding box center [784, 312] width 277 height 19
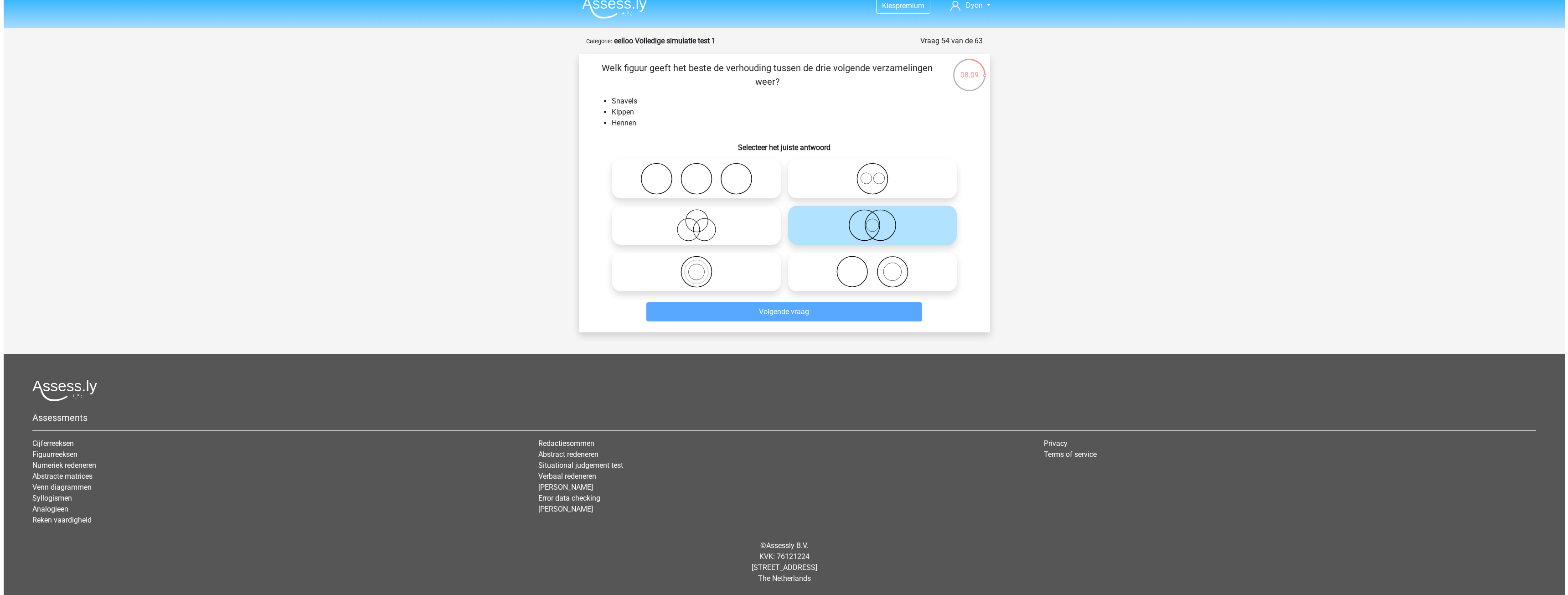
scroll to position [0, 0]
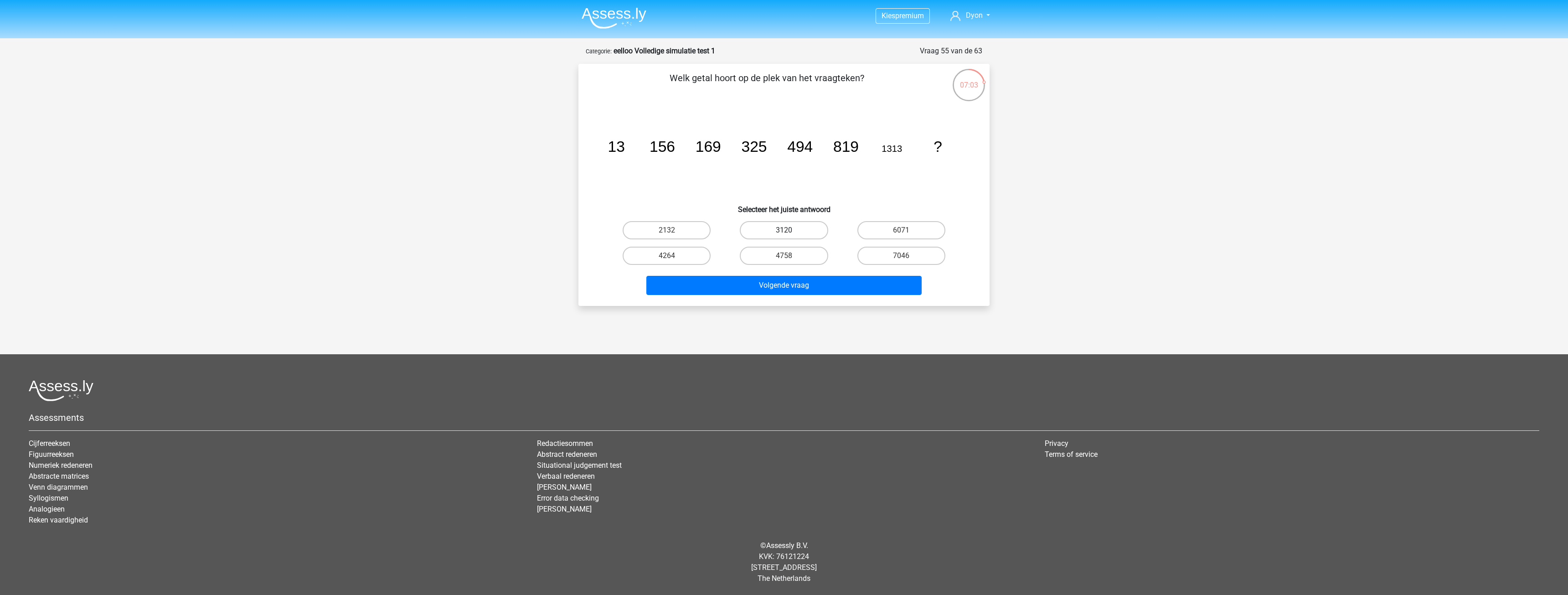
click at [815, 229] on label "3120" at bounding box center [783, 230] width 88 height 18
click at [790, 230] on input "3120" at bounding box center [787, 233] width 6 height 6
radio input "true"
click at [693, 257] on label "4264" at bounding box center [667, 256] width 88 height 18
click at [673, 257] on input "4264" at bounding box center [670, 259] width 6 height 6
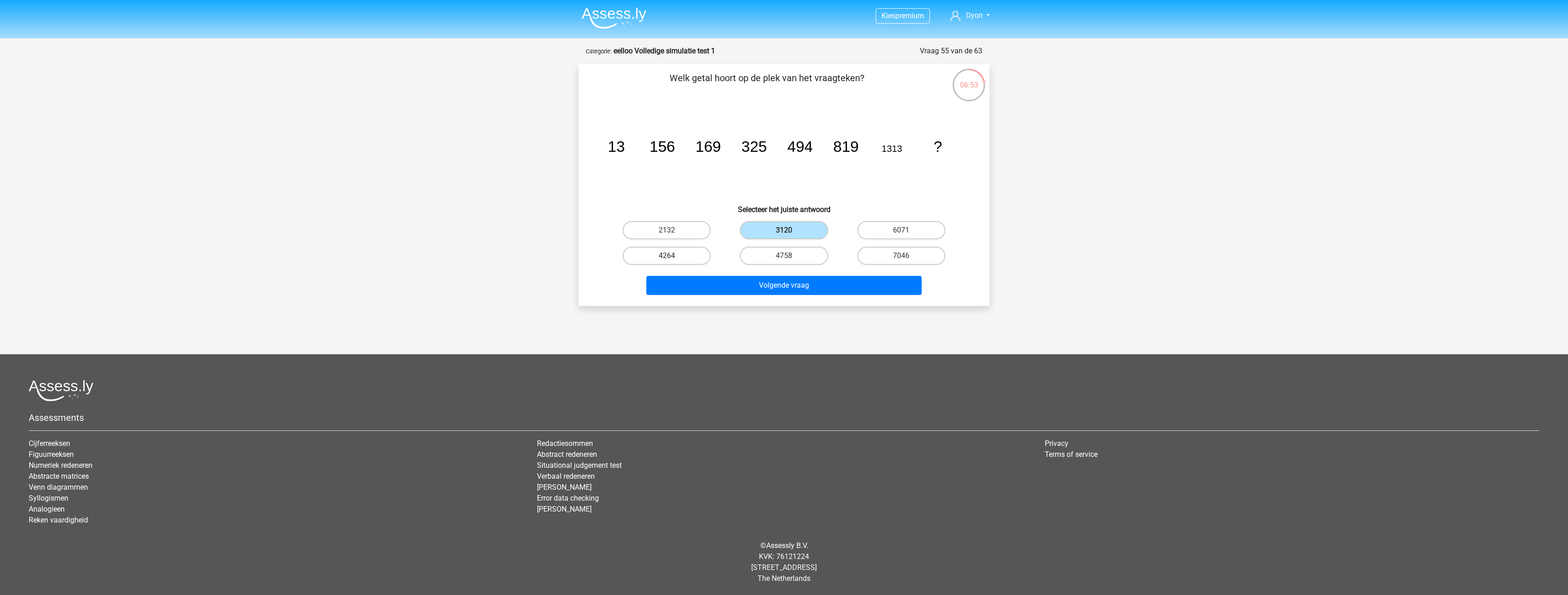
radio input "true"
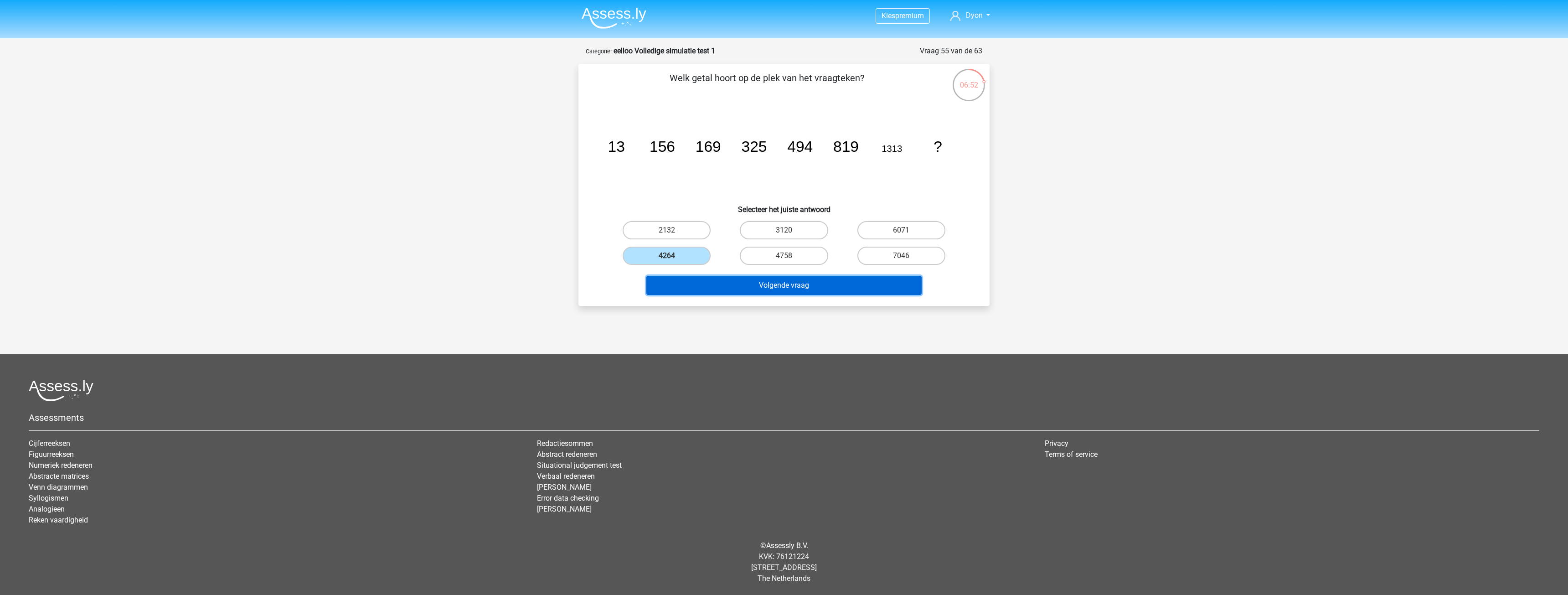
click at [720, 283] on button "Volgende vraag" at bounding box center [784, 285] width 276 height 19
click at [687, 264] on label "366" at bounding box center [667, 256] width 88 height 18
click at [673, 262] on input "366" at bounding box center [670, 259] width 6 height 6
radio input "true"
click at [747, 286] on button "Volgende vraag" at bounding box center [784, 285] width 276 height 19
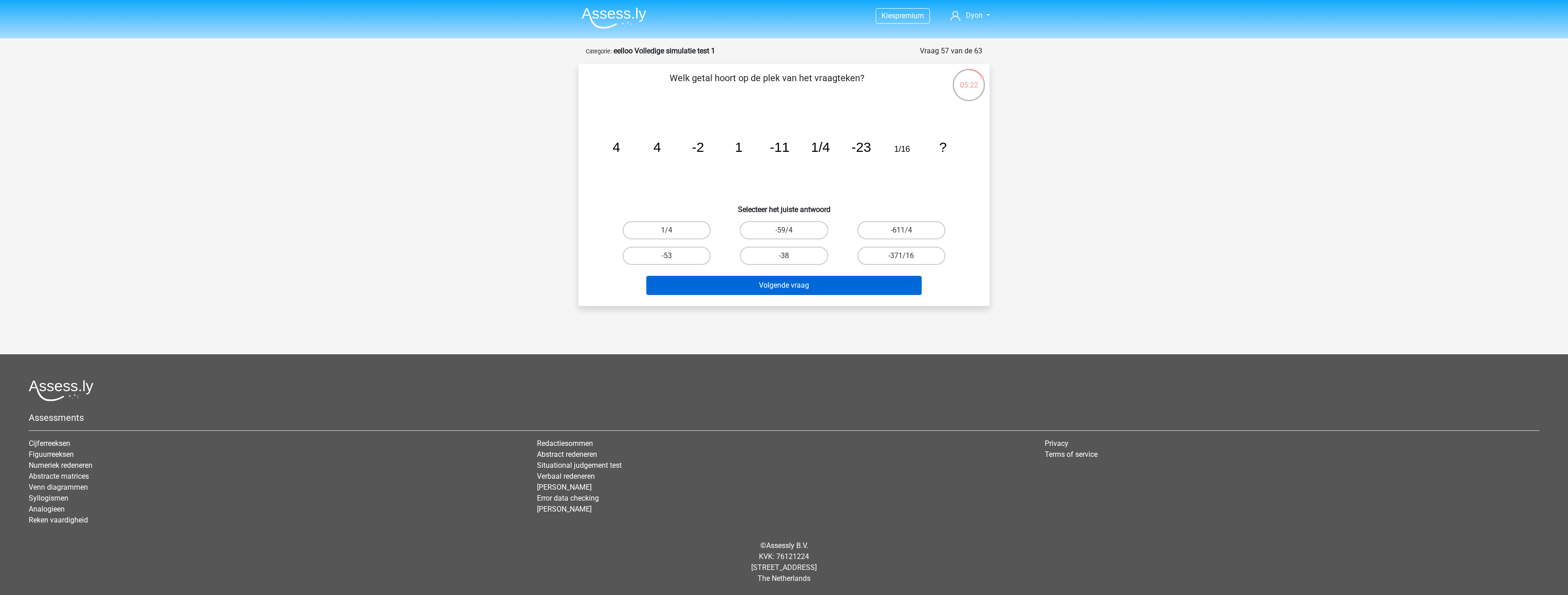
drag, startPoint x: 811, startPoint y: 258, endPoint x: 807, endPoint y: 281, distance: 23.3
click at [810, 258] on label "-38" at bounding box center [783, 256] width 88 height 18
click at [790, 258] on input "-38" at bounding box center [787, 259] width 6 height 6
radio input "true"
click at [808, 281] on button "Volgende vraag" at bounding box center [784, 285] width 276 height 19
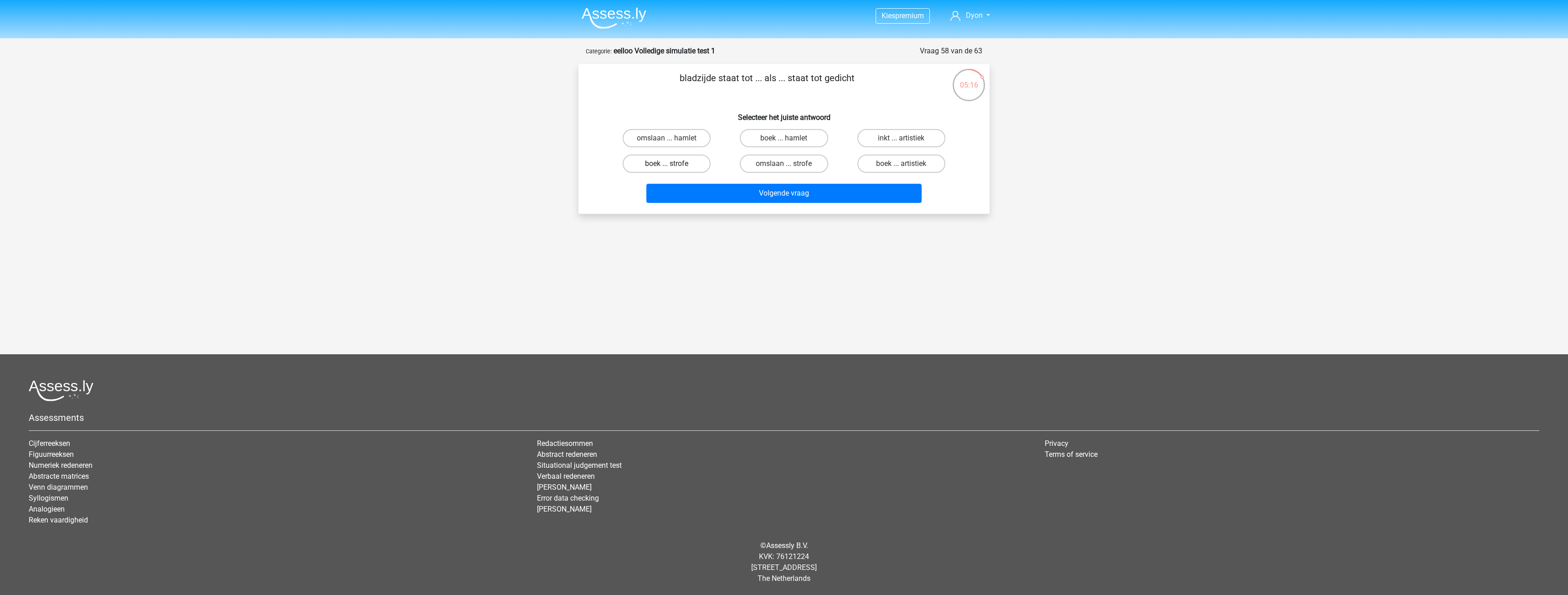
click at [688, 166] on label "boek ... strofe" at bounding box center [667, 164] width 88 height 18
click at [673, 166] on input "boek ... strofe" at bounding box center [670, 167] width 6 height 6
radio input "true"
click at [725, 196] on button "Volgende vraag" at bounding box center [784, 193] width 276 height 19
click at [699, 141] on label "criminelen ... pathologie" at bounding box center [667, 138] width 100 height 18
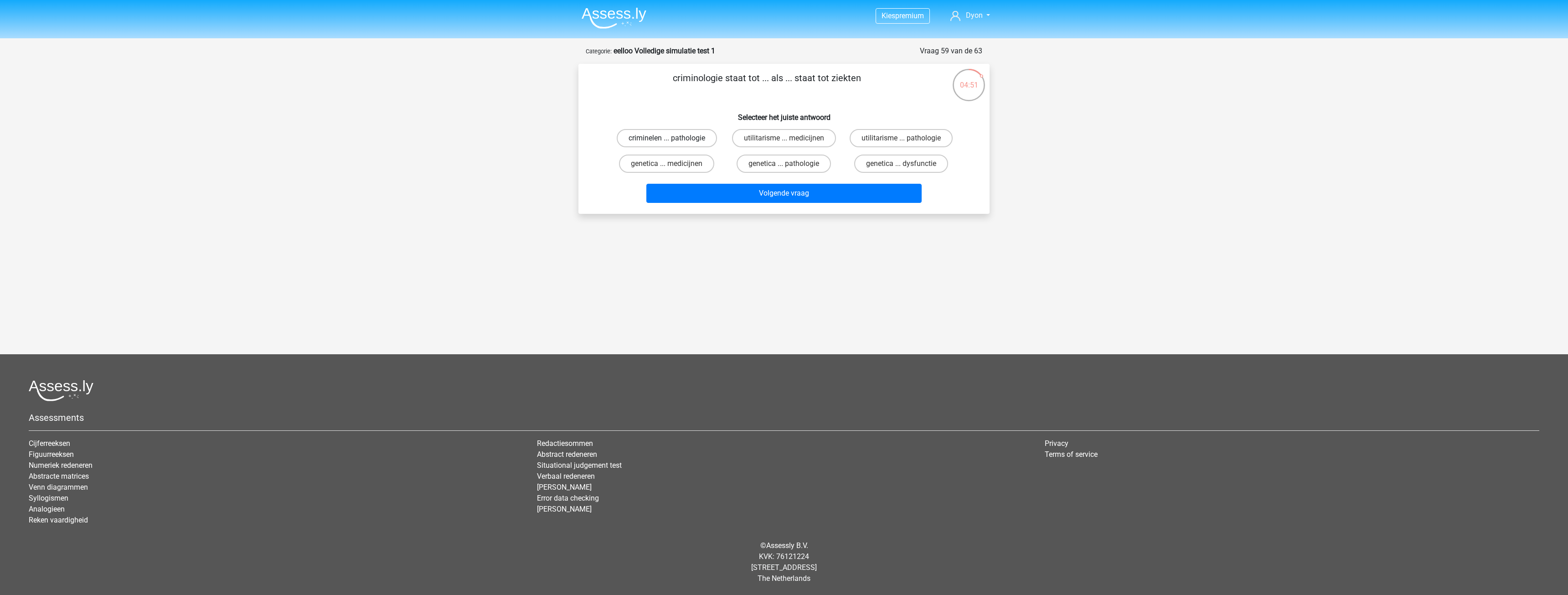
click at [673, 141] on input "criminelen ... pathologie" at bounding box center [670, 141] width 6 height 6
radio input "true"
click at [762, 136] on label "utilitarisme ... medicijnen" at bounding box center [784, 138] width 104 height 18
click at [784, 138] on input "utilitarisme ... medicijnen" at bounding box center [787, 141] width 6 height 6
radio input "true"
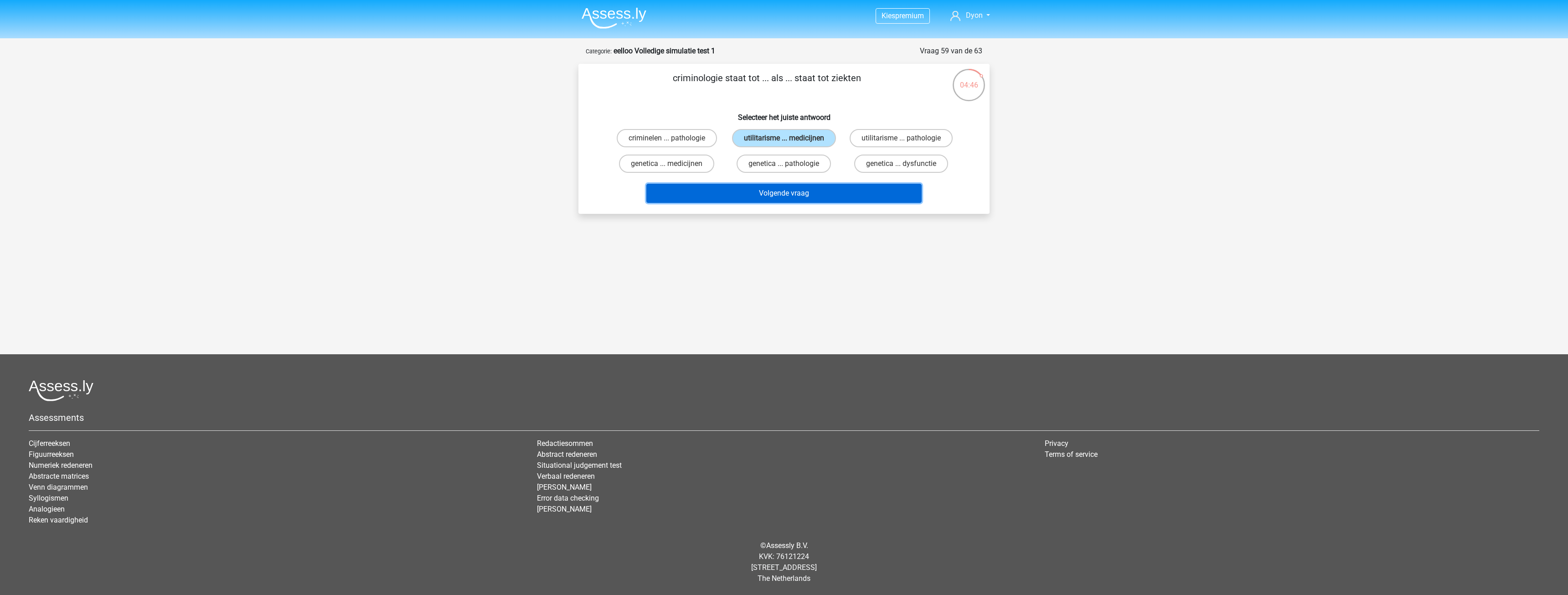
click at [756, 184] on button "Volgende vraag" at bounding box center [784, 193] width 276 height 19
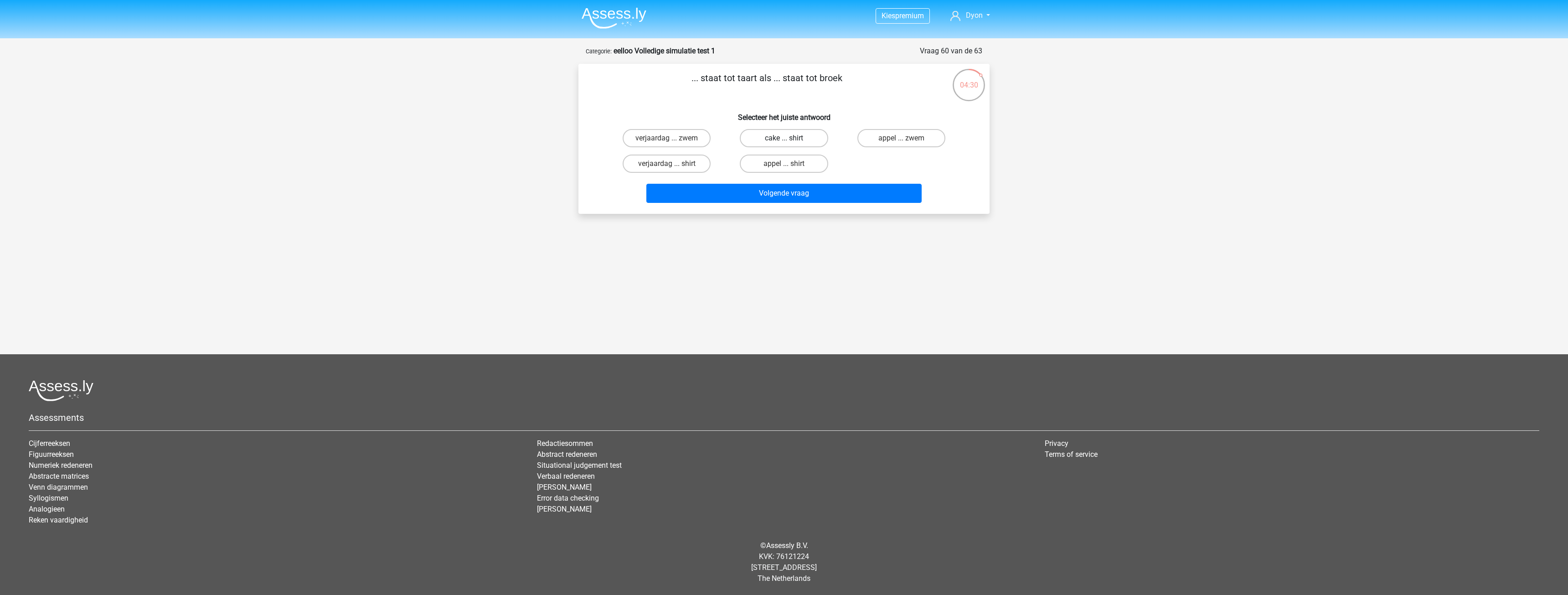
click at [765, 134] on label "cake ... shirt" at bounding box center [783, 138] width 88 height 18
click at [784, 138] on input "cake ... shirt" at bounding box center [787, 141] width 6 height 6
radio input "true"
click at [808, 195] on button "Volgende vraag" at bounding box center [784, 193] width 276 height 19
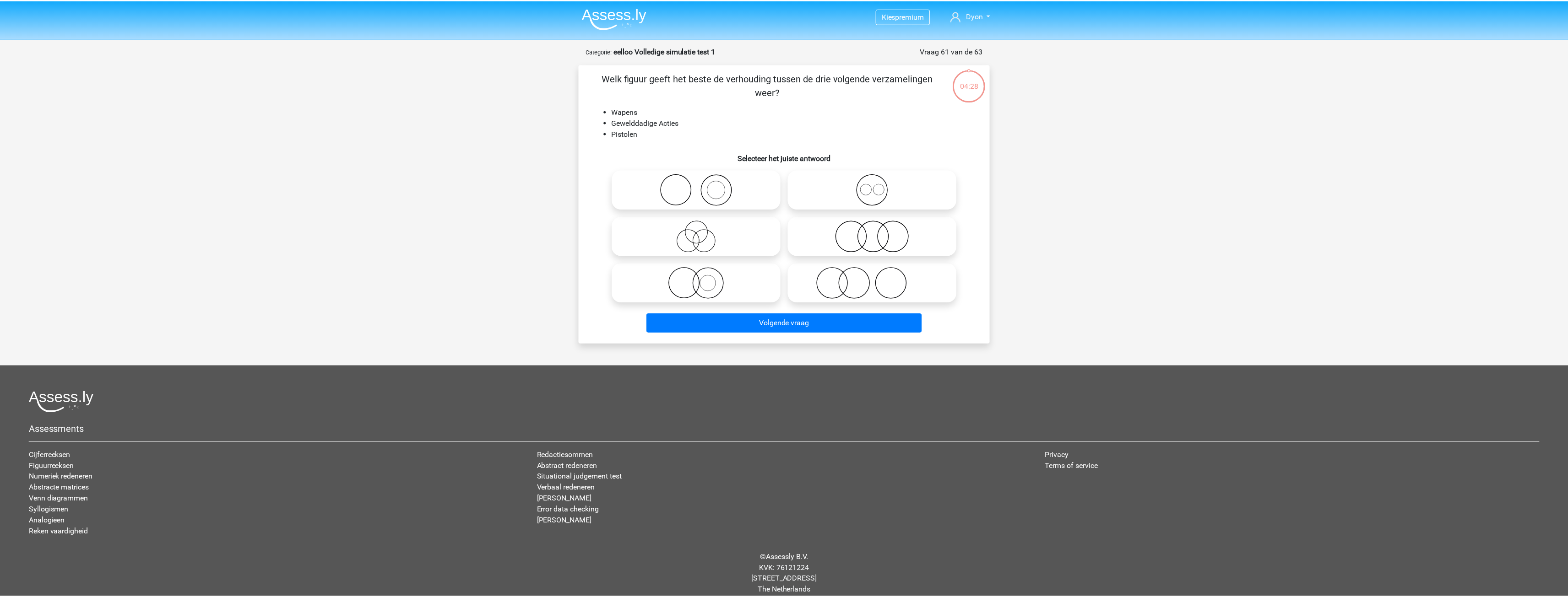
scroll to position [10, 0]
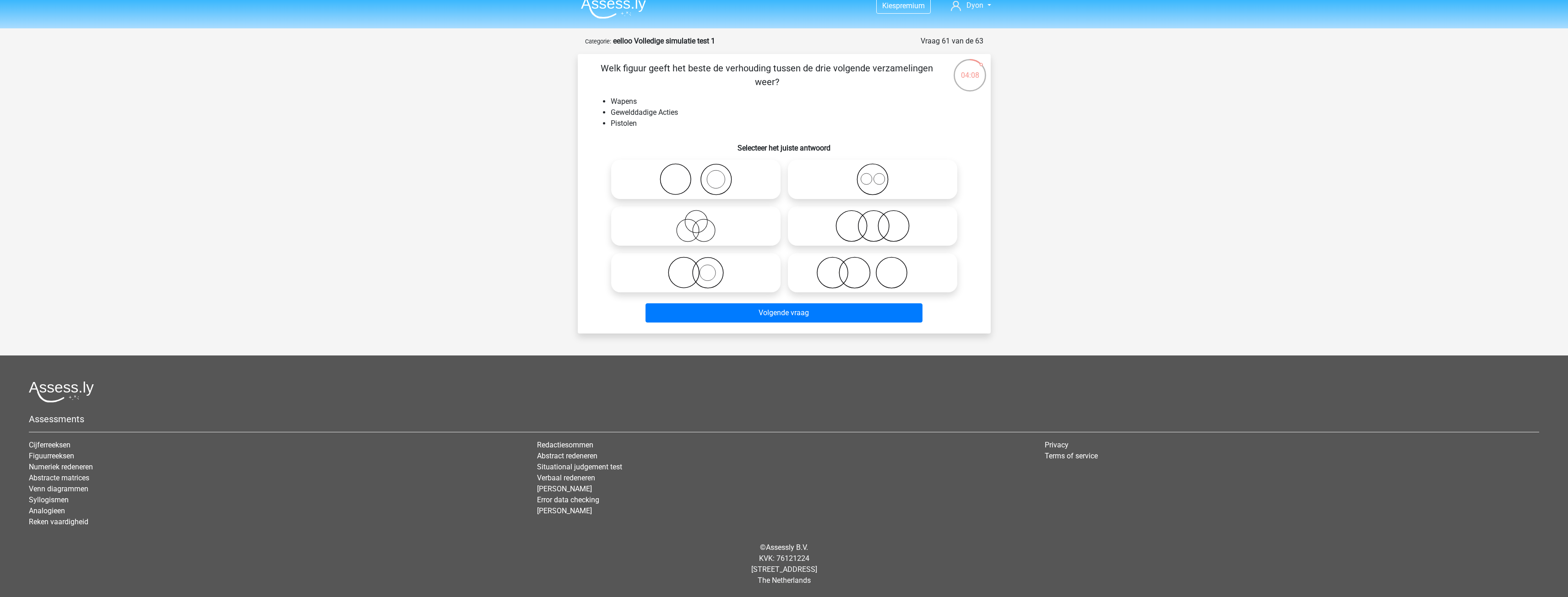
click at [734, 268] on icon at bounding box center [696, 273] width 162 height 32
click at [702, 268] on input "radio" at bounding box center [699, 265] width 6 height 6
radio input "true"
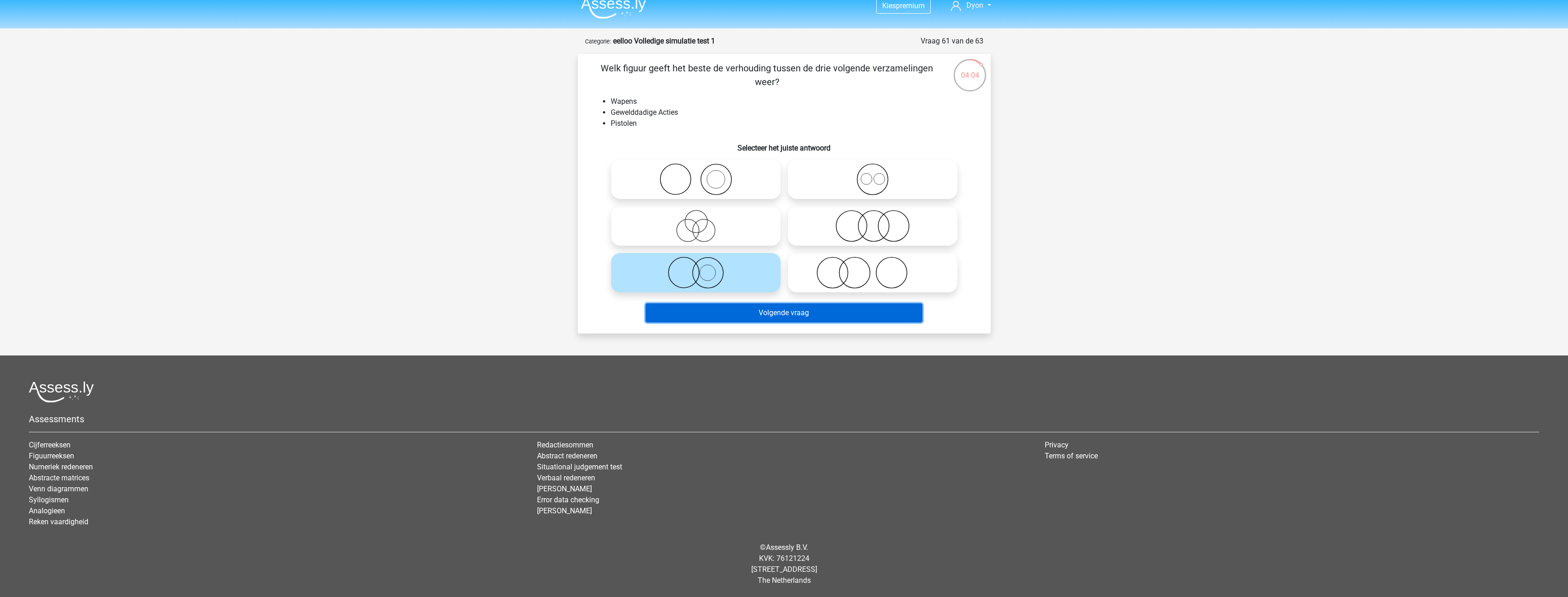
click at [737, 310] on button "Volgende vraag" at bounding box center [784, 312] width 277 height 19
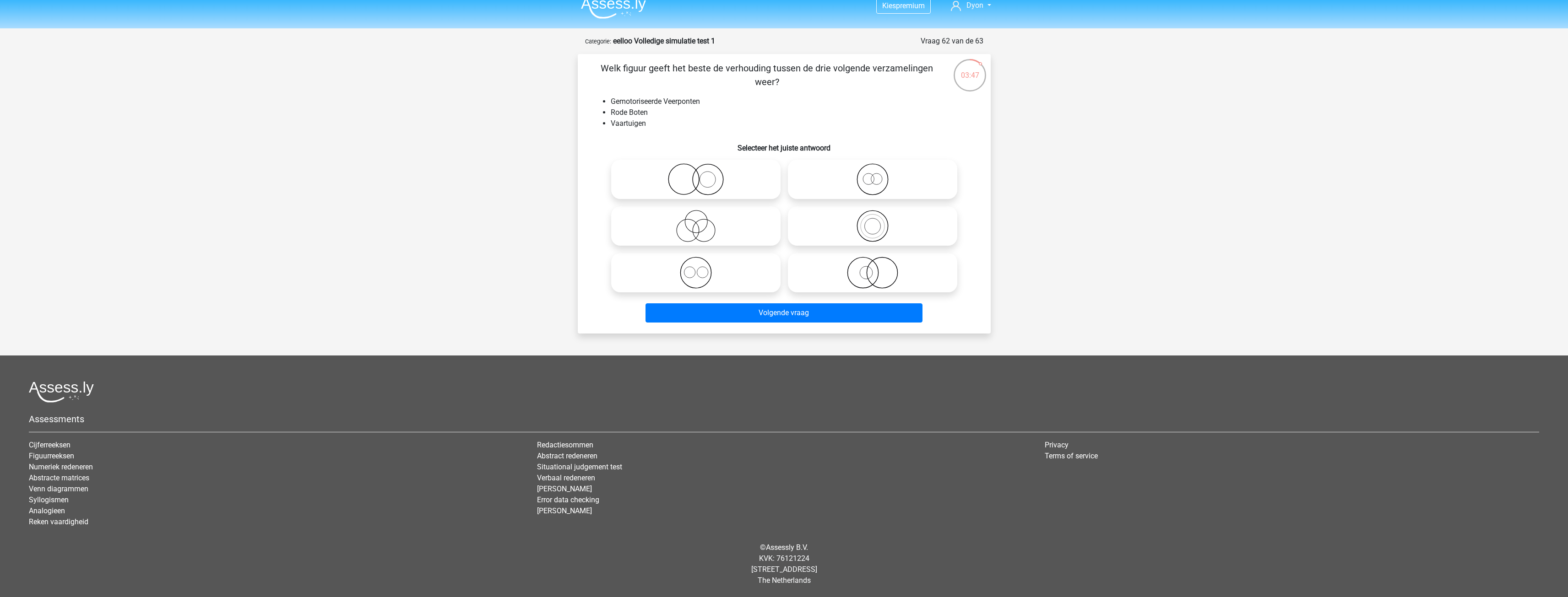
click at [800, 265] on icon at bounding box center [872, 273] width 162 height 32
click at [872, 265] on input "radio" at bounding box center [875, 265] width 6 height 6
radio input "true"
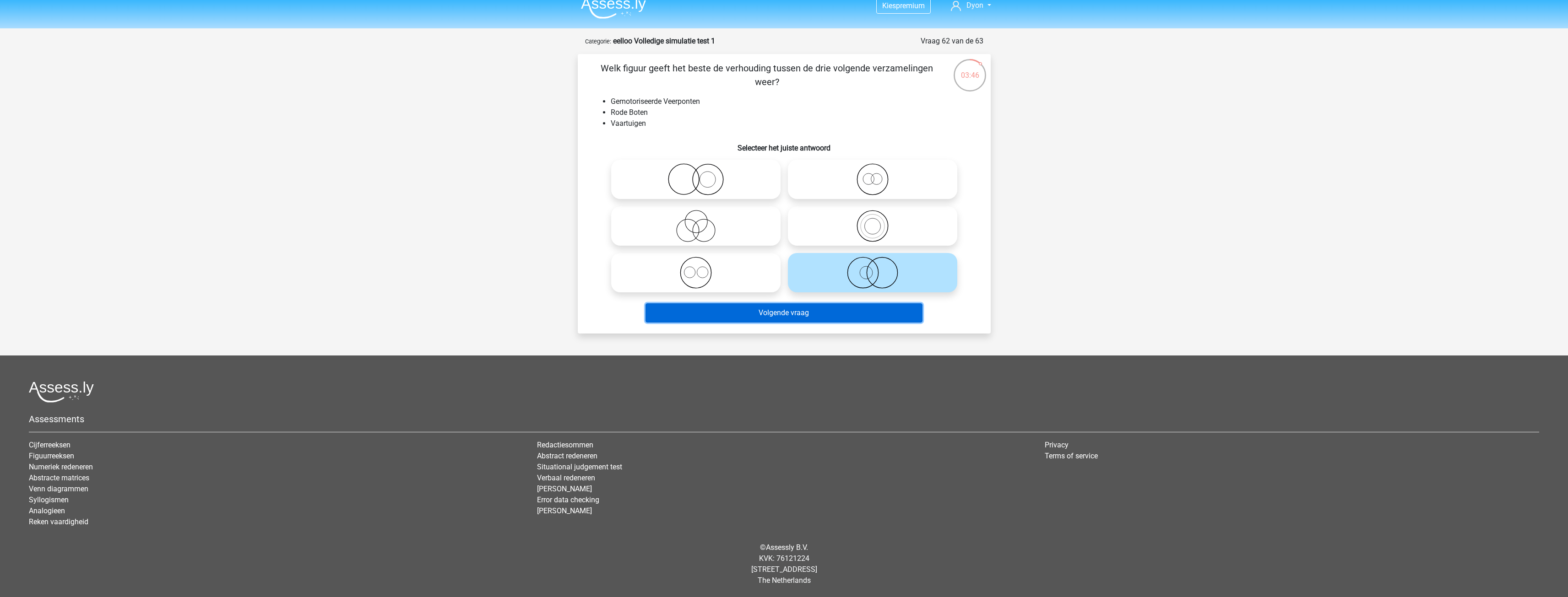
click at [788, 310] on button "Volgende vraag" at bounding box center [784, 312] width 277 height 19
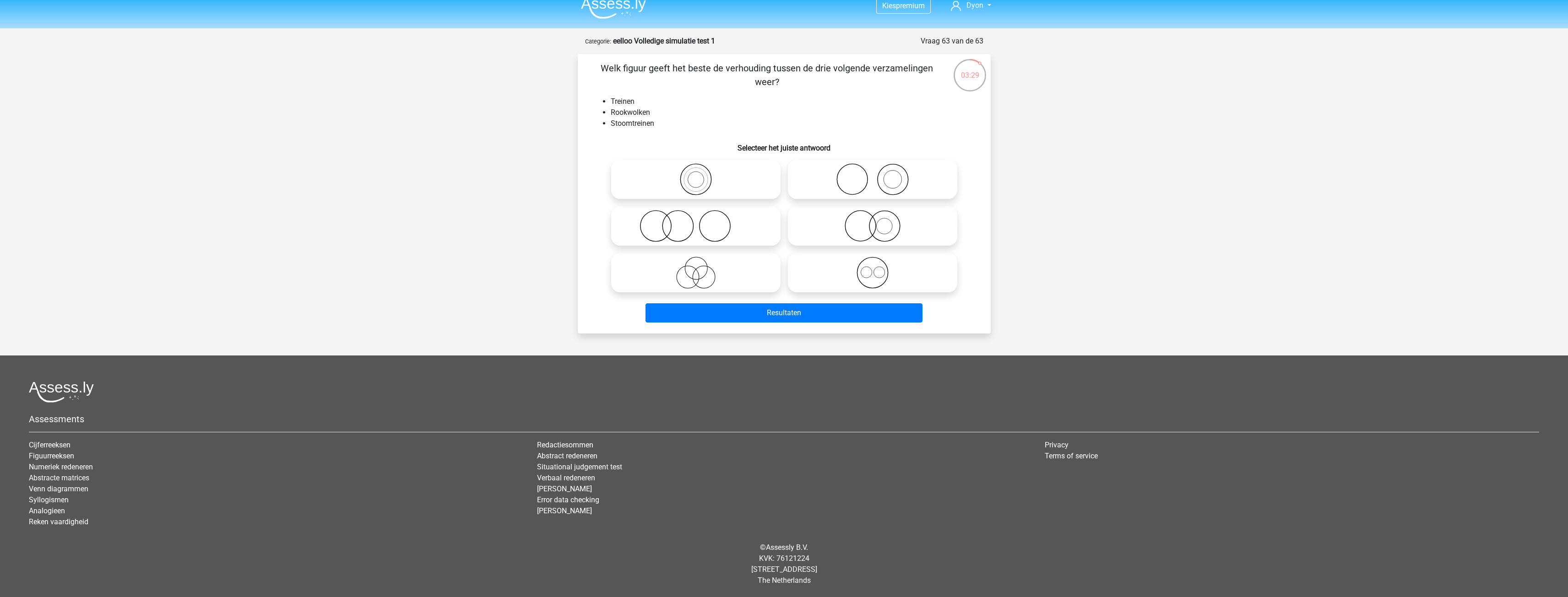
click at [855, 232] on icon at bounding box center [872, 226] width 162 height 32
click at [872, 221] on input "radio" at bounding box center [875, 219] width 6 height 6
radio input "true"
click at [841, 302] on div "Resultaten" at bounding box center [784, 310] width 384 height 30
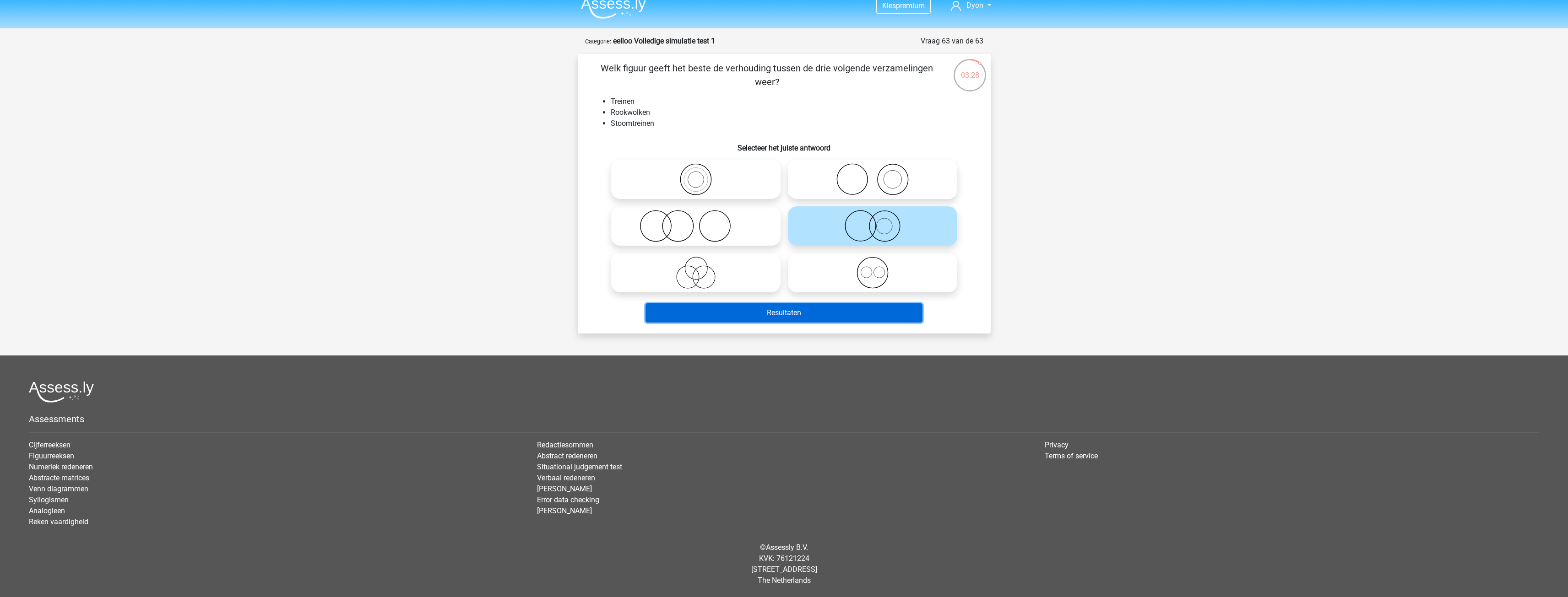
click at [841, 312] on button "Resultaten" at bounding box center [784, 312] width 277 height 19
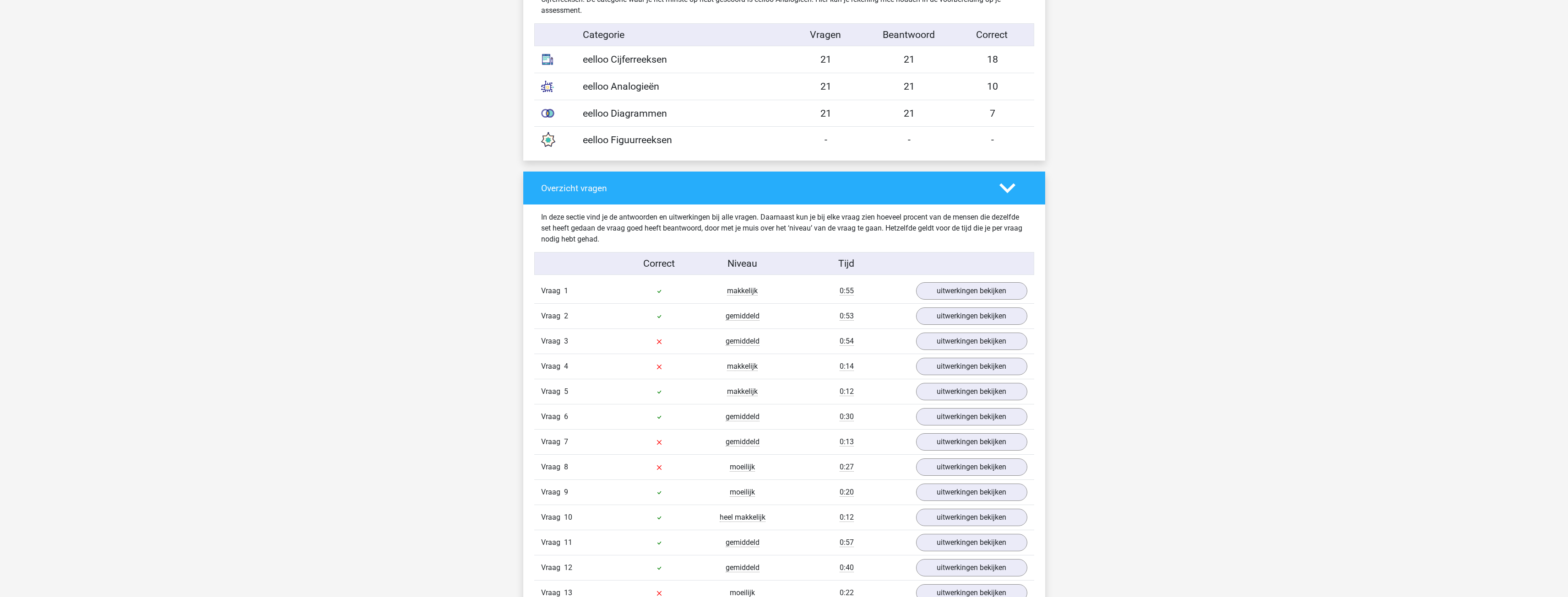
scroll to position [778, 0]
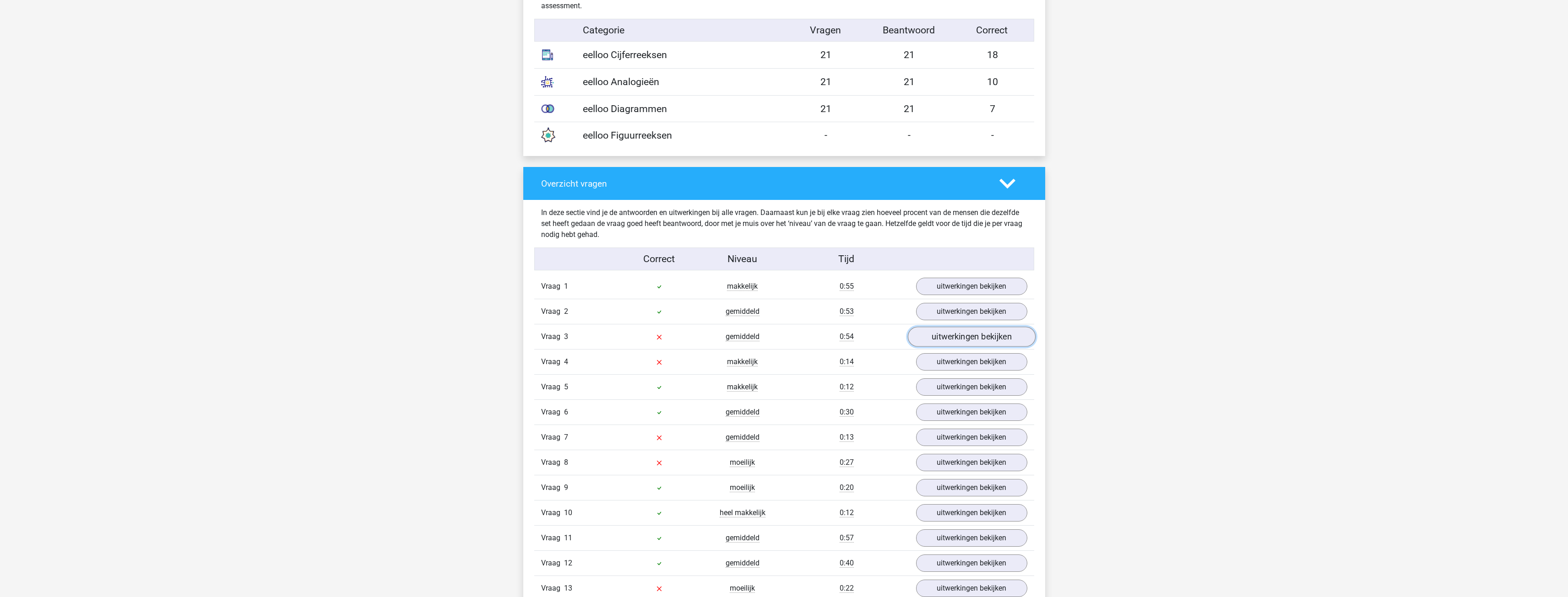
click at [974, 341] on link "uitwerkingen bekijken" at bounding box center [971, 337] width 128 height 20
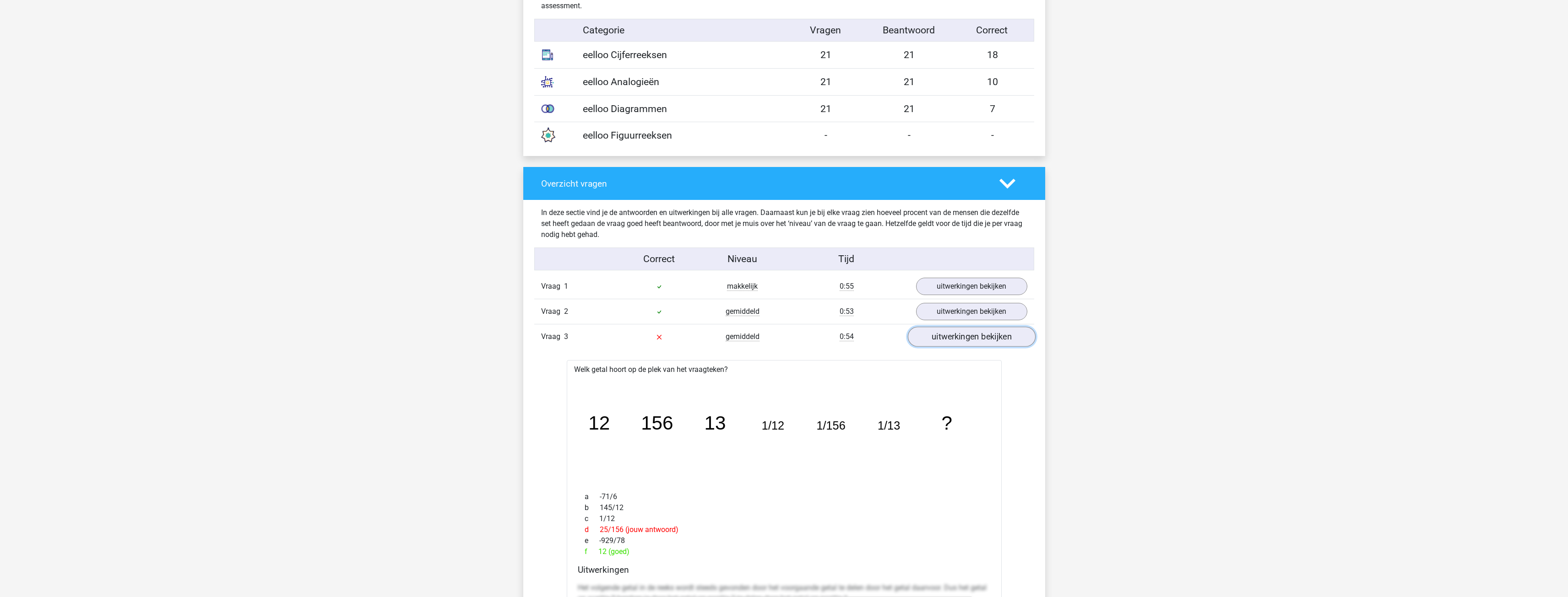
click at [974, 341] on link "uitwerkingen bekijken" at bounding box center [971, 337] width 128 height 20
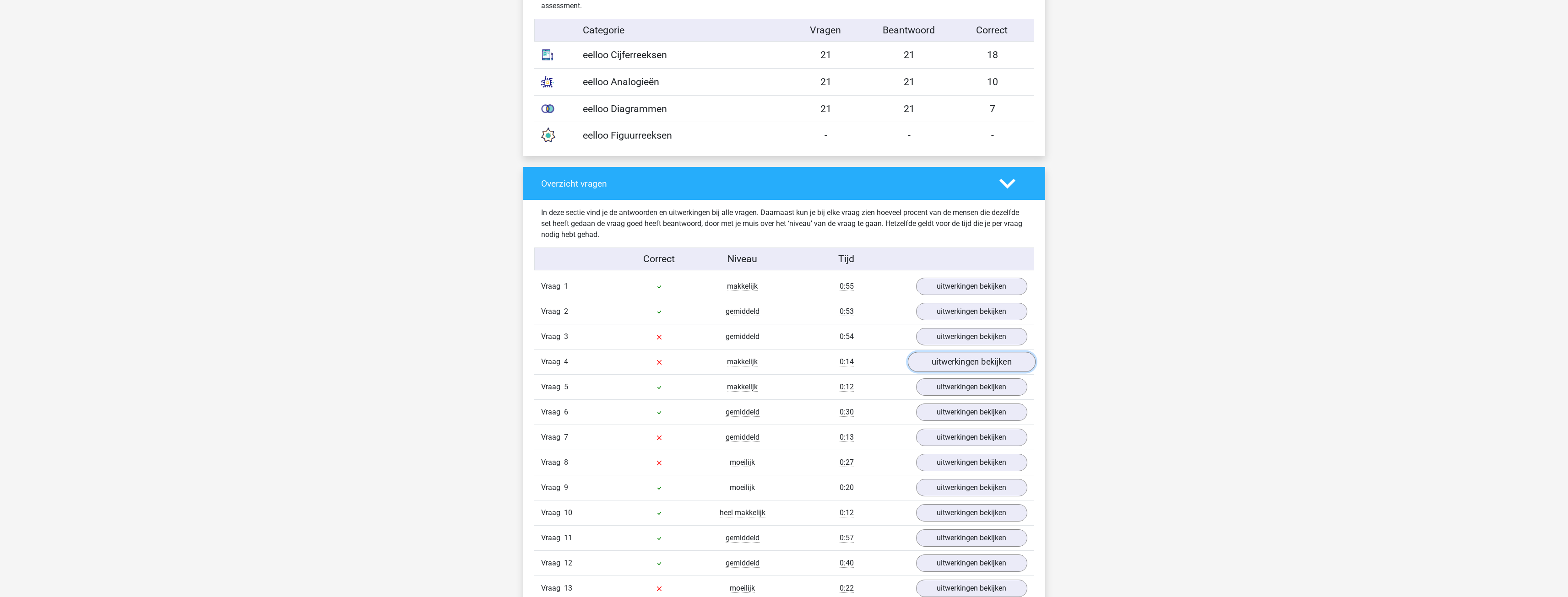
click at [955, 362] on link "uitwerkingen bekijken" at bounding box center [971, 362] width 128 height 20
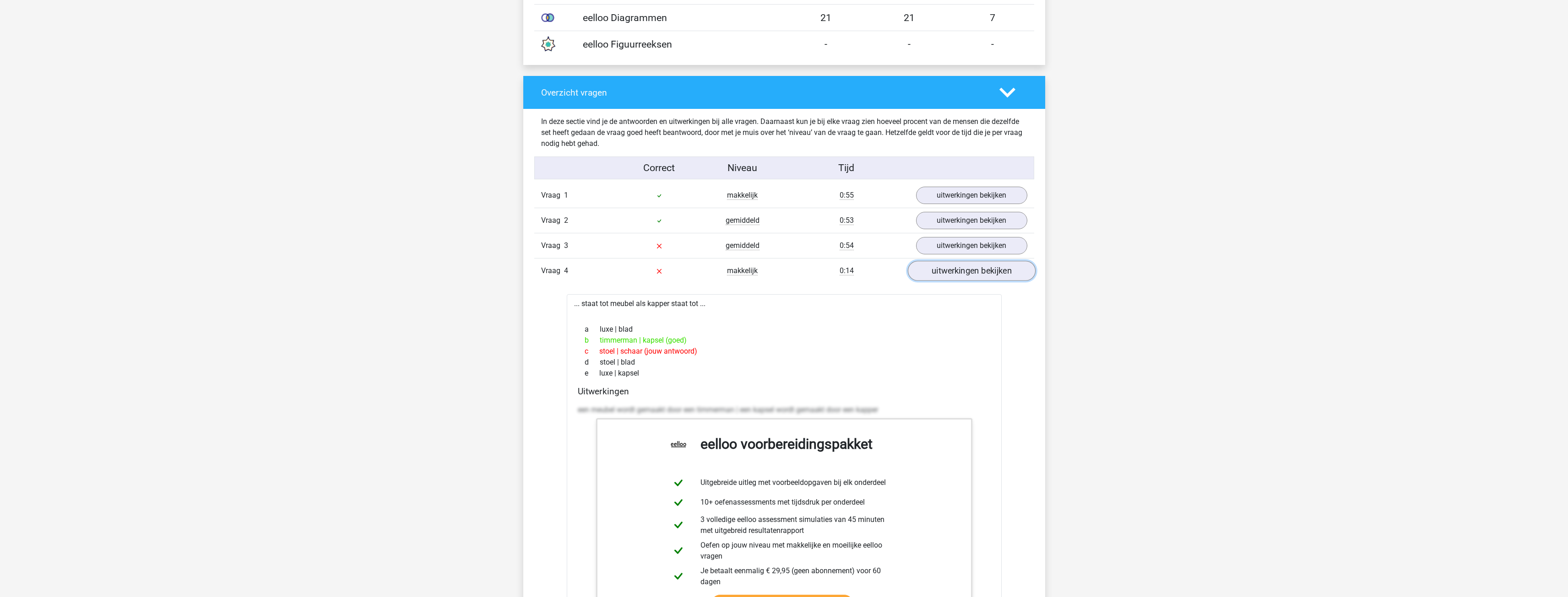
scroll to position [870, 0]
click at [1006, 271] on link "uitwerkingen bekijken" at bounding box center [971, 271] width 128 height 20
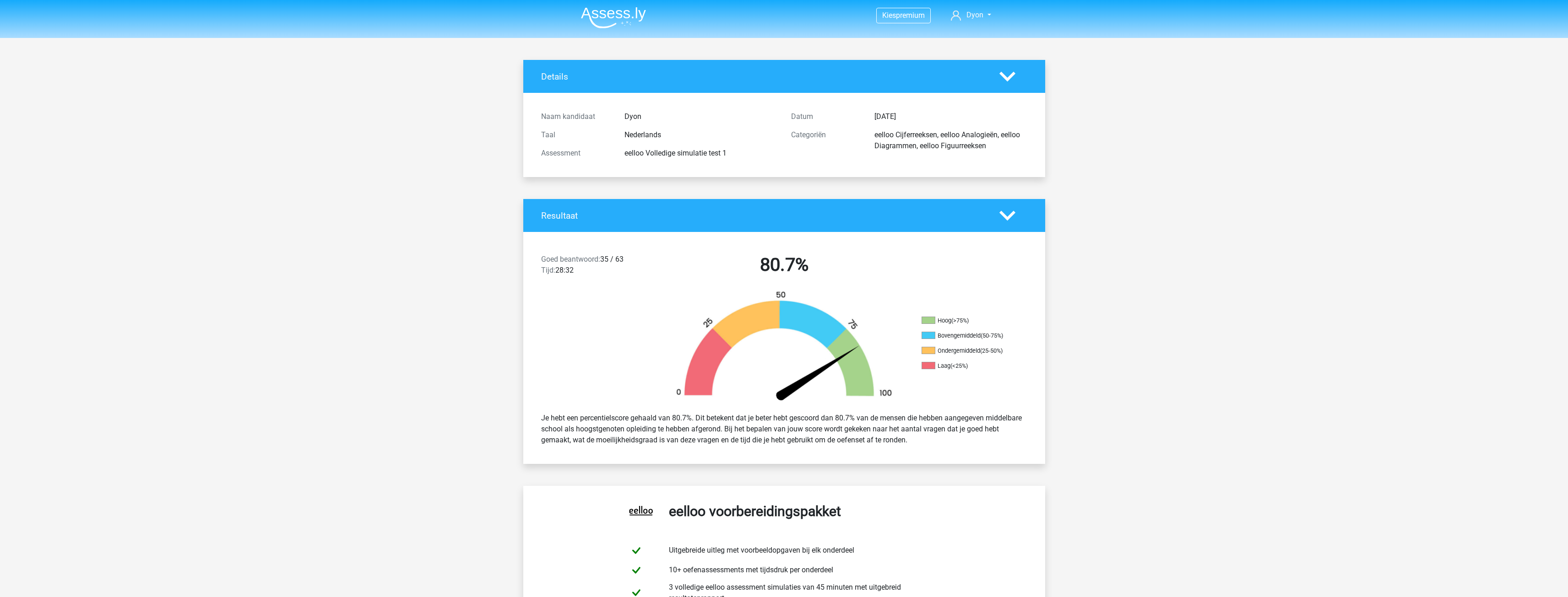
scroll to position [0, 0]
click at [632, 13] on img at bounding box center [613, 18] width 65 height 21
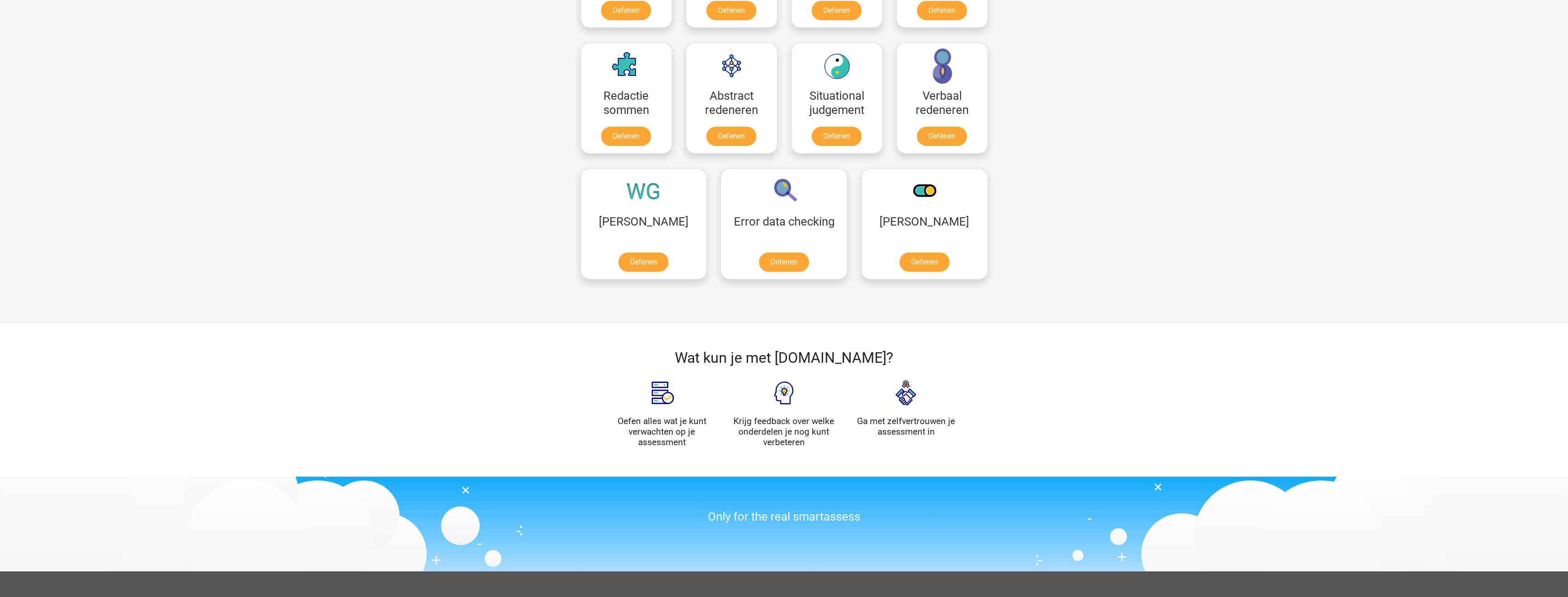
scroll to position [640, 0]
